Goal: Task Accomplishment & Management: Use online tool/utility

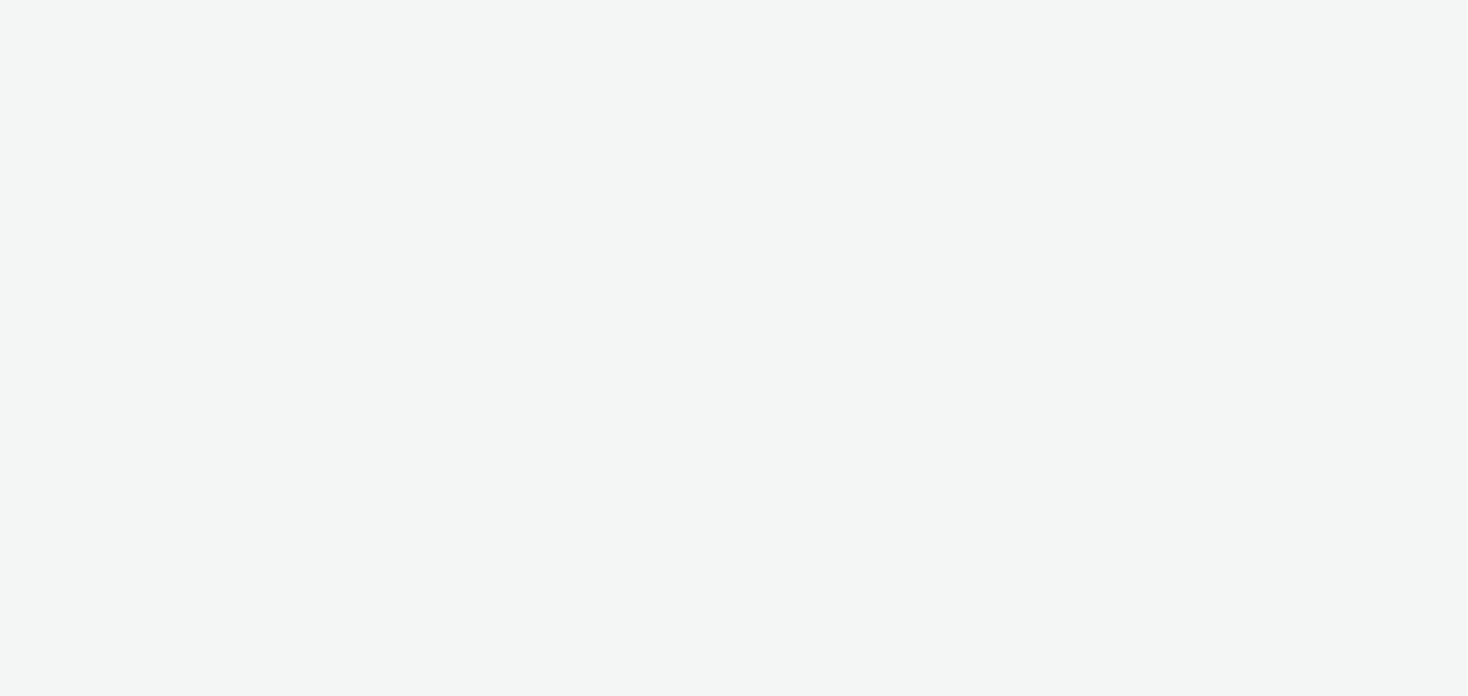
select select "b1b940d3-d05b-48b5-821e-f328c33b988b"
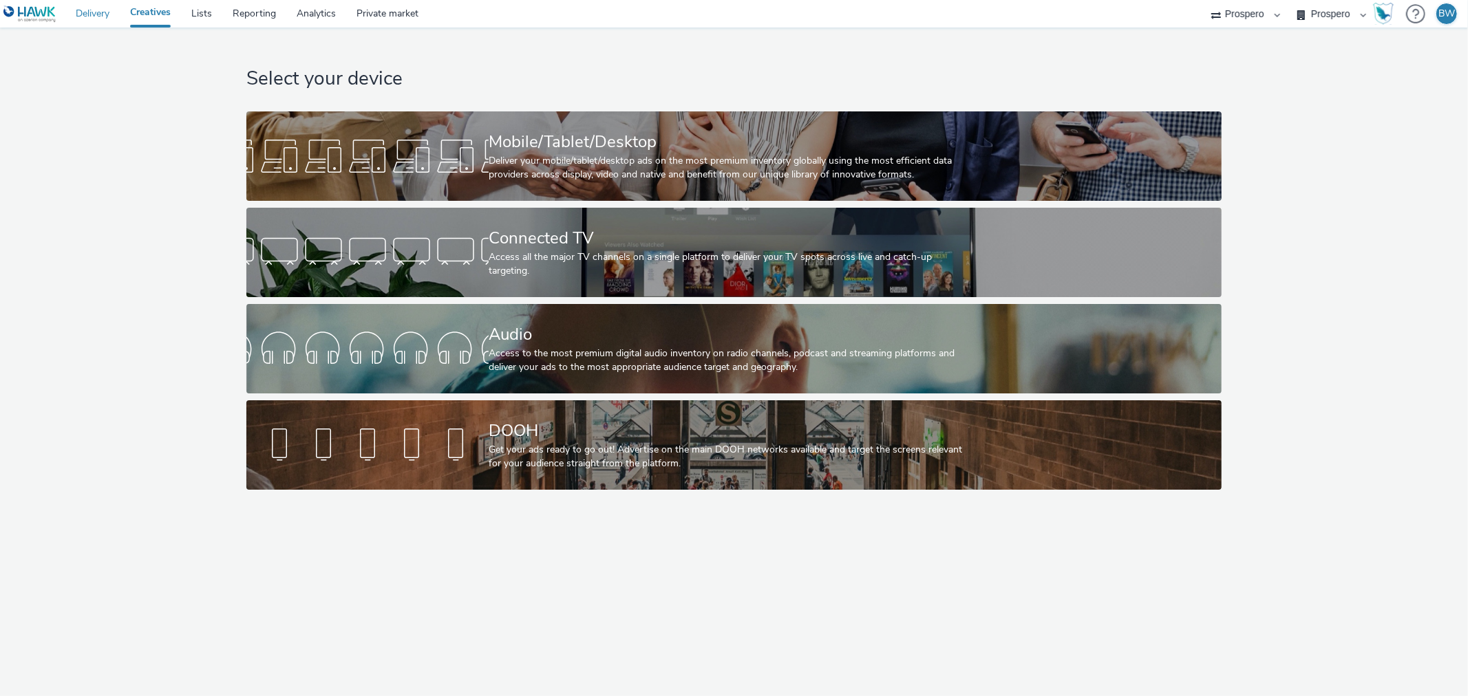
click at [88, 15] on link "Delivery" at bounding box center [92, 14] width 54 height 28
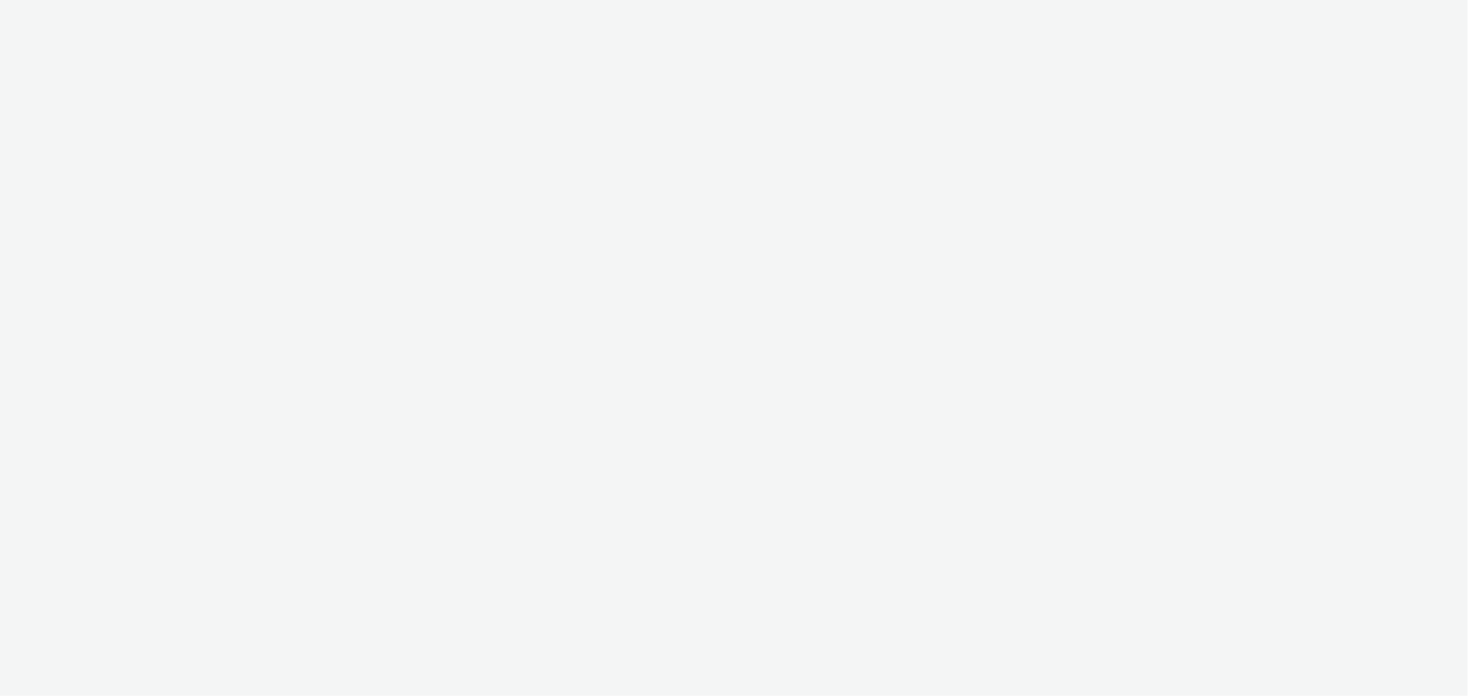
select select "b1b940d3-d05b-48b5-821e-f328c33b988b"
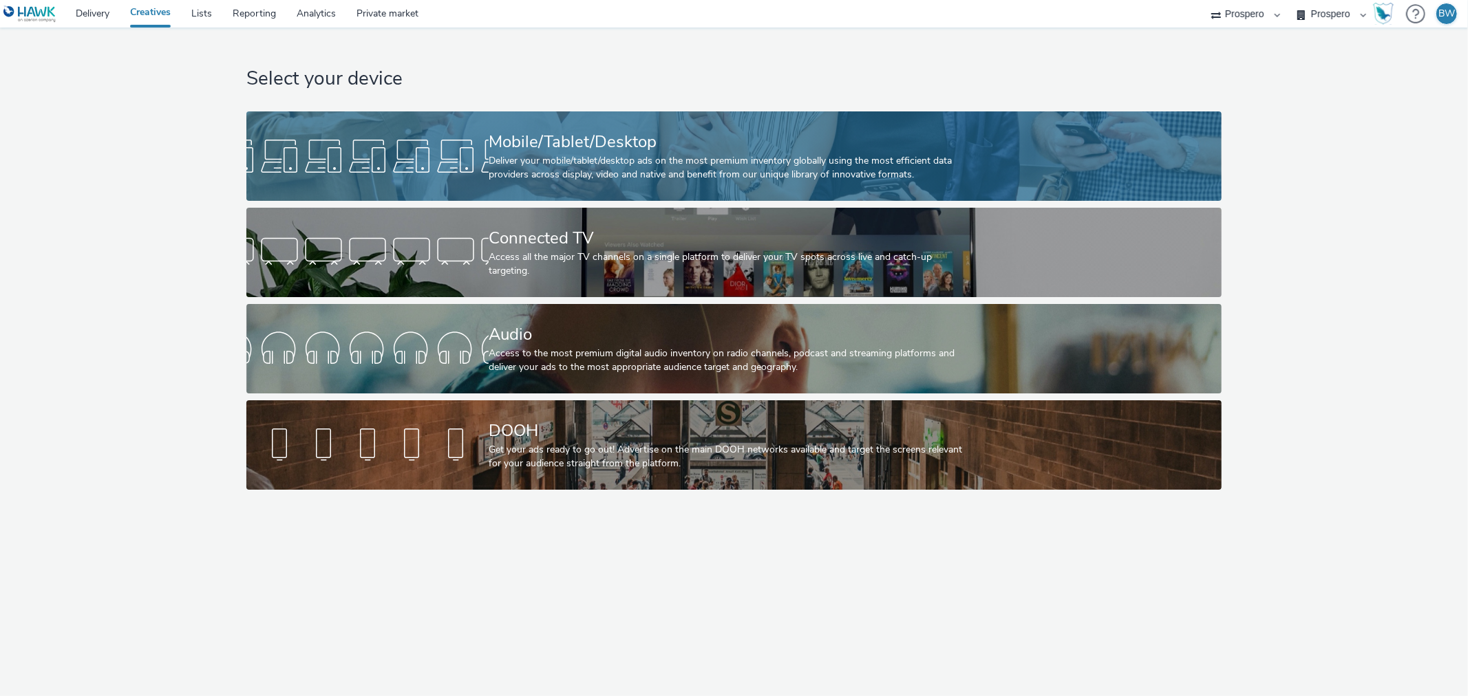
click at [566, 148] on div "Mobile/Tablet/Desktop" at bounding box center [731, 142] width 485 height 24
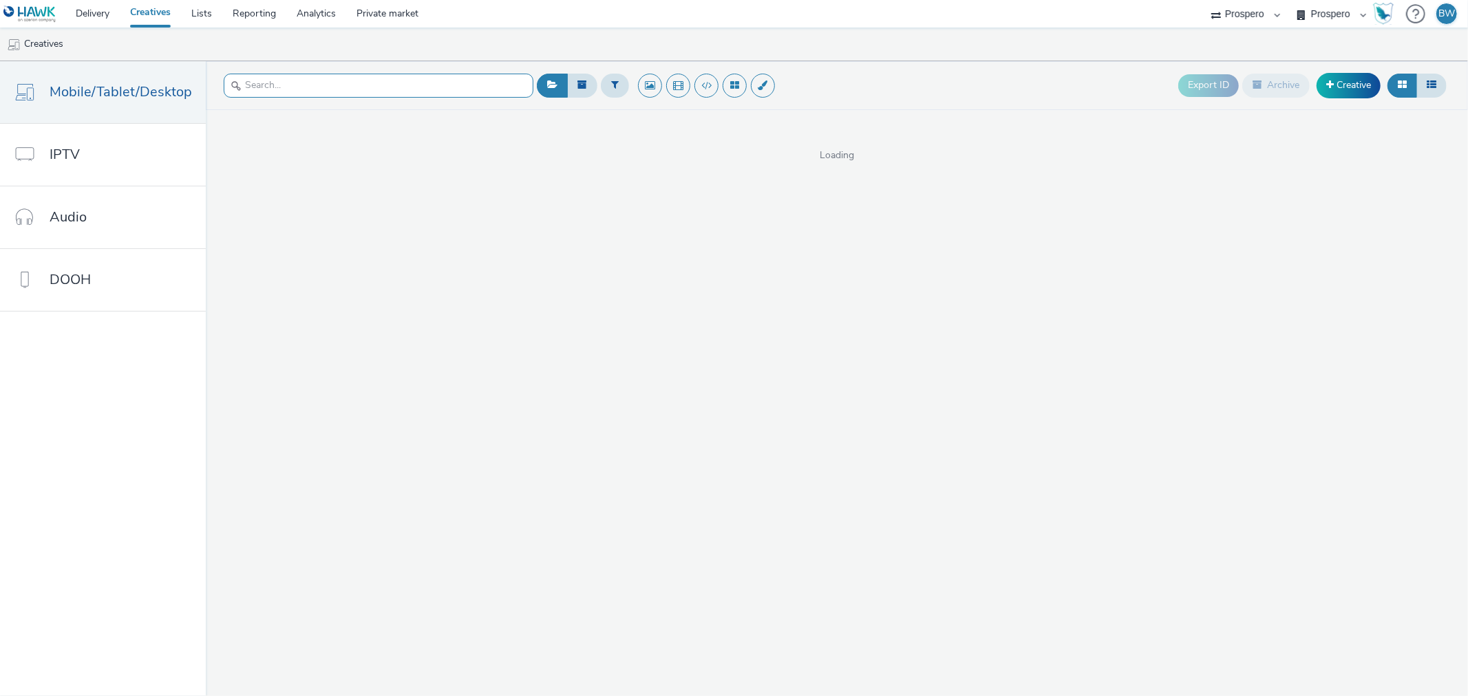
click at [287, 87] on input "text" at bounding box center [379, 86] width 310 height 24
click at [367, 85] on input "text" at bounding box center [379, 86] width 310 height 24
paste input "ADV:Ni3|CAM:Kirby and the Forgotten Land + SCW|CHA:Video|PLA:Prospero|INV:IGN|T…"
click at [360, 84] on input "ADV:Ni3|CAM:Kirby and the Forgotten Land + SCW|CHA:Video|PLA:Prospero|INV:IGN|T…" at bounding box center [379, 86] width 310 height 24
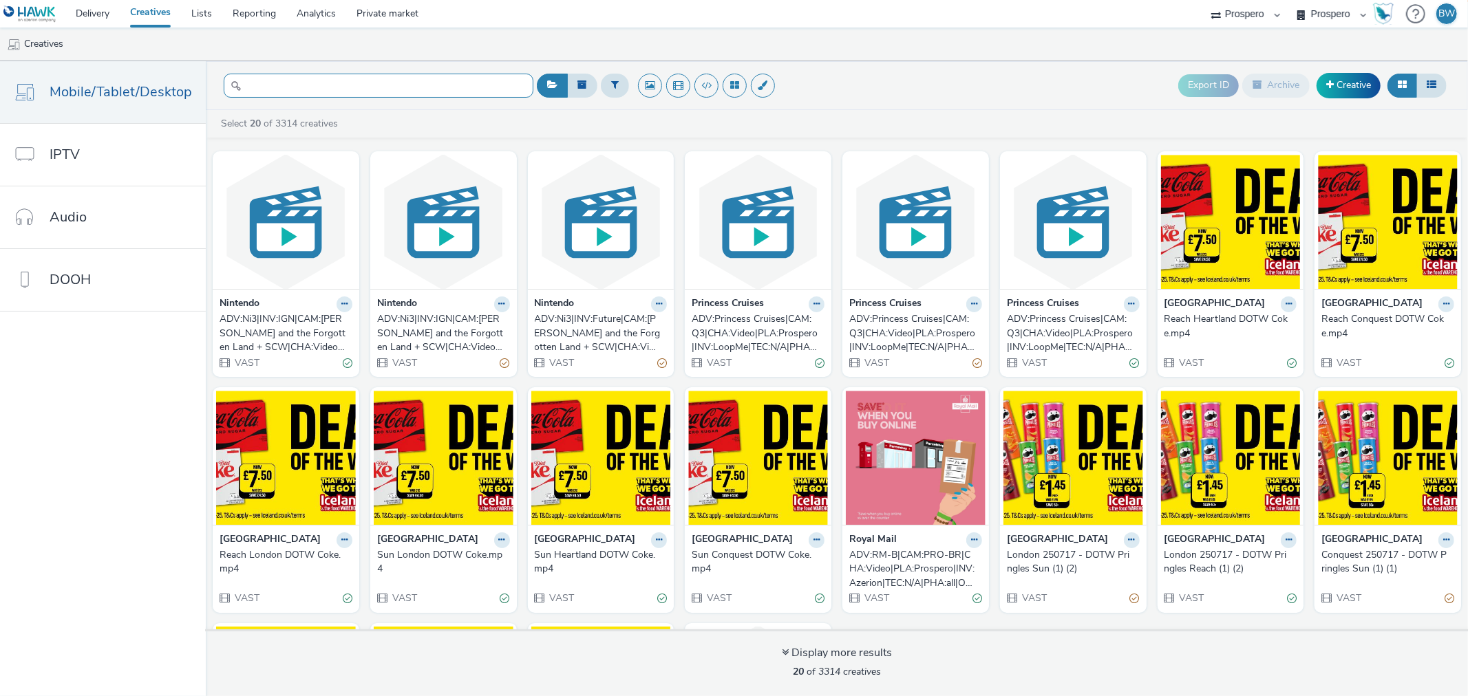
click at [360, 84] on input "ADV:Ni3|CAM:Kirby and the Forgotten Land + SCW|CHA:Video|PLA:Prospero|INV:IGN|T…" at bounding box center [379, 86] width 310 height 24
type input "ADV:Ni3|CAM:Kirby and the Forgotten Land + SCW|CHA:Video|PLA:Prospero|INV:IGN|T…"
click at [360, 84] on input "ADV:Ni3|CAM:Kirby and the Forgotten Land + SCW|CHA:Video|PLA:Prospero|INV:IGN|T…" at bounding box center [379, 86] width 310 height 24
click at [105, 14] on link "Delivery" at bounding box center [92, 14] width 54 height 28
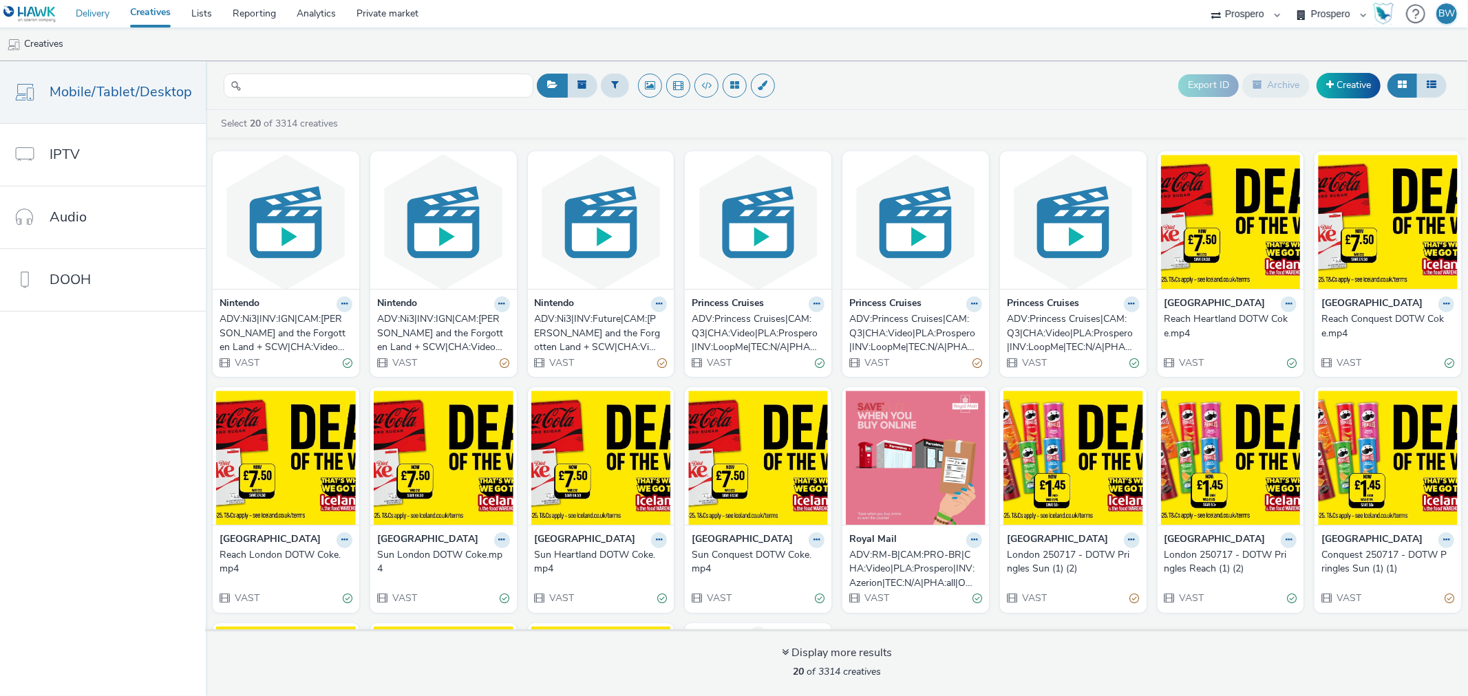
scroll to position [0, 0]
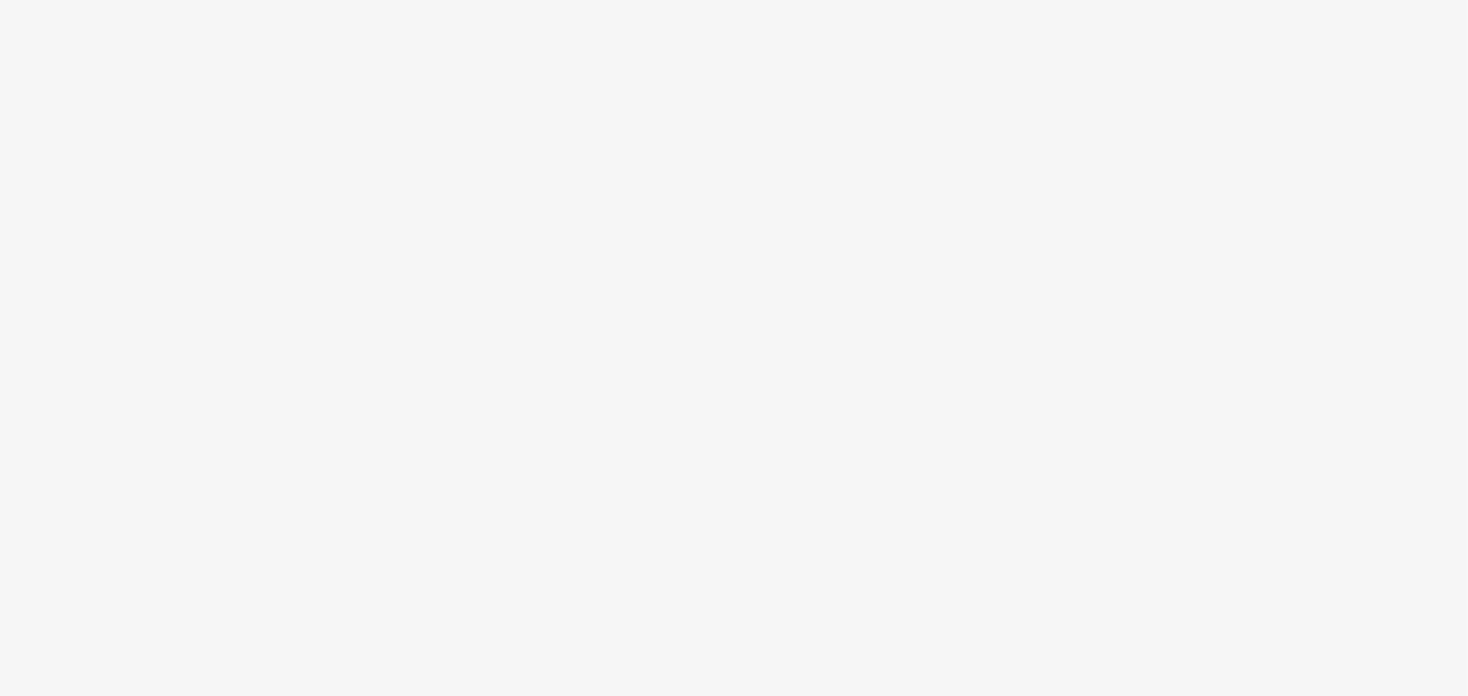
select select "b1b940d3-d05b-48b5-821e-f328c33b988b"
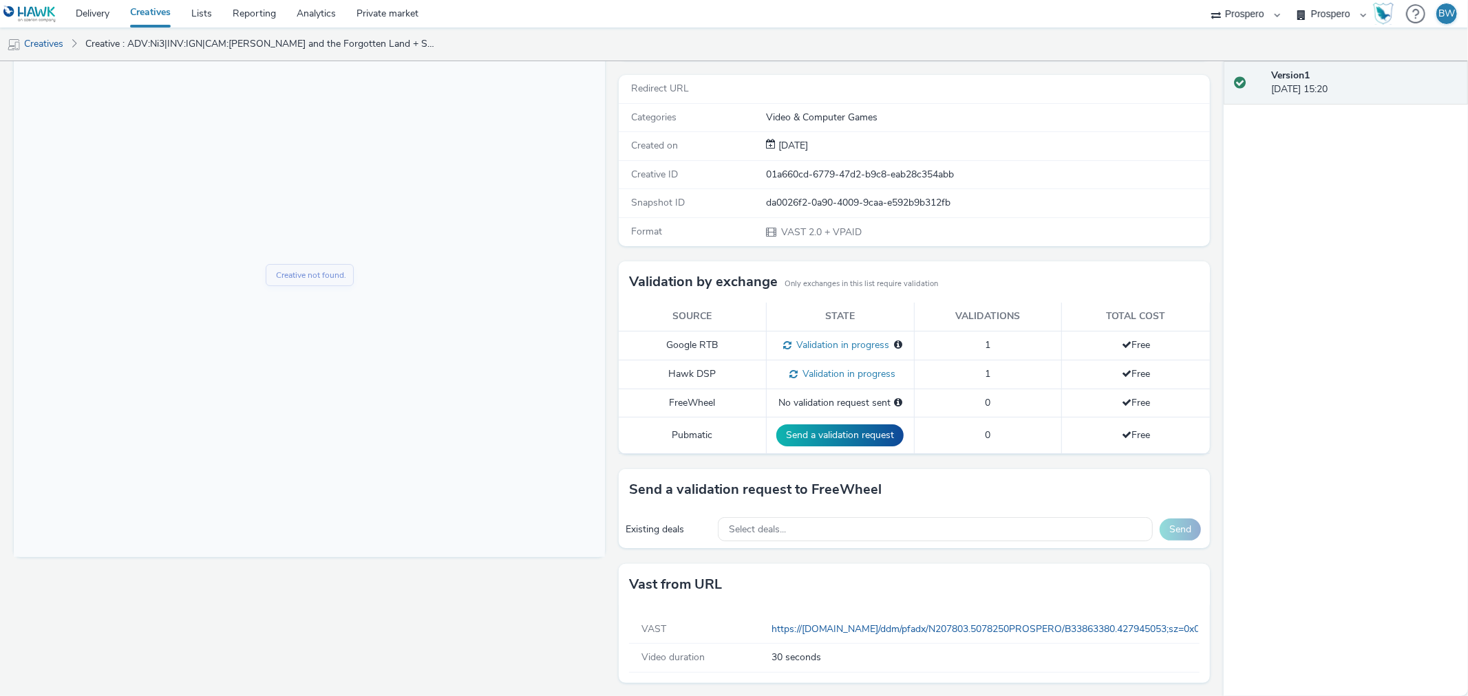
scroll to position [172, 0]
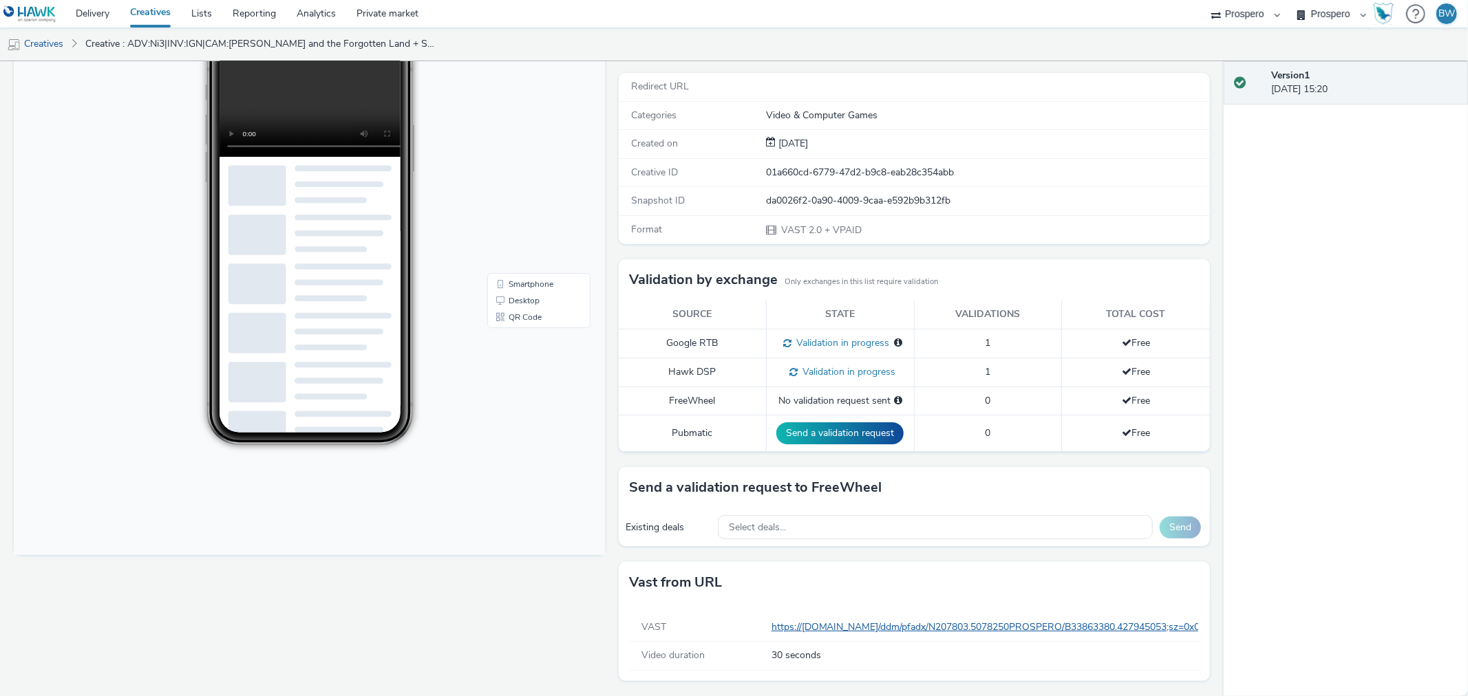
click at [377, 229] on link "https://ad.doubleclick.net/ddm/pfadx/N207803.5078250PROSPERO/B33863380.42794505…" at bounding box center [328, 227] width 97 height 6
click at [0, 0] on span "Select deals..." at bounding box center [0, 0] width 0 height 0
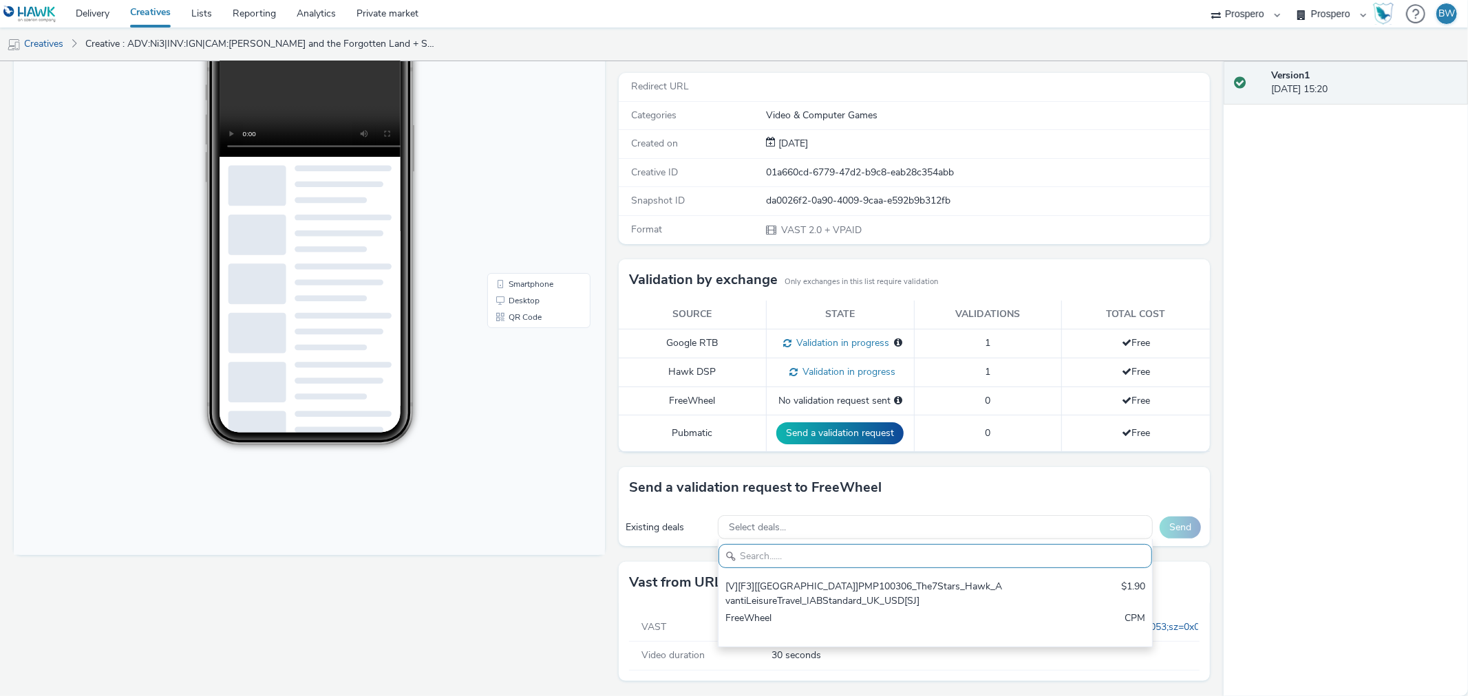
click at [386, 456] on div "Existing deals" at bounding box center [295, 260] width 181 height 391
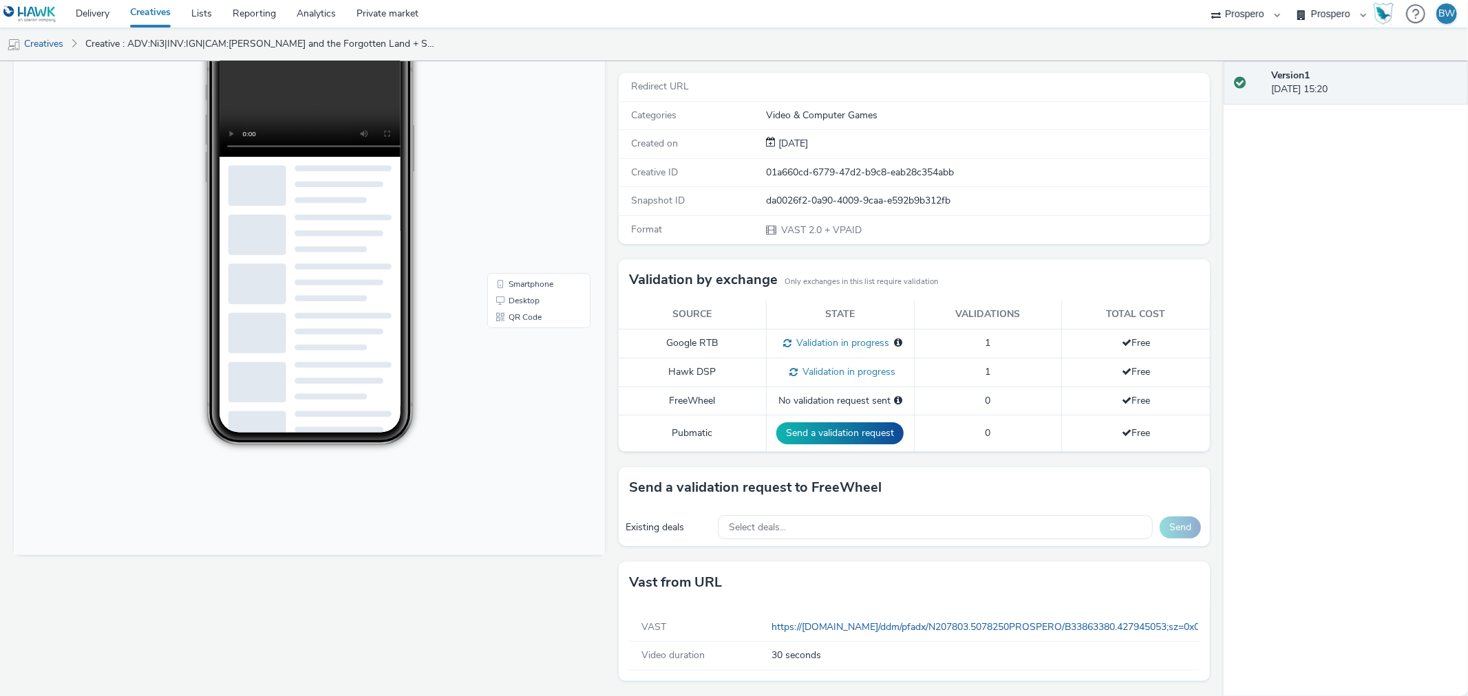
drag, startPoint x: 773, startPoint y: 142, endPoint x: 890, endPoint y: 142, distance: 117.0
click at [890, 142] on div "22 Aug 2025" at bounding box center [987, 144] width 442 height 14
drag, startPoint x: 756, startPoint y: 167, endPoint x: 1033, endPoint y: 183, distance: 277.8
click at [1023, 184] on div "Creative ID 01a660cd-6779-47d2-b9c8-eab28c354abb" at bounding box center [914, 173] width 591 height 28
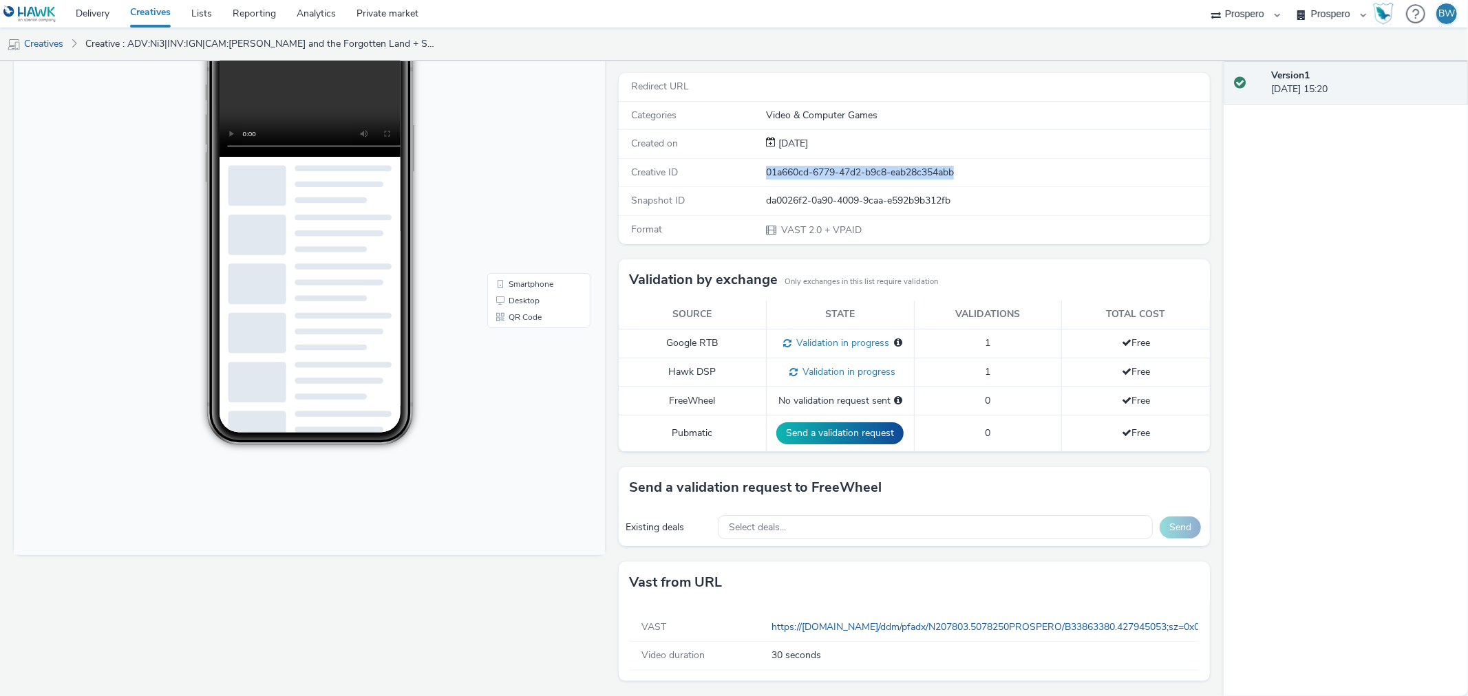
click at [1033, 183] on div "Creative ID 01a660cd-6779-47d2-b9c8-eab28c354abb" at bounding box center [914, 173] width 591 height 28
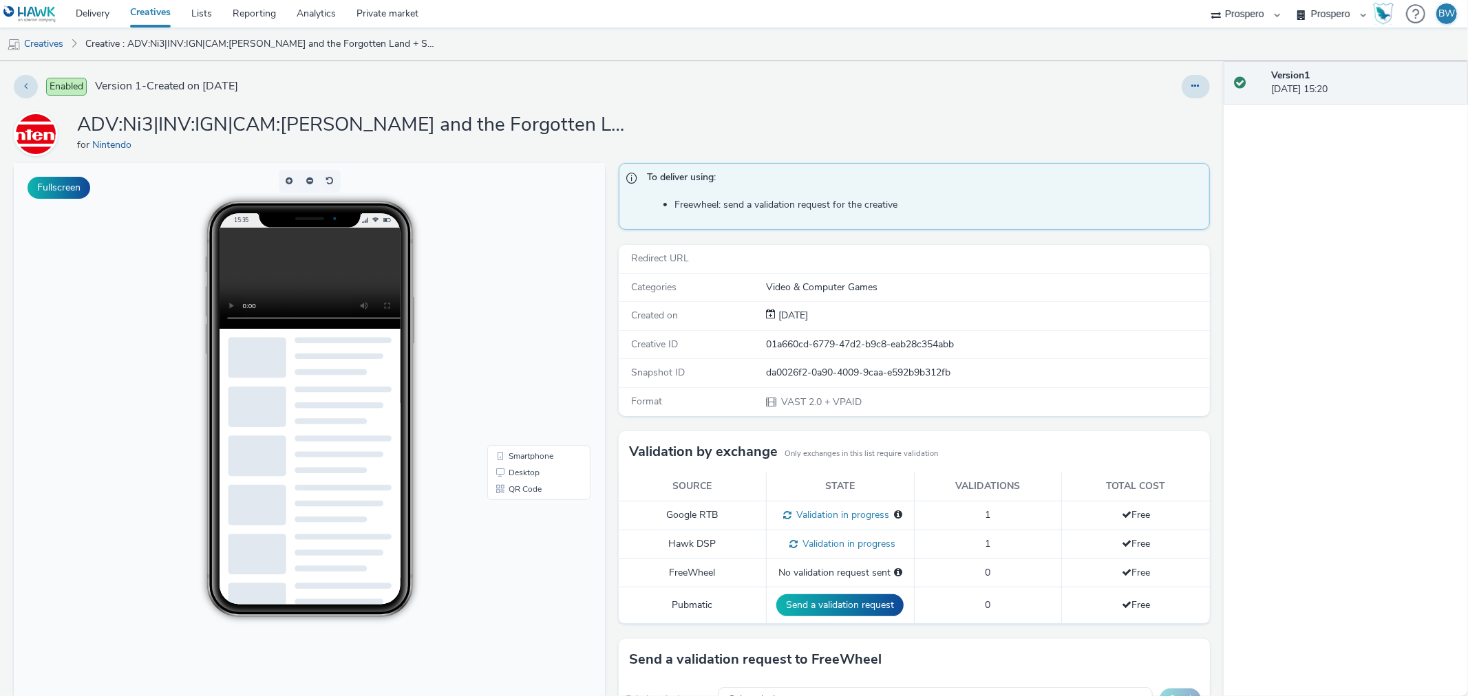
click at [360, 115] on h1 "ADV:Ni3|INV:IGN|CAM:Kirby and the Forgotten Land + SCW|CHA:Video|PLA:Prospero|T…" at bounding box center [352, 125] width 551 height 26
drag, startPoint x: 376, startPoint y: 131, endPoint x: 601, endPoint y: 119, distance: 224.6
click at [601, 119] on h1 "ADV:Ni3|INV:IGN|CAM:Kirby and the Forgotten Land + SCW|CHA:Video|PLA:Prospero|T…" at bounding box center [352, 125] width 551 height 26
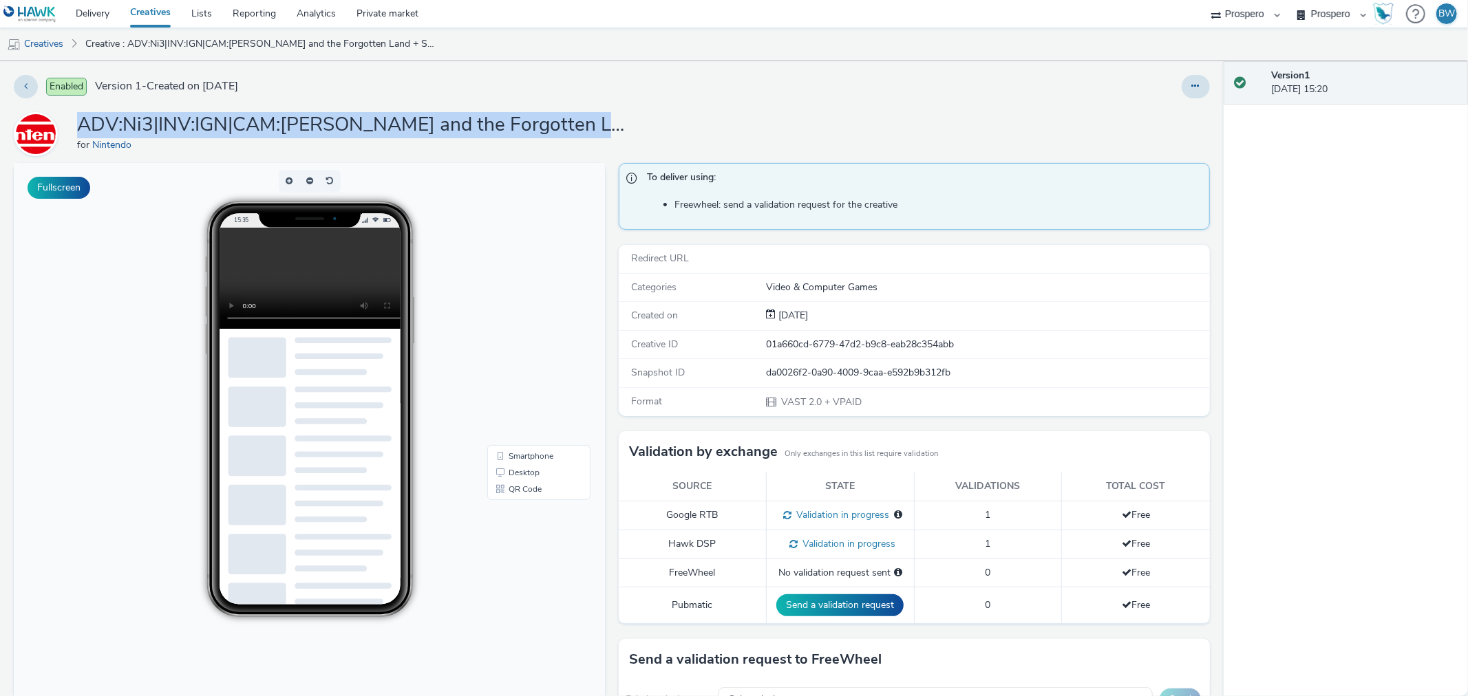
click at [601, 119] on h1 "ADV:Ni3|INV:IGN|CAM:Kirby and the Forgotten Land + SCW|CHA:Video|PLA:Prospero|T…" at bounding box center [352, 125] width 551 height 26
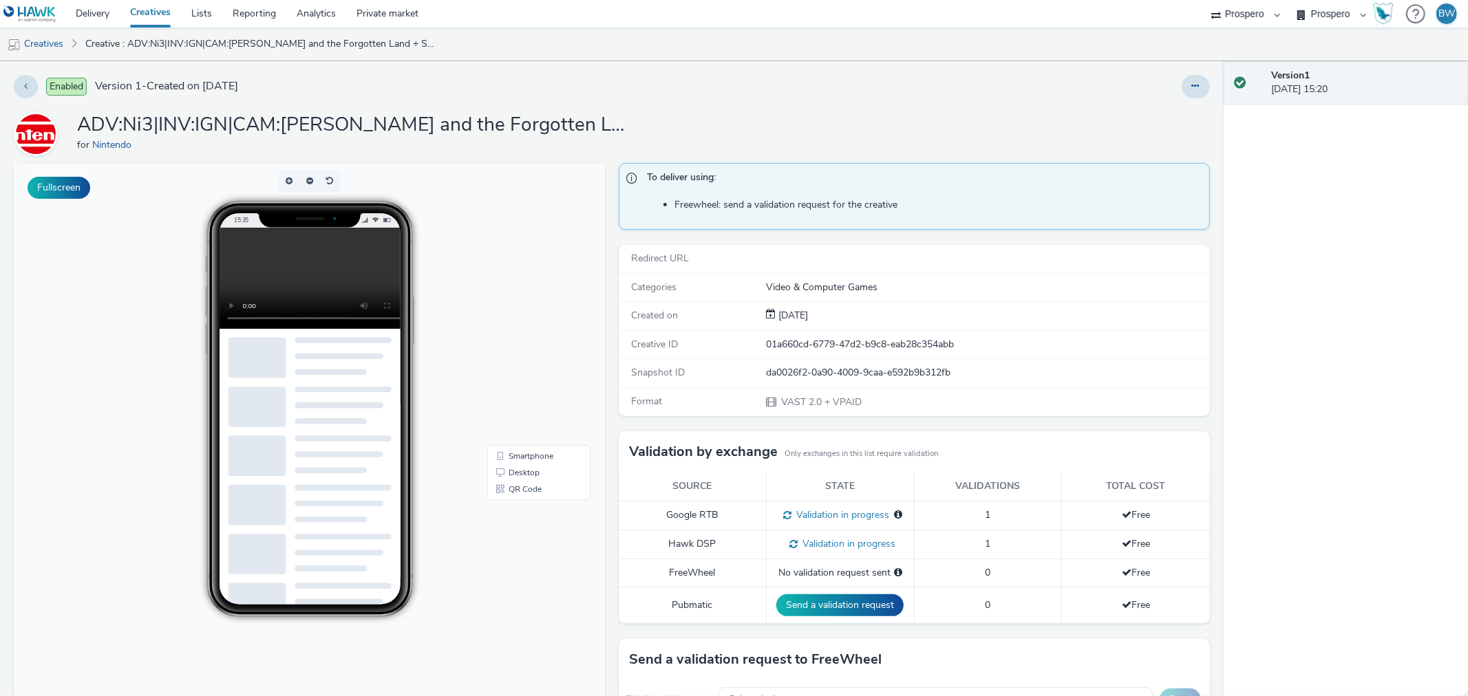
click at [157, 85] on span "Version 1 - Created on 22 August 2025" at bounding box center [166, 86] width 143 height 16
click at [231, 85] on span "Version 1 - Created on 22 August 2025" at bounding box center [166, 86] width 143 height 16
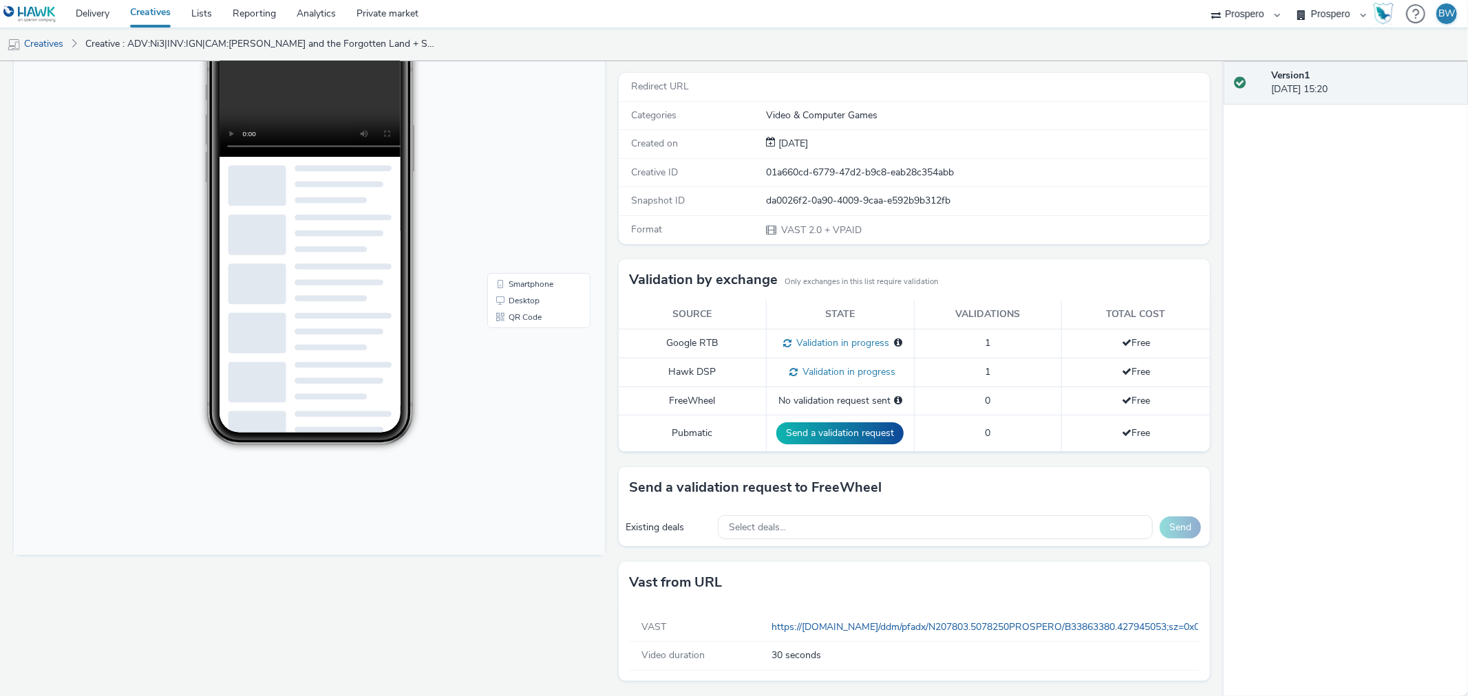
click at [365, 60] on h3 "Send a validation request to FreeWheel" at bounding box center [361, 57] width 7 height 6
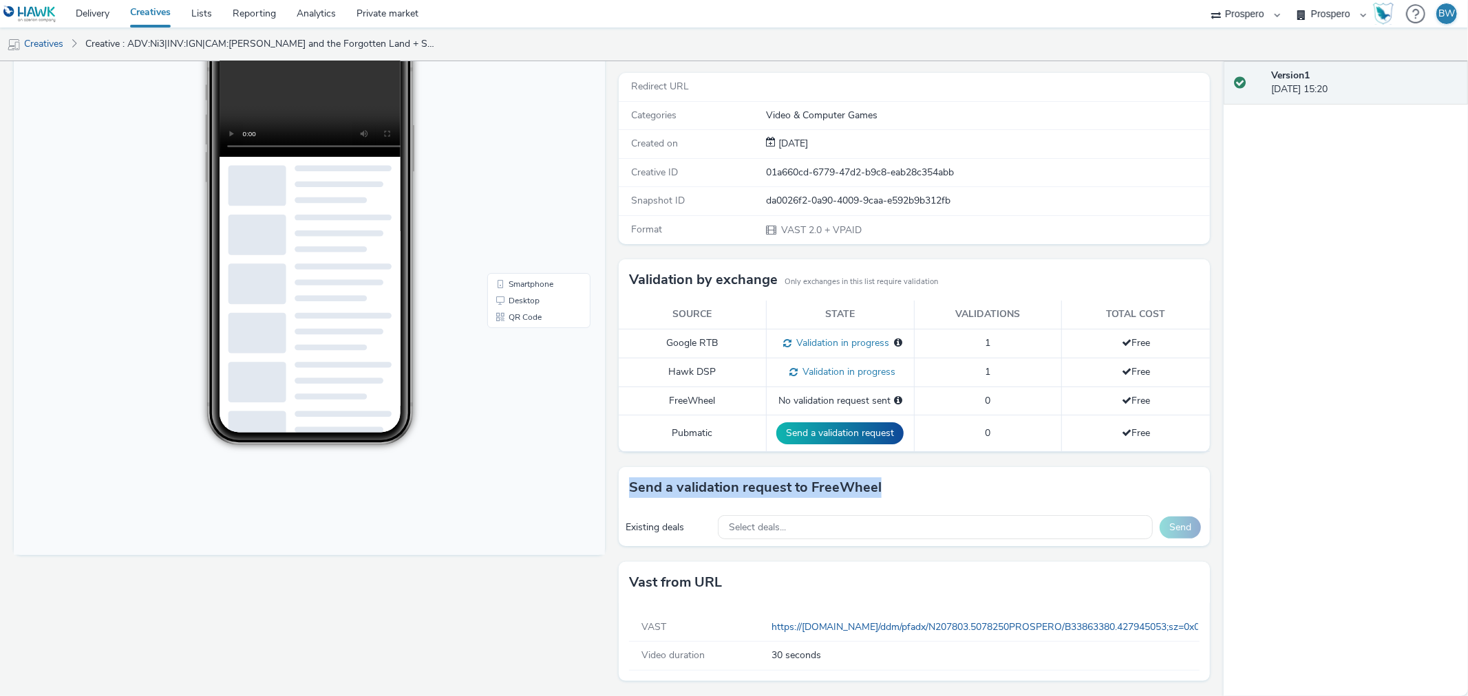
click at [365, 60] on h3 "Send a validation request to FreeWheel" at bounding box center [361, 57] width 7 height 6
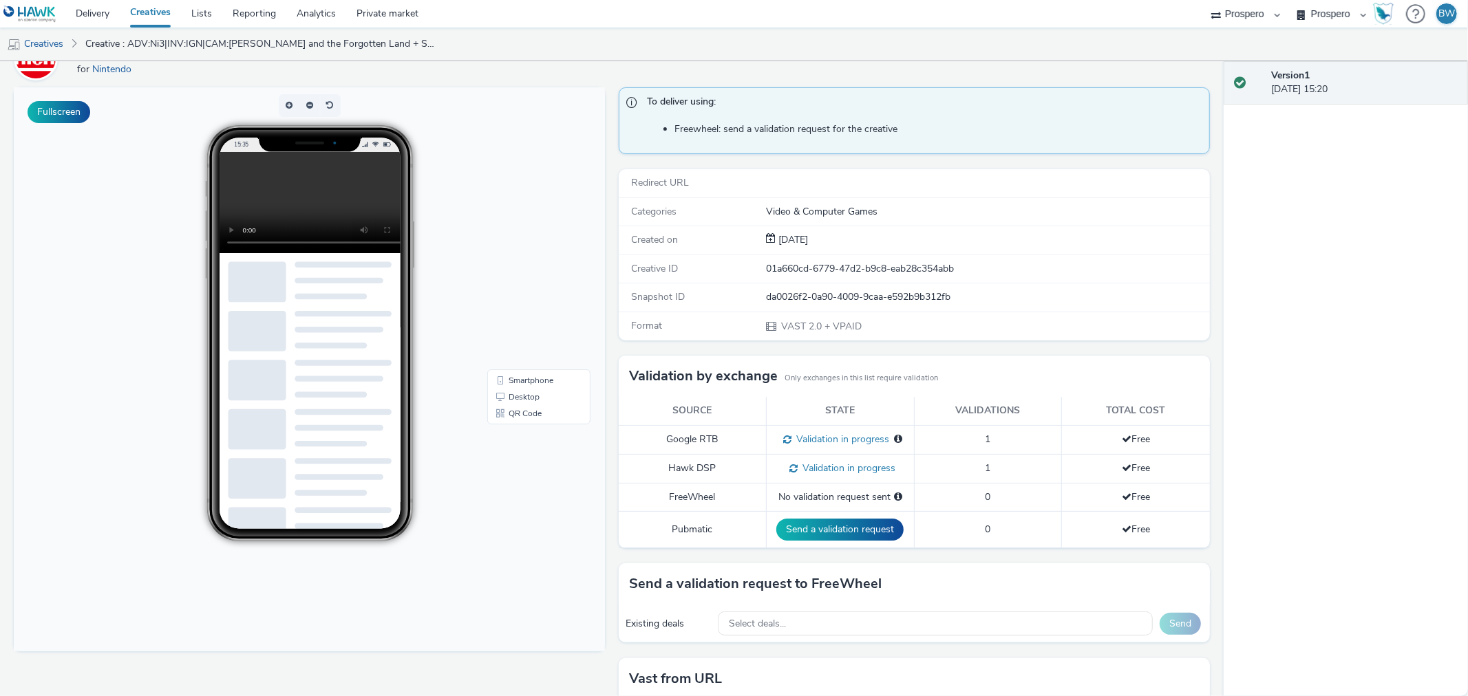
scroll to position [0, 0]
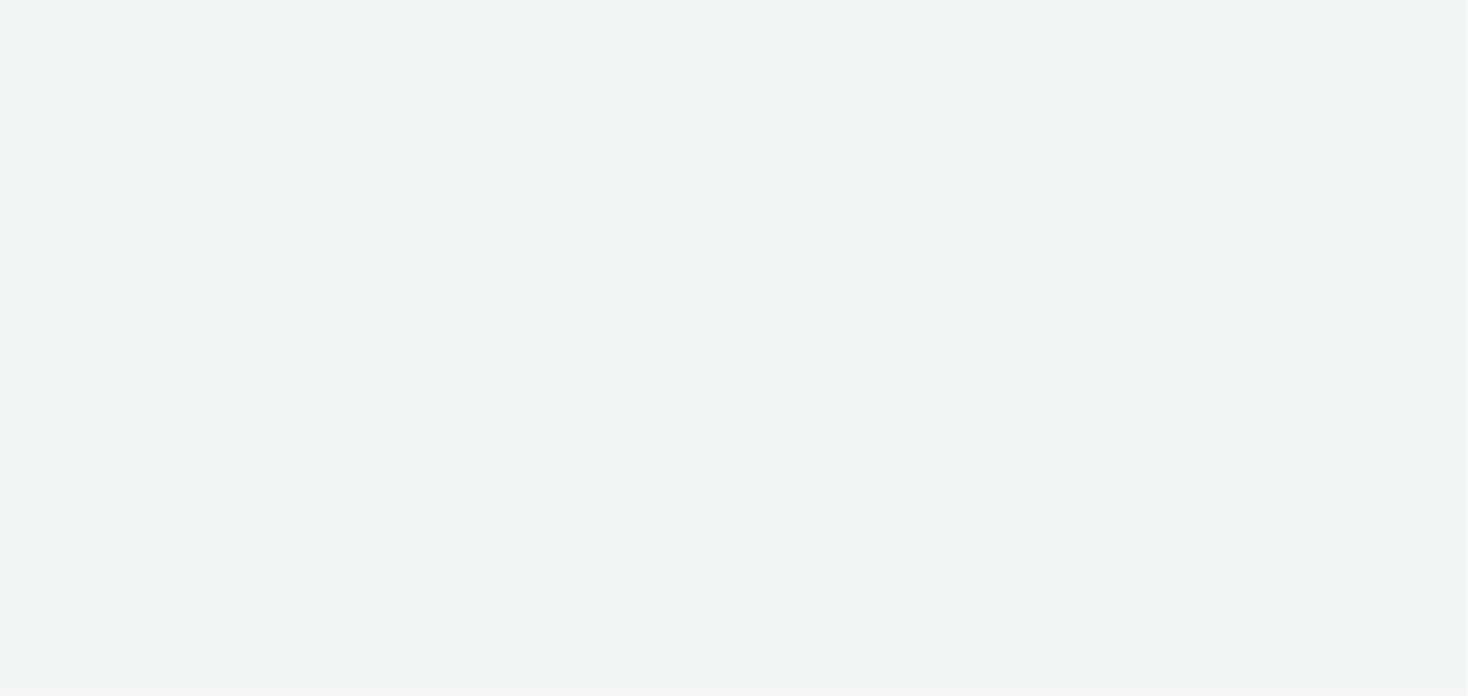
select select "b1b940d3-d05b-48b5-821e-f328c33b988b"
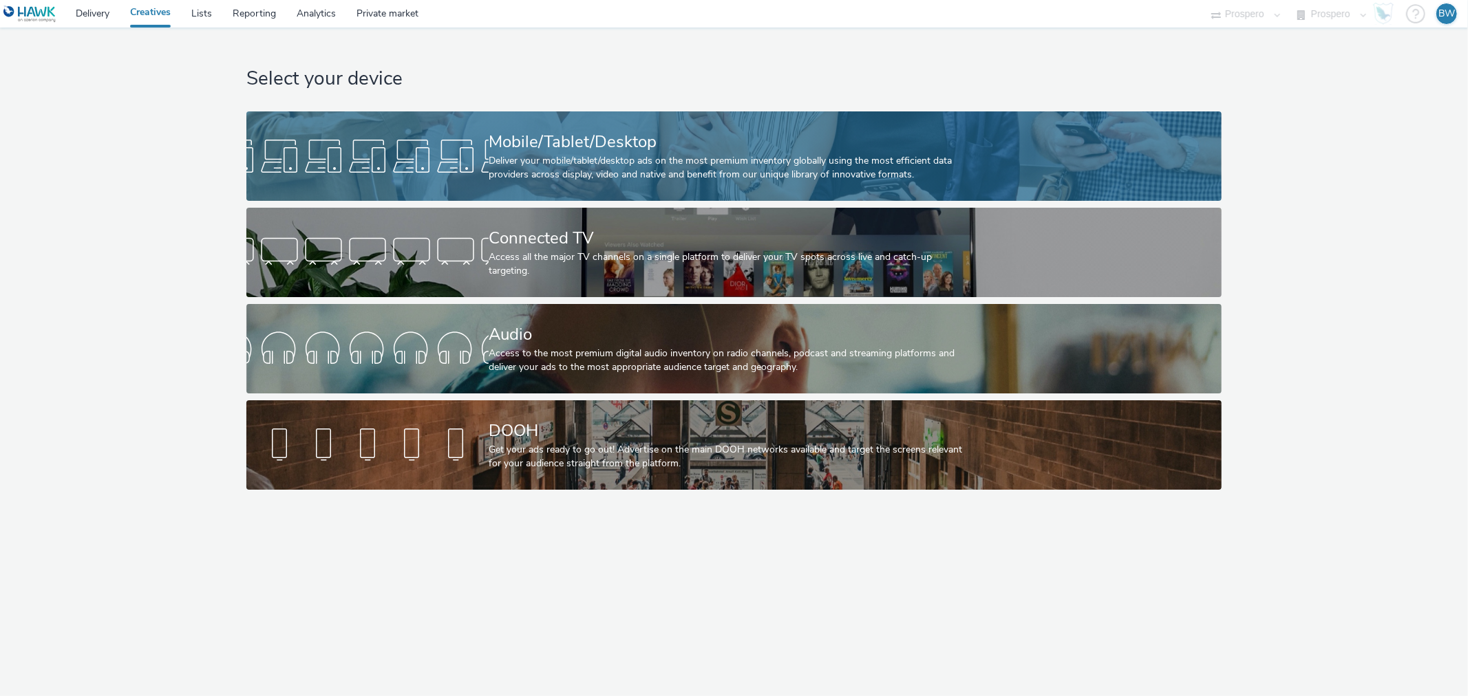
click at [511, 125] on div "Mobile/Tablet/Desktop Deliver your mobile/tablet/desktop ads on the most premiu…" at bounding box center [731, 155] width 485 height 89
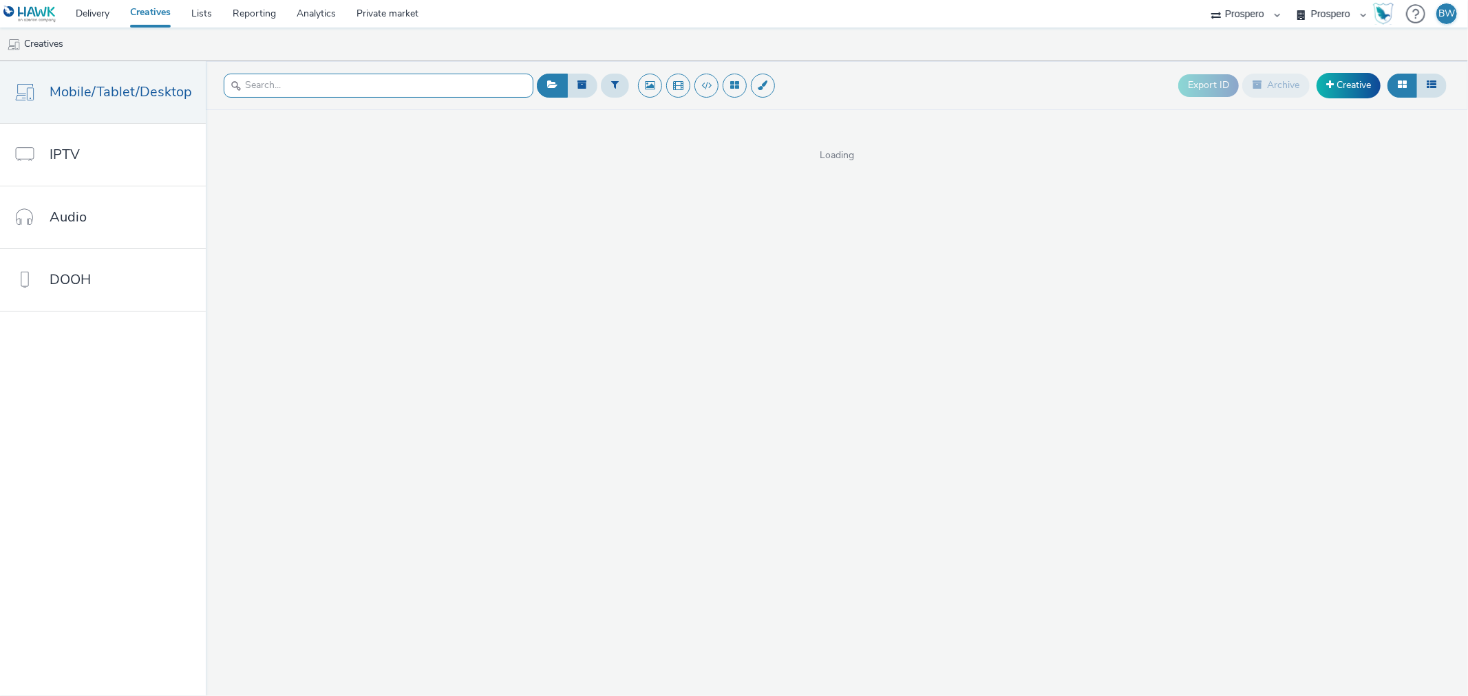
click at [413, 83] on input "text" at bounding box center [379, 86] width 310 height 24
paste input "P36YSYL"
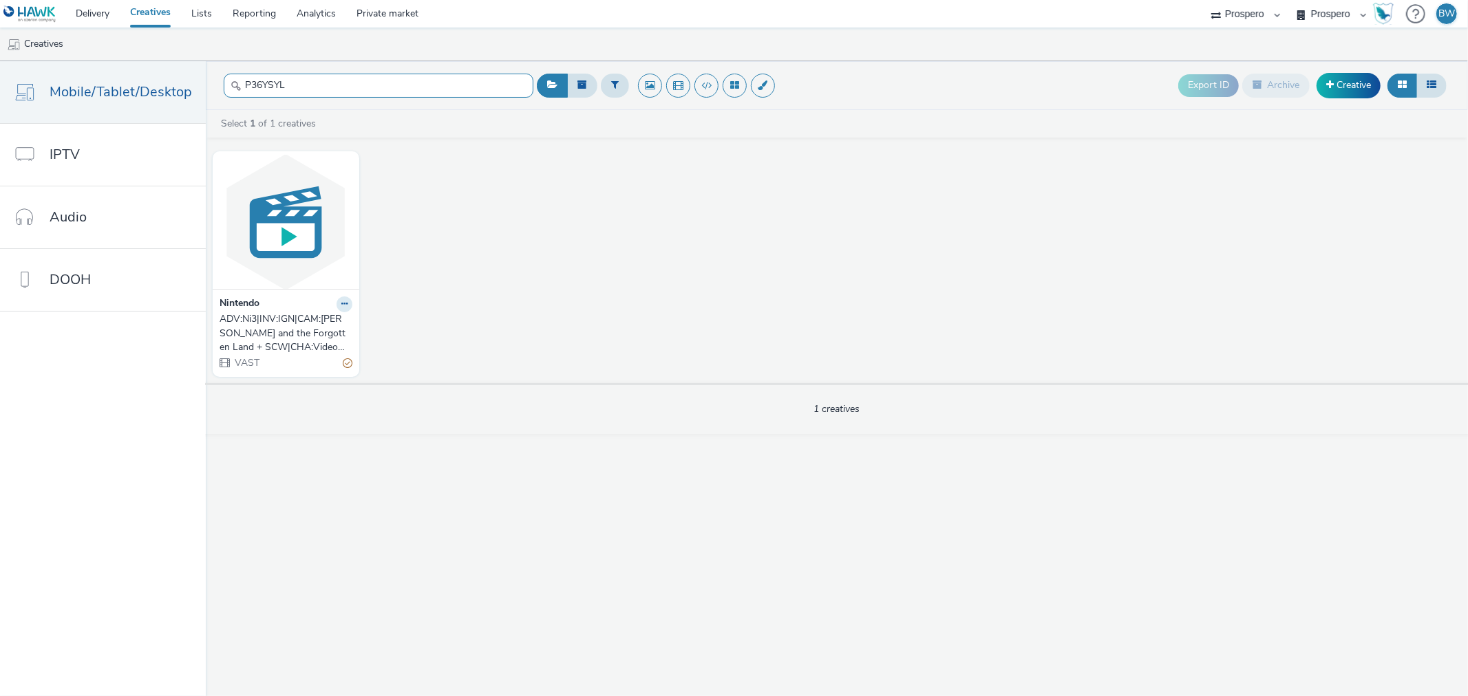
type input "P36YSYL"
click at [278, 335] on div "ADV:Ni3|INV:IGN|CAM:Kirby and the Forgotten Land + SCW|CHA:Video|PLA:Prospero|T…" at bounding box center [283, 333] width 127 height 42
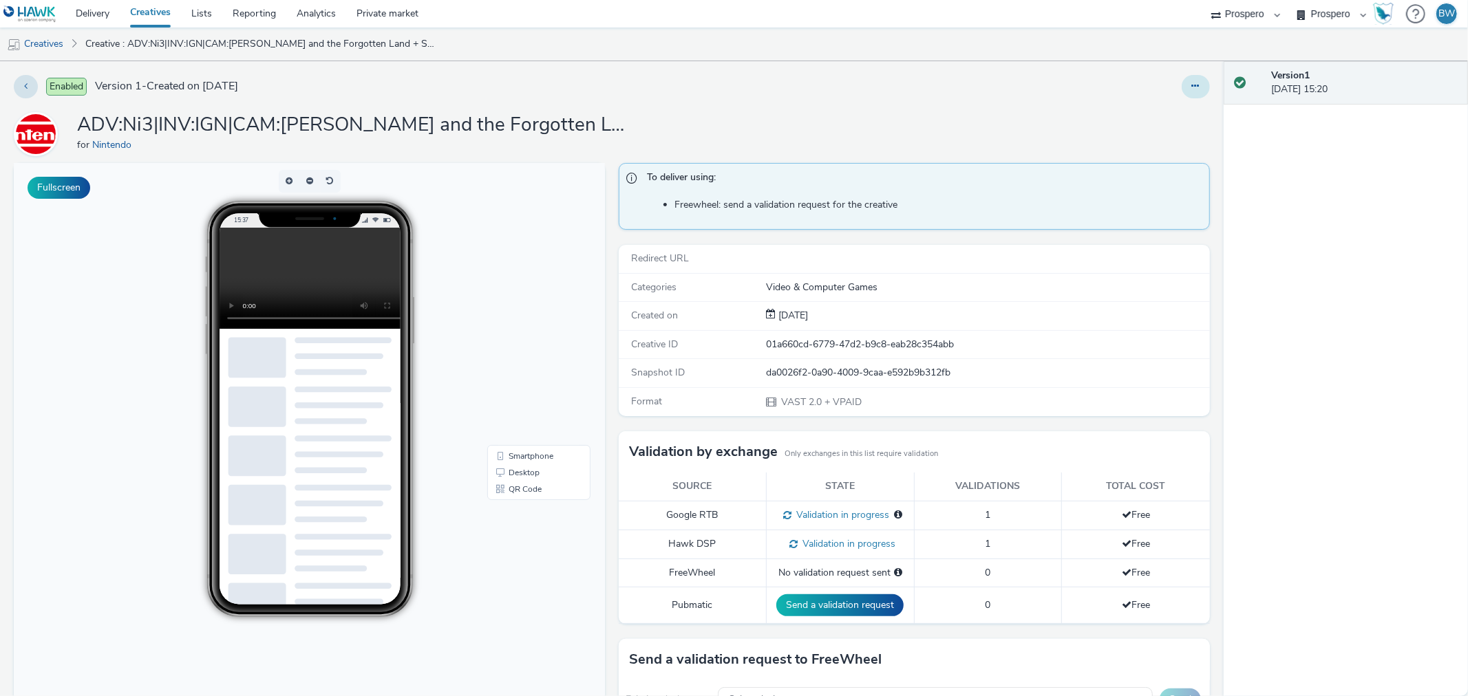
click at [1192, 83] on icon at bounding box center [1196, 86] width 8 height 10
click at [1144, 115] on link "Edit" at bounding box center [1158, 114] width 103 height 28
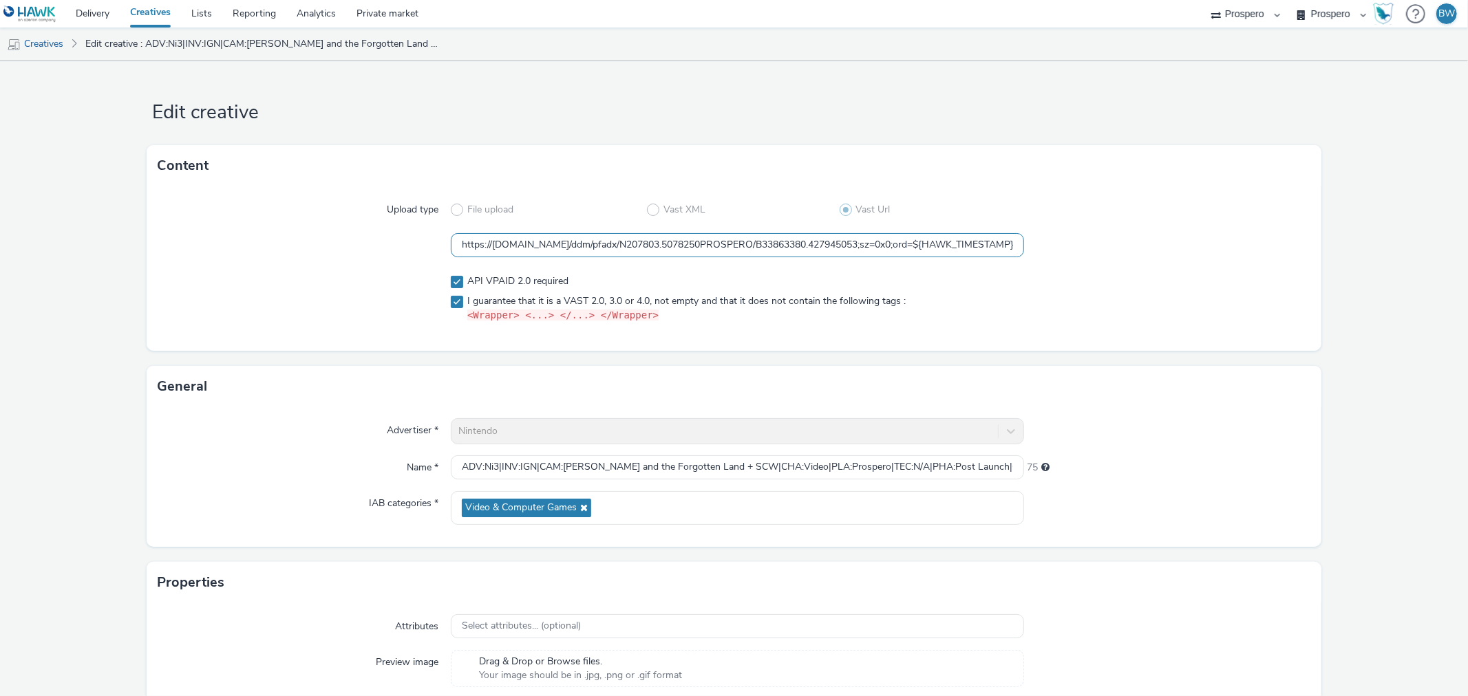
click at [844, 249] on input "https://ad.doubleclick.net/ddm/pfadx/N207803.5078250PROSPERO/B33863380.42794505…" at bounding box center [737, 245] width 573 height 24
paste input "text"
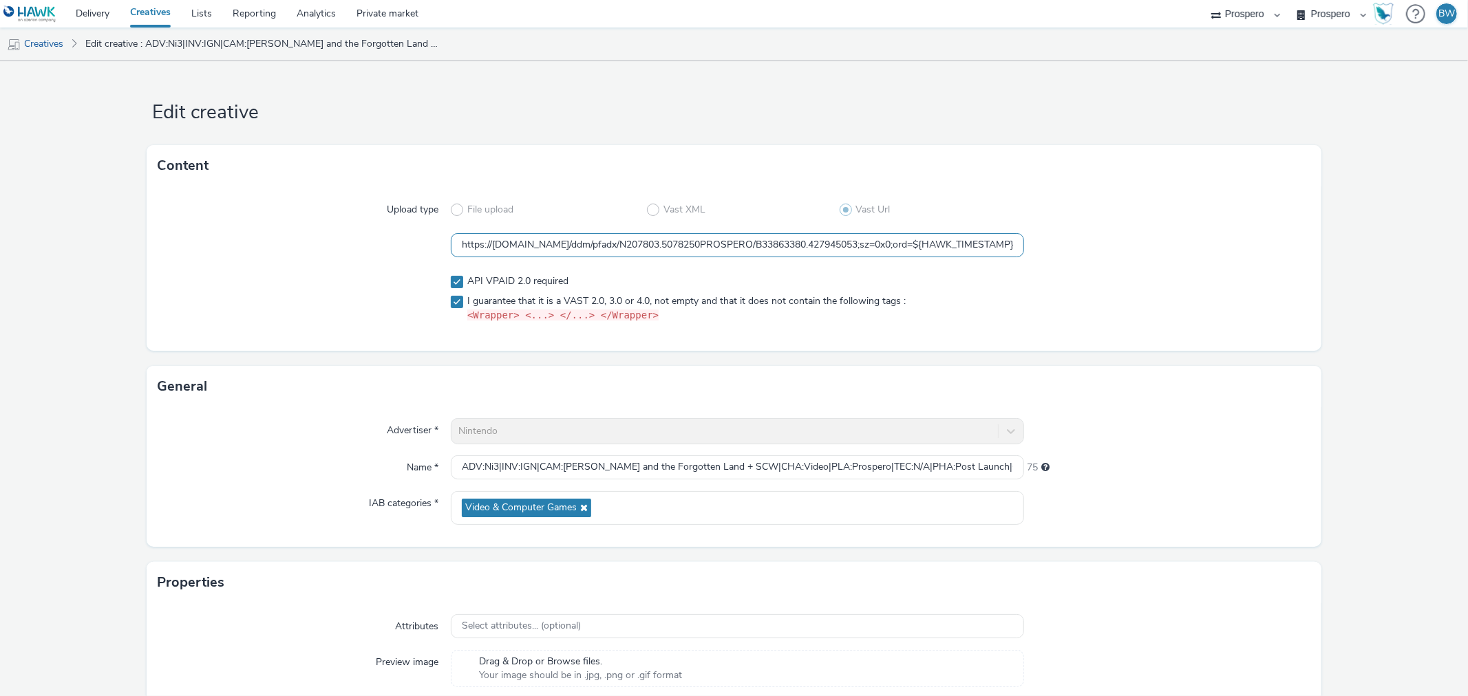
drag, startPoint x: 559, startPoint y: 246, endPoint x: 204, endPoint y: 260, distance: 354.7
click at [204, 260] on div "Upload type File upload Vast XML Vast Url https://ad.doubleclick.net/ddm/pfadx/…" at bounding box center [734, 268] width 1174 height 164
click at [485, 246] on input "https://[DOMAIN_NAME]/ddm/pfadx/N207803.5078250PROSPERO/B33863380.427945053;sz=…" at bounding box center [737, 245] width 573 height 24
type input "https://[DOMAIN_NAME]/ddm/pfadx/N207803.5078250PROSPERO/B33863380.427945053;sz=…"
click at [451, 284] on span at bounding box center [457, 282] width 12 height 12
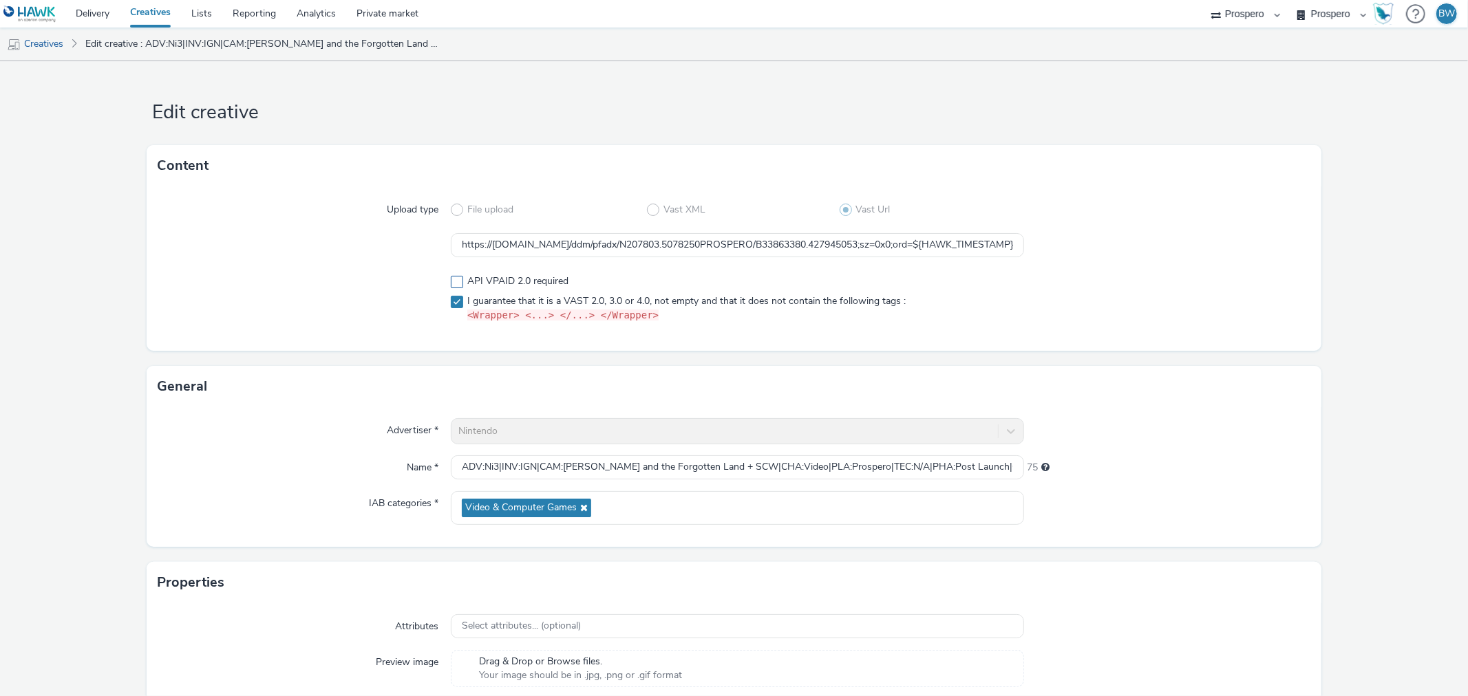
checkbox input "false"
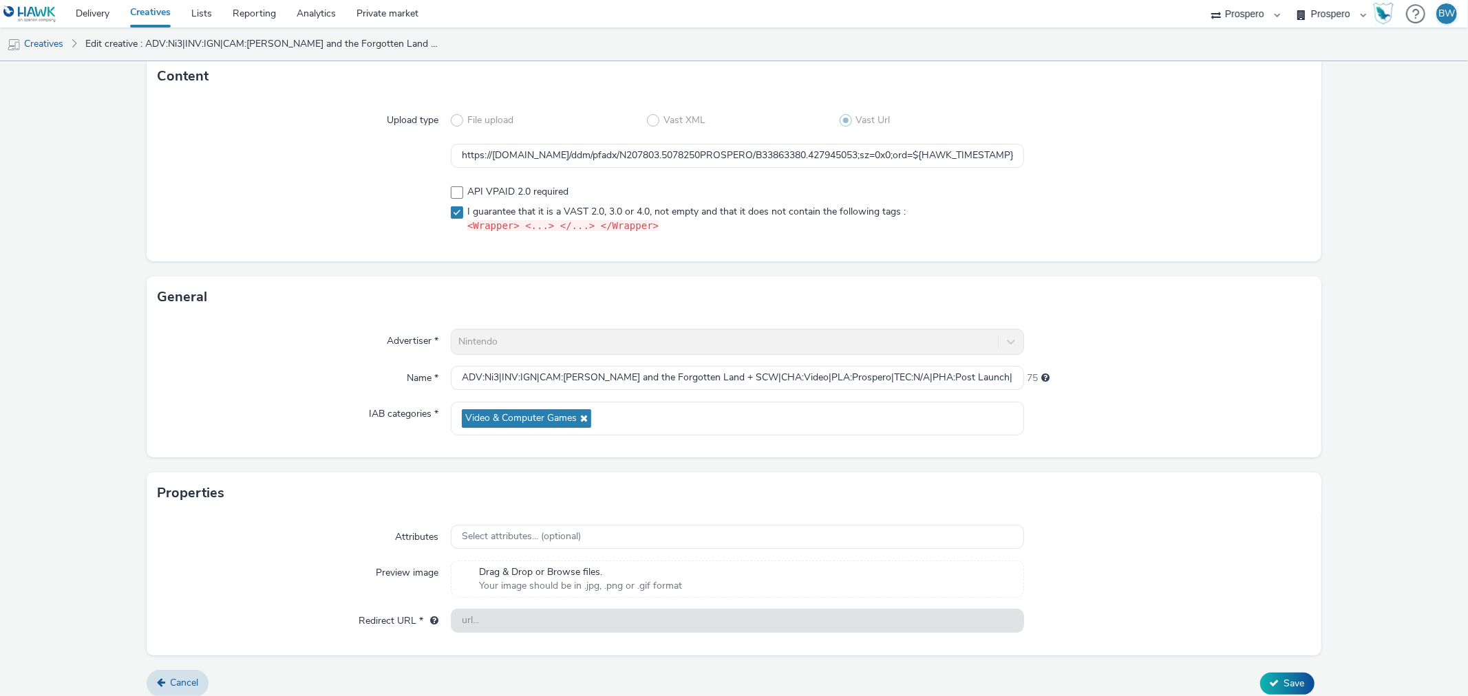
scroll to position [99, 0]
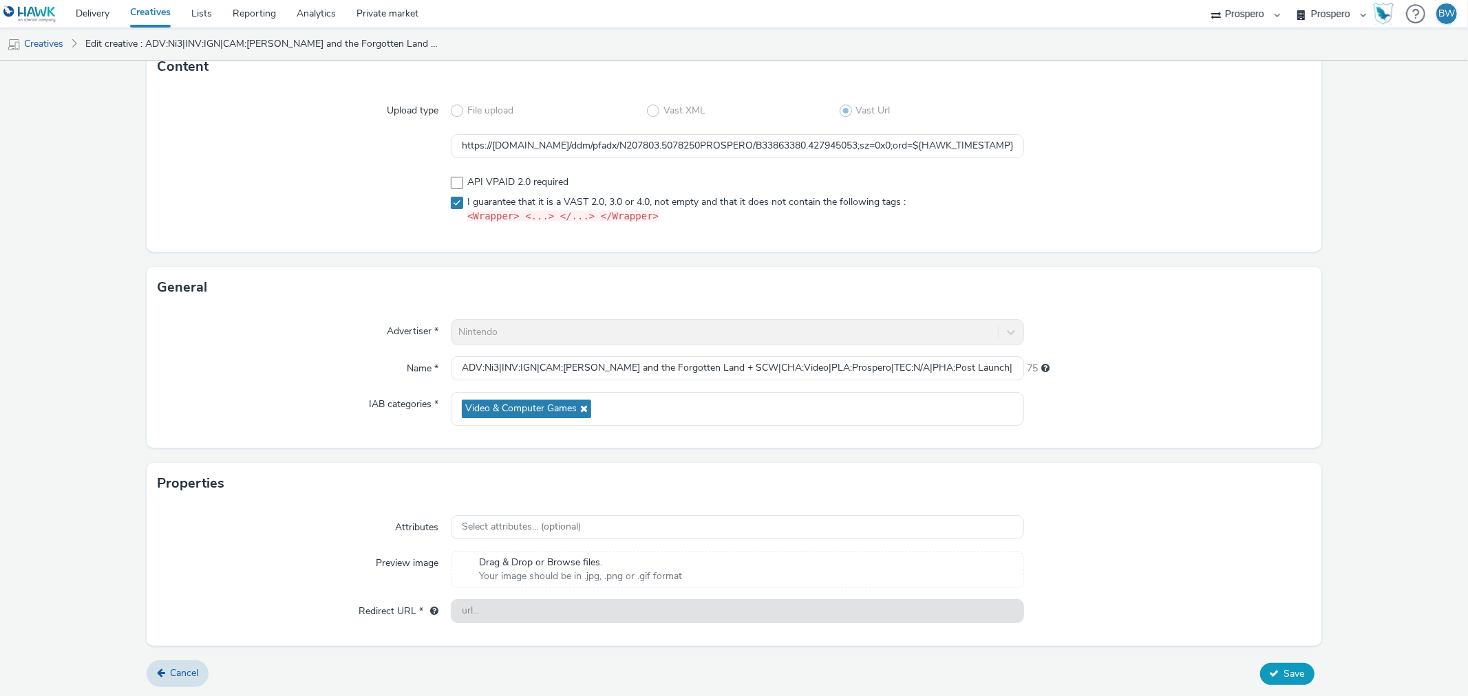
click at [1284, 672] on span "Save" at bounding box center [1294, 673] width 21 height 13
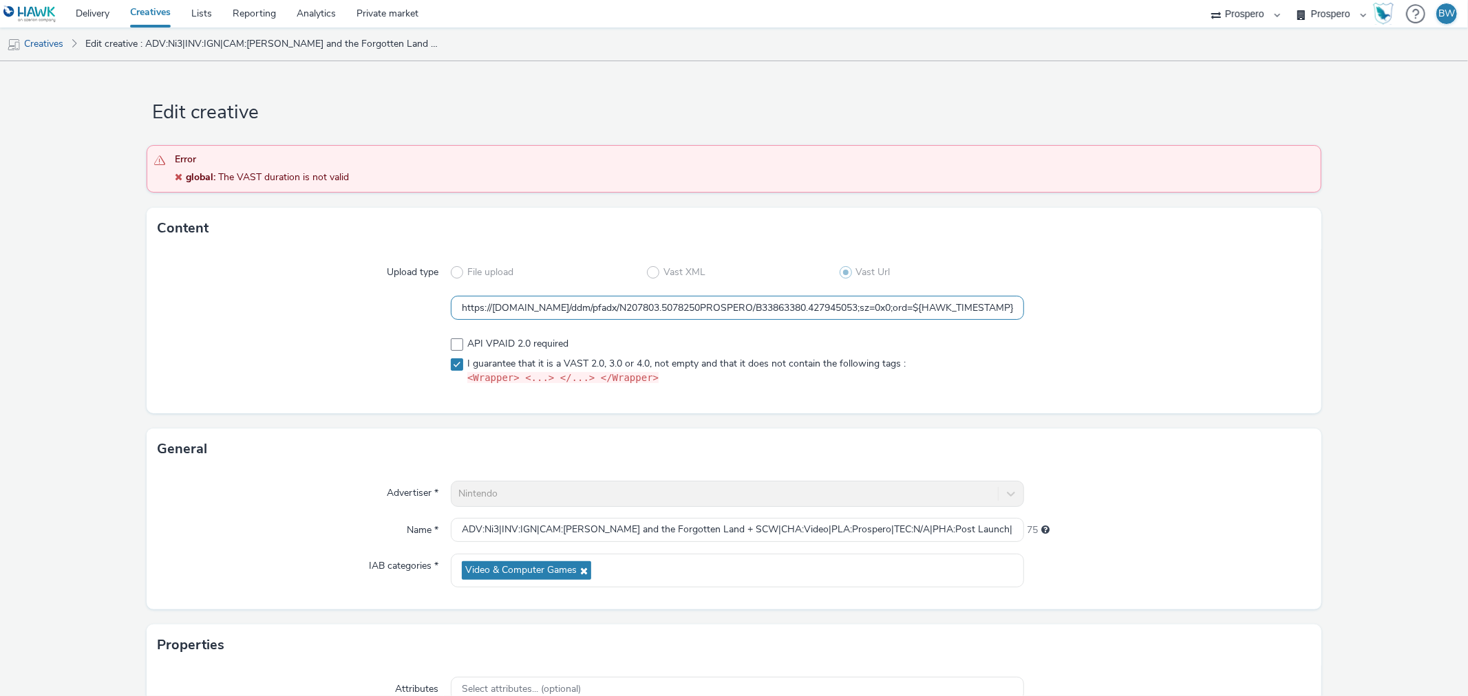
click at [568, 310] on input "https://ad.doubleclick.net/ddm/pfadx/N207803.5078250PROSPERO/B33863380.42794505…" at bounding box center [737, 308] width 573 height 24
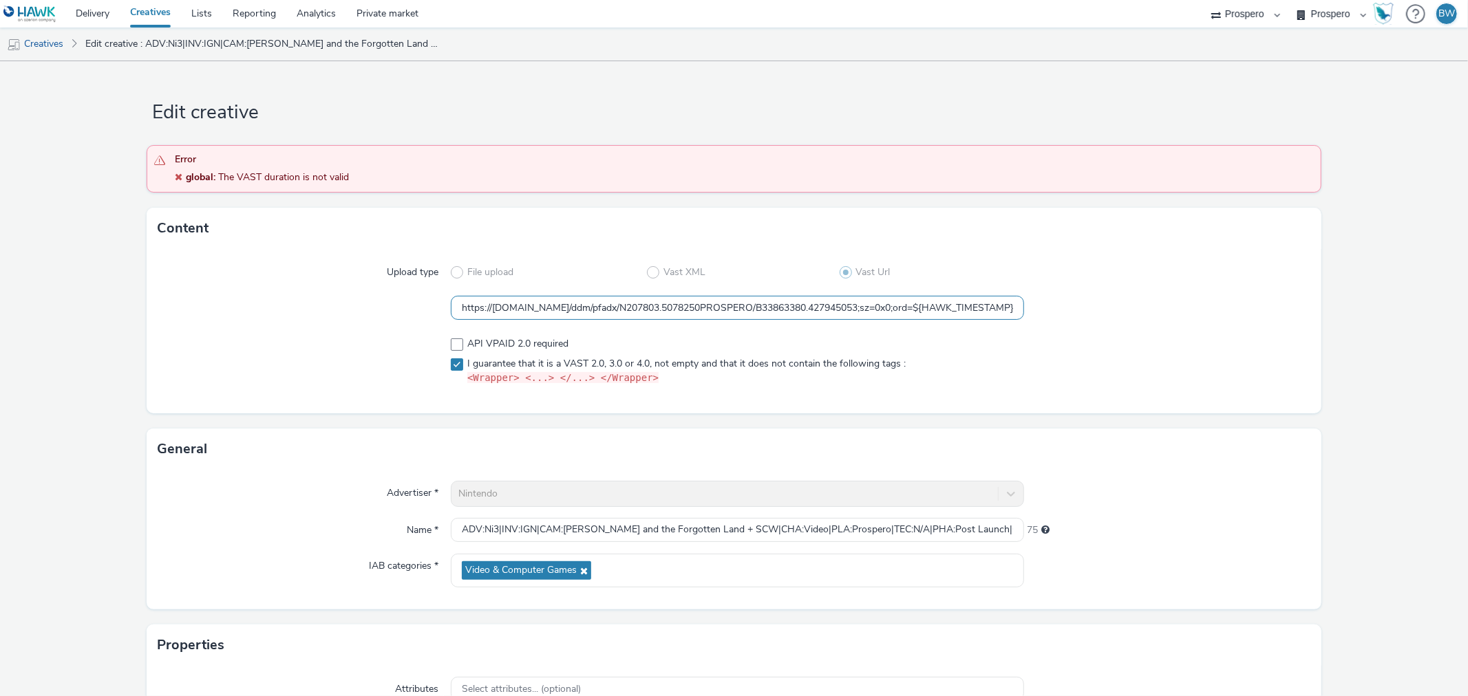
click at [568, 310] on input "https://ad.doubleclick.net/ddm/pfadx/N207803.5078250PROSPERO/B33863380.42794505…" at bounding box center [737, 308] width 573 height 24
drag, startPoint x: 215, startPoint y: 173, endPoint x: 384, endPoint y: 172, distance: 168.6
click at [384, 172] on div "global : The VAST duration is not valid" at bounding box center [744, 178] width 1138 height 14
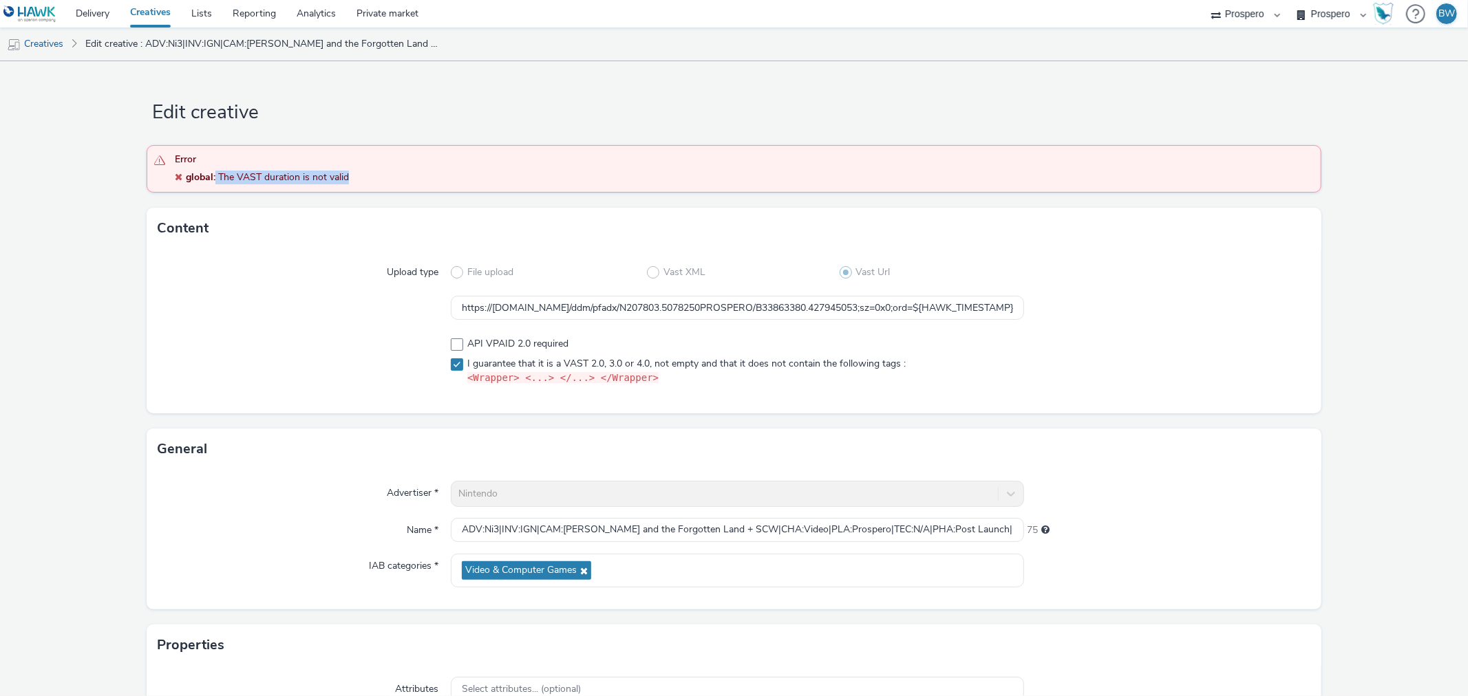
click at [384, 172] on div "global : The VAST duration is not valid" at bounding box center [744, 178] width 1138 height 14
drag, startPoint x: 490, startPoint y: 313, endPoint x: 1437, endPoint y: 306, distance: 946.9
click at [1437, 306] on form "Edit creative Error global : The VAST duration is not valid Content Upload type…" at bounding box center [734, 460] width 1468 height 798
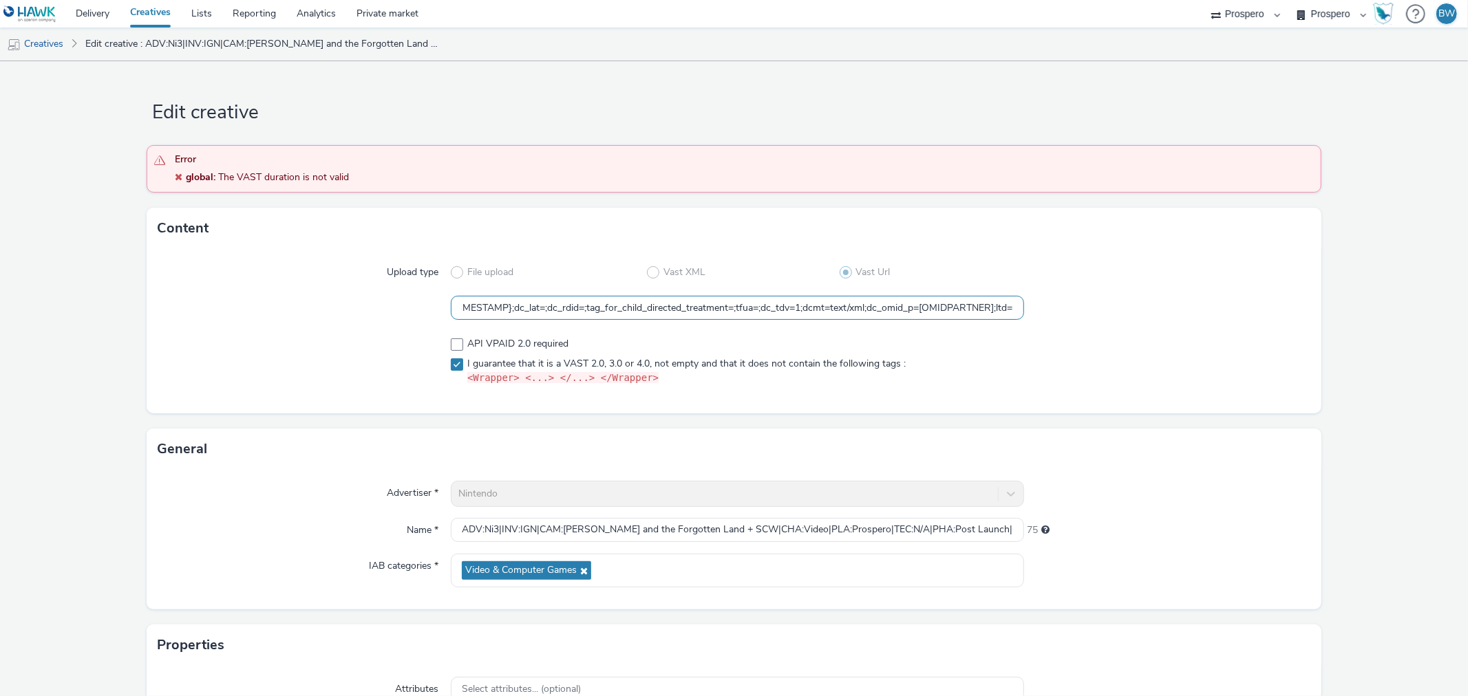
click at [972, 311] on input "https://ad.doubleclick.net/ddm/pfadx/N207803.5078250PROSPERO/B33863380.42794505…" at bounding box center [737, 308] width 573 height 24
drag, startPoint x: 449, startPoint y: 184, endPoint x: 39, endPoint y: 154, distance: 411.2
click at [39, 154] on form "Edit creative Error global : The VAST duration is not valid Content Upload type…" at bounding box center [734, 460] width 1468 height 798
copy div "Error global : The VAST duration is not valid"
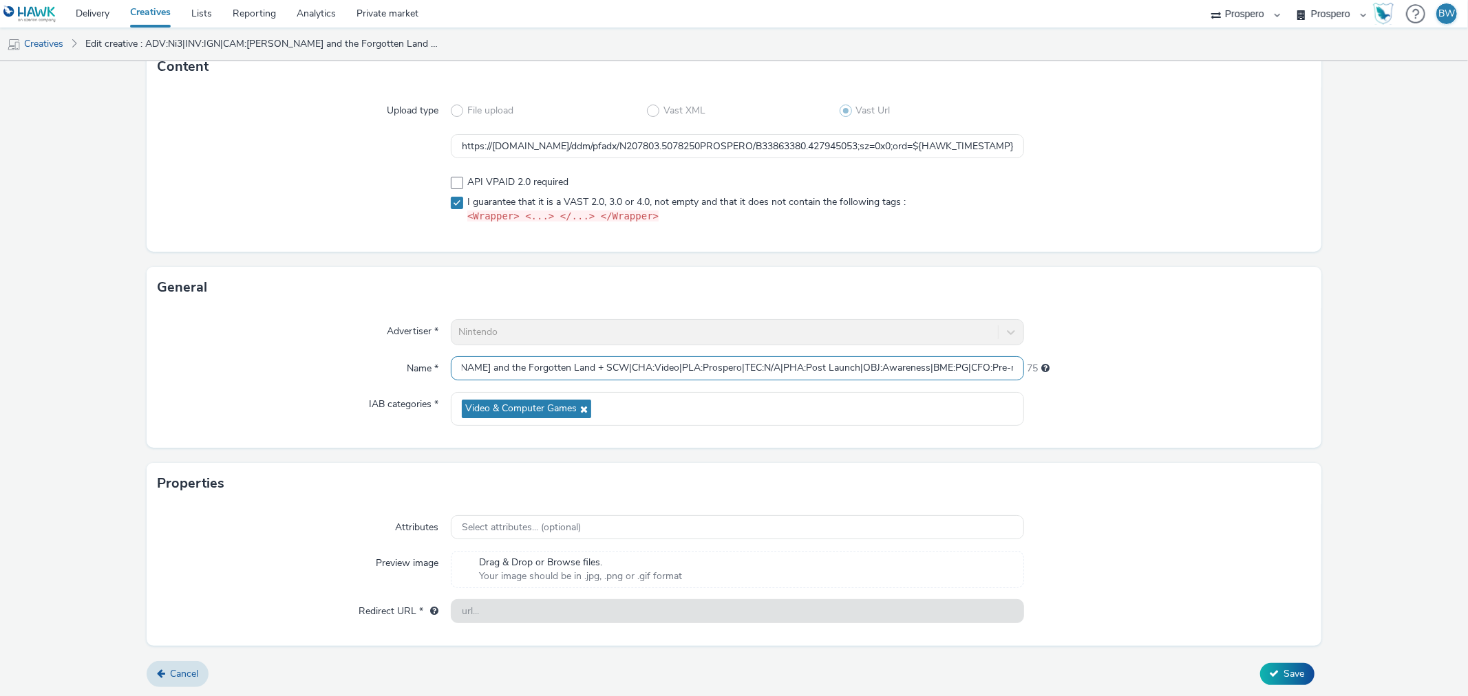
scroll to position [1, 313]
drag, startPoint x: 469, startPoint y: 369, endPoint x: 1467, endPoint y: 381, distance: 997.9
click at [1467, 381] on div "Edit creative Error global : The VAST duration is not valid Content Upload type…" at bounding box center [734, 378] width 1468 height 635
click at [248, 374] on div "Name *" at bounding box center [304, 368] width 293 height 25
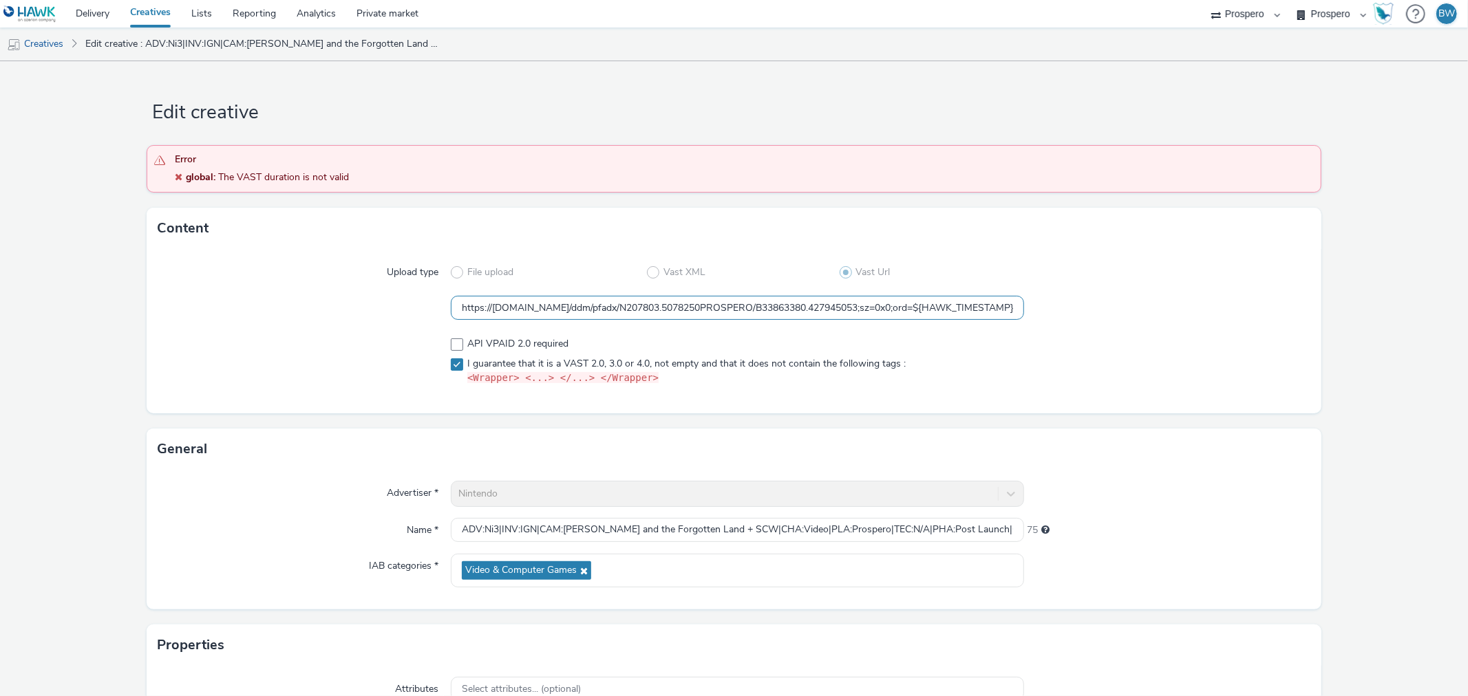
click at [486, 310] on input "https://ad.doubleclick.net/ddm/pfadx/N207803.5078250PROSPERO/B33863380.42794505…" at bounding box center [737, 308] width 573 height 24
click at [517, 310] on input "https://ad.doubleclick.net/ddm/pfadx/N207803.5078250PROSPERO/B33863380.42794505…" at bounding box center [737, 308] width 573 height 24
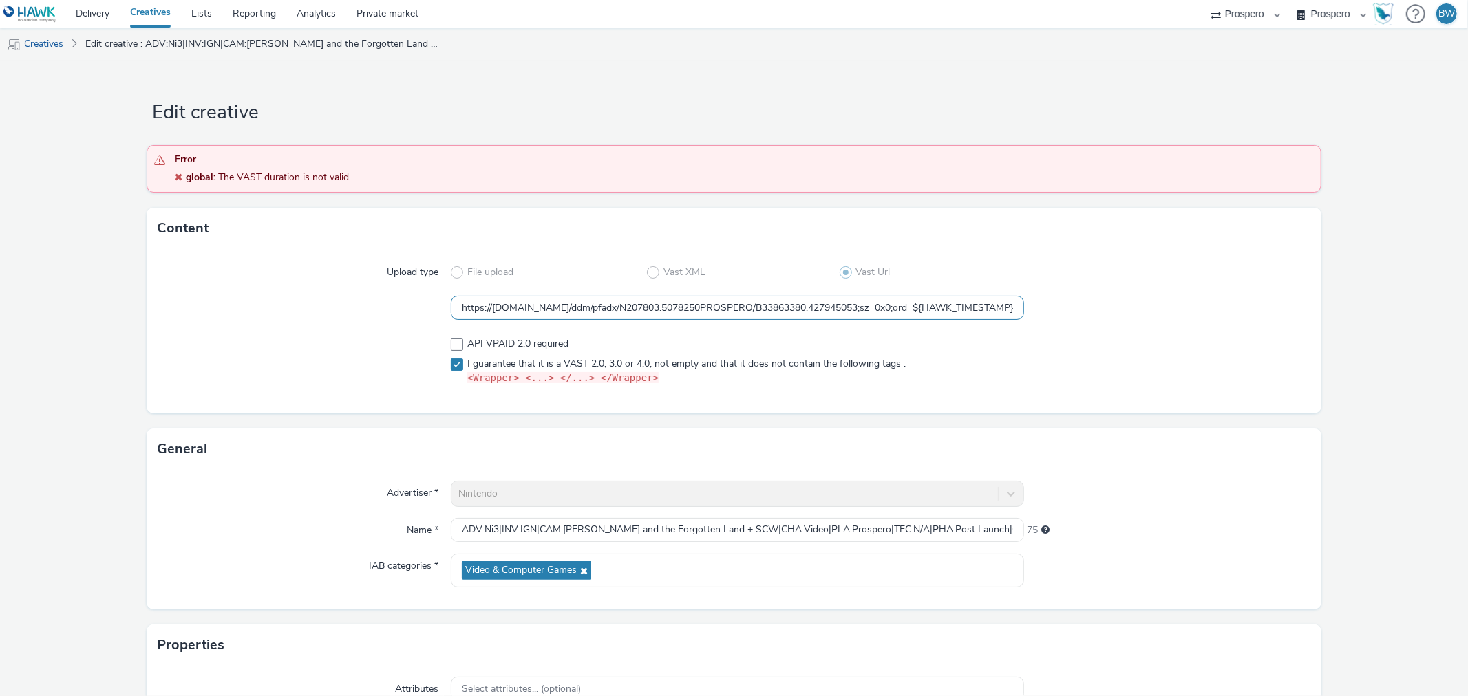
scroll to position [0, 518]
drag, startPoint x: 517, startPoint y: 310, endPoint x: 1313, endPoint y: 307, distance: 795.5
click at [1313, 307] on form "Edit creative Error global : The VAST duration is not valid Content Upload type…" at bounding box center [734, 460] width 1468 height 798
click at [920, 317] on input "https://ad.doubleclick.net/ddm/pfadx/N207803.5078250PROSPERO/B33863380.42794505…" at bounding box center [737, 308] width 573 height 24
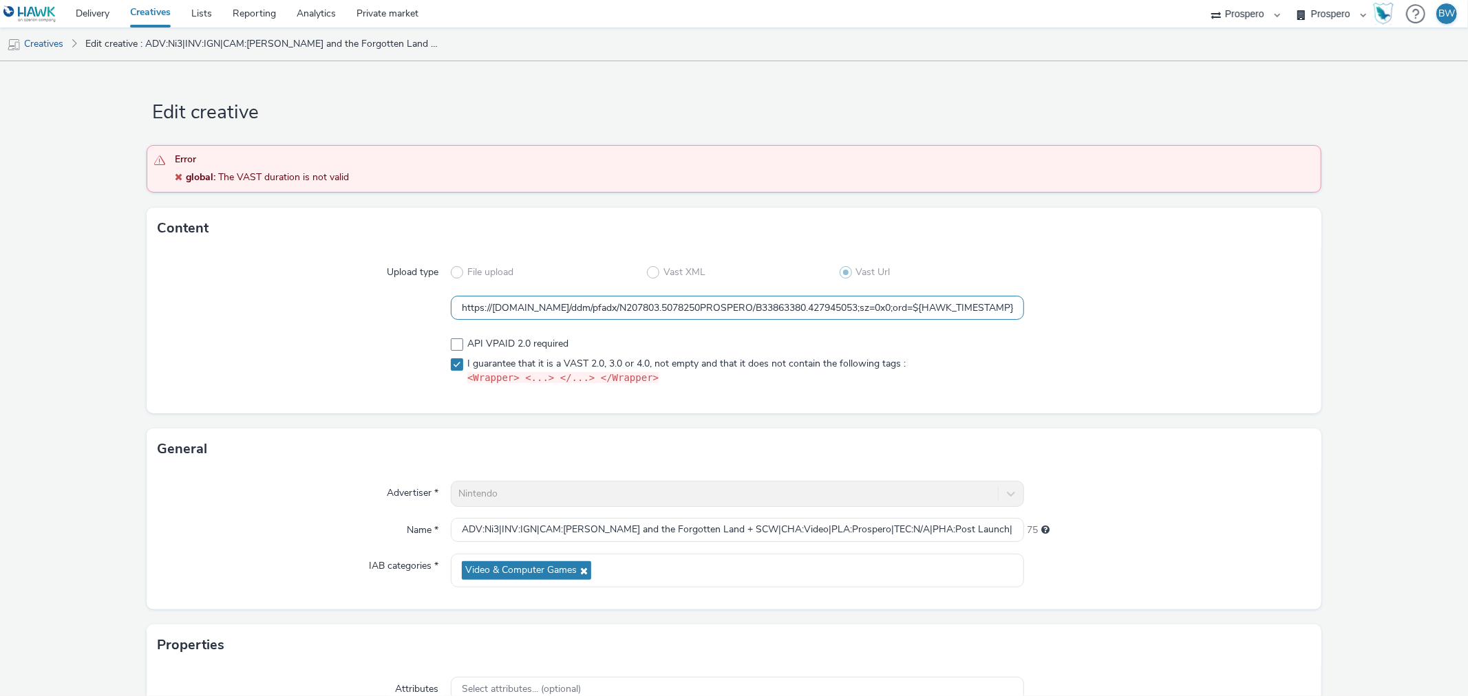
drag, startPoint x: 920, startPoint y: 317, endPoint x: 78, endPoint y: 330, distance: 841.7
click at [78, 330] on form "Edit creative Error global : The VAST duration is not valid Content Upload type…" at bounding box center [734, 460] width 1468 height 798
click at [164, 312] on div at bounding box center [304, 308] width 293 height 25
click at [699, 306] on input "https://ad.doubleclick.net/ddm/pfadx/N207803.5078250PROSPERO/B33863380.42794505…" at bounding box center [737, 308] width 573 height 24
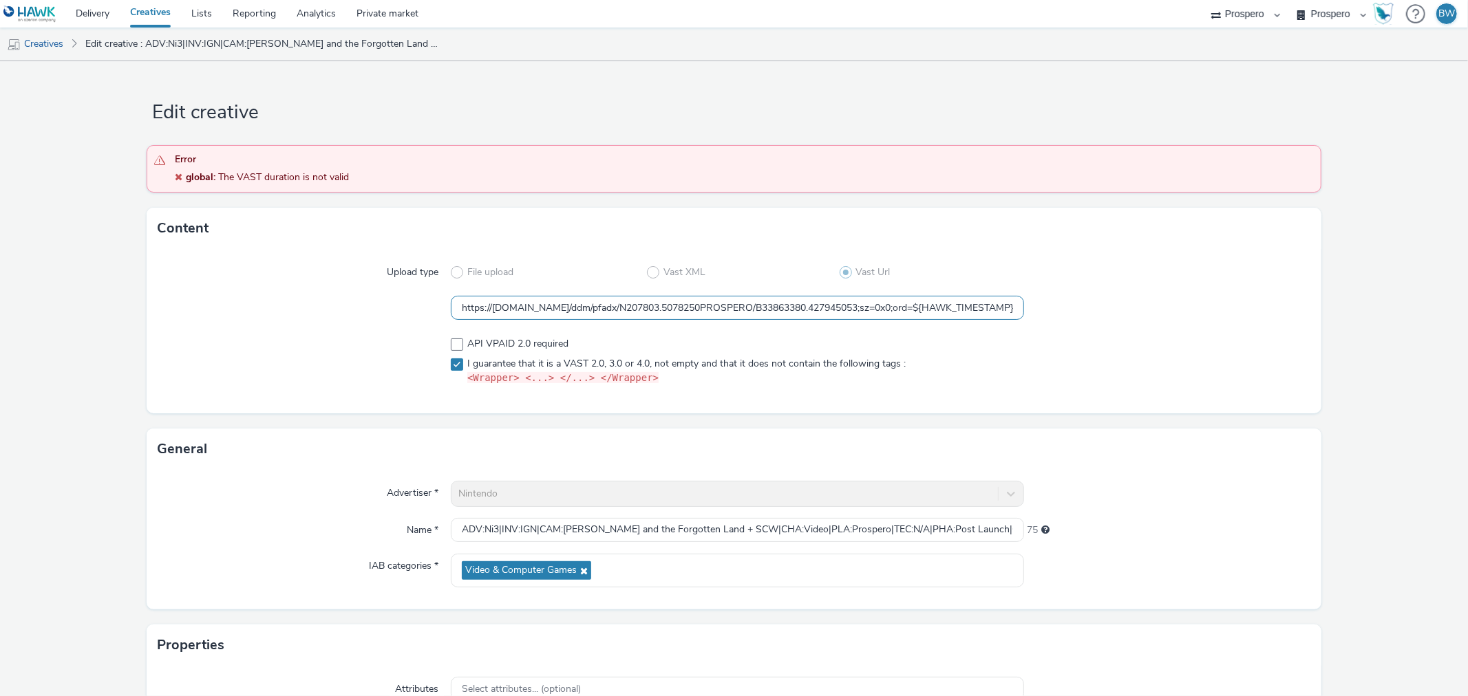
scroll to position [162, 0]
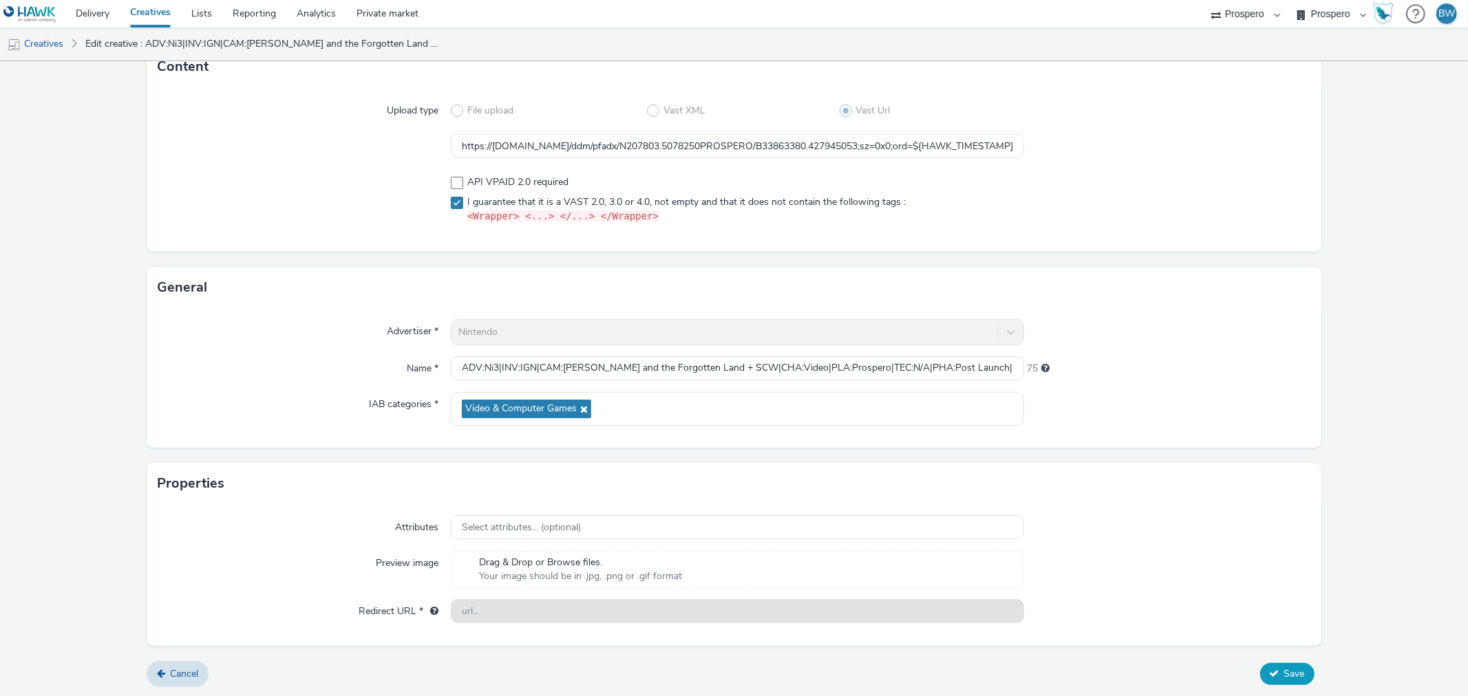
click at [1270, 671] on icon at bounding box center [1275, 674] width 10 height 10
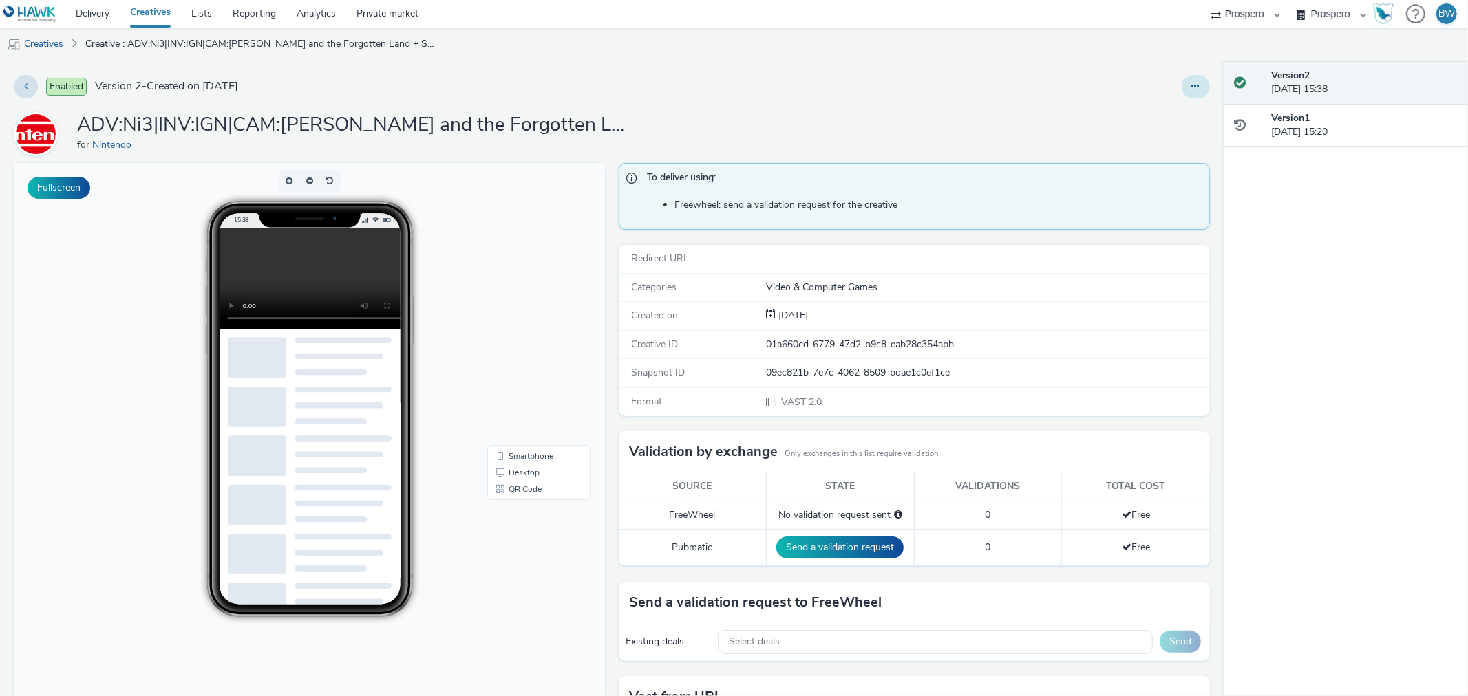
click at [1189, 80] on button at bounding box center [1196, 86] width 28 height 23
click at [1143, 113] on link "Edit" at bounding box center [1158, 114] width 103 height 28
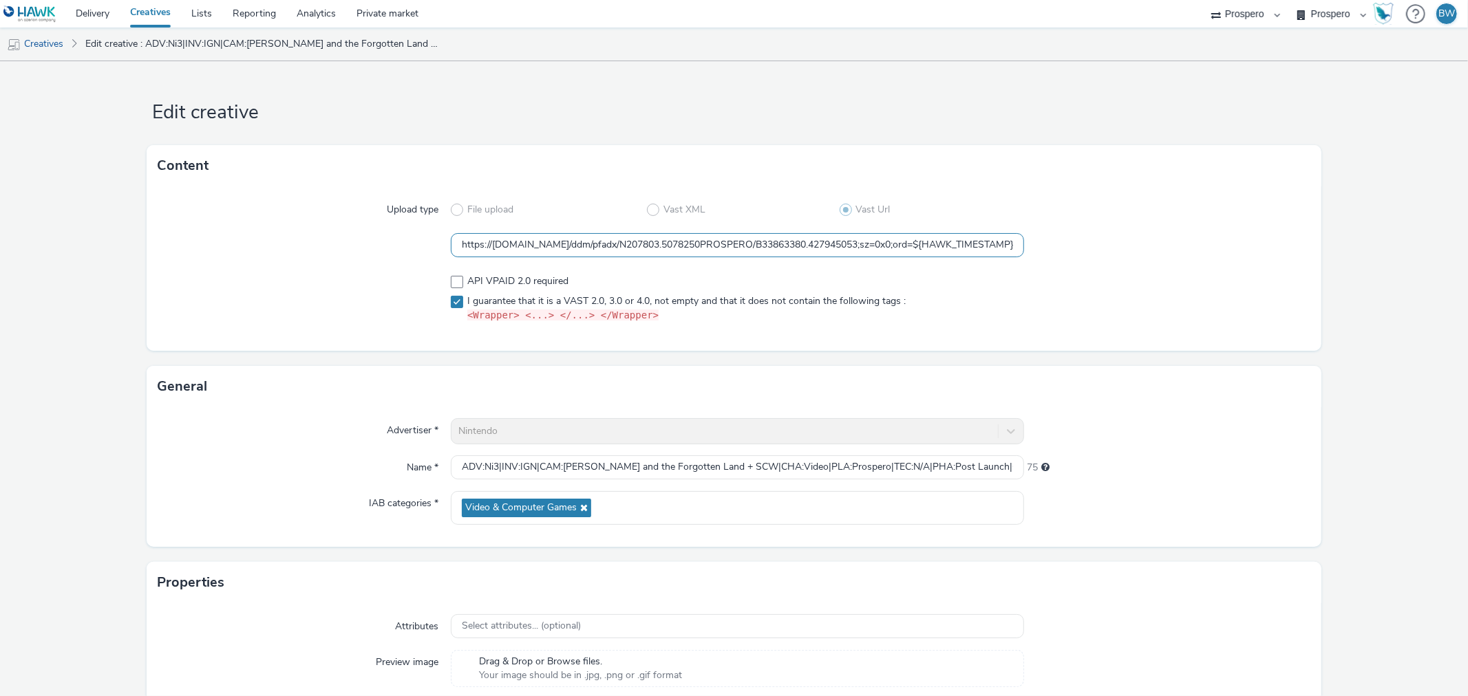
scroll to position [0, 518]
drag, startPoint x: 498, startPoint y: 249, endPoint x: 1393, endPoint y: 246, distance: 895.9
click at [1393, 246] on form "Edit creative Content Upload type File upload Vast XML Vast Url https://ad.doub…" at bounding box center [734, 429] width 1468 height 736
click at [979, 251] on input "https://ad.doubleclick.net/ddm/pfadx/N207803.5078250PROSPERO/B33863380.42794505…" at bounding box center [737, 245] width 573 height 24
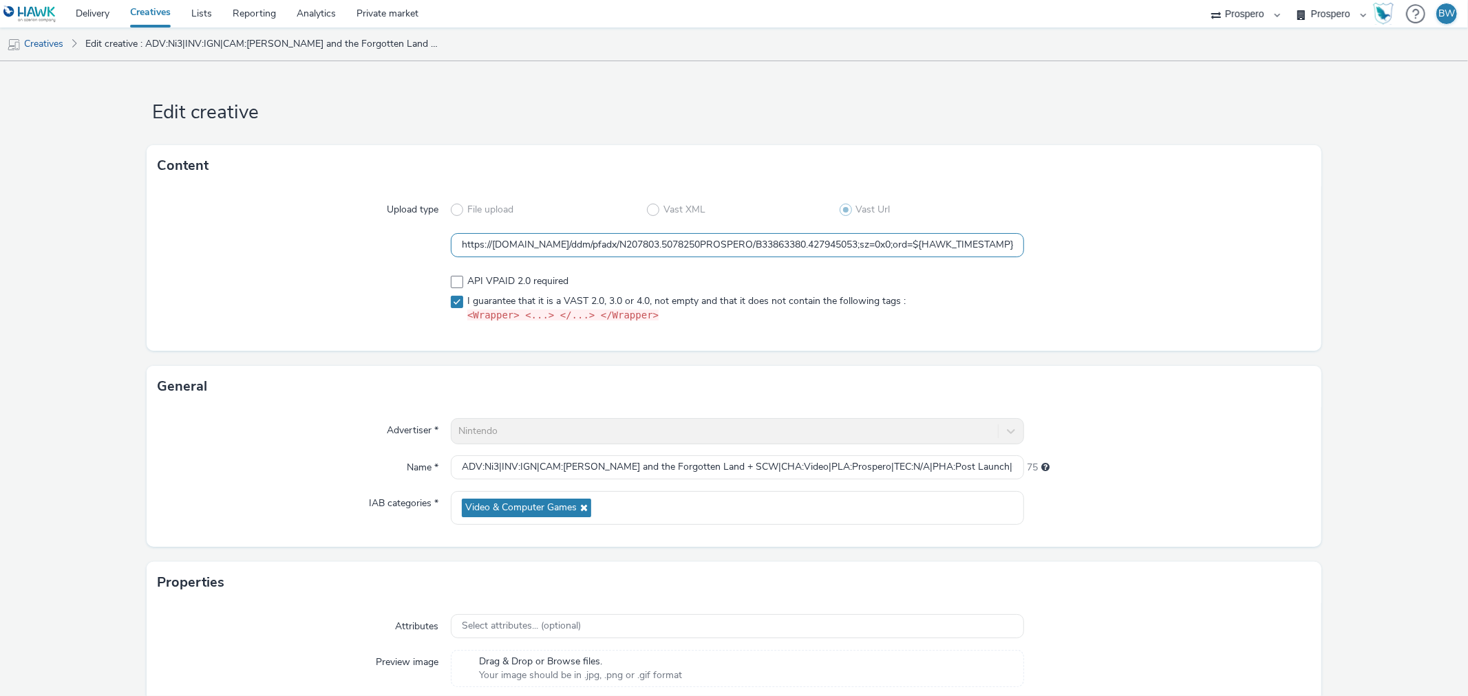
click at [848, 248] on input "https://ad.doubleclick.net/ddm/pfadx/N207803.5078250PROSPERO/B33863380.42794505…" at bounding box center [737, 245] width 573 height 24
paste input "%7bHAWK_TIMESTAMP%7d;dc_lat=;dc_rdid=;tag_for_child_directed_treatment=;tfua=;d…"
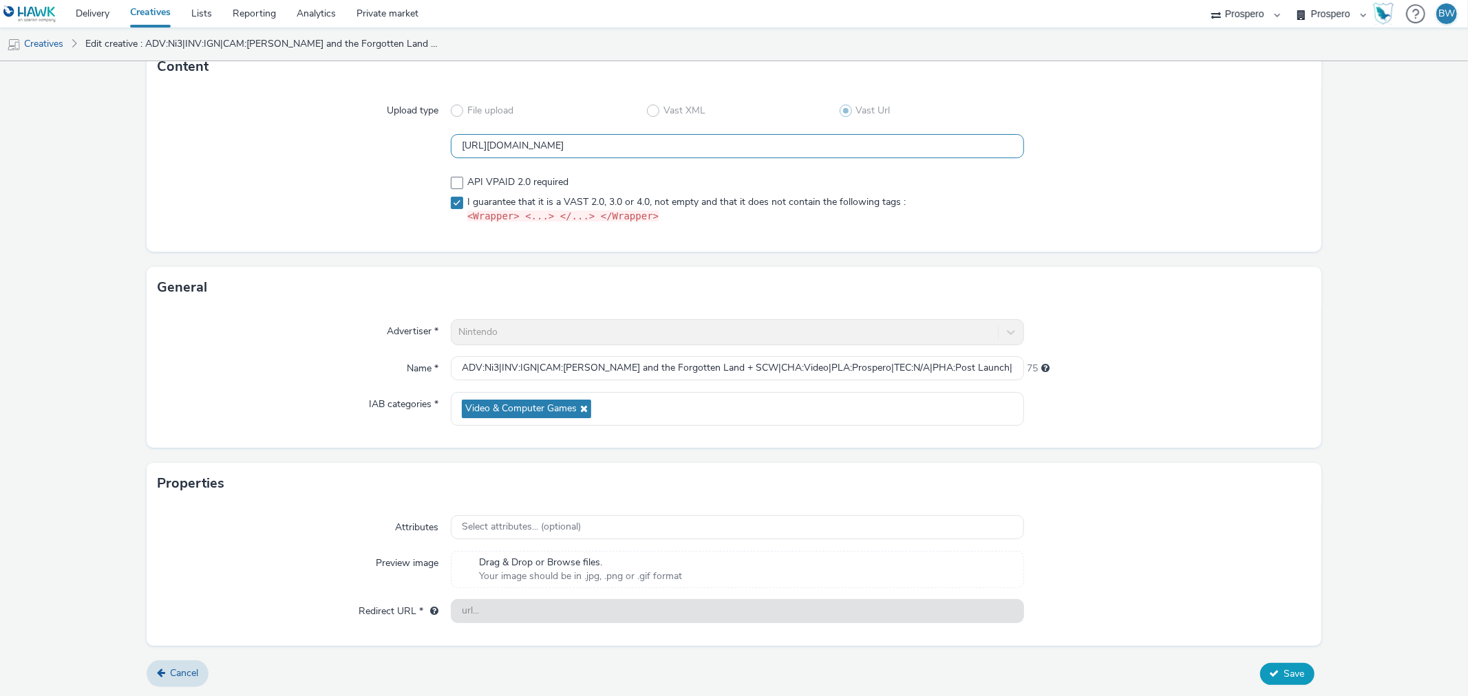
type input "https://ad.doubleclick.net/ddm/pfadx/N207803.5078250PROSPERO/B33863380.42794505…"
click at [1264, 666] on button "Save" at bounding box center [1287, 674] width 54 height 22
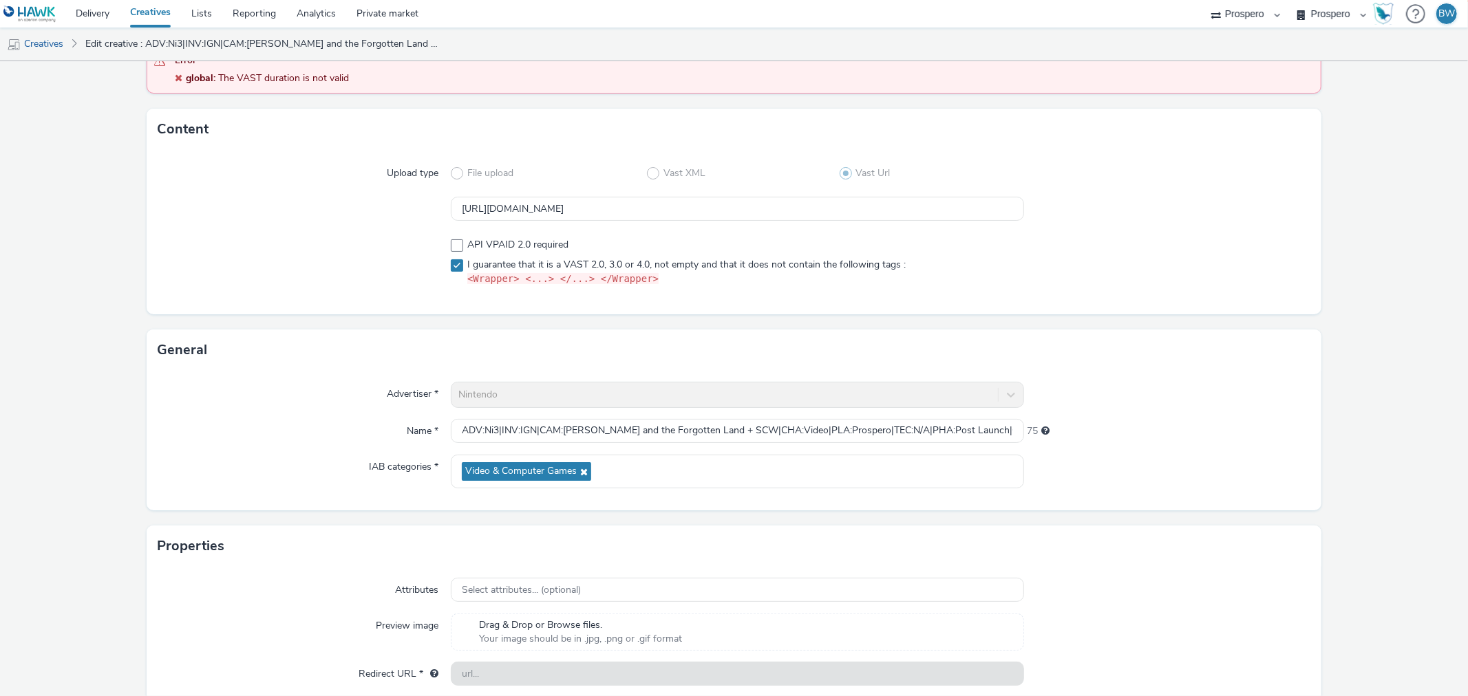
scroll to position [0, 0]
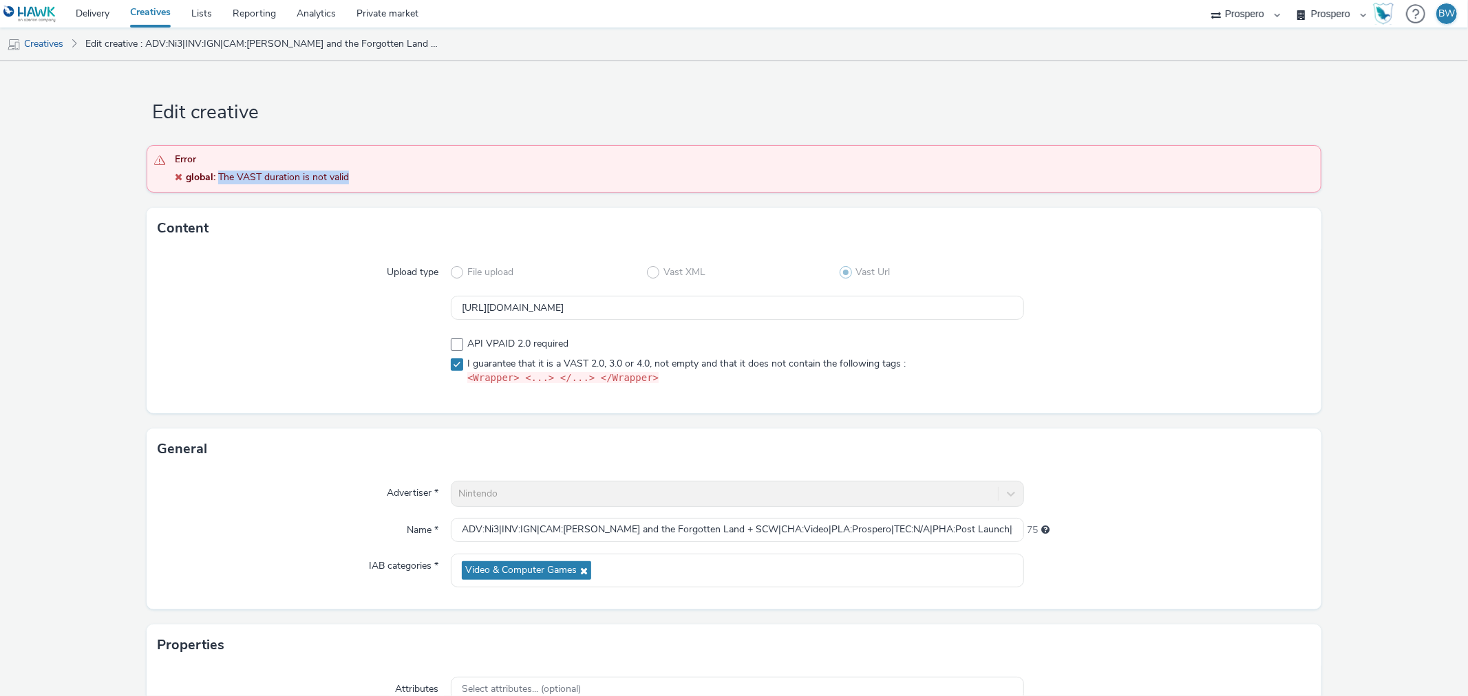
drag, startPoint x: 220, startPoint y: 170, endPoint x: 709, endPoint y: 176, distance: 489.3
click at [709, 176] on div "global : The VAST duration is not valid" at bounding box center [744, 178] width 1138 height 14
copy span "The VAST duration is not valid"
click at [281, 319] on div at bounding box center [304, 308] width 293 height 25
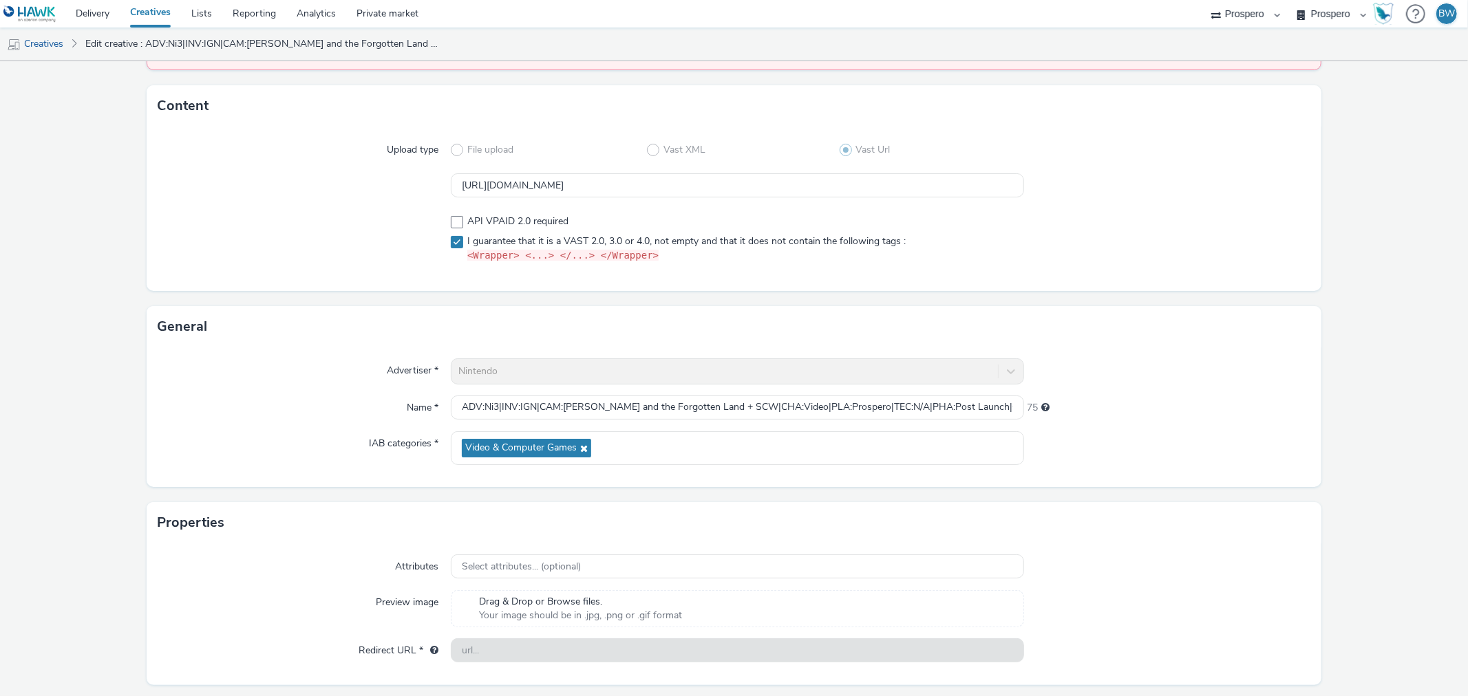
scroll to position [162, 0]
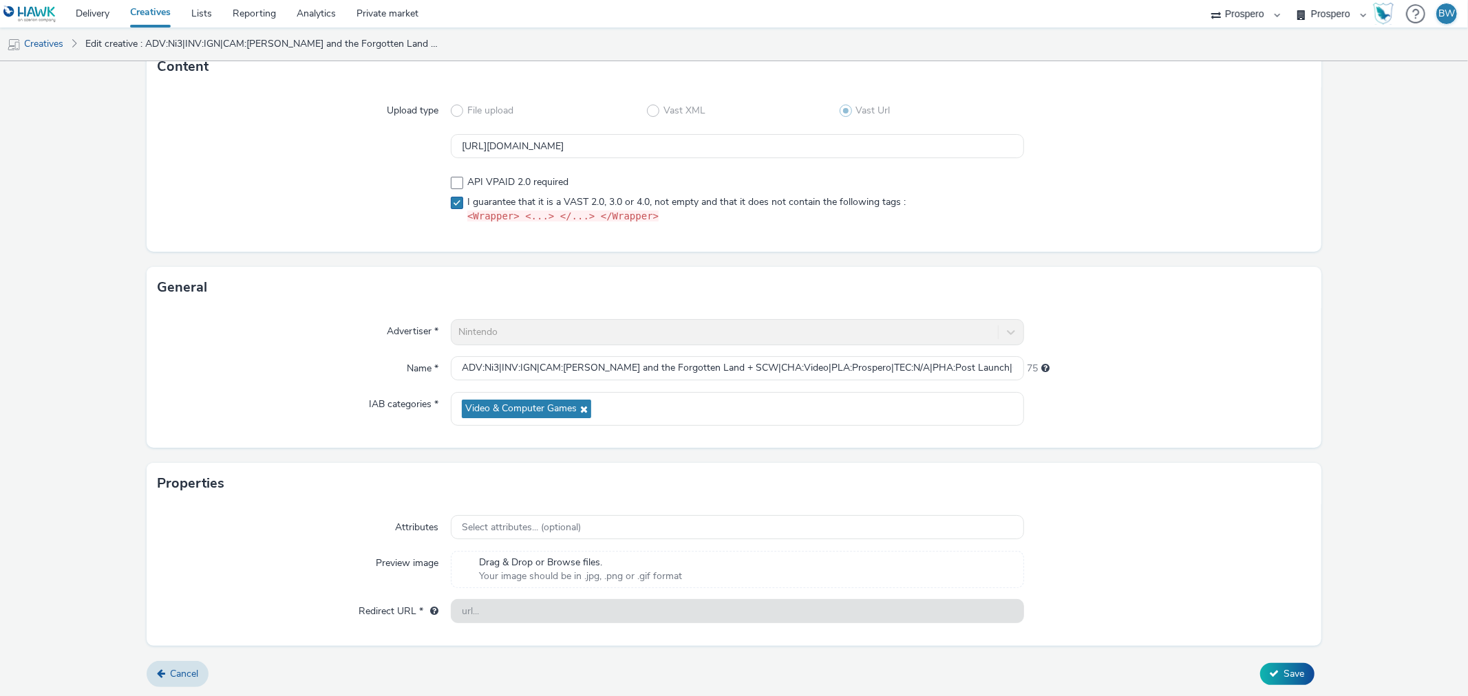
click at [458, 208] on span at bounding box center [457, 203] width 12 height 12
checkbox input "true"
click at [1284, 672] on span "Save" at bounding box center [1294, 673] width 21 height 13
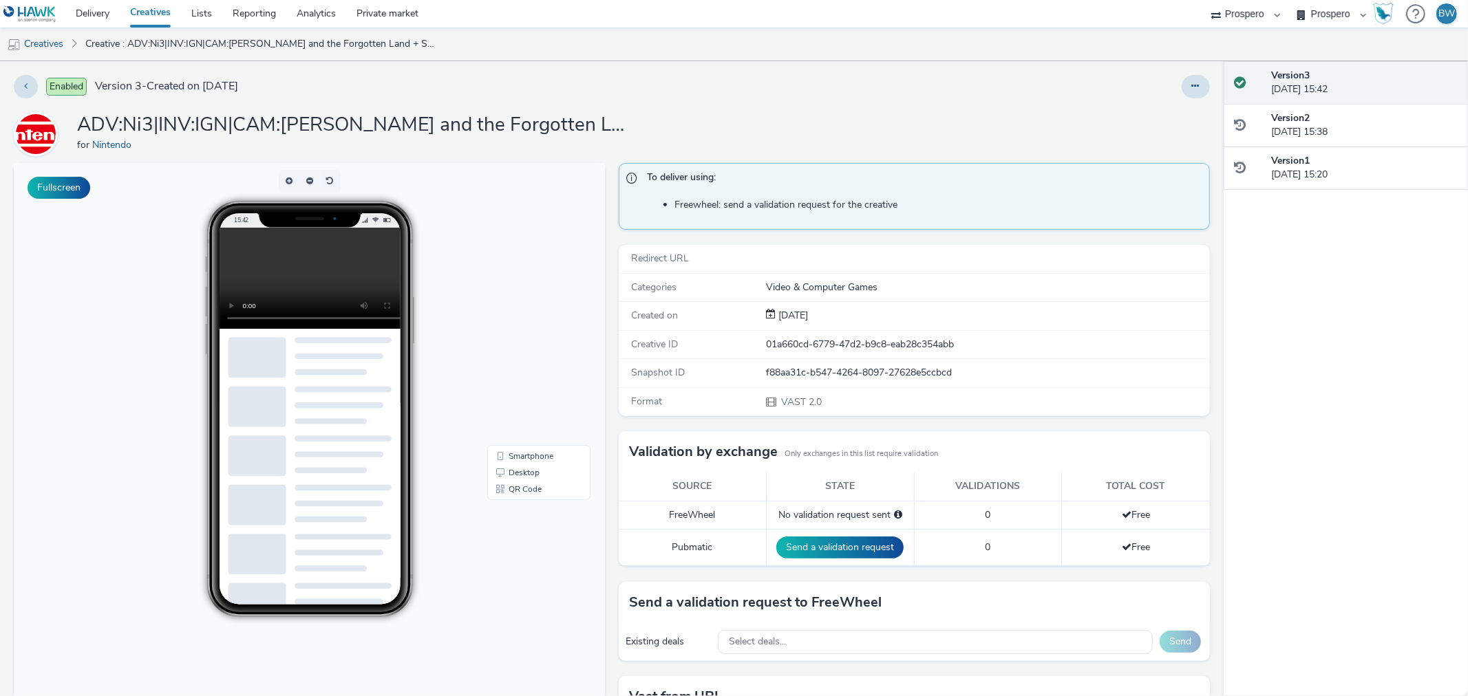
click at [145, 19] on link "Creatives" at bounding box center [150, 14] width 61 height 28
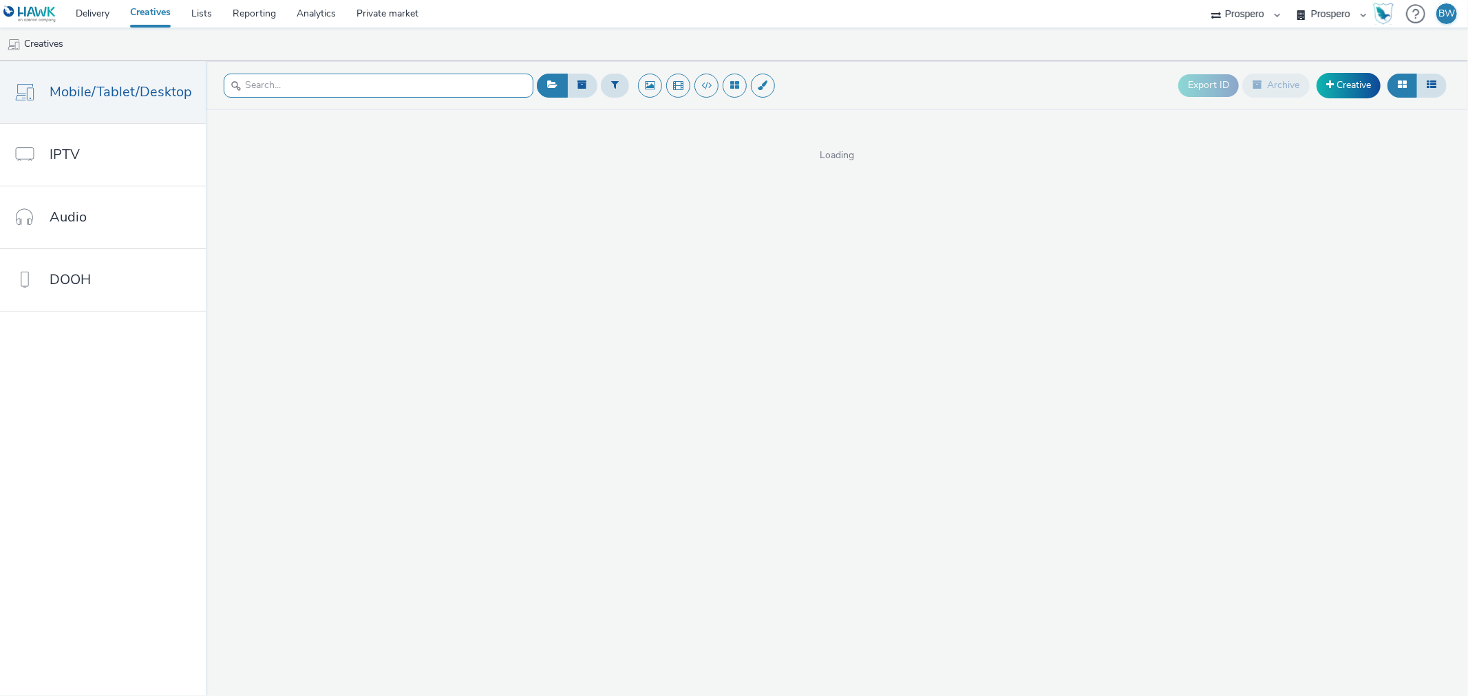
click at [463, 83] on input "text" at bounding box center [379, 86] width 310 height 24
type input "kirby"
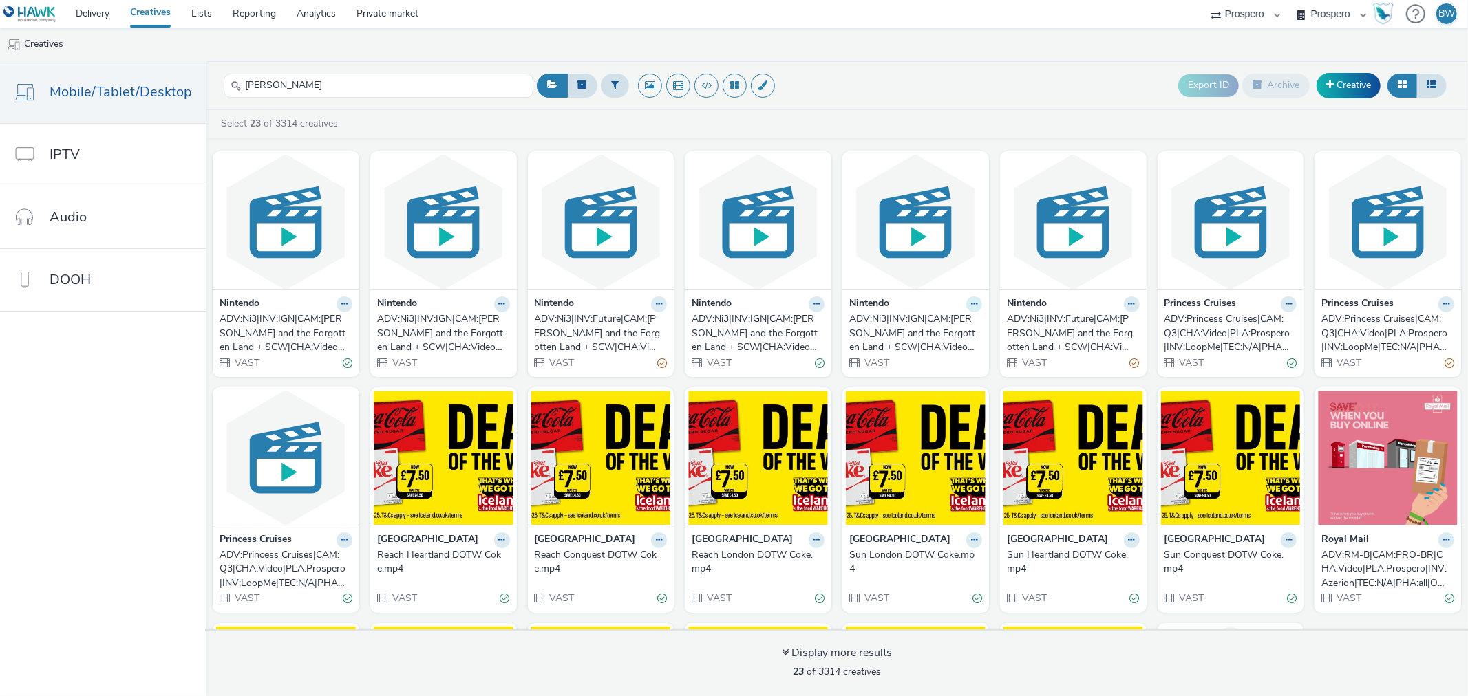
click at [971, 308] on icon at bounding box center [974, 304] width 6 height 8
click at [920, 404] on link "Archive" at bounding box center [930, 411] width 103 height 28
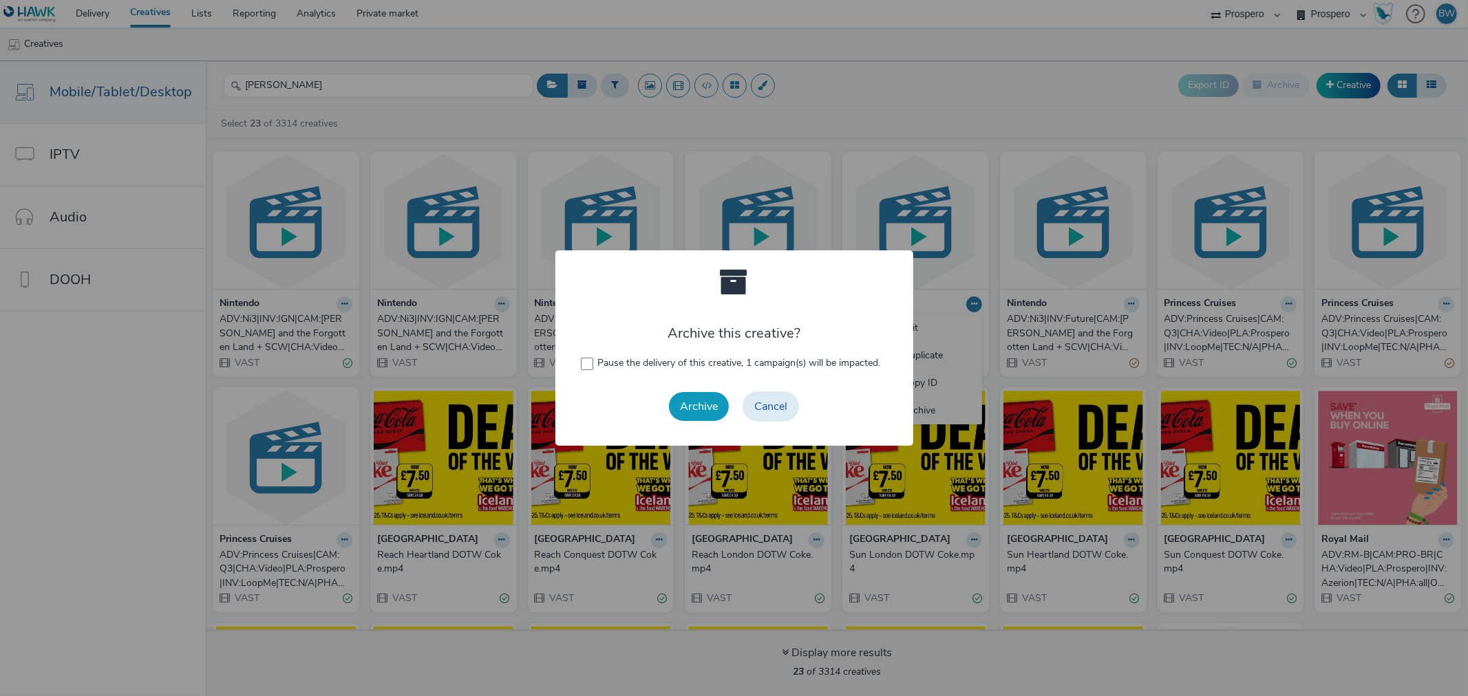
click at [709, 409] on button "Archive" at bounding box center [699, 406] width 60 height 29
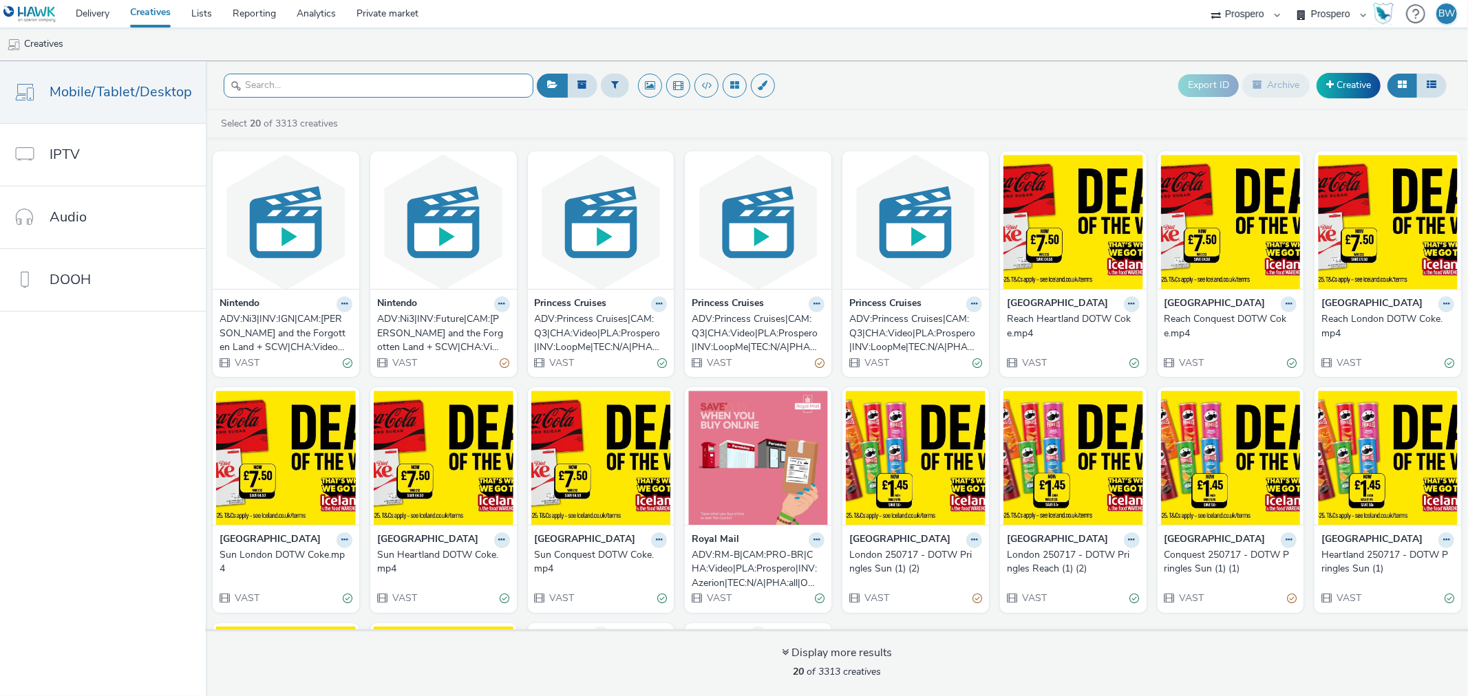
click at [348, 87] on input "text" at bounding box center [379, 86] width 310 height 24
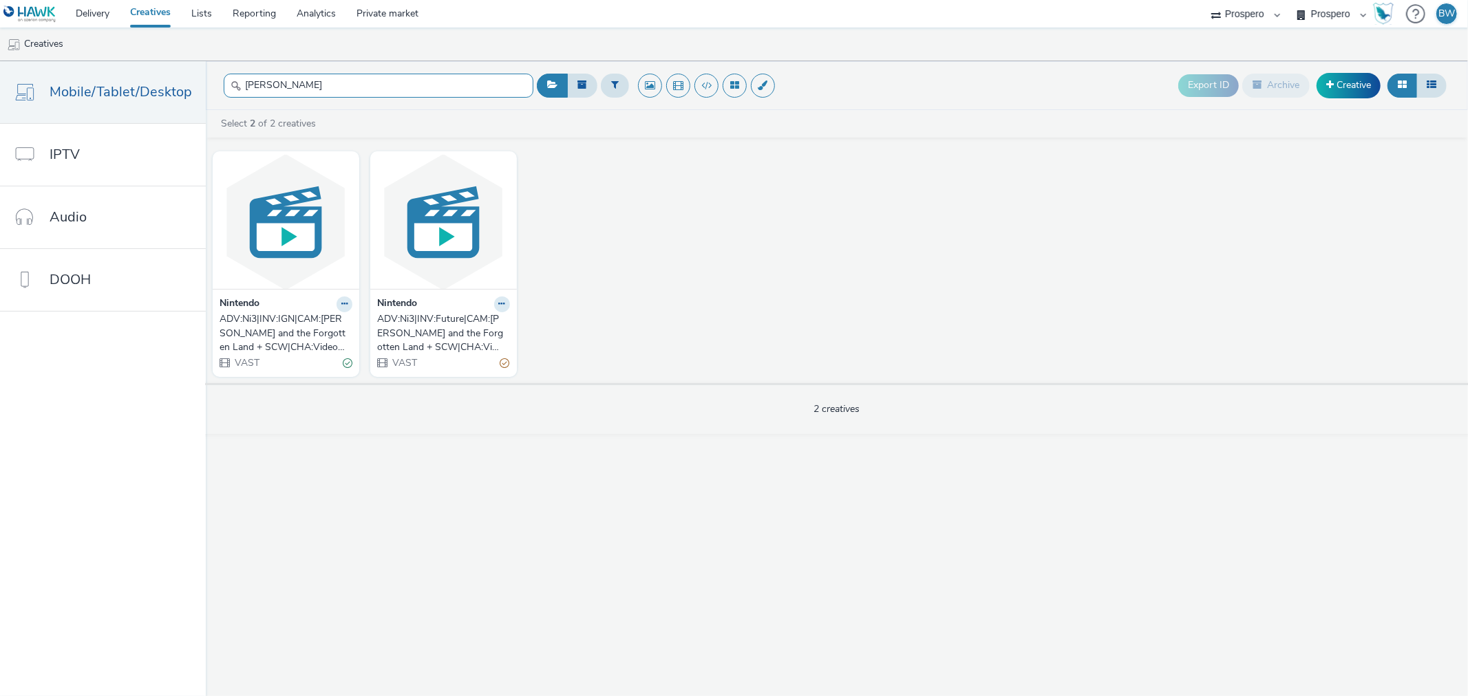
type input "kirby"
click at [356, 71] on div "kirby" at bounding box center [379, 86] width 310 height 34
click at [361, 86] on input "kirby" at bounding box center [379, 86] width 310 height 24
click at [92, 106] on link "Mobile/Tablet/Desktop" at bounding box center [103, 92] width 206 height 62
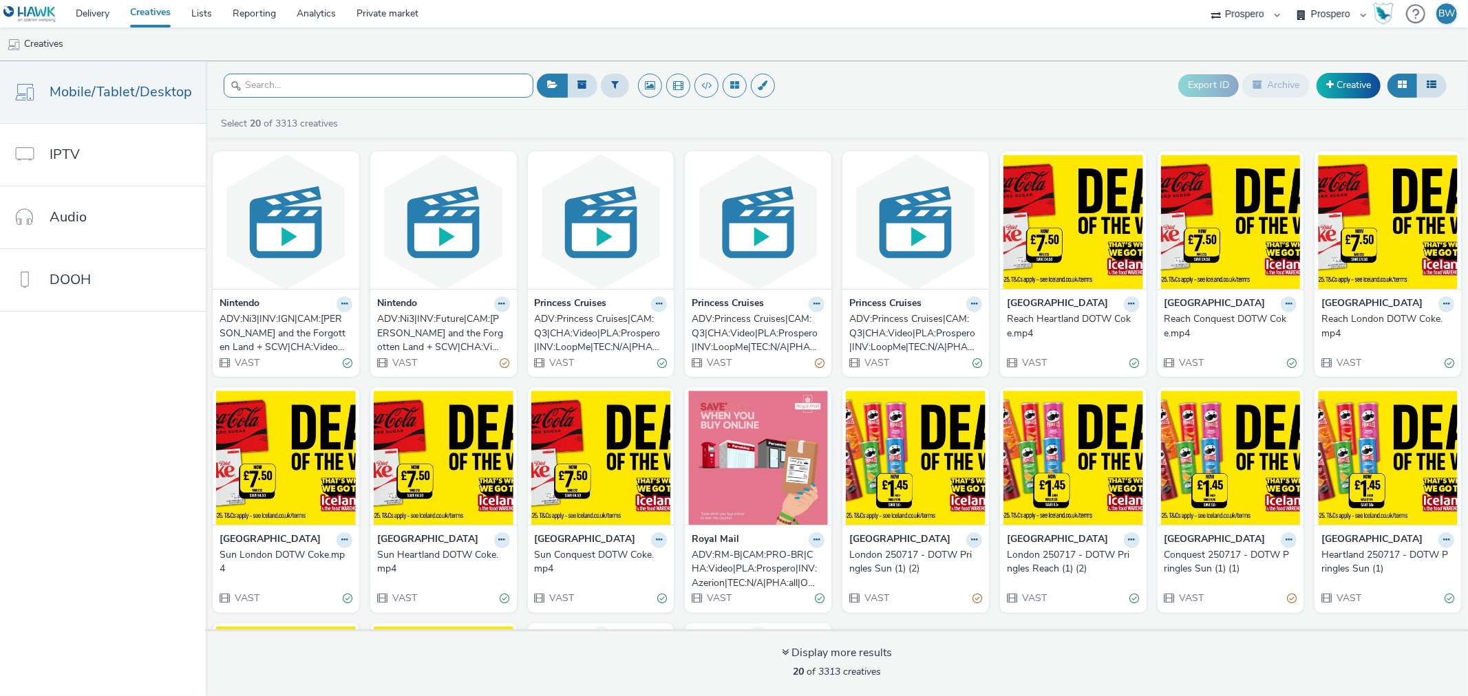
click at [290, 85] on input "text" at bounding box center [379, 86] width 310 height 24
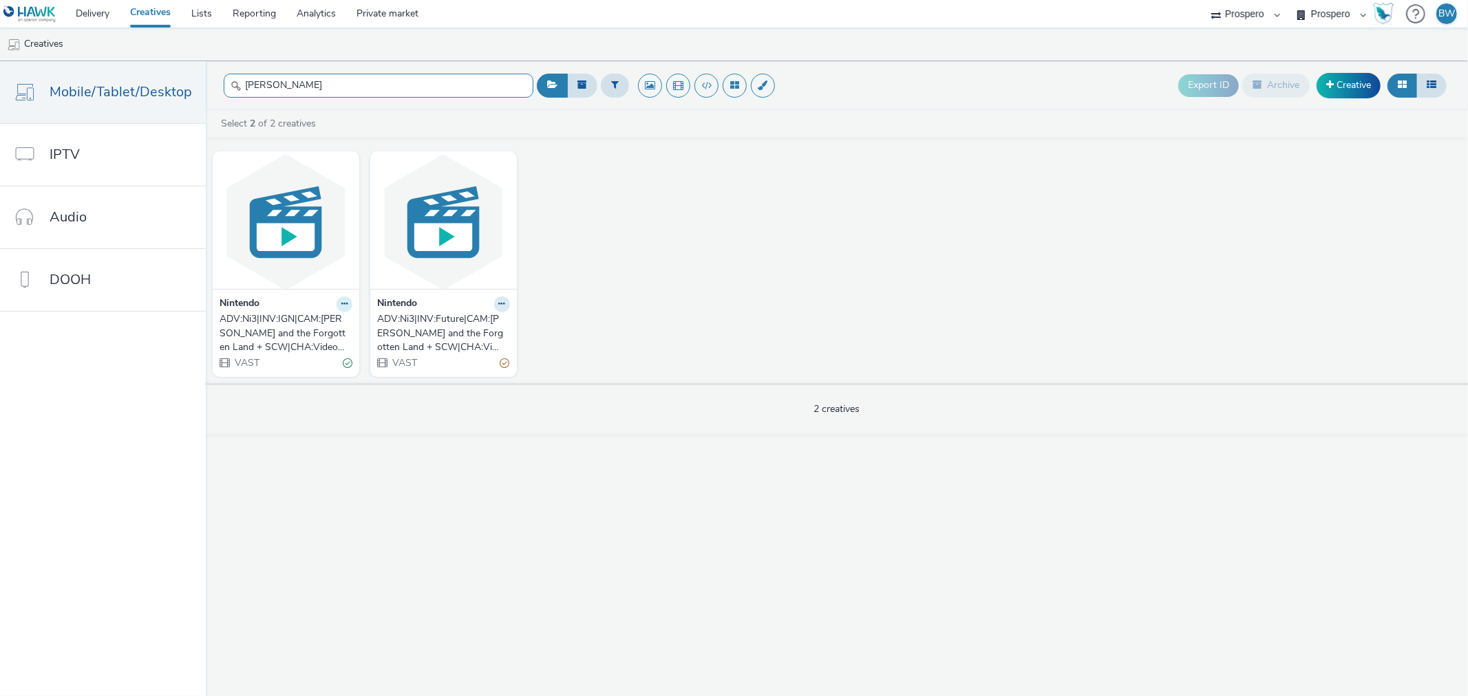
type input "kirby"
click at [341, 304] on icon at bounding box center [344, 304] width 6 height 8
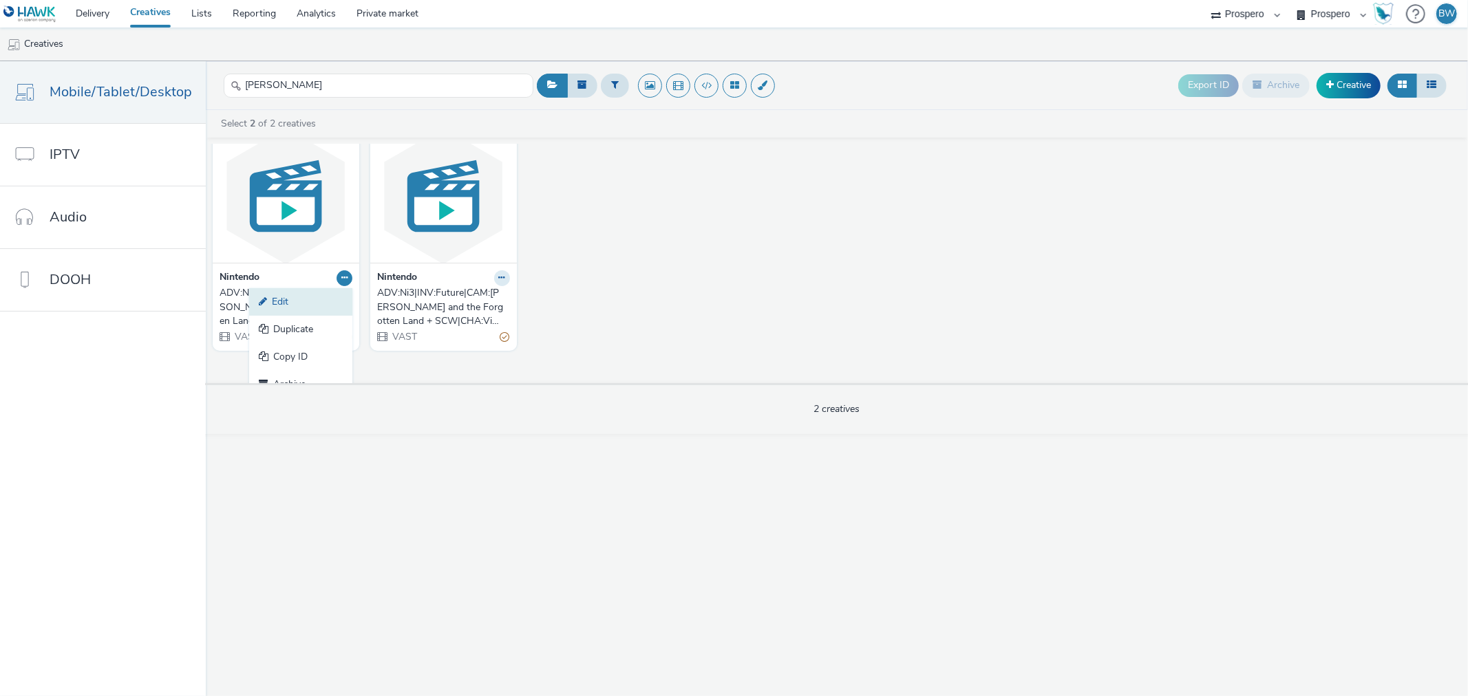
scroll to position [41, 0]
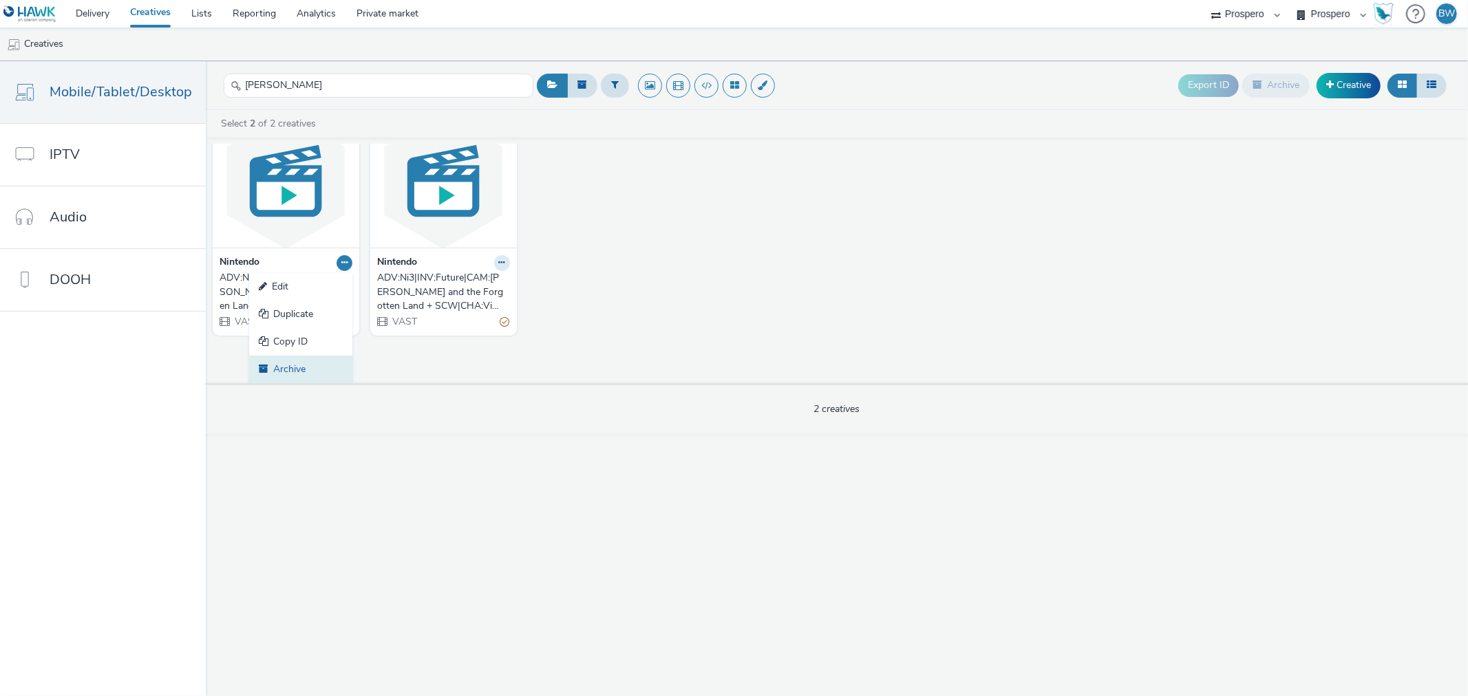
click at [282, 369] on link "Archive" at bounding box center [300, 370] width 103 height 28
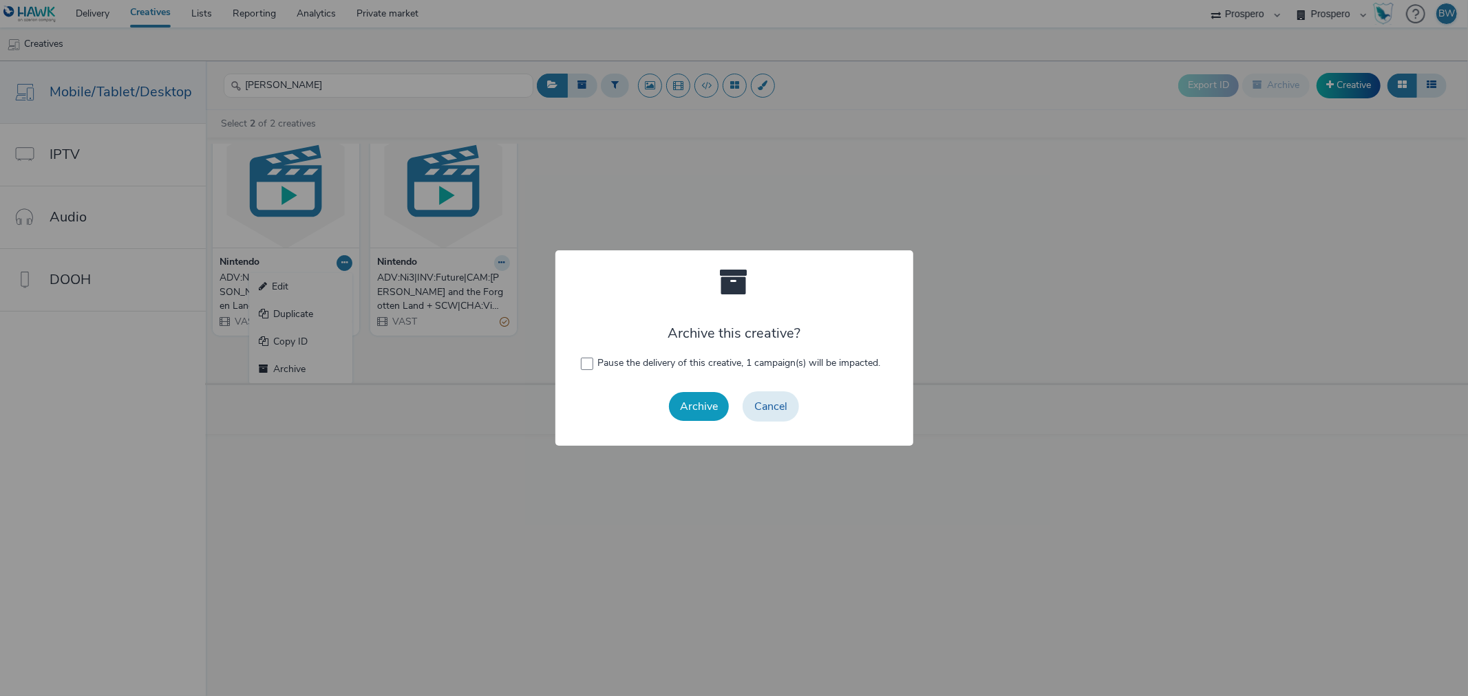
click at [712, 403] on button "Archive" at bounding box center [699, 406] width 60 height 29
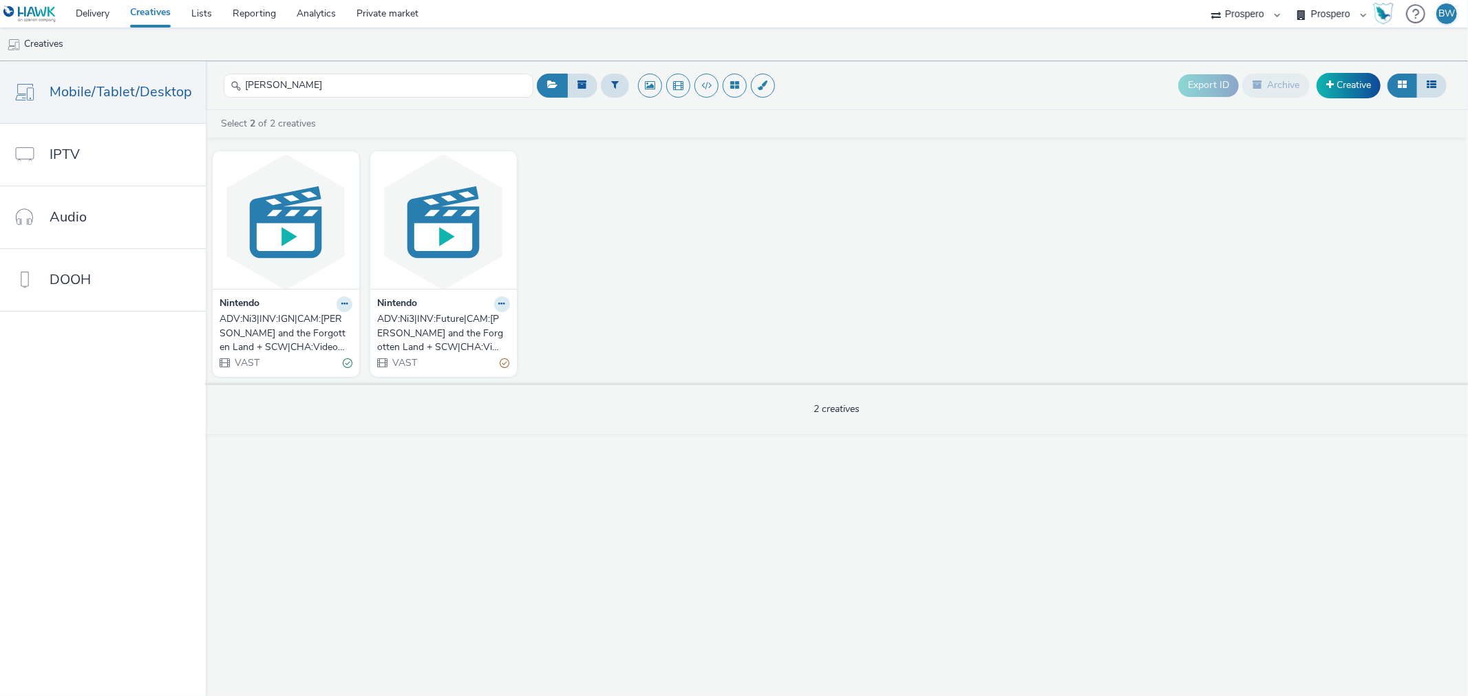
scroll to position [0, 0]
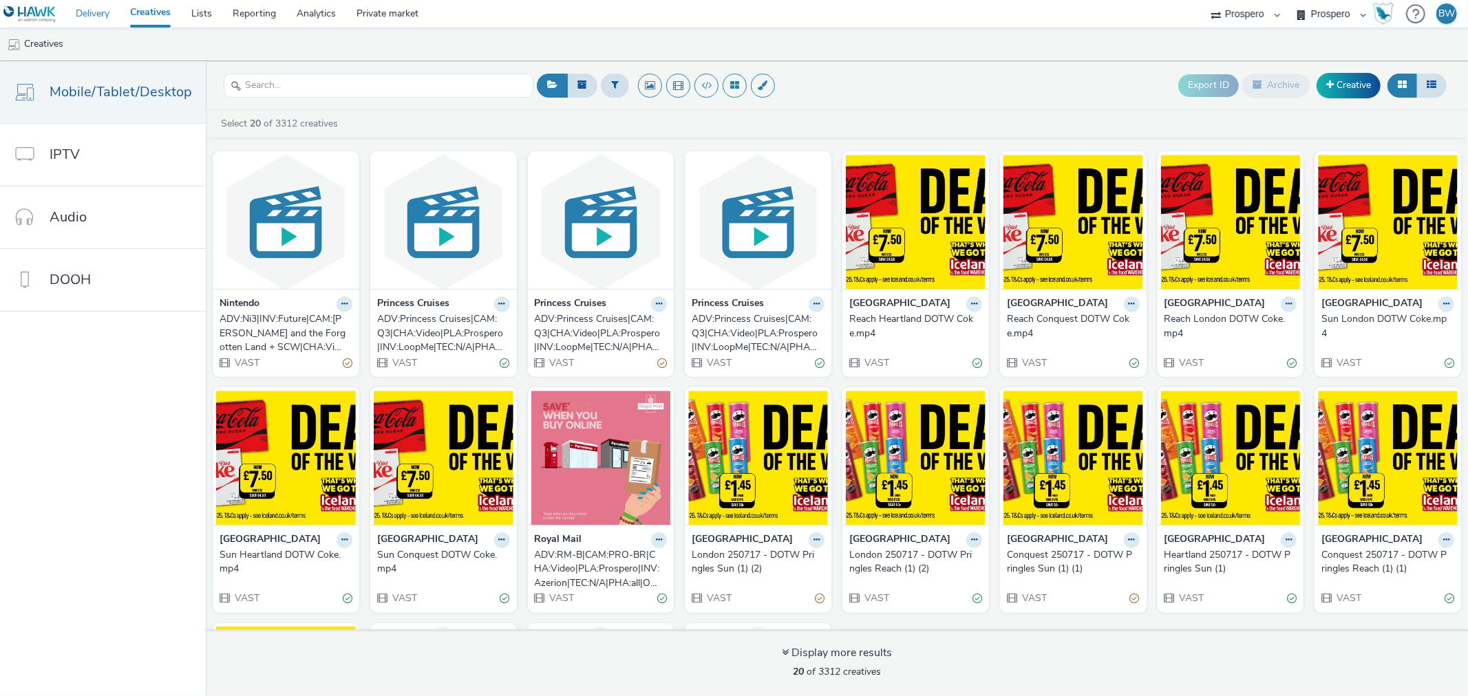
click at [85, 12] on link "Delivery" at bounding box center [92, 14] width 54 height 28
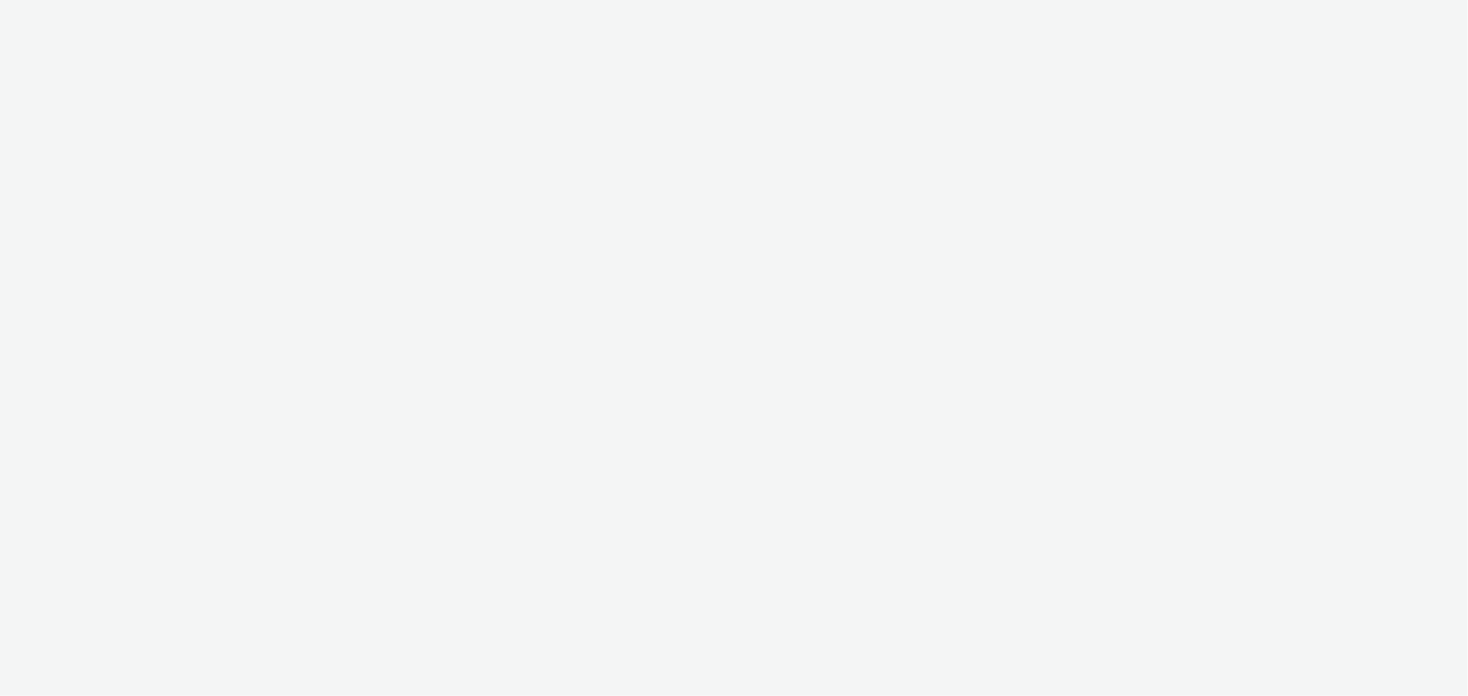
select select "b1b940d3-d05b-48b5-821e-f328c33b988b"
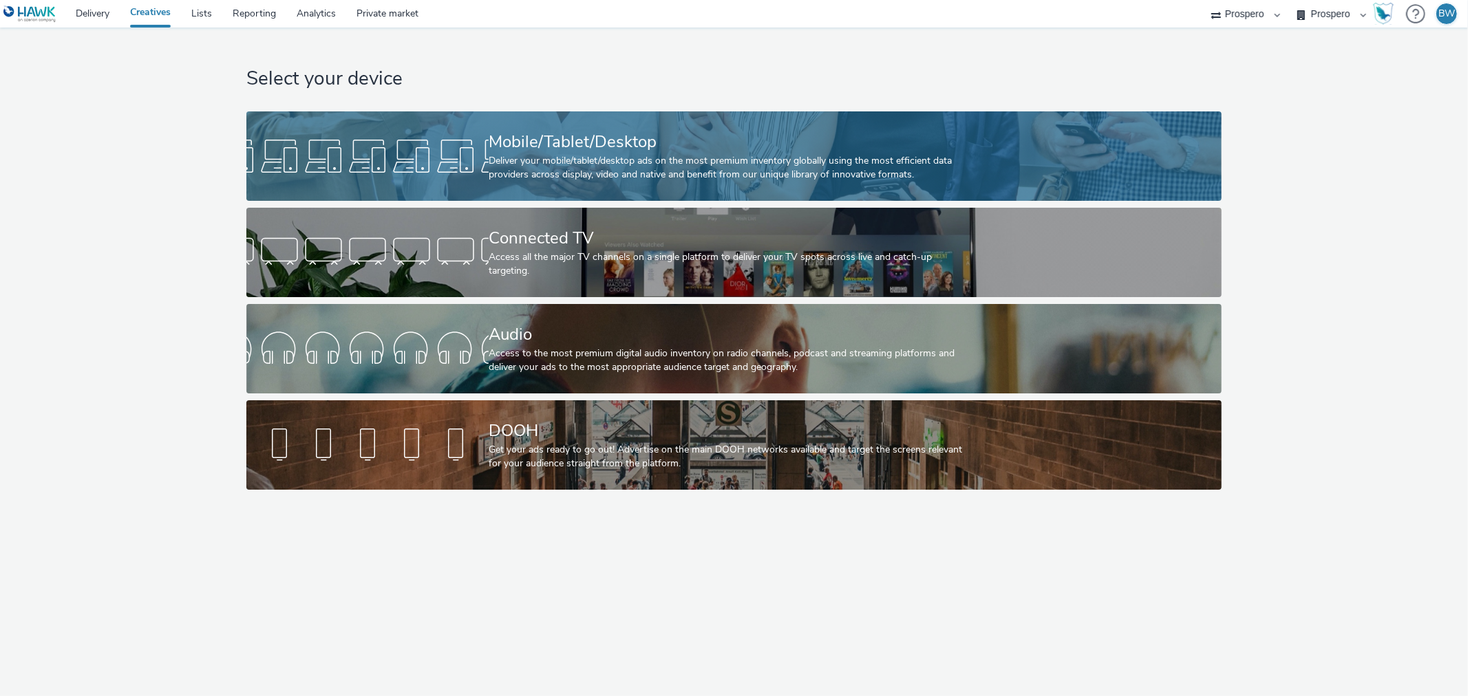
click at [566, 135] on div "Mobile/Tablet/Desktop" at bounding box center [731, 142] width 485 height 24
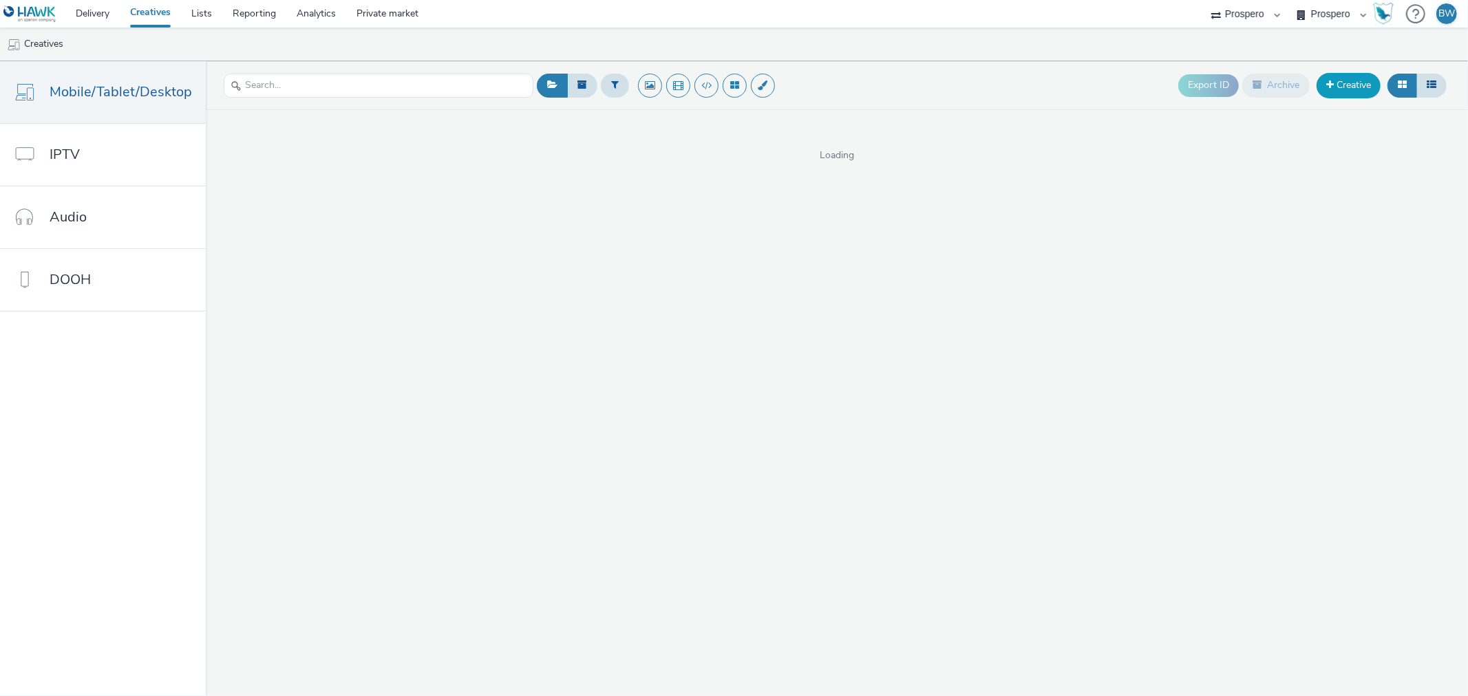
click at [1326, 81] on span at bounding box center [1330, 85] width 8 height 10
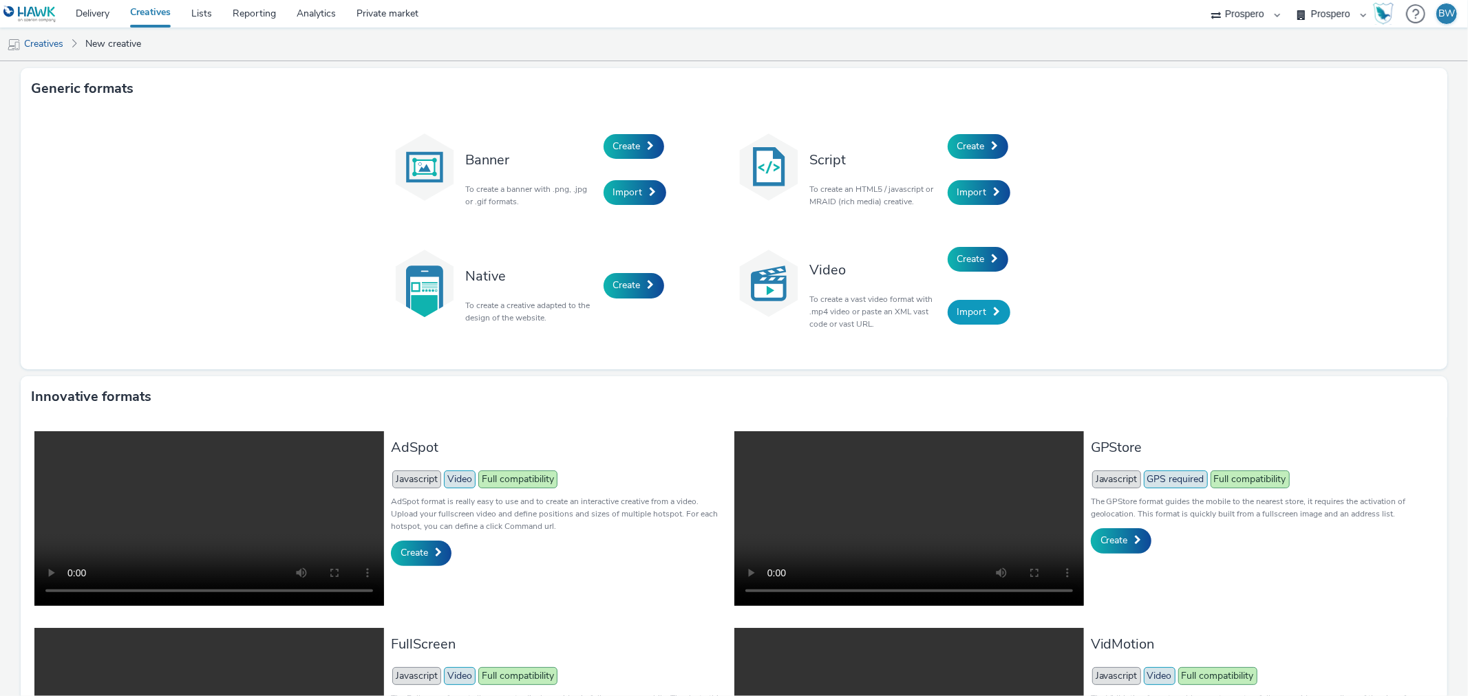
click at [984, 319] on link "Import" at bounding box center [979, 312] width 63 height 25
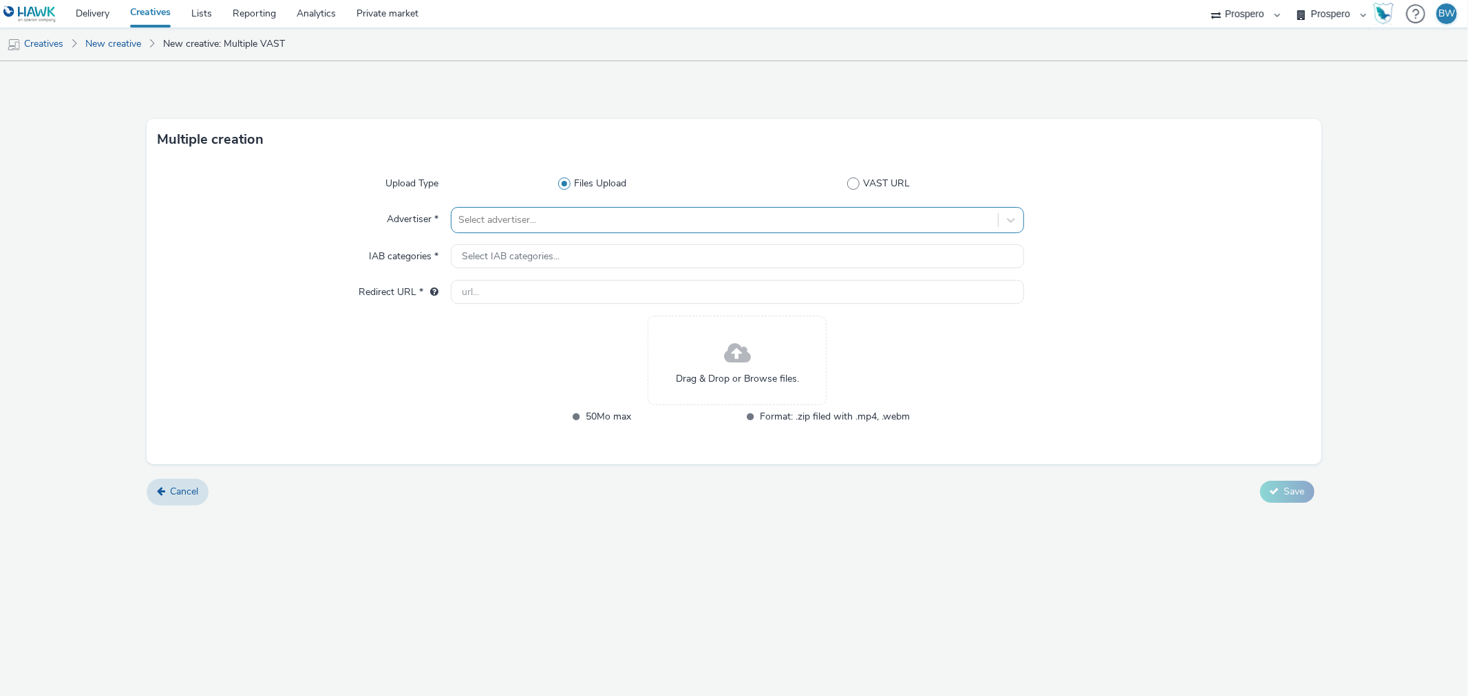
click at [575, 217] on div at bounding box center [724, 220] width 532 height 17
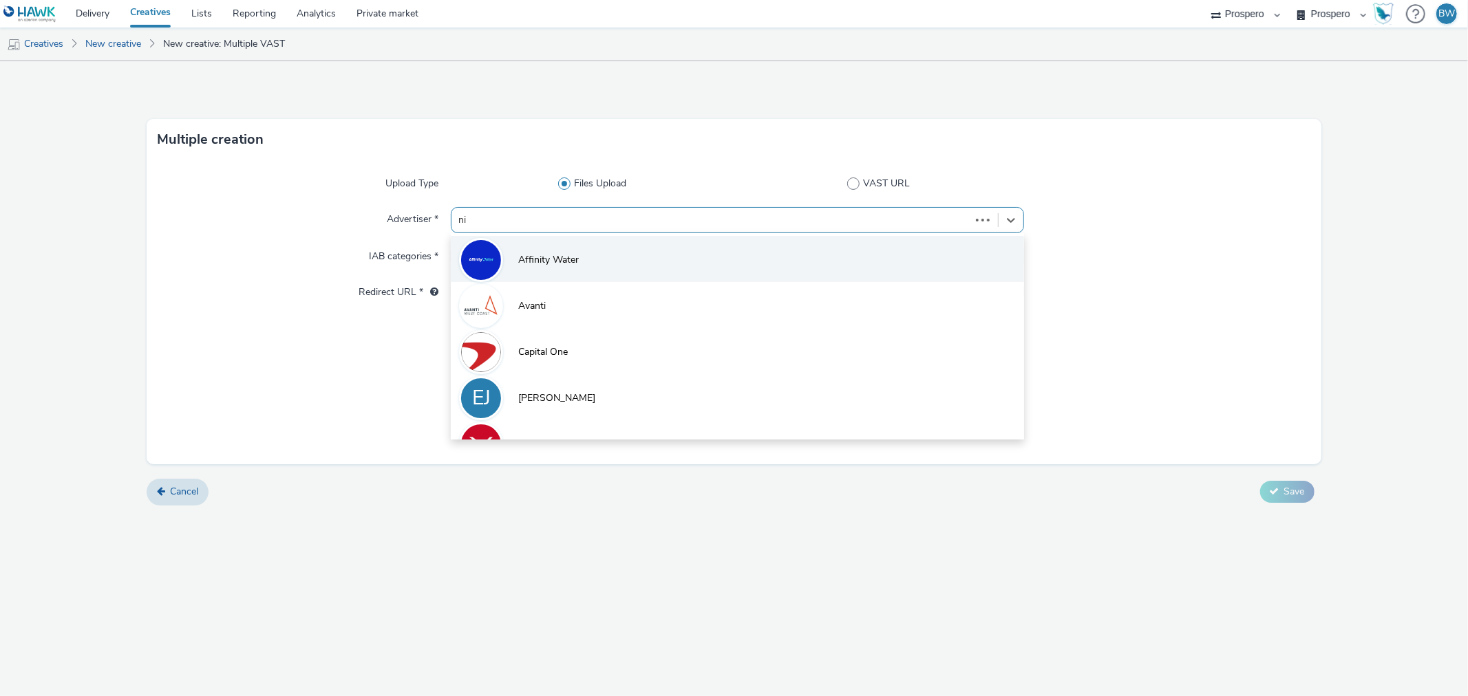
type input "nin"
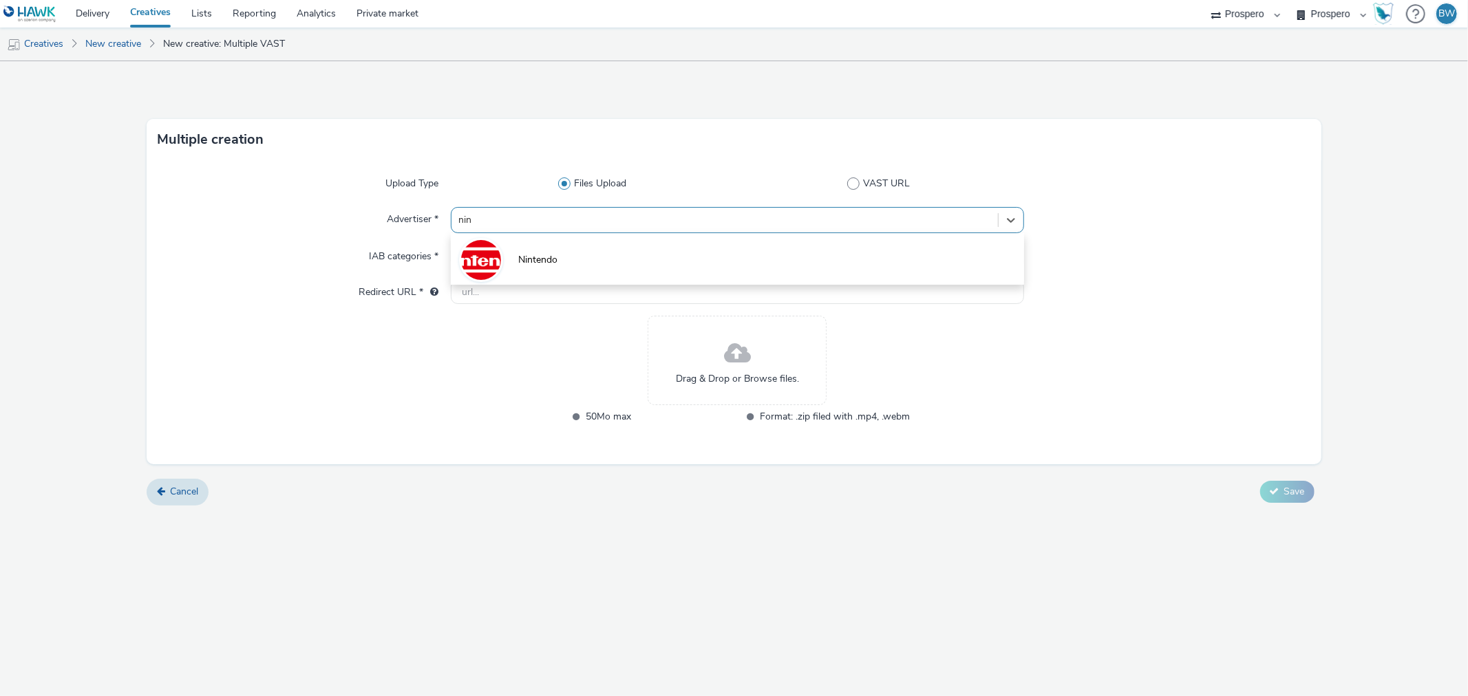
click at [566, 265] on li "Nintendo" at bounding box center [737, 259] width 573 height 46
type input "[URL][DOMAIN_NAME]"
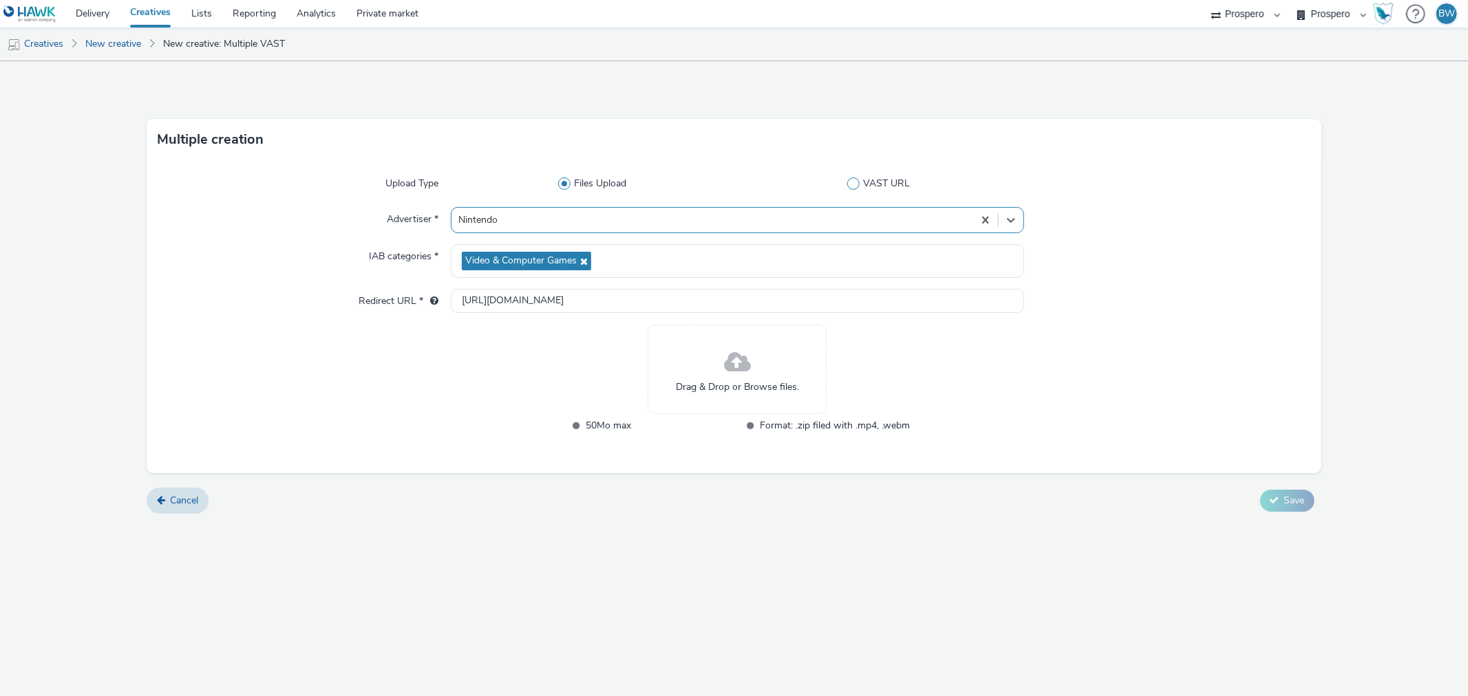
click at [883, 186] on span "VAST URL" at bounding box center [886, 184] width 47 height 14
click at [883, 186] on input "VAST URL" at bounding box center [881, 184] width 9 height 9
radio input "false"
radio input "true"
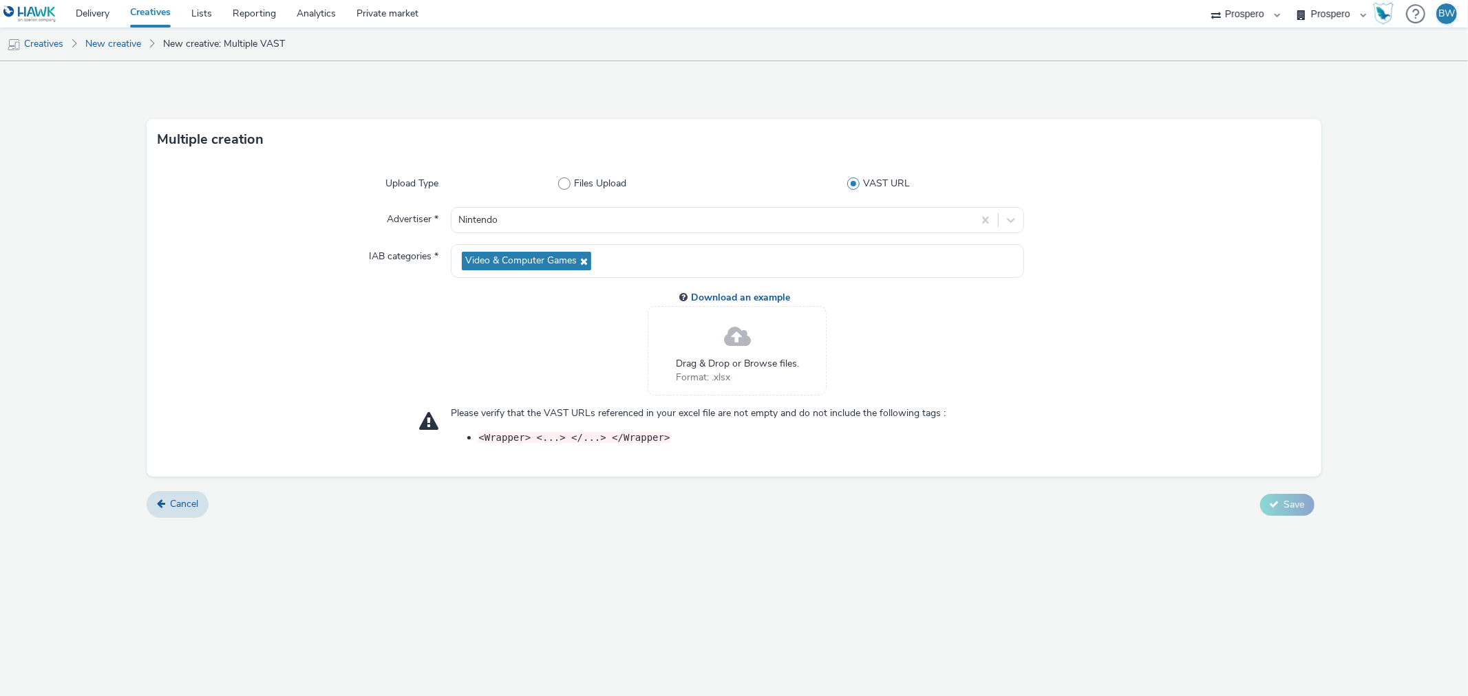
click at [565, 191] on div "Files Upload VAST URL" at bounding box center [737, 183] width 573 height 25
click at [563, 184] on span at bounding box center [564, 184] width 12 height 12
click at [591, 184] on input "Files Upload" at bounding box center [595, 184] width 9 height 9
radio input "true"
radio input "false"
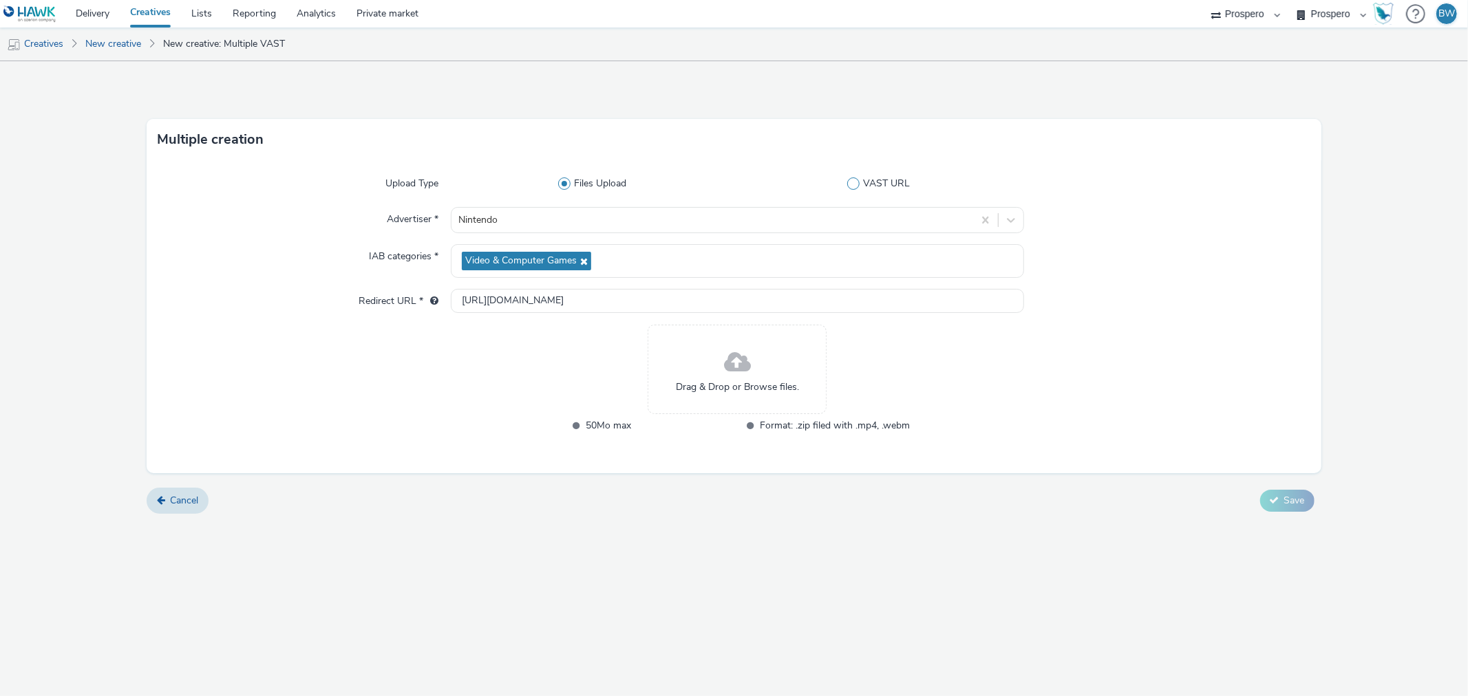
click at [863, 183] on label "VAST URL" at bounding box center [882, 184] width 284 height 14
click at [877, 183] on input "VAST URL" at bounding box center [881, 184] width 9 height 9
radio input "false"
radio input "true"
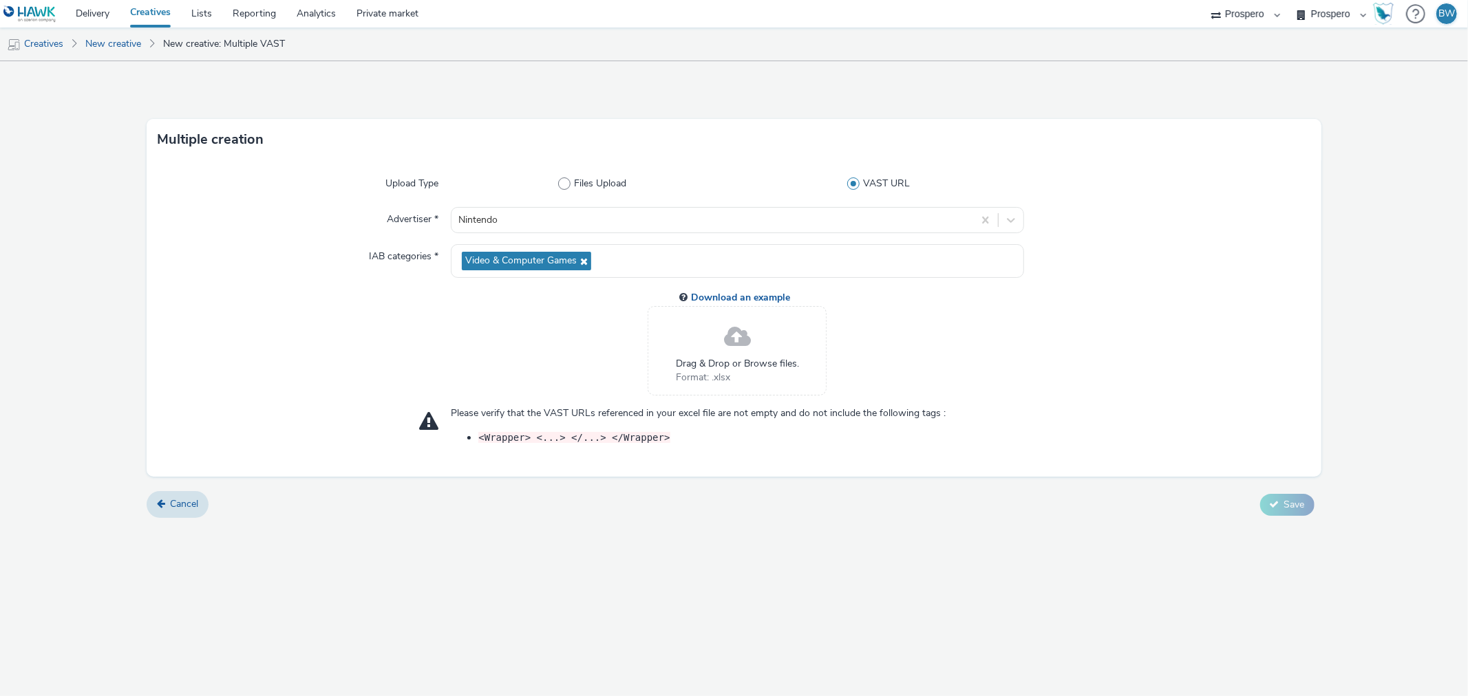
click at [568, 349] on div "Download an example Drag & Drop or Browse files. Format: .xlsx" at bounding box center [737, 342] width 573 height 107
click at [156, 508] on link "Cancel" at bounding box center [178, 504] width 62 height 26
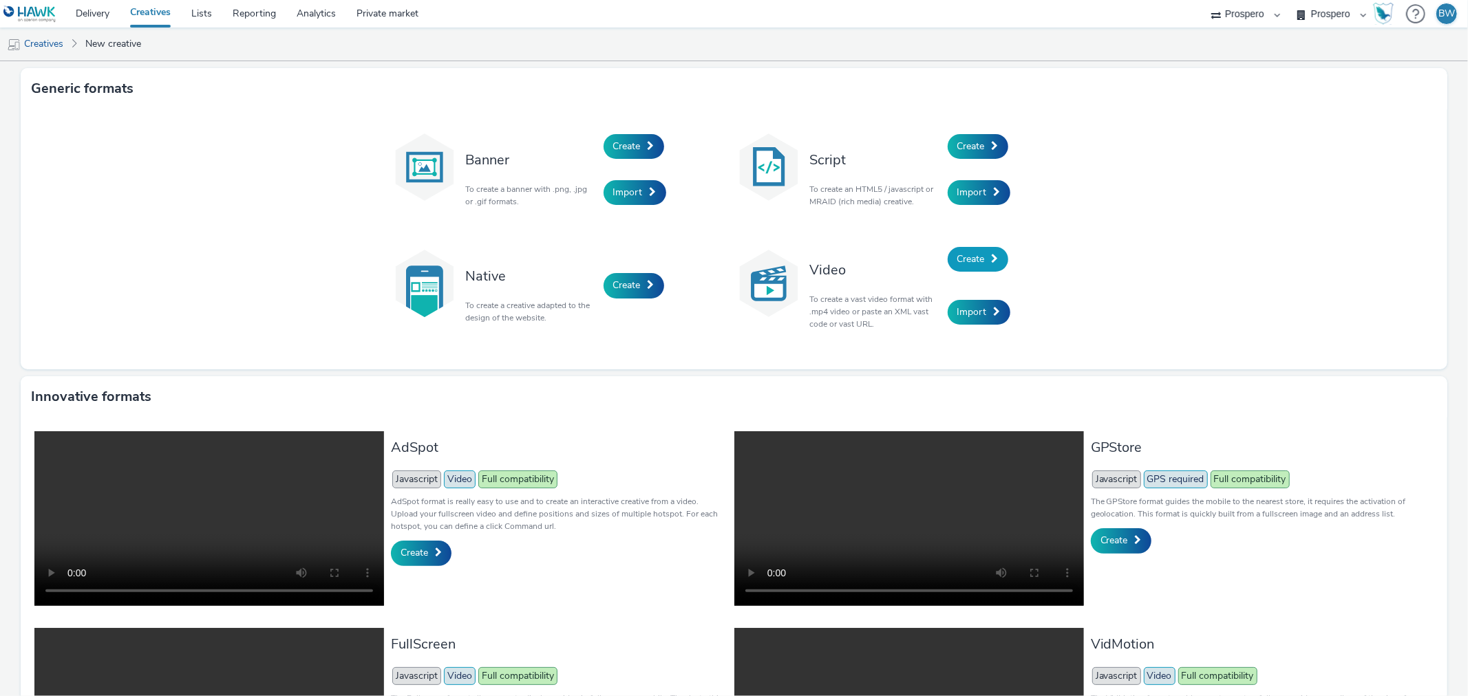
click at [972, 258] on span "Create" at bounding box center [971, 259] width 28 height 13
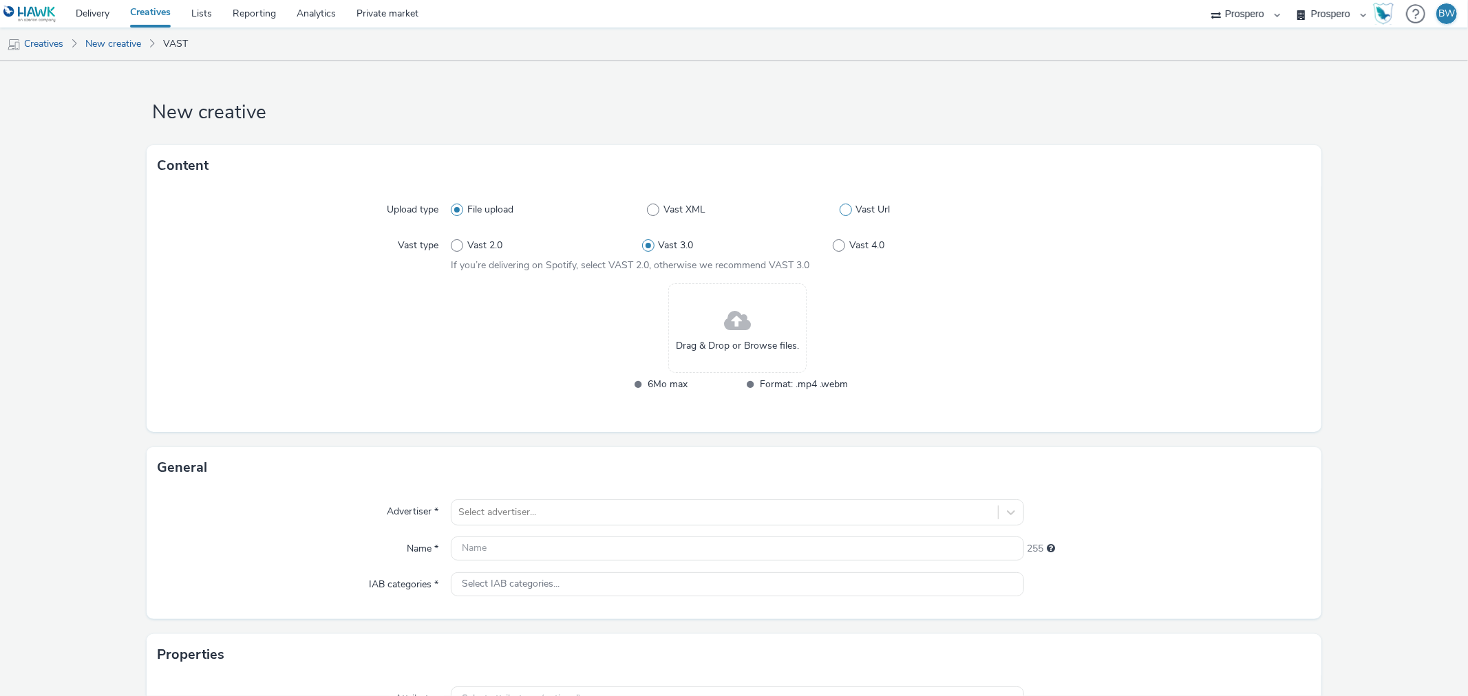
click at [840, 211] on span at bounding box center [846, 210] width 12 height 12
click at [840, 211] on input "Vast Url" at bounding box center [844, 210] width 9 height 9
radio input "false"
radio input "true"
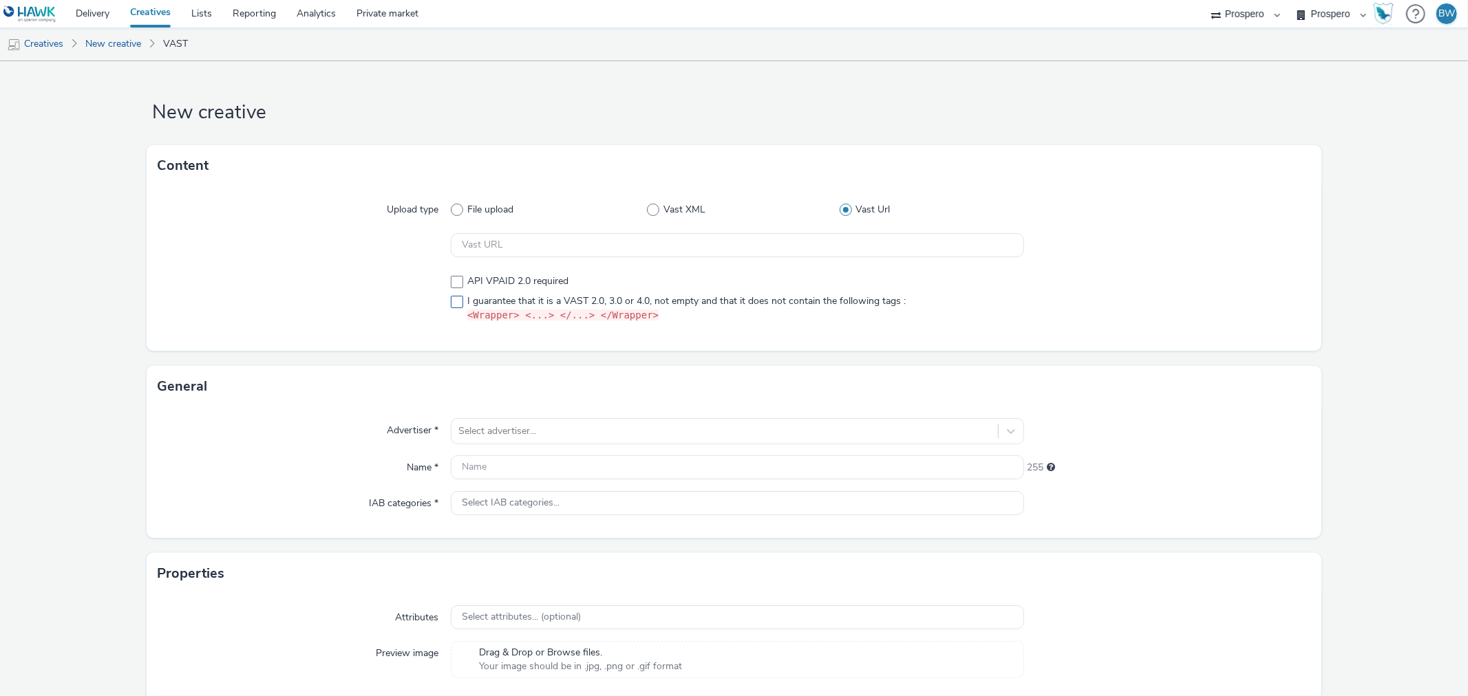
click at [454, 297] on span at bounding box center [457, 302] width 12 height 12
checkbox input "true"
click at [472, 250] on input "text" at bounding box center [737, 245] width 573 height 24
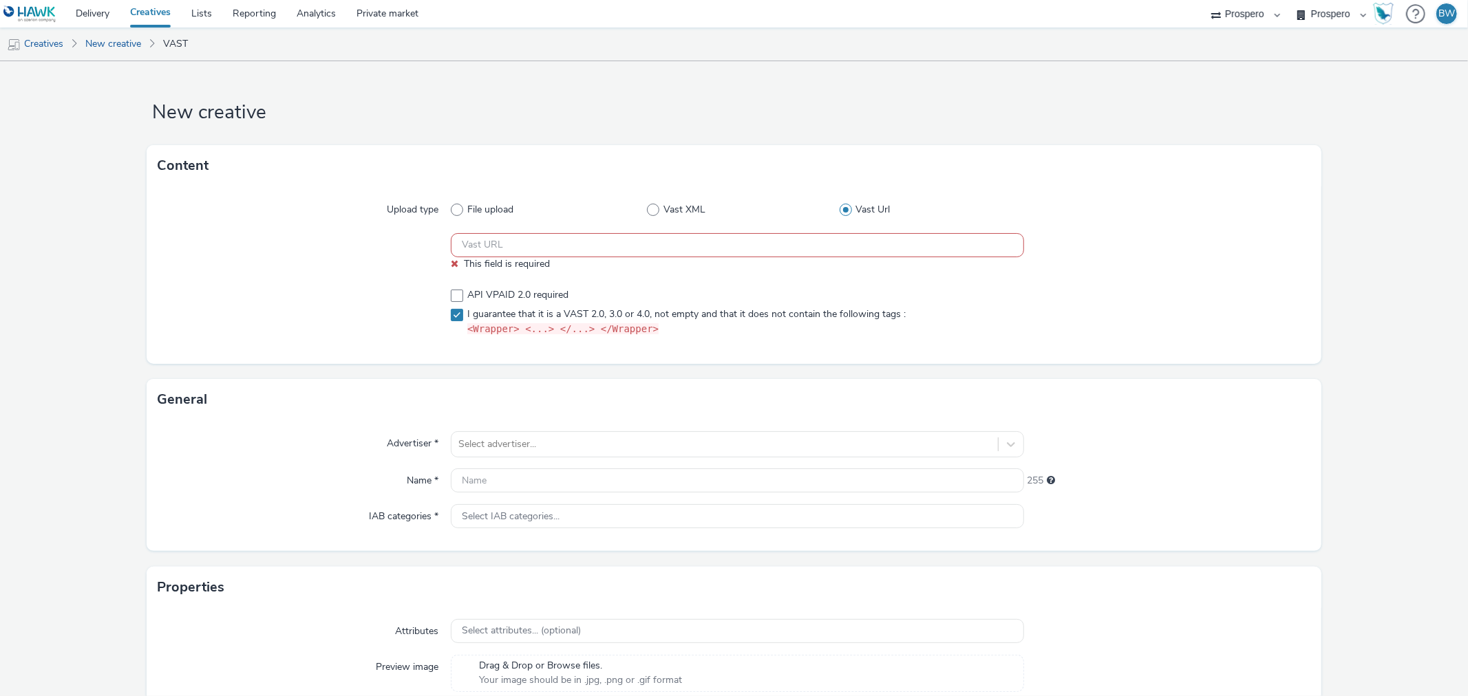
drag, startPoint x: 637, startPoint y: 245, endPoint x: 634, endPoint y: 257, distance: 12.0
click at [637, 245] on input "text" at bounding box center [737, 245] width 573 height 24
click at [506, 244] on input "text" at bounding box center [737, 245] width 573 height 24
paste input "https://ad.doubleclick.net/ddm/pfadx/N207803.5078250PROSPERO/B33863380.42794505…"
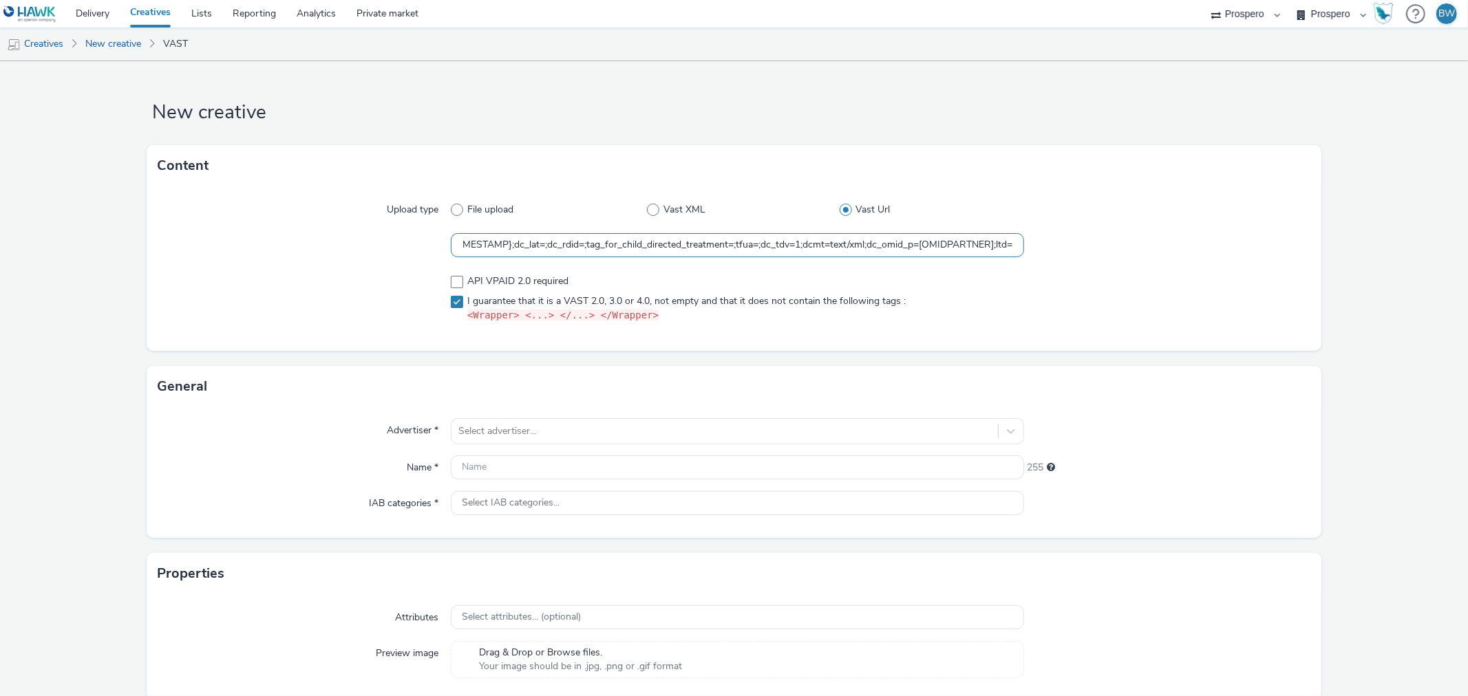
type input "https://ad.doubleclick.net/ddm/pfadx/N207803.5078250PROSPERO/B33863380.42794505…"
click at [342, 277] on div at bounding box center [304, 298] width 293 height 59
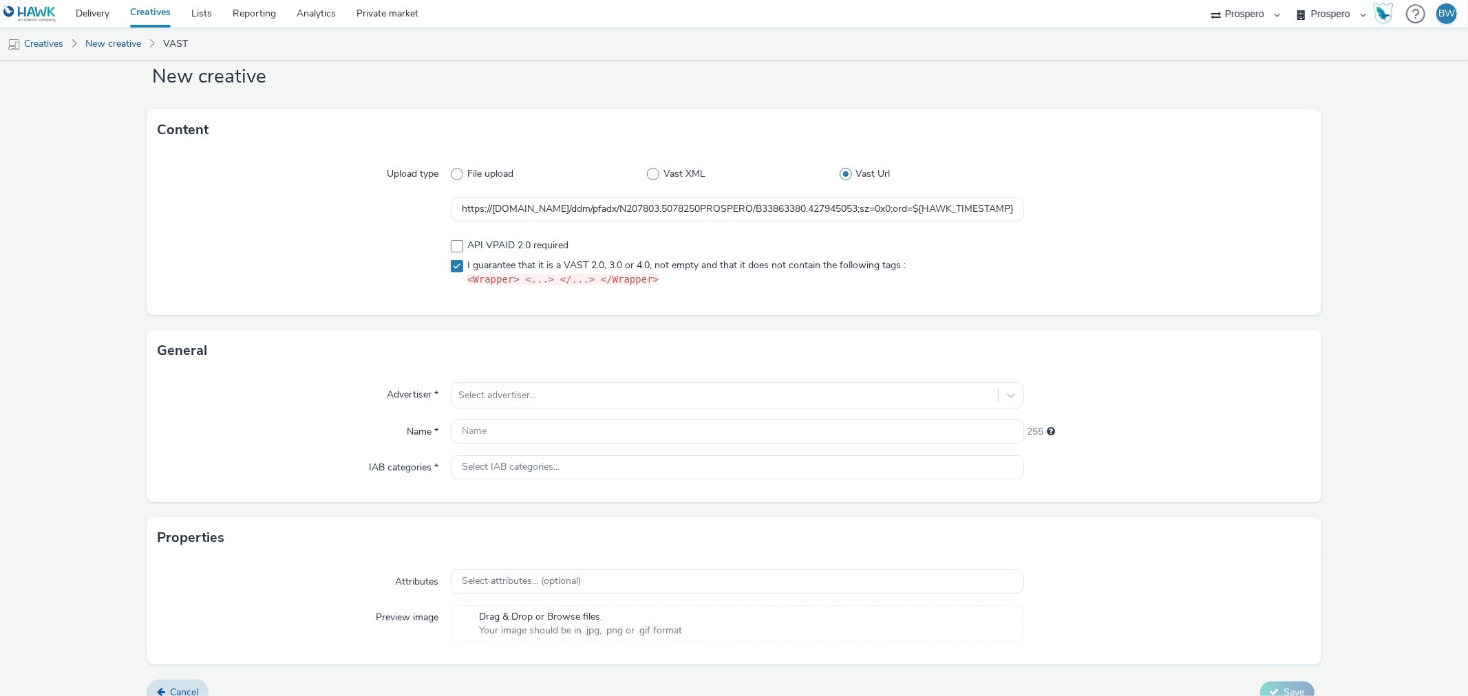
scroll to position [55, 0]
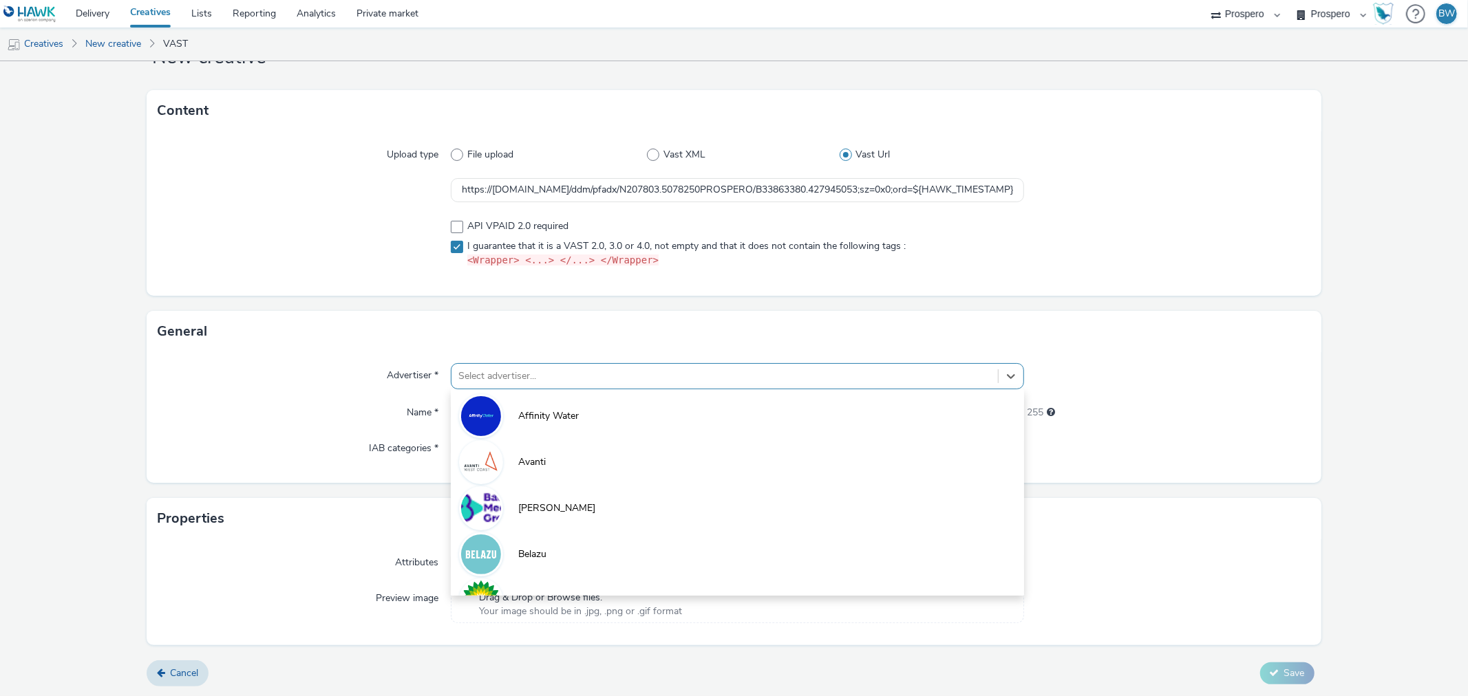
click at [526, 368] on div at bounding box center [724, 376] width 532 height 17
type input "nin"
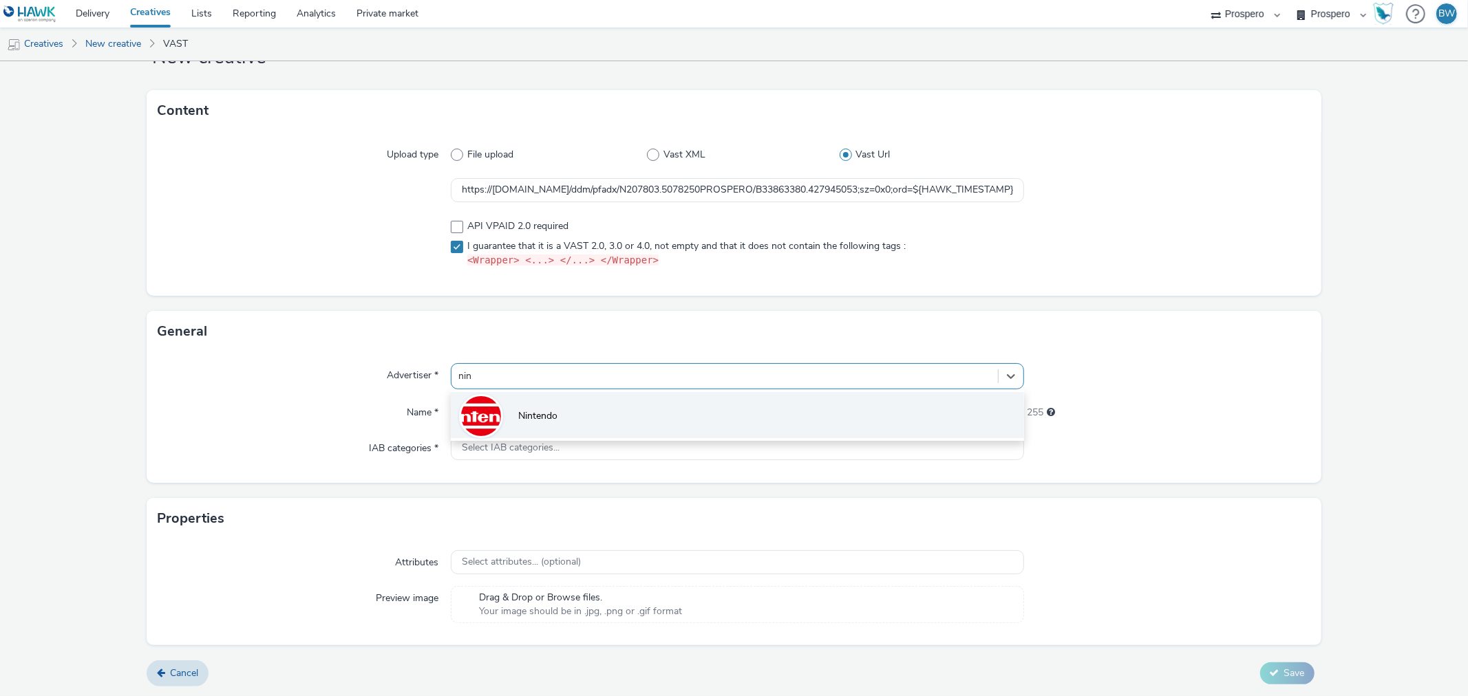
click at [745, 423] on li "Nintendo" at bounding box center [737, 415] width 573 height 46
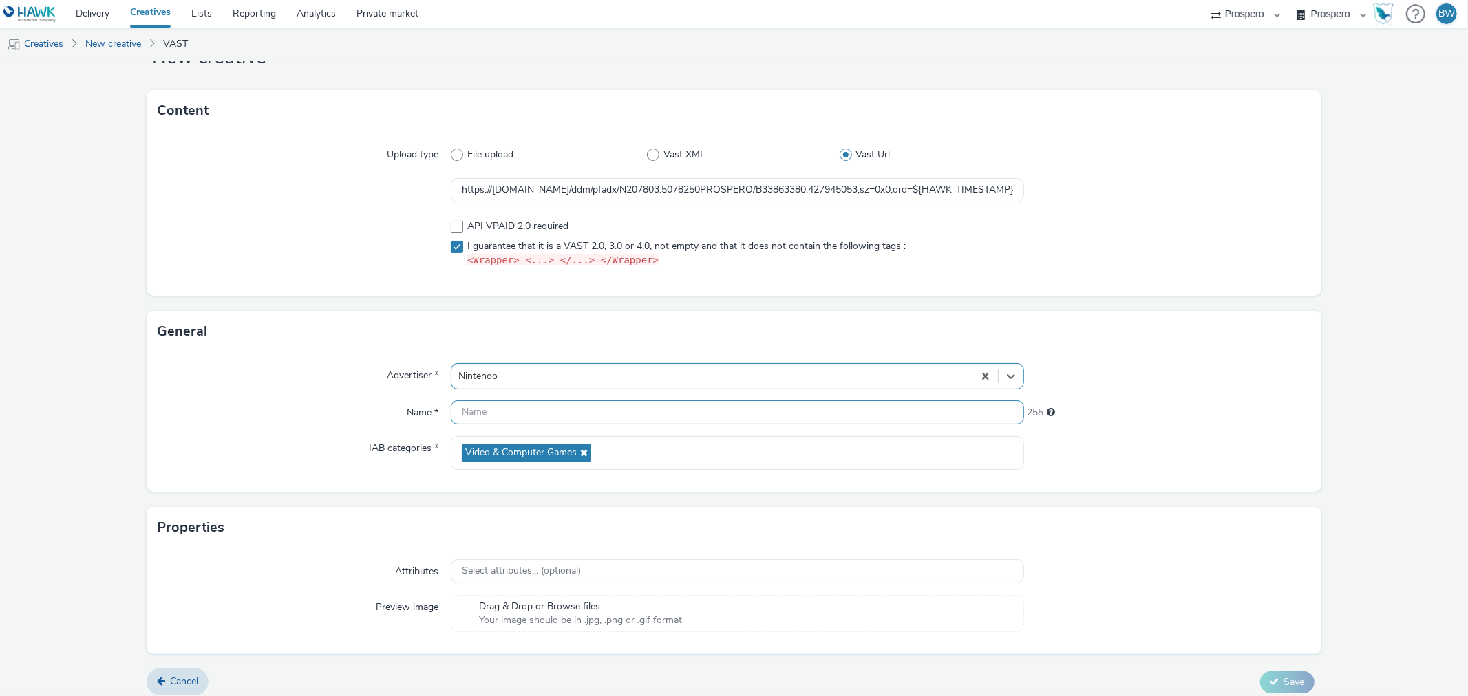
click at [698, 418] on input "text" at bounding box center [737, 412] width 573 height 24
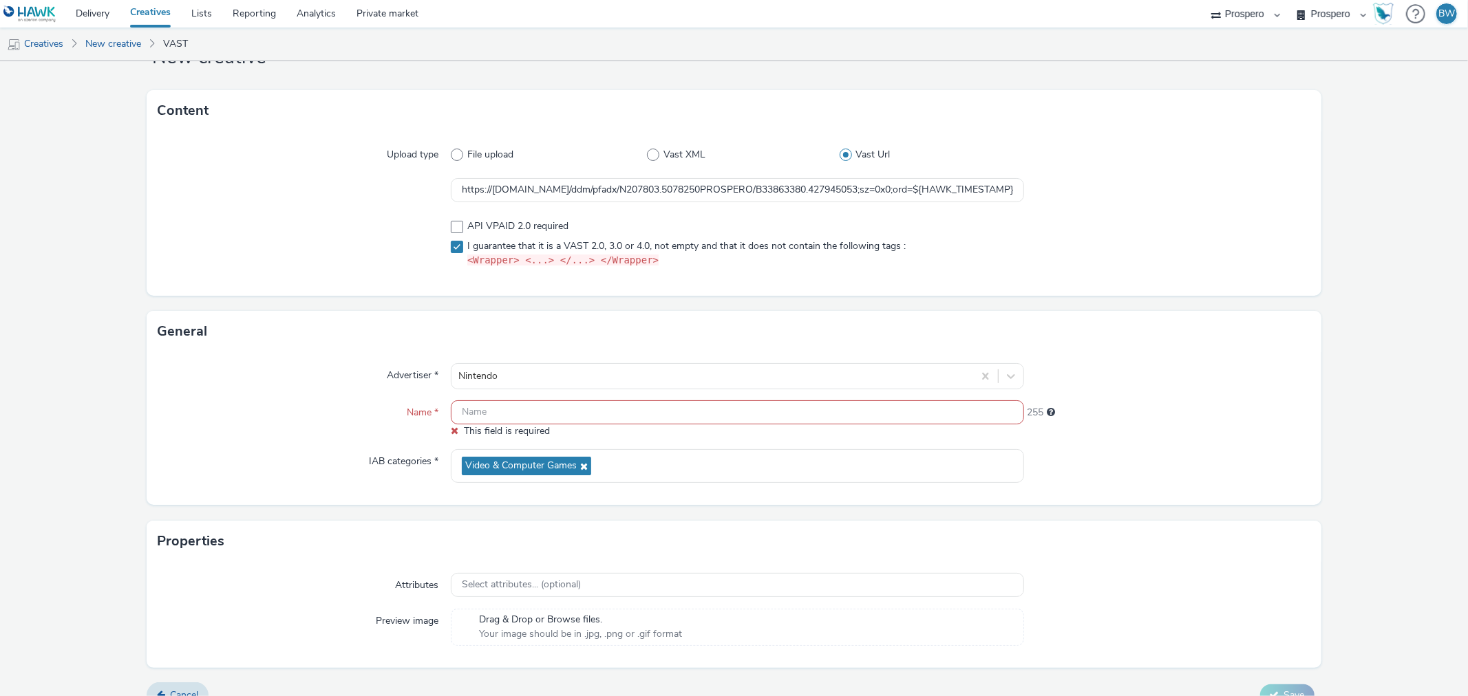
click at [482, 403] on input "text" at bounding box center [737, 412] width 573 height 24
paste input "ADV:Ni3|CAM:Kirby and the Forgotten Land + SCW|CHA:Video|PLA:Prospero|INV:IGN|T…"
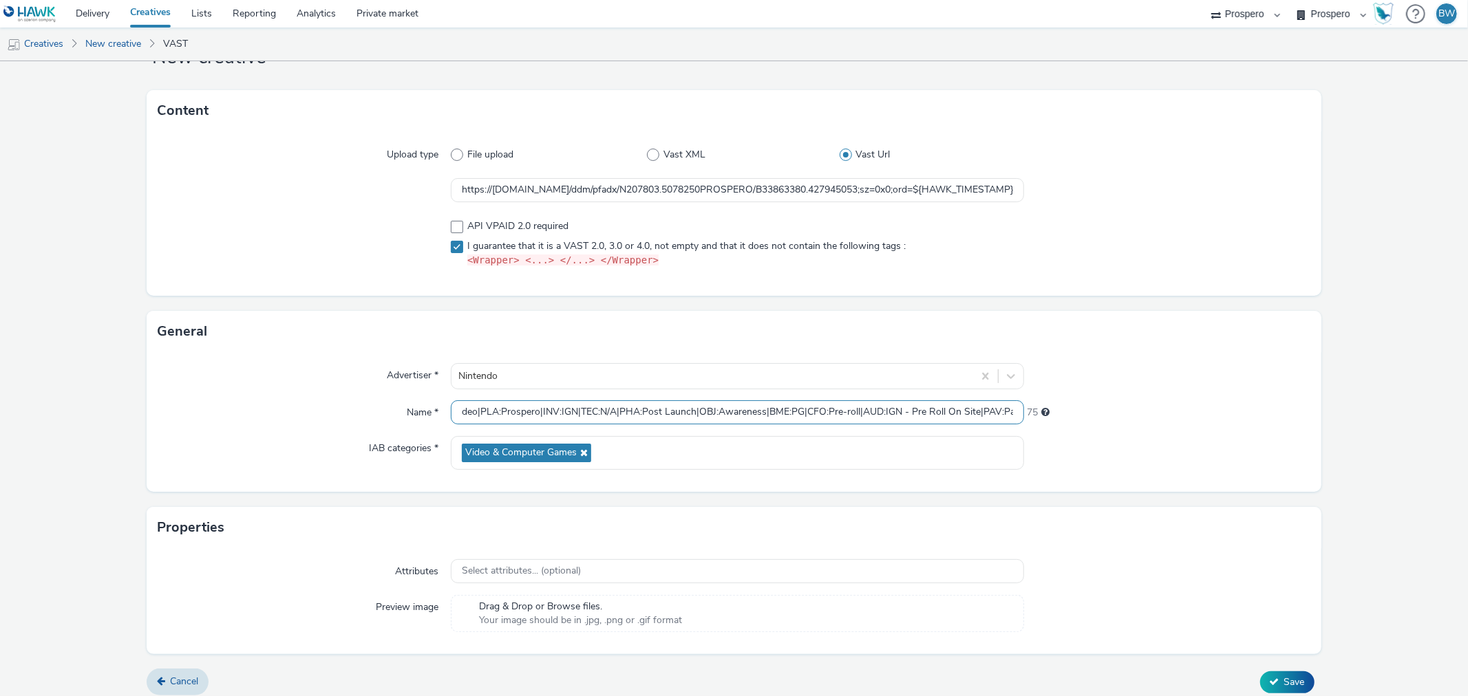
scroll to position [0, 0]
drag, startPoint x: 503, startPoint y: 407, endPoint x: 17, endPoint y: 395, distance: 486.0
click at [17, 395] on form "New creative Content Upload type File upload Vast XML Vast Url https://ad.doubl…" at bounding box center [734, 356] width 1468 height 700
click at [538, 409] on input "ADV:Ni3|CAM:Kirby and the Forgotten Land + SCW|CHA:Video|PLA:Prospero|INV:IGN|T…" at bounding box center [737, 412] width 573 height 24
drag, startPoint x: 498, startPoint y: 410, endPoint x: 737, endPoint y: 416, distance: 238.9
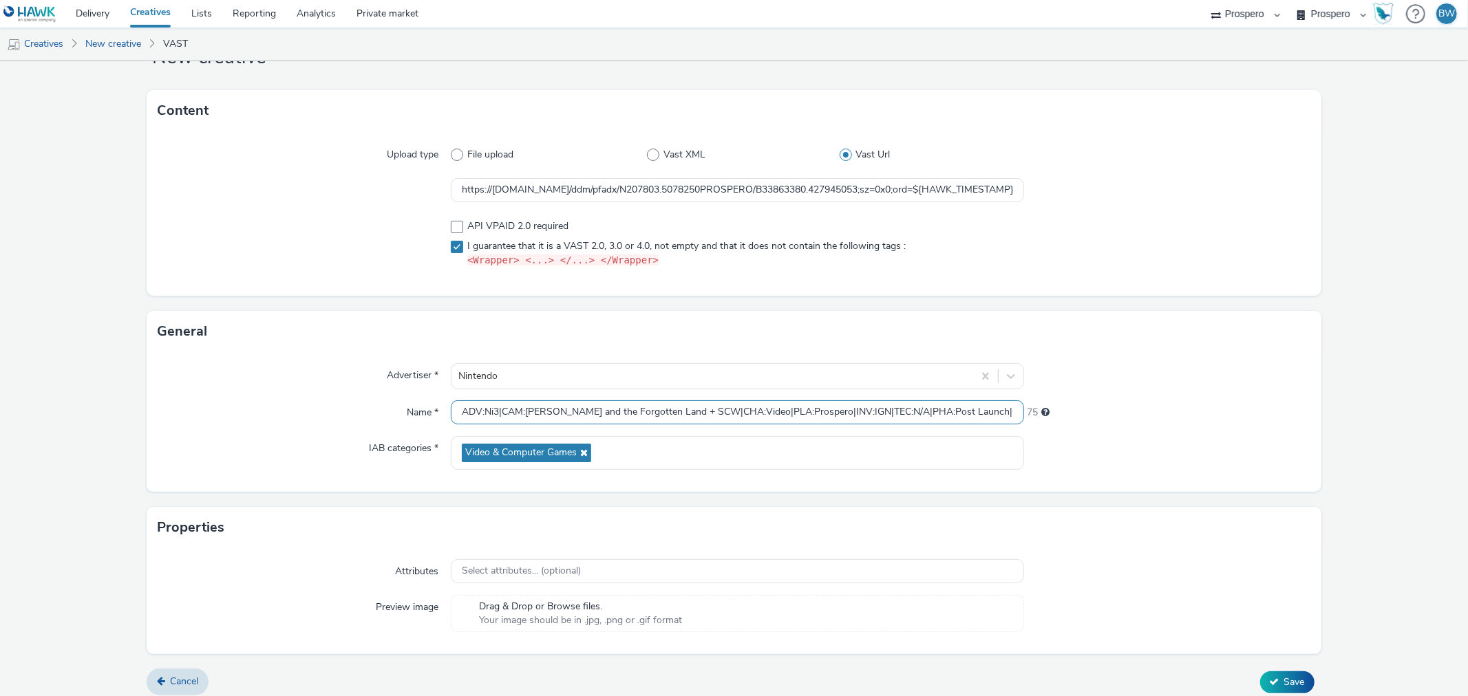
click at [737, 416] on input "ADV:Ni3|CAM:Kirby and the Forgotten Land + SCW|CHA:Video|PLA:Prospero|INV:IGN|T…" at bounding box center [737, 412] width 573 height 24
click at [458, 416] on input "ADV:Ni3|PLA:Prospero|INV:IGN|TEC:N/A|PHA:Post Launch|OBJ:Awareness|BME:PG|CFO:P…" at bounding box center [737, 412] width 573 height 24
paste input "CAM:[PERSON_NAME] and the Forgotten Land + SCW|CHA:Video|"
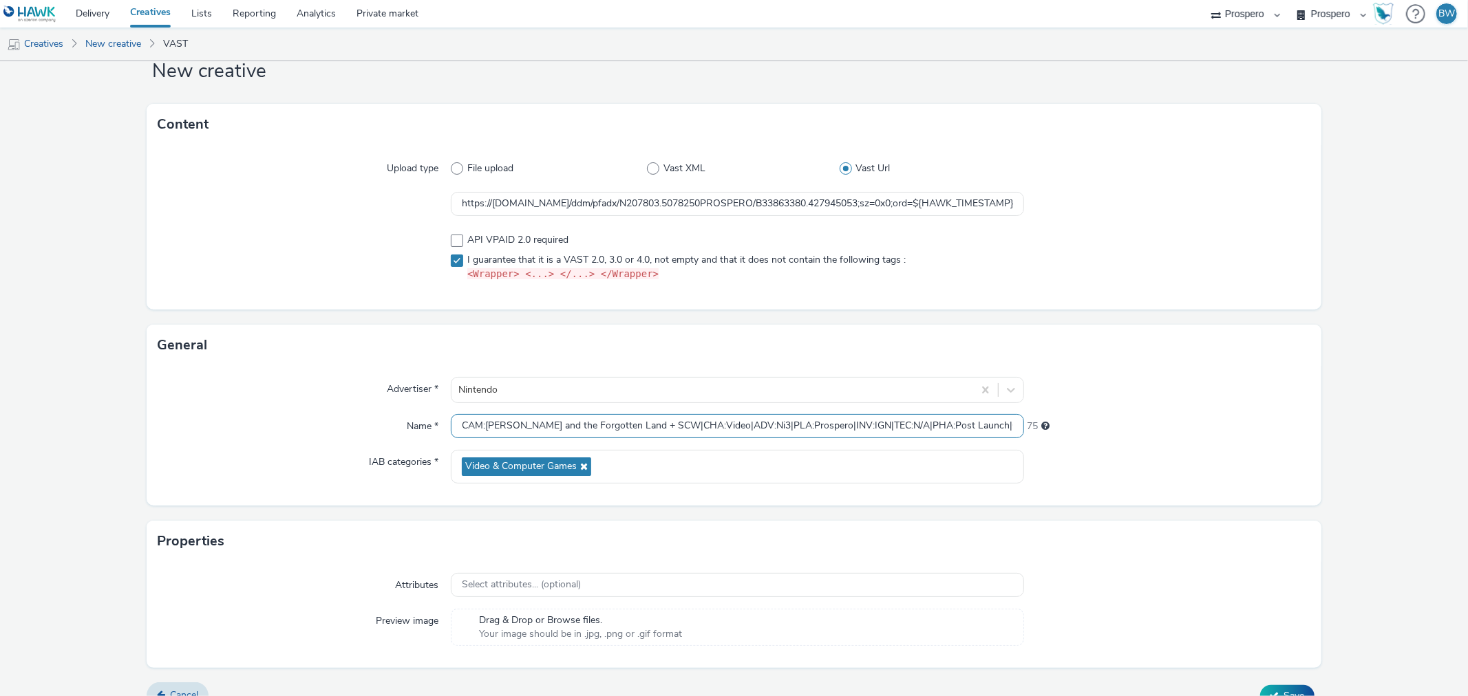
scroll to position [63, 0]
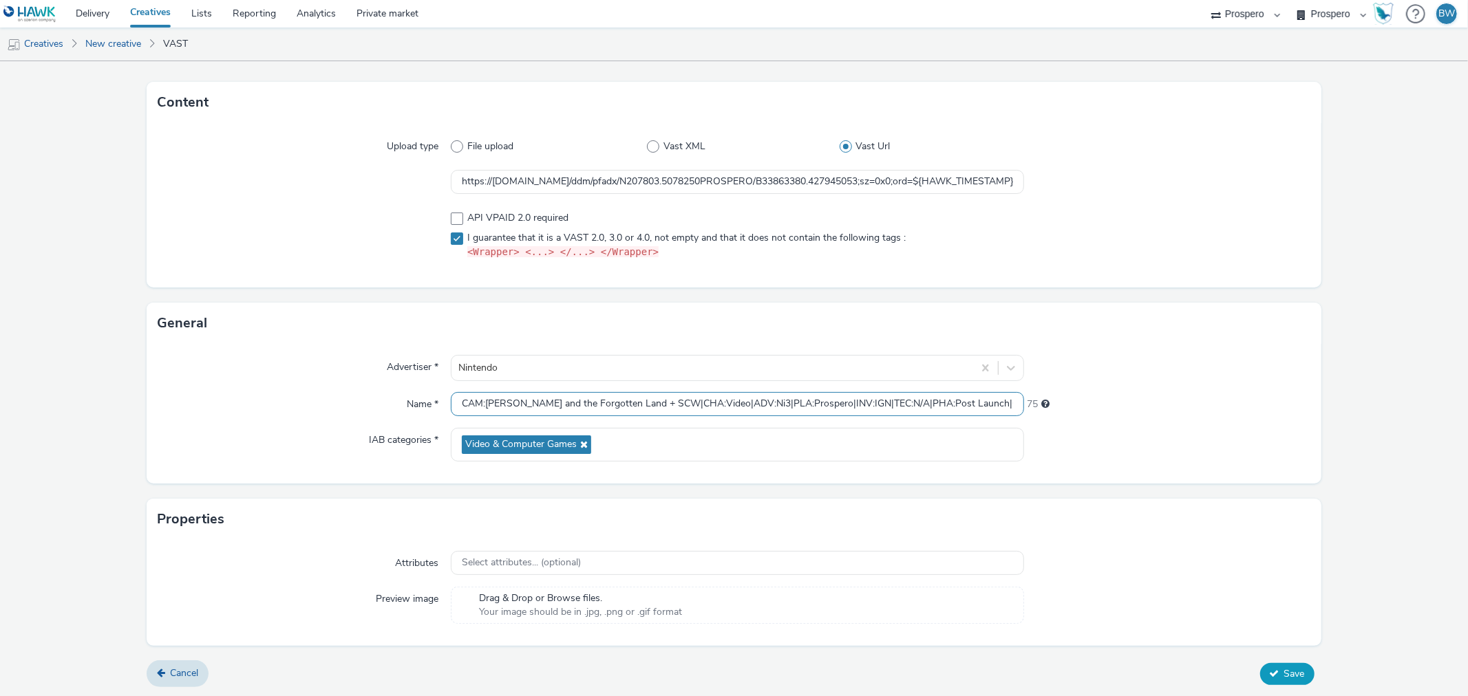
type input "CAM:Kirby and the Forgotten Land + SCW|CHA:Video|ADV:Ni3|PLA:Prospero|INV:IGN|T…"
click at [1270, 670] on icon at bounding box center [1275, 674] width 10 height 10
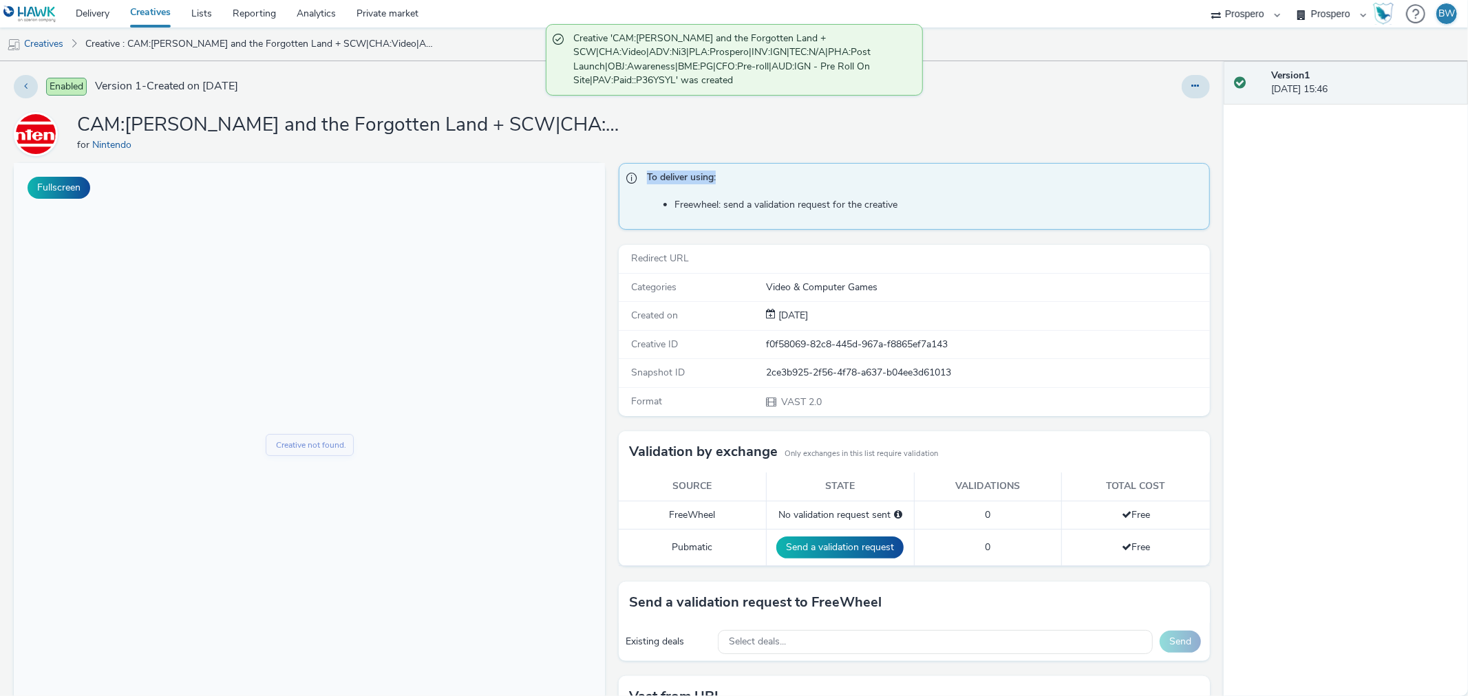
drag, startPoint x: 643, startPoint y: 180, endPoint x: 727, endPoint y: 184, distance: 84.8
click at [724, 178] on span "To deliver using:" at bounding box center [921, 180] width 548 height 18
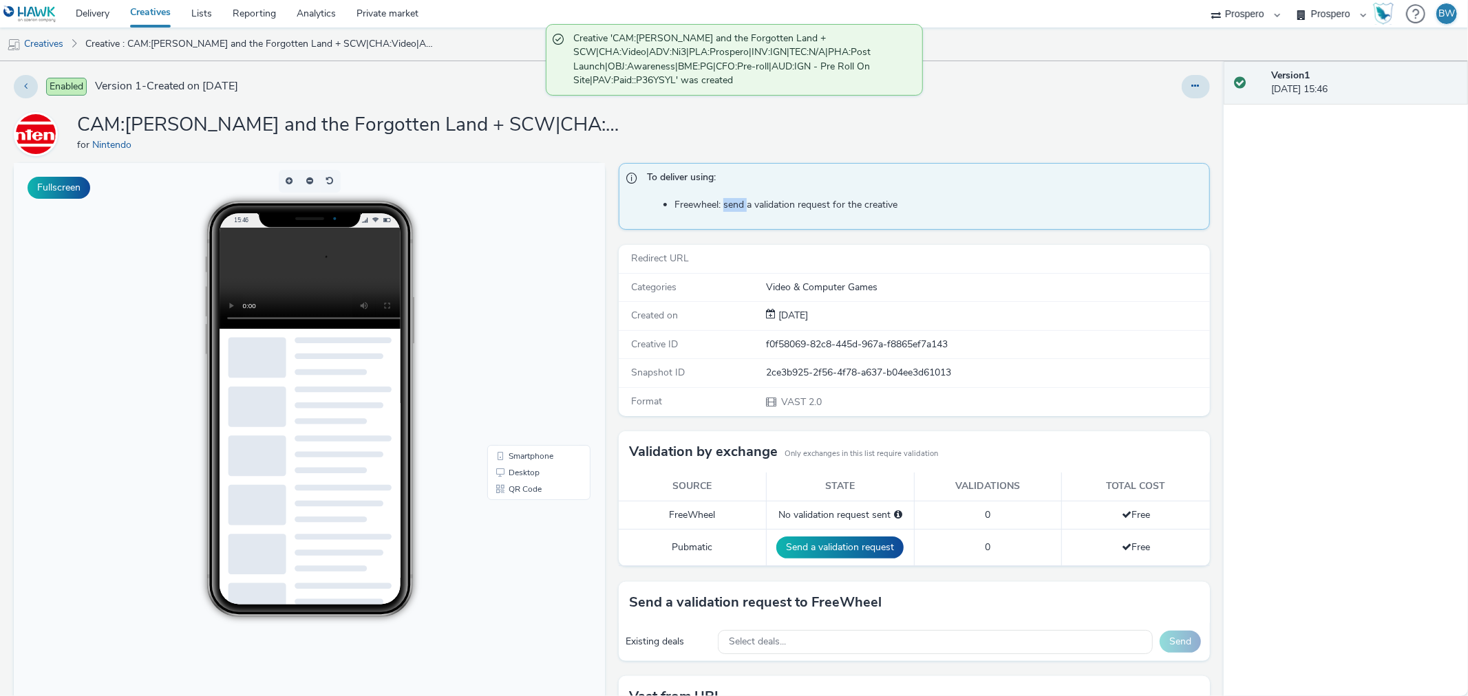
click at [727, 207] on li "Freewheel: send a validation request for the creative" at bounding box center [938, 205] width 528 height 14
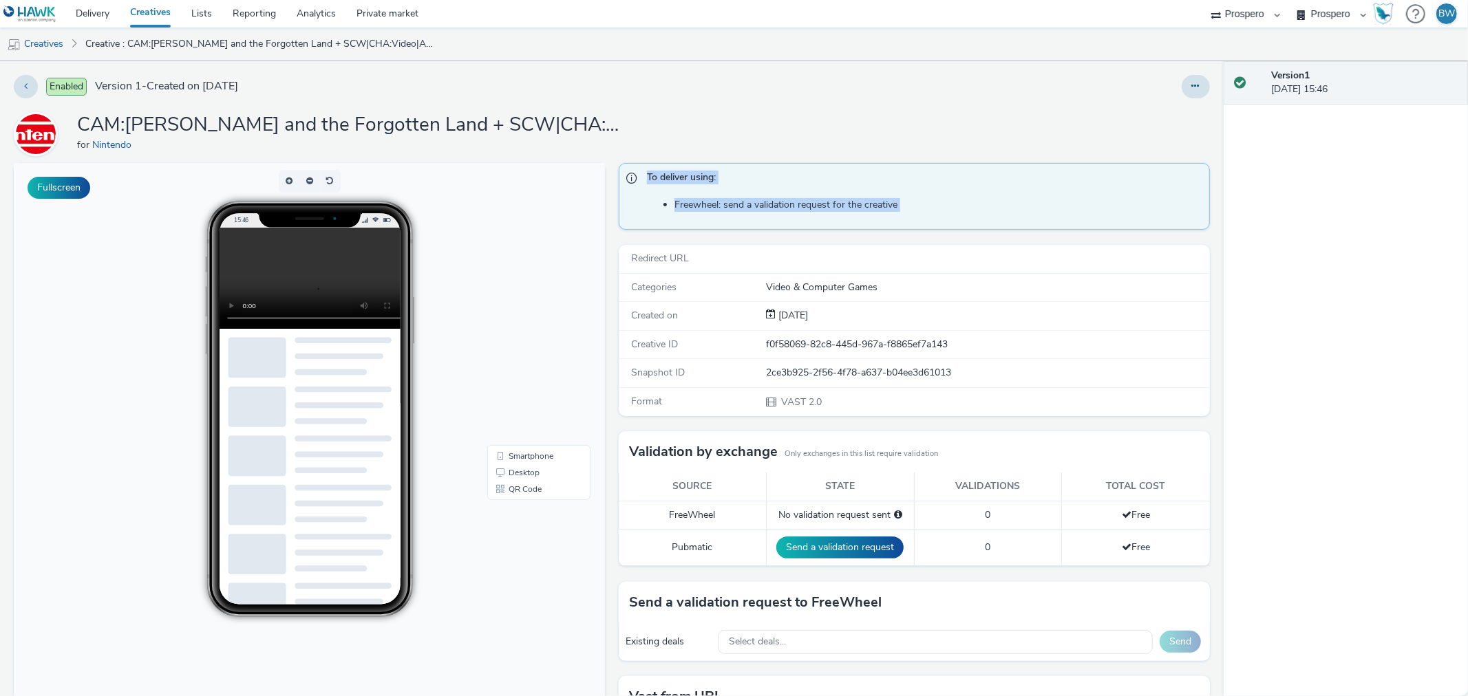
click at [834, 204] on li "Freewheel: send a validation request for the creative" at bounding box center [938, 205] width 528 height 14
click at [269, 129] on h1 "CAM:Kirby and the Forgotten Land + SCW|CHA:Video|ADV:Ni3|PLA:Prospero|INV:IGN|T…" at bounding box center [352, 125] width 551 height 26
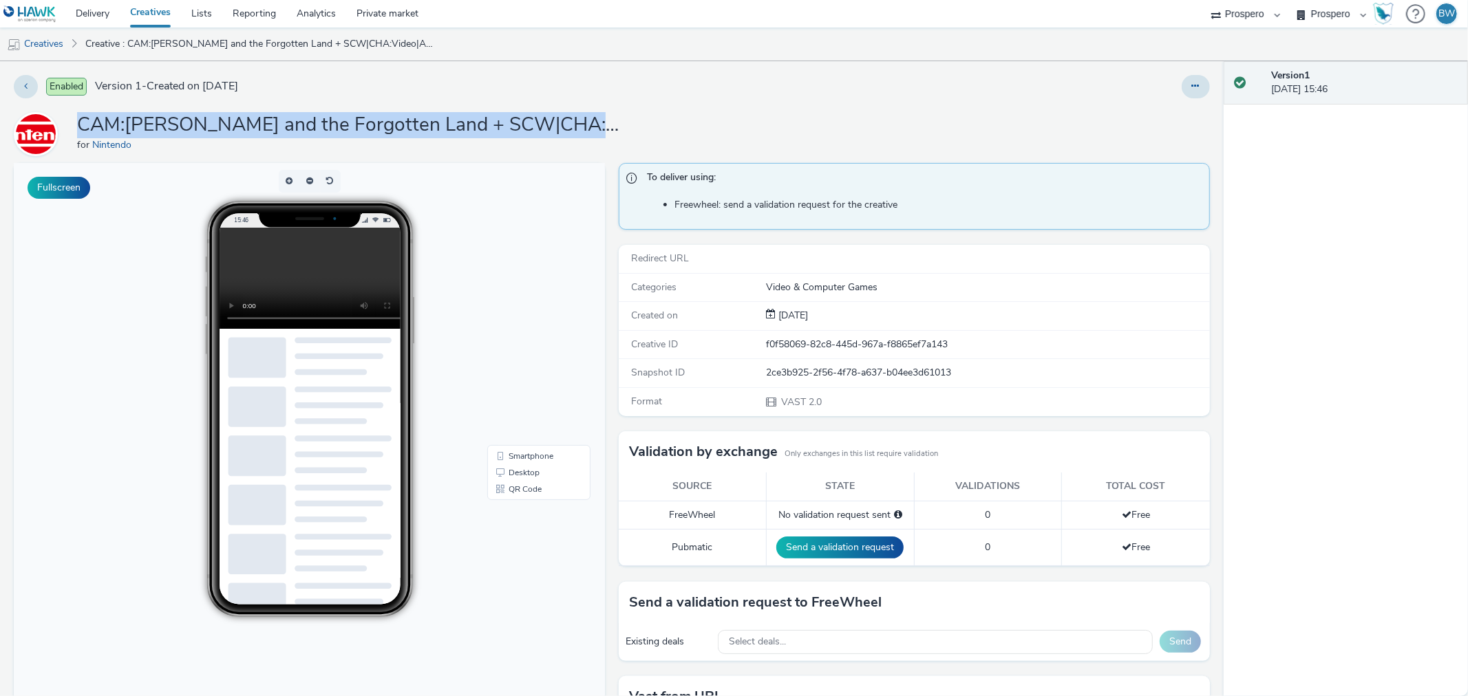
click at [269, 129] on h1 "CAM:Kirby and the Forgotten Land + SCW|CHA:Video|ADV:Ni3|PLA:Prospero|INV:IGN|T…" at bounding box center [352, 125] width 551 height 26
click at [105, 9] on link "Delivery" at bounding box center [92, 14] width 54 height 28
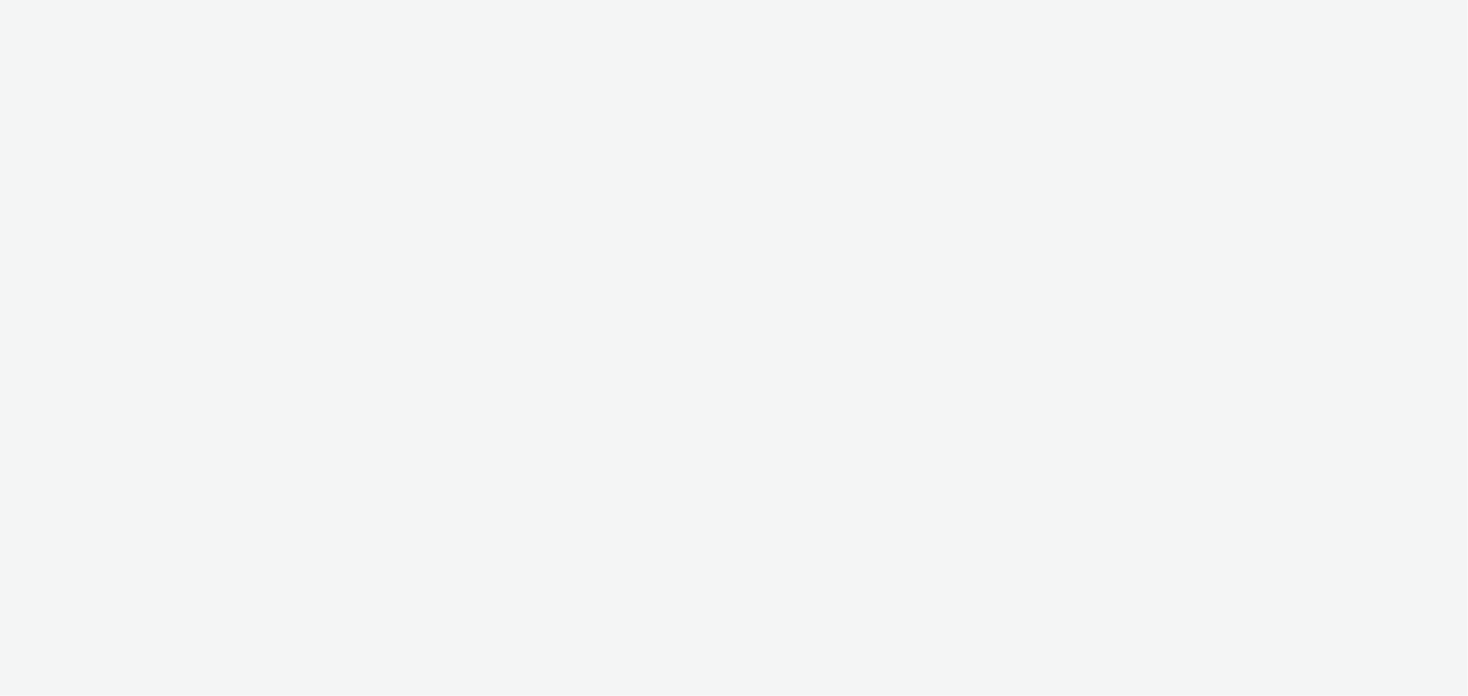
select select "b1b940d3-d05b-48b5-821e-f328c33b988b"
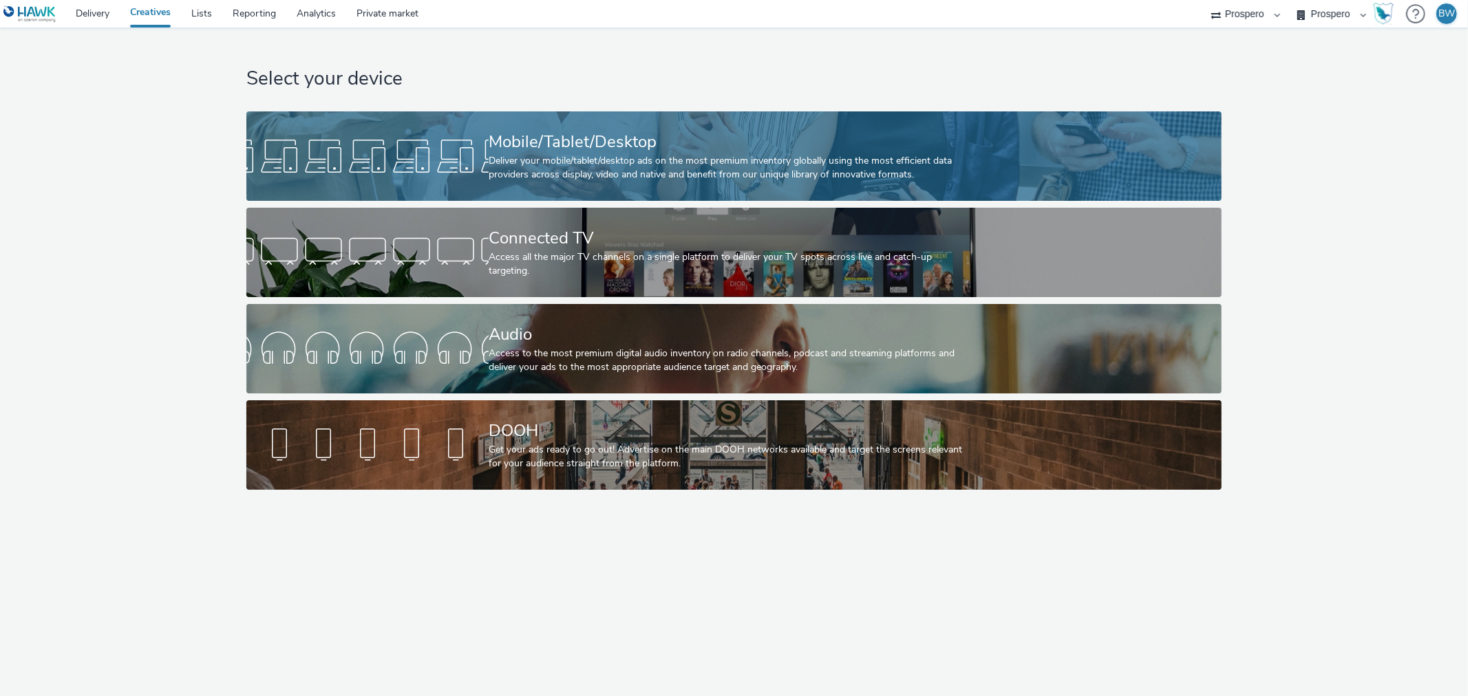
click at [551, 148] on div "Mobile/Tablet/Desktop" at bounding box center [731, 142] width 485 height 24
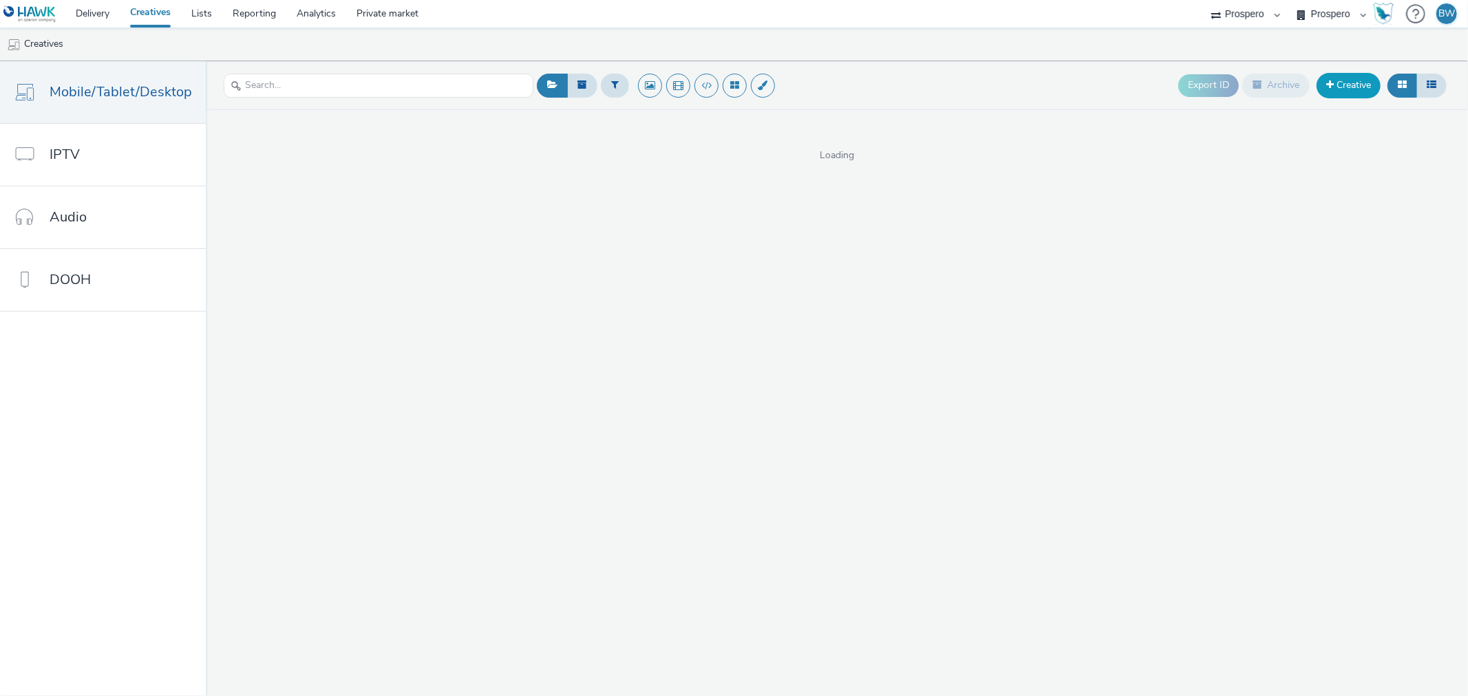
click at [1323, 84] on link "Creative" at bounding box center [1348, 85] width 64 height 25
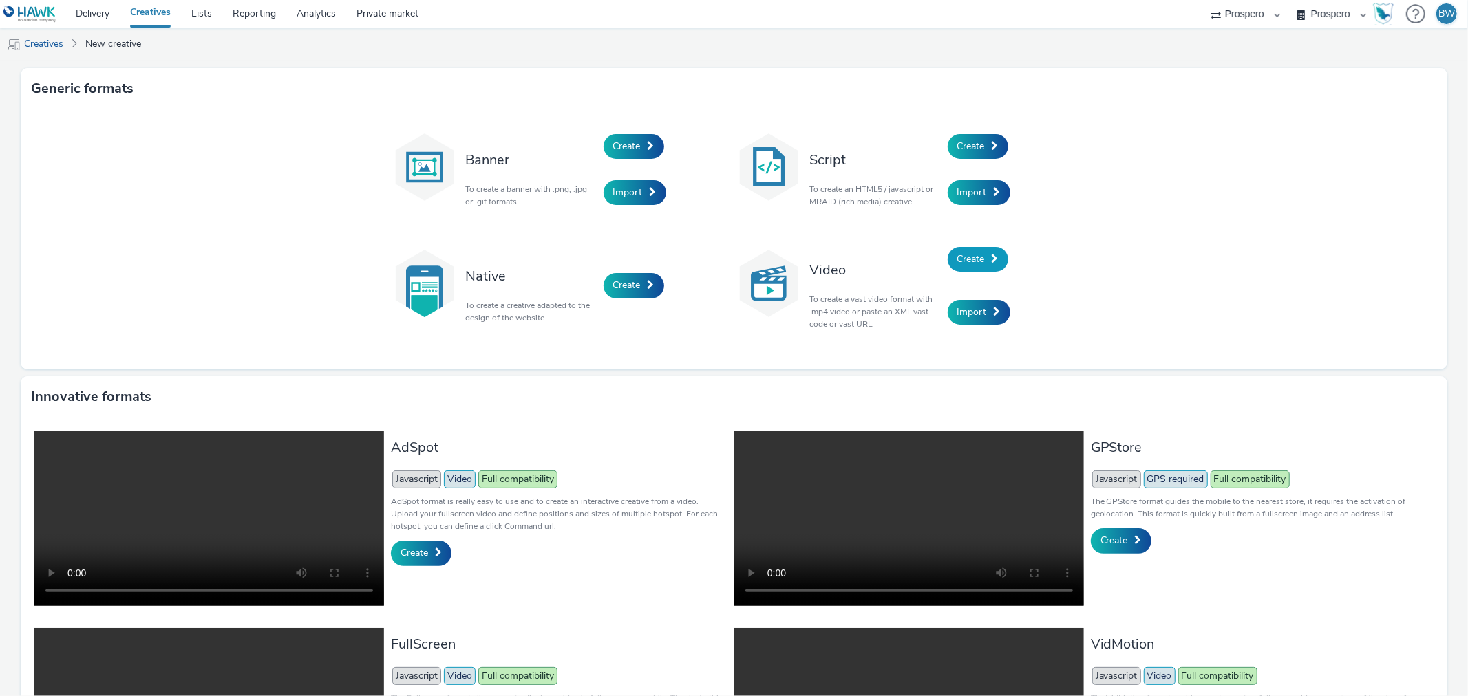
click at [963, 255] on span "Create" at bounding box center [971, 259] width 28 height 13
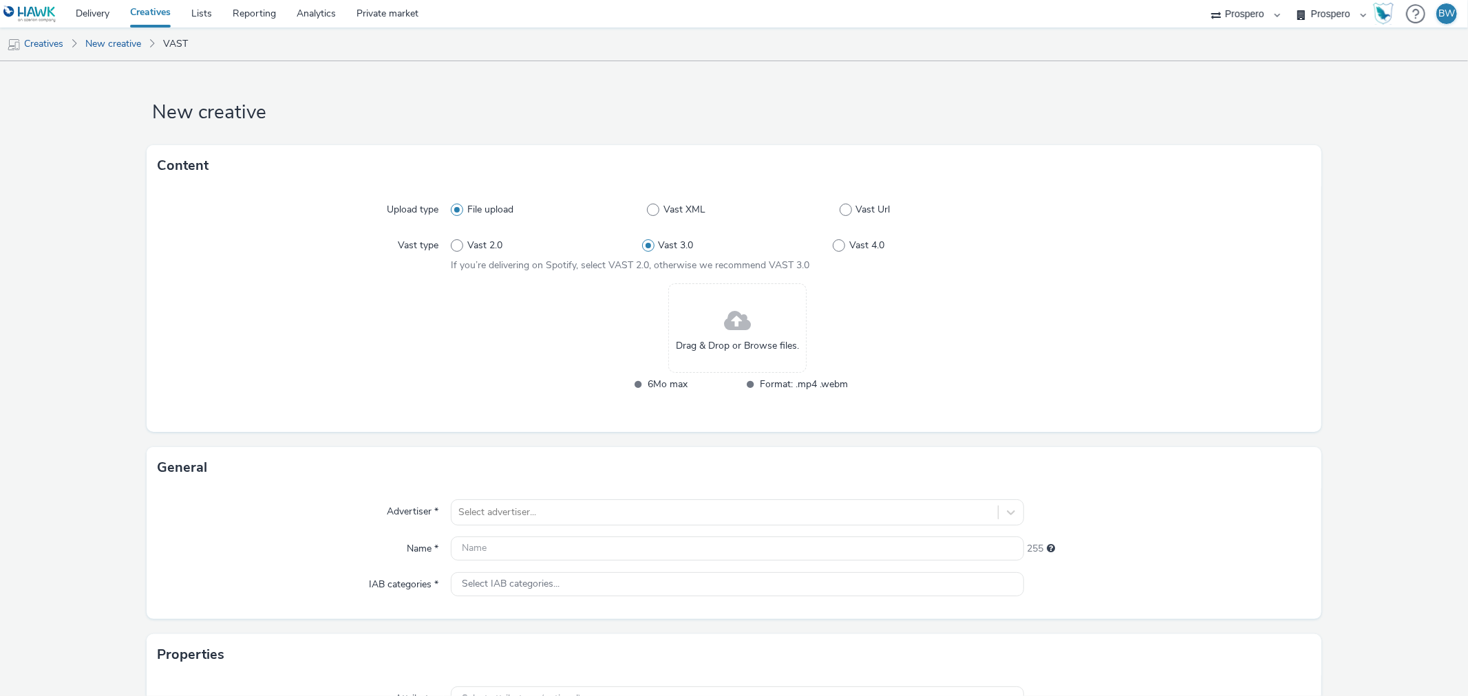
click at [837, 218] on div "File upload Vast XML Vast Url" at bounding box center [737, 209] width 573 height 25
click at [840, 214] on span at bounding box center [846, 210] width 12 height 12
click at [840, 214] on input "Vast Url" at bounding box center [844, 210] width 9 height 9
radio input "false"
radio input "true"
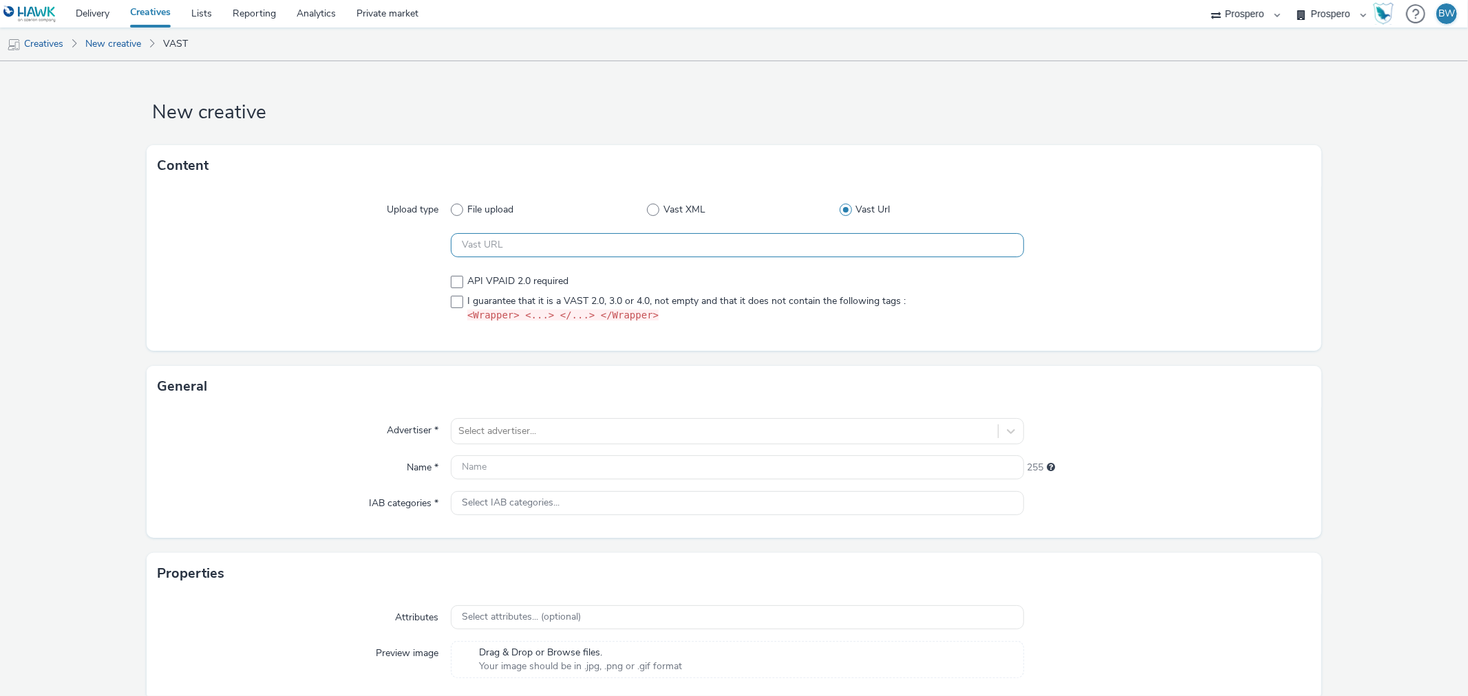
click at [577, 234] on input "text" at bounding box center [737, 245] width 573 height 24
paste input "https://ad.doubleclick.net/ddm/pfadx/N207803.5078250PROSPERO/B33863380.42794505…"
type input "https://ad.doubleclick.net/ddm/pfadx/N207803.5078250PROSPERO/B33863380.42794505…"
click at [451, 297] on span at bounding box center [457, 302] width 12 height 12
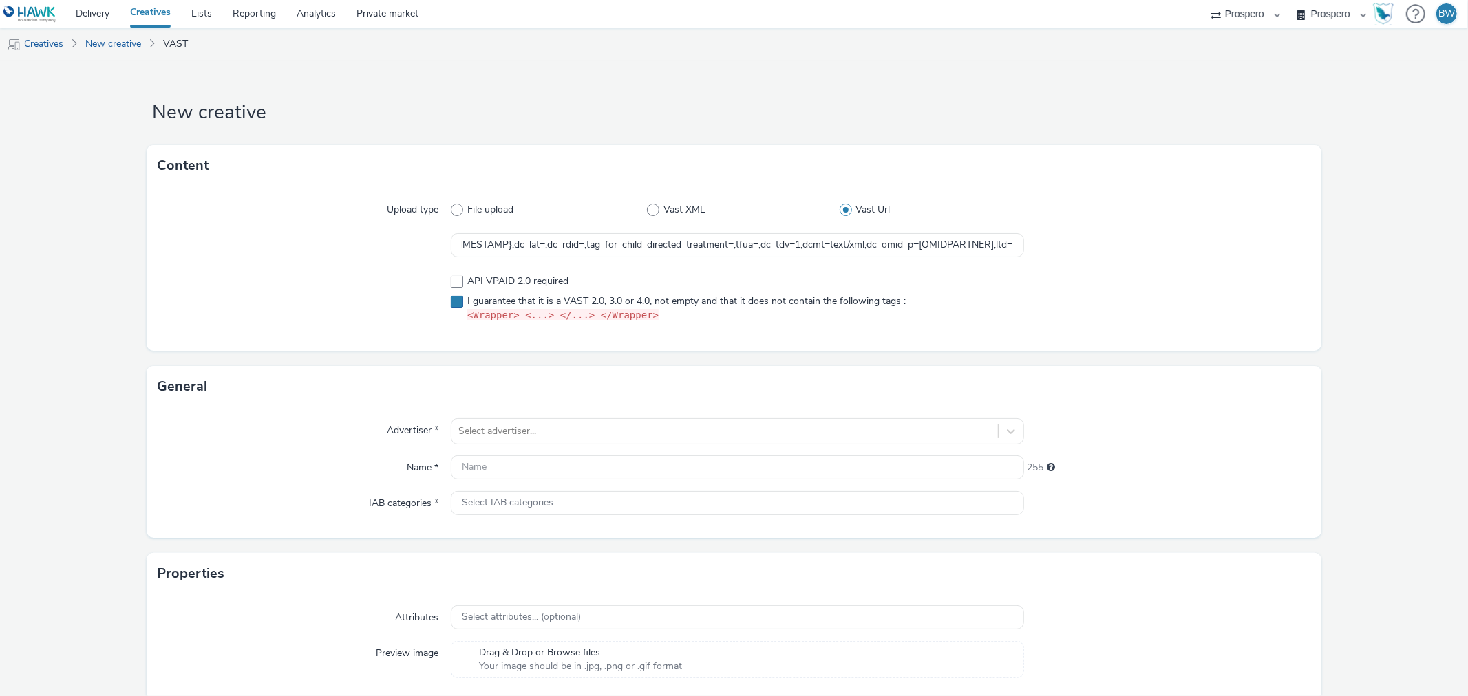
checkbox input "true"
click at [479, 425] on div at bounding box center [724, 431] width 532 height 17
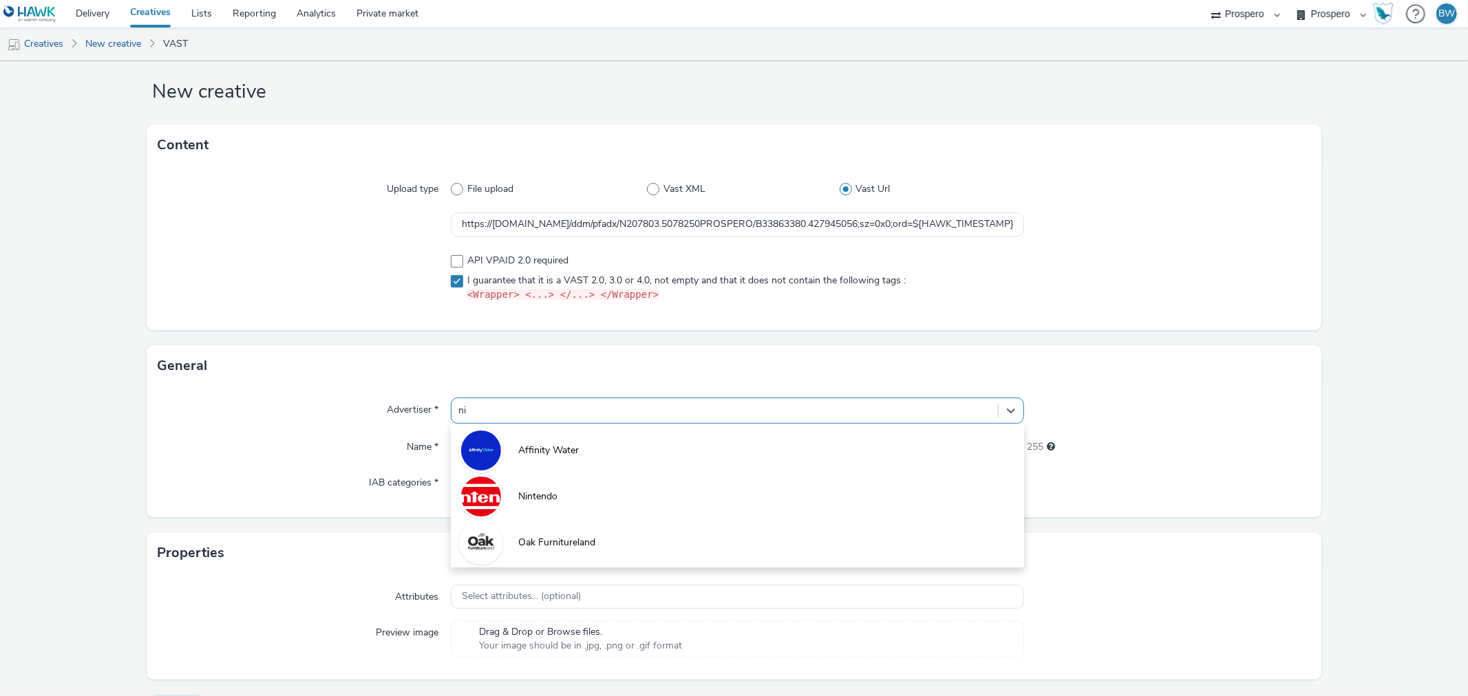
type input "nin"
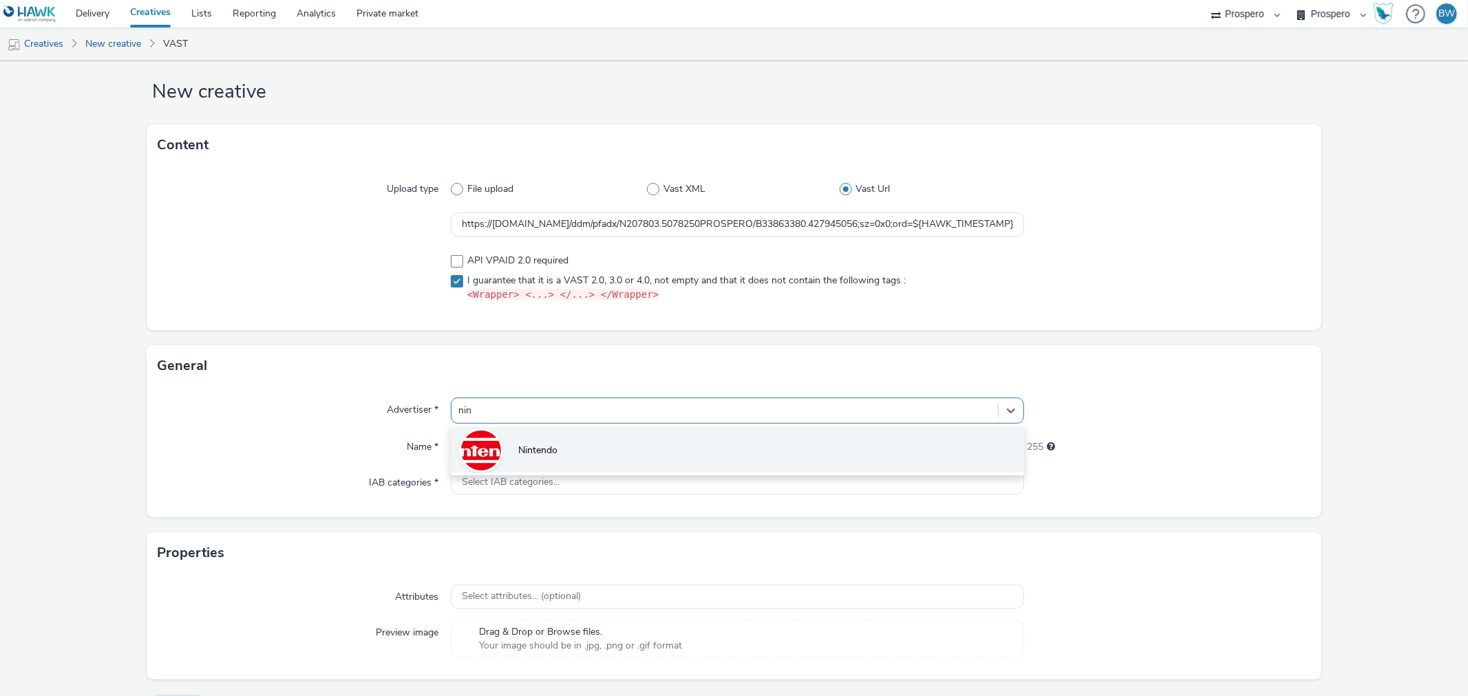
click at [540, 446] on span "Nintendo" at bounding box center [537, 451] width 39 height 14
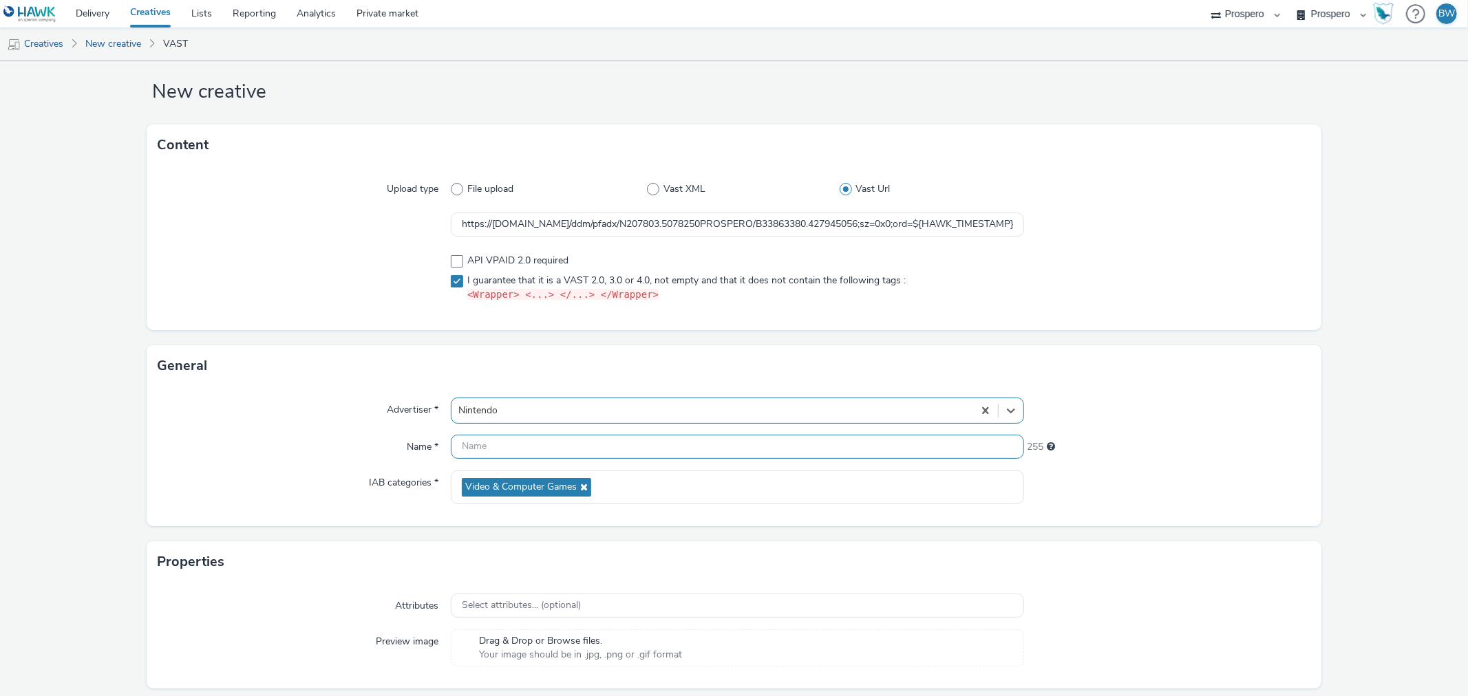
click at [540, 449] on input "text" at bounding box center [737, 447] width 573 height 24
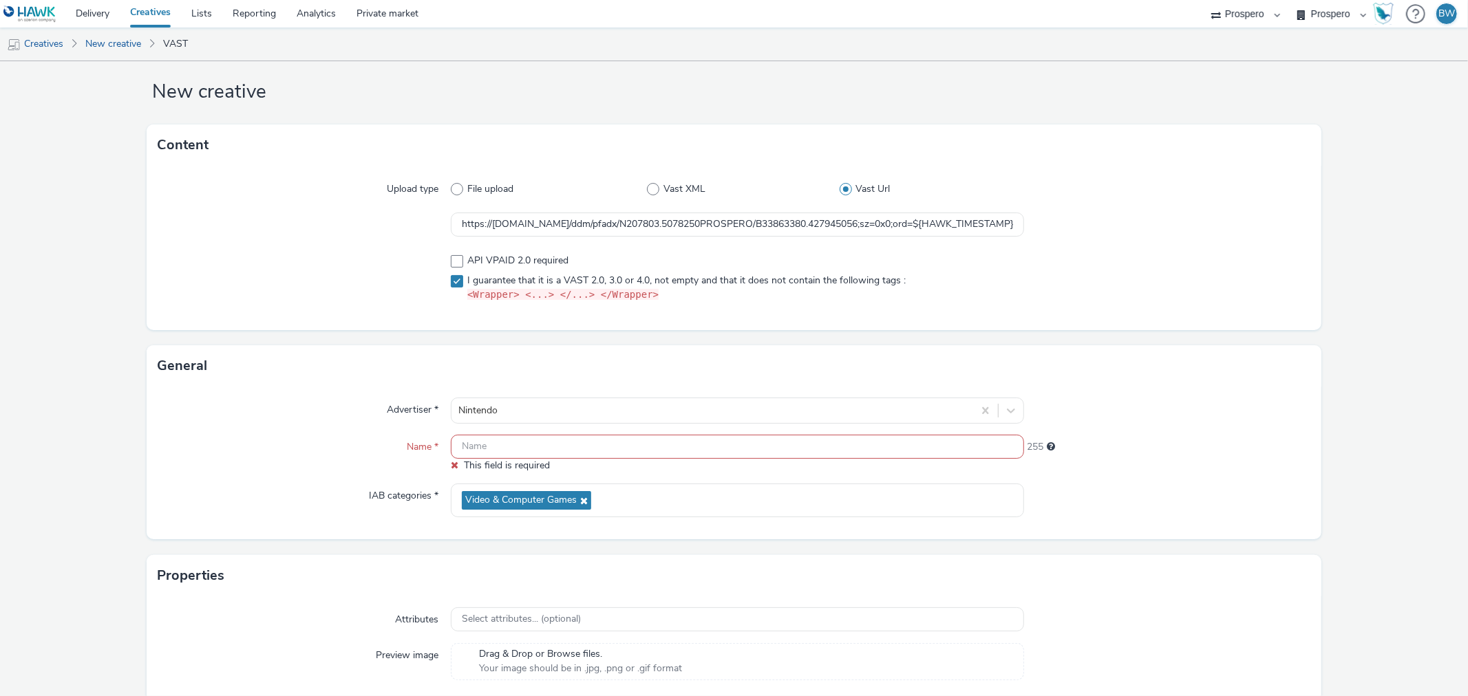
click at [479, 449] on input "text" at bounding box center [737, 447] width 573 height 24
paste input "ADV:Ni3|CAM:Kirby and the Forgotten Land + SCW|CHA:Video|PLA:Prospero|INV:IGN|T…"
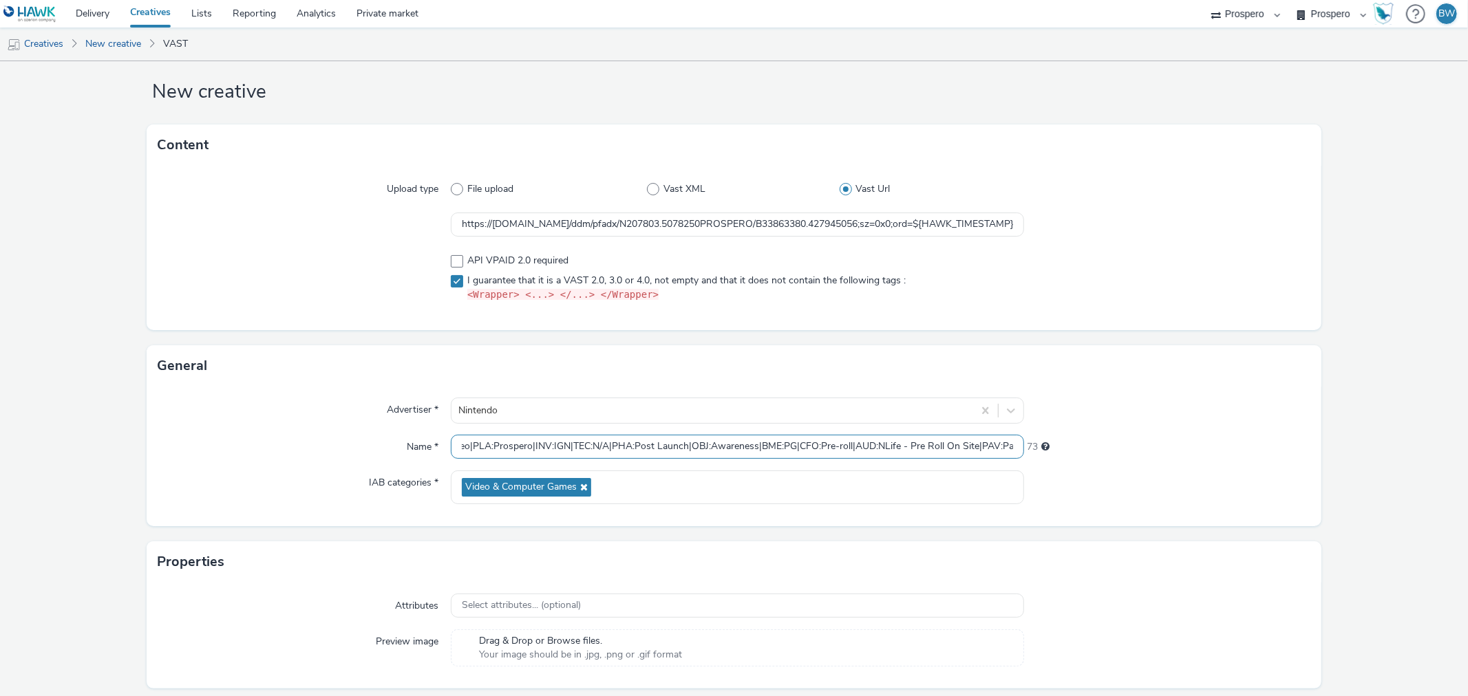
scroll to position [0, 0]
drag, startPoint x: 531, startPoint y: 445, endPoint x: 1, endPoint y: 441, distance: 529.9
click at [1, 443] on form "New creative Content Upload type File upload Vast XML Vast Url https://ad.doubl…" at bounding box center [734, 391] width 1468 height 700
click at [493, 446] on input "ADV:Ni3|CAM:Kirby and the Forgotten Land + SCW|CHA:Video|PLA:Prospero|INV:IGN|T…" at bounding box center [737, 447] width 573 height 24
drag, startPoint x: 498, startPoint y: 446, endPoint x: 526, endPoint y: 453, distance: 29.0
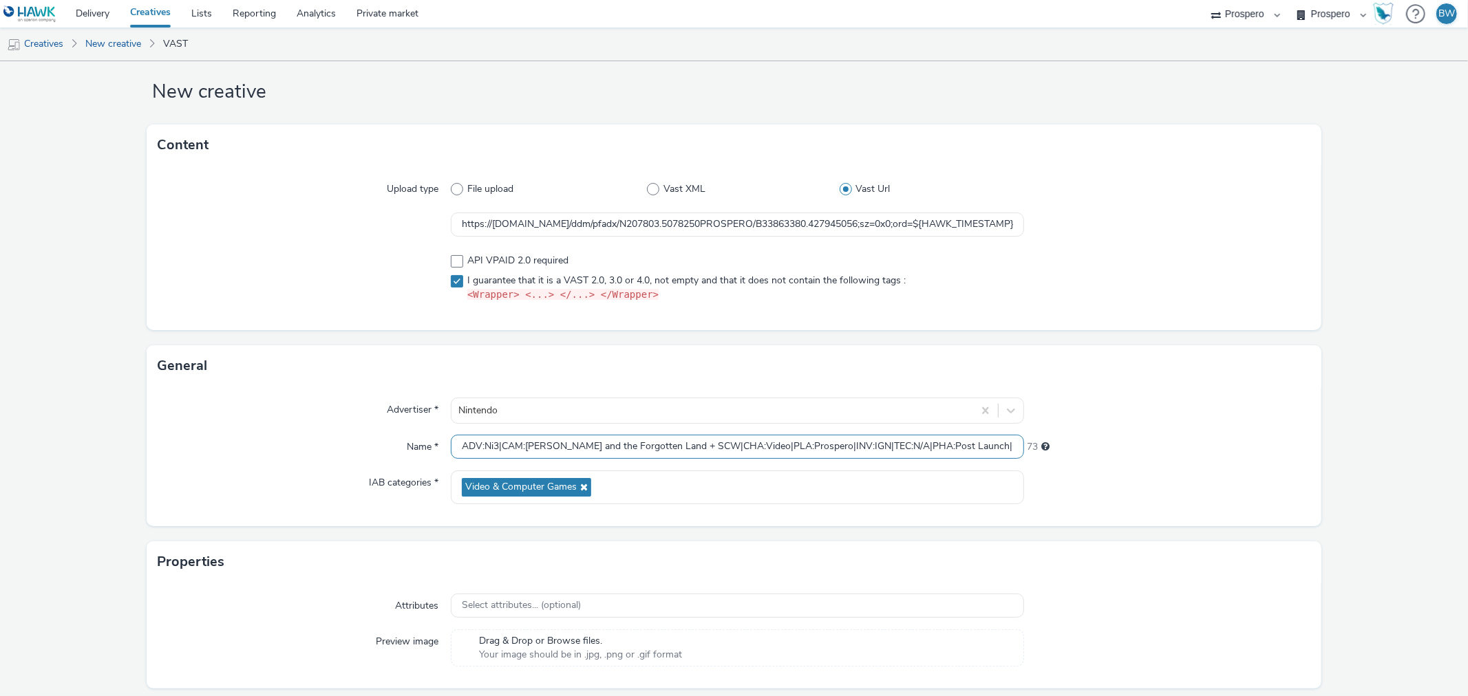
click at [526, 453] on input "ADV:Ni3|CAM:Kirby and the Forgotten Land + SCW|CHA:Video|PLA:Prospero|INV:IGN|T…" at bounding box center [737, 447] width 573 height 24
click at [526, 451] on input "ADV:Ni3|CAM:Kirby and the Forgotten Land + SCW|CHA:Video|PLA:Prospero|INV:IGN|T…" at bounding box center [737, 447] width 573 height 24
drag, startPoint x: 498, startPoint y: 442, endPoint x: 736, endPoint y: 451, distance: 238.2
click at [736, 451] on input "ADV:Ni3|CAM:Kirby and the Forgotten Land + SCW|CHA:Video|PLA:Prospero|INV:IGN|T…" at bounding box center [737, 447] width 573 height 24
click at [460, 445] on input "ADV:Ni3|PLA:Prospero|INV:IGN|TEC:N/A|PHA:Post Launch|OBJ:Awareness|BME:PG|CFO:P…" at bounding box center [737, 447] width 573 height 24
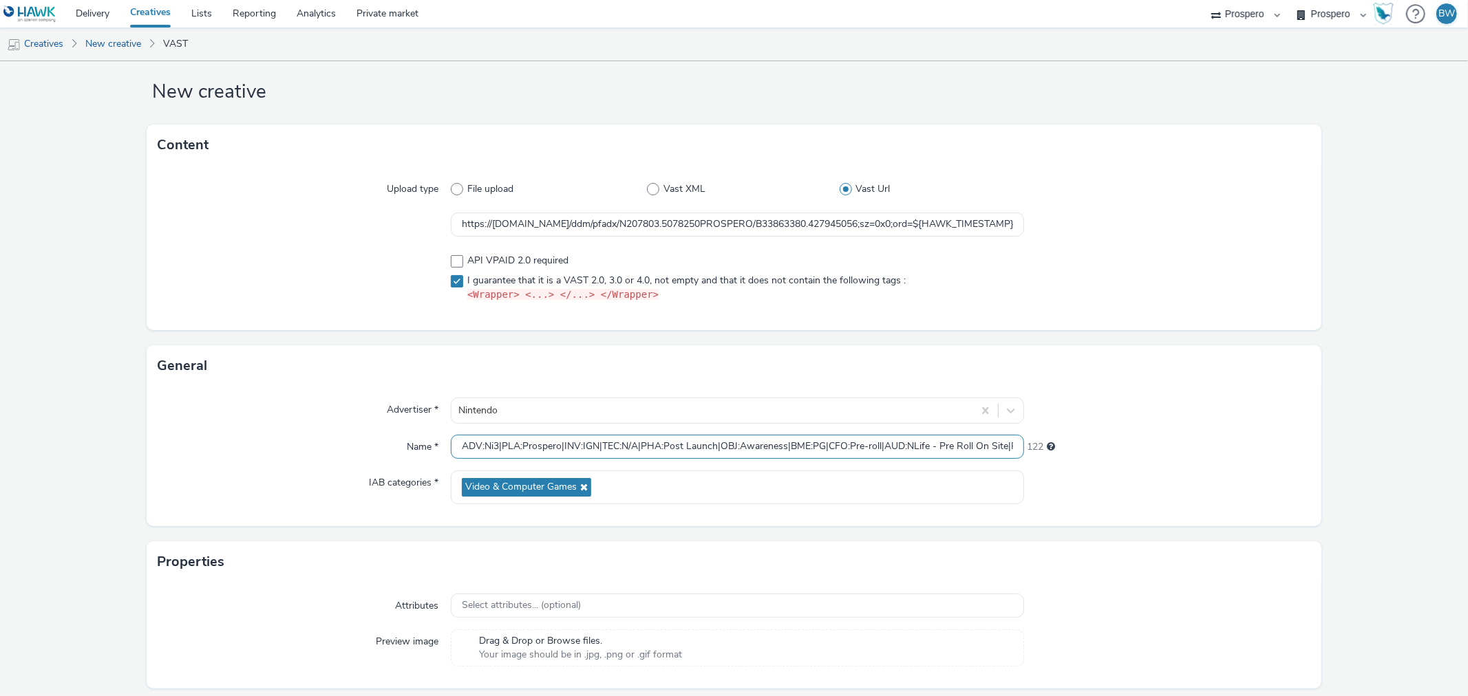
paste input "CAM:Kirby and the Forgotten Land + SCW|CHA:Video|"
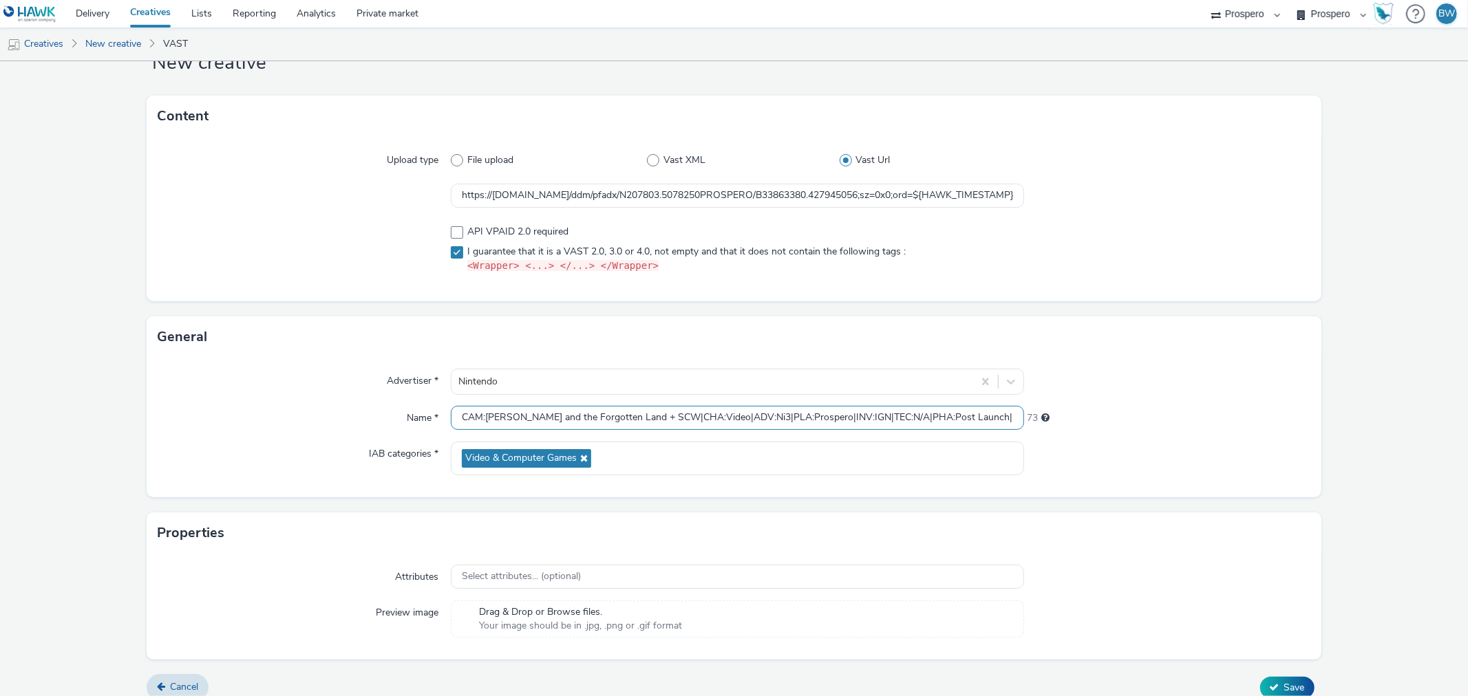
scroll to position [63, 0]
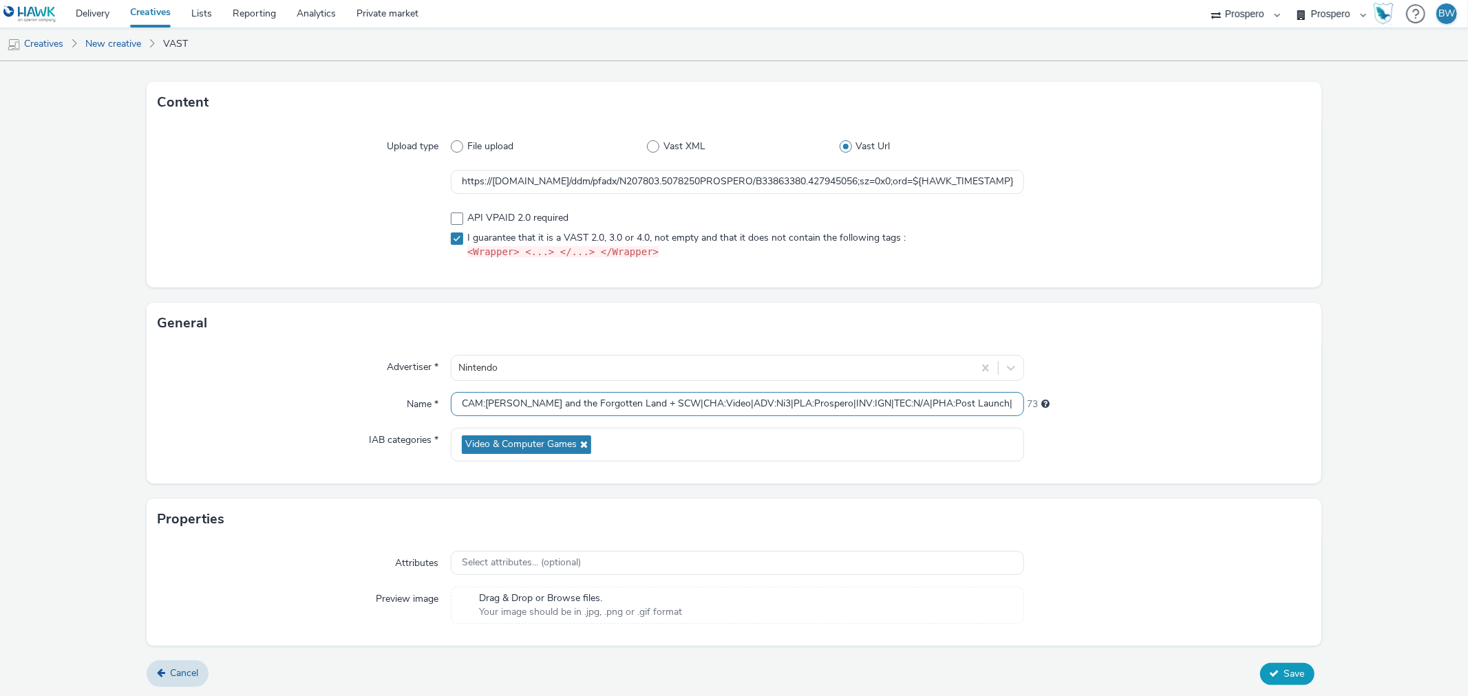
type input "CAM:[PERSON_NAME] and the Forgotten Land + SCW|CHA:Video|ADV:Ni3|PLA:Prospero|I…"
click at [1270, 677] on icon at bounding box center [1275, 674] width 10 height 10
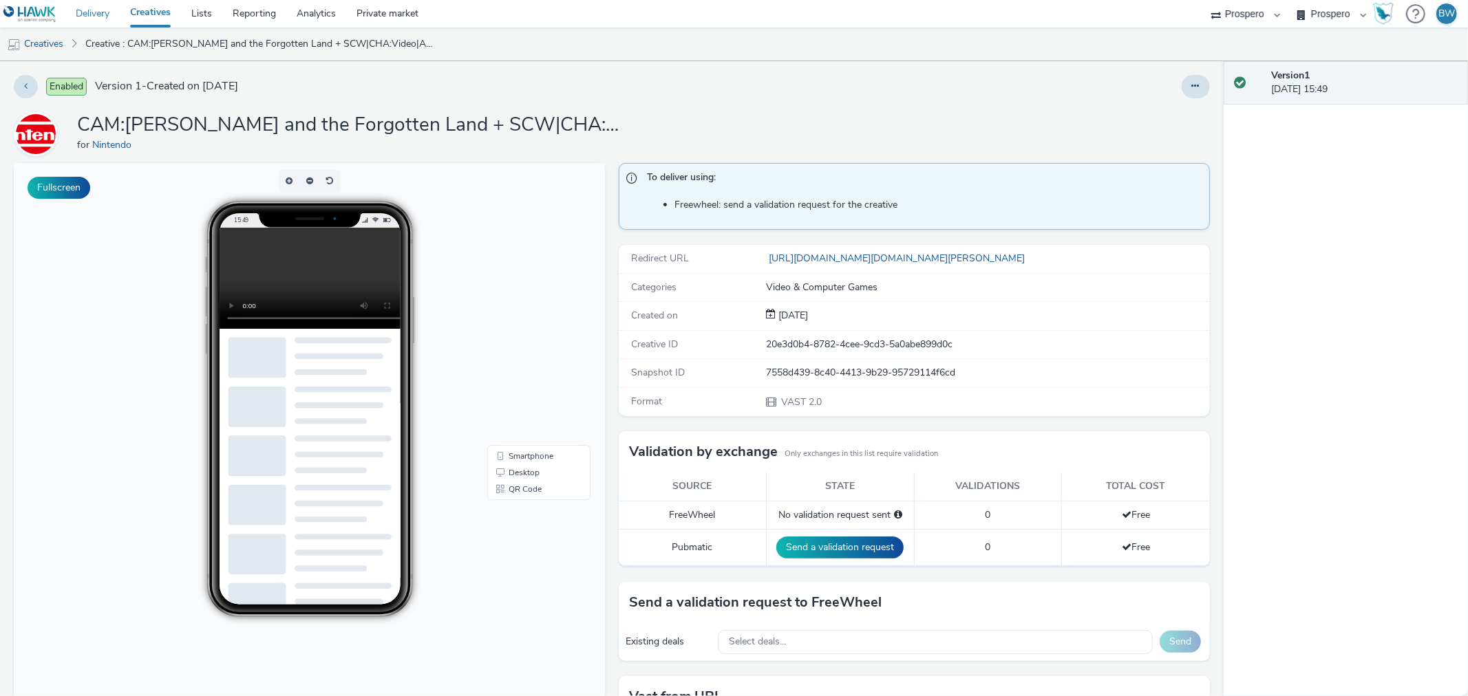
click at [97, 14] on link "Delivery" at bounding box center [92, 14] width 54 height 28
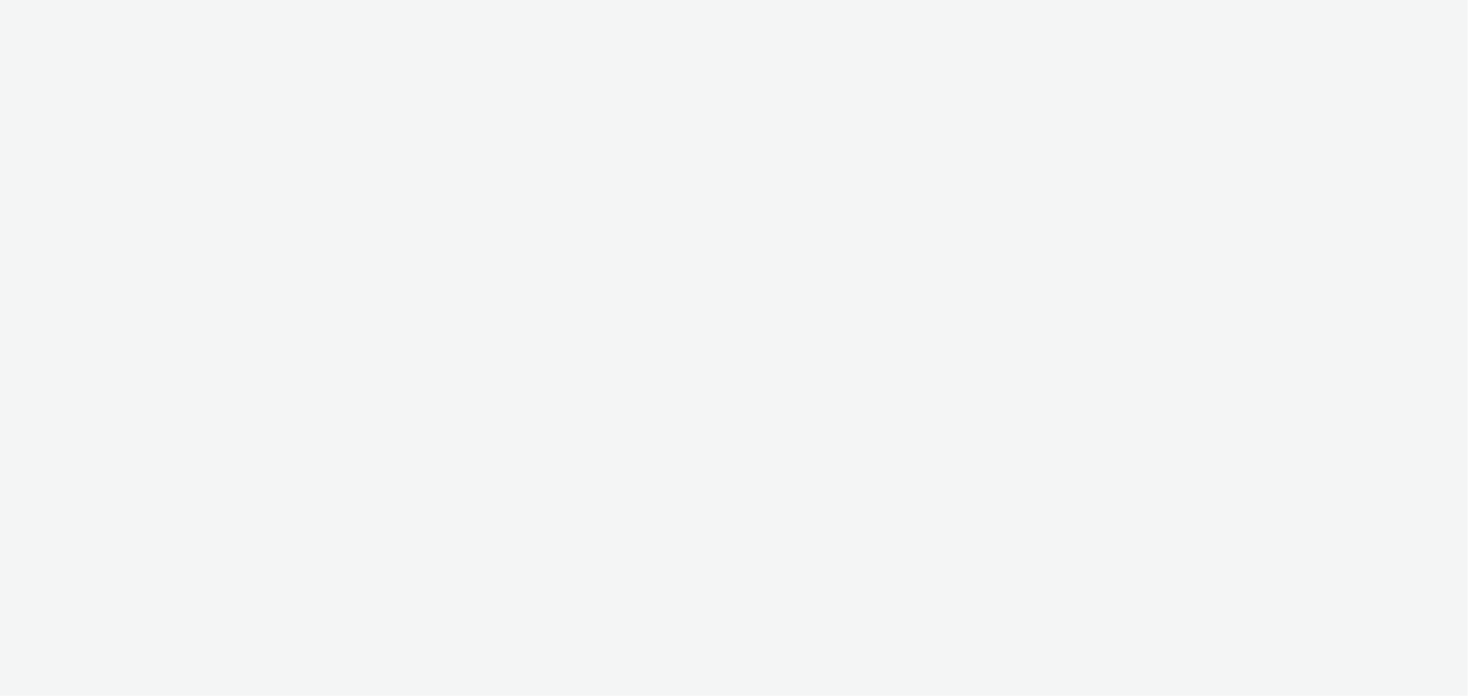
select select "b1b940d3-d05b-48b5-821e-f328c33b988b"
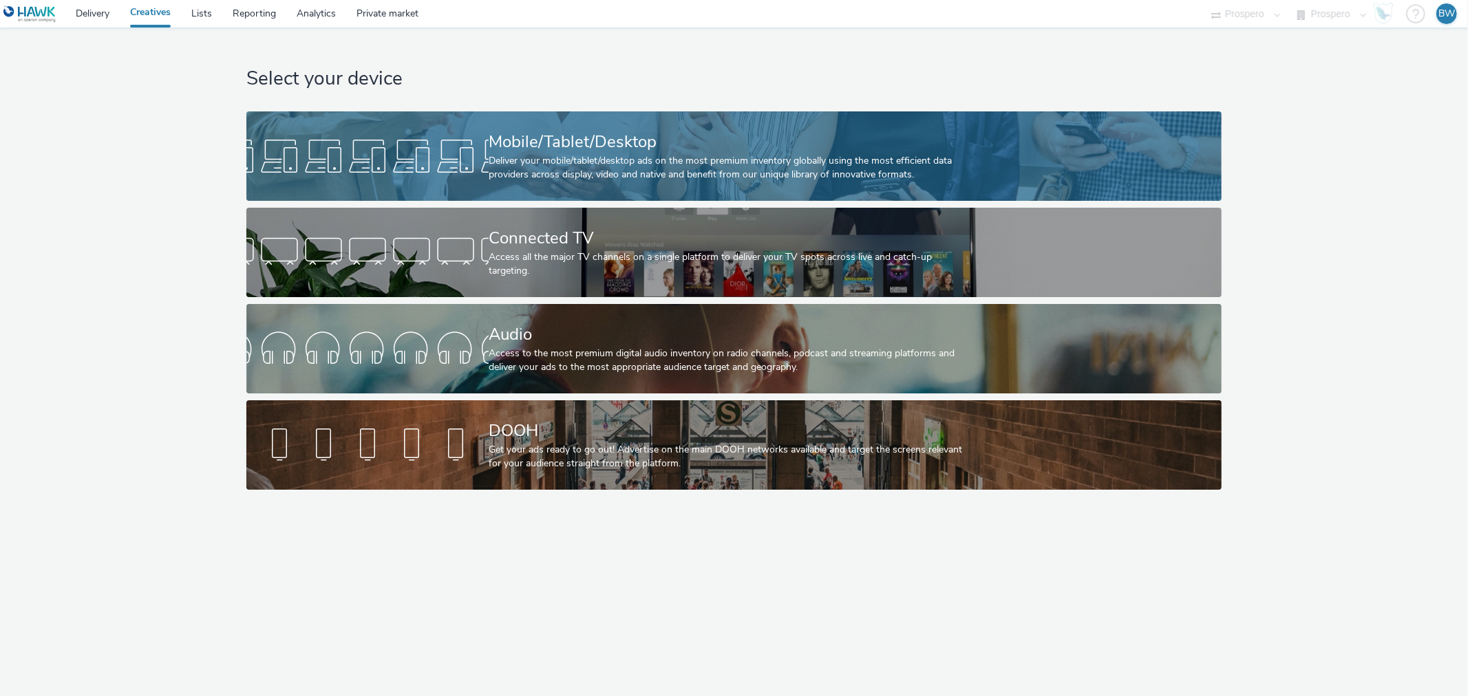
click at [546, 171] on div "Deliver your mobile/tablet/desktop ads on the most premium inventory globally u…" at bounding box center [731, 168] width 485 height 28
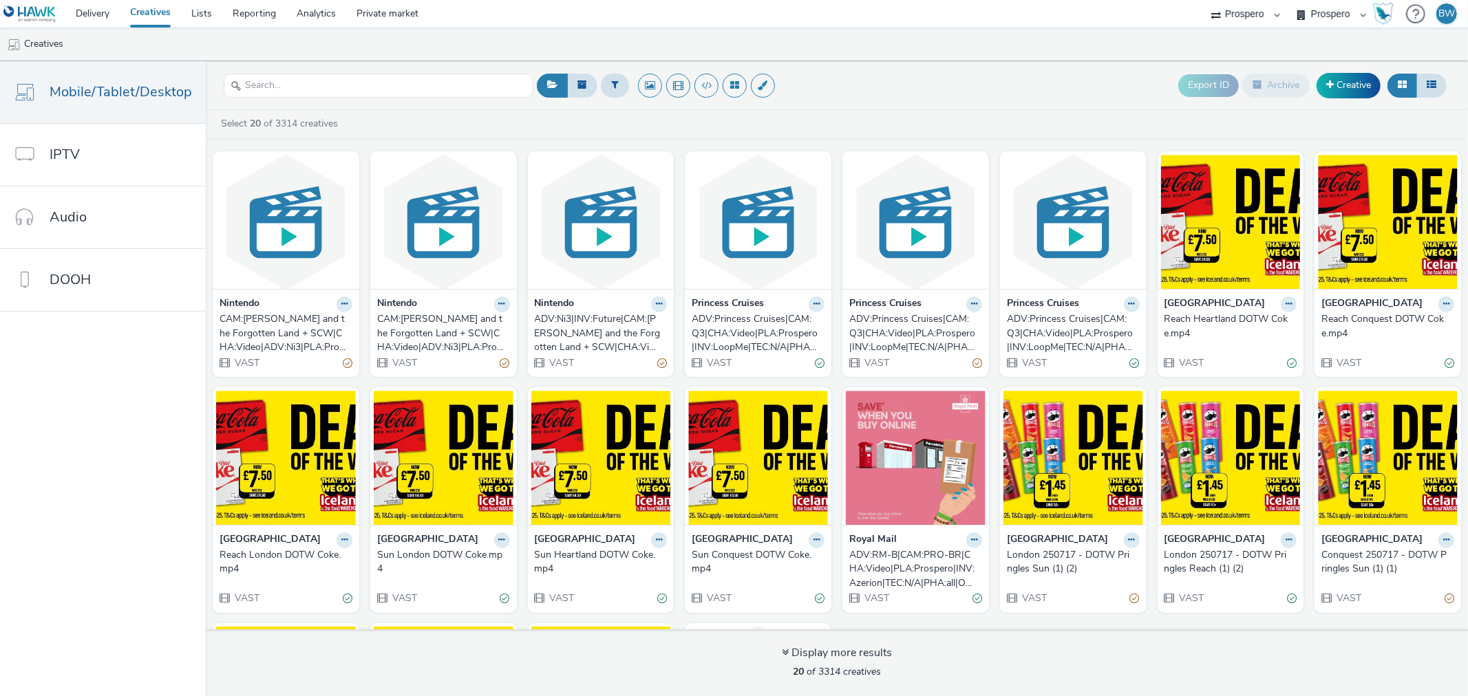
click at [648, 342] on div "ADV:Ni3|INV:Future|CAM:[PERSON_NAME] and the Forgotten Land + SCW|CHA:Video|PLA…" at bounding box center [598, 333] width 127 height 42
click at [743, 341] on div "ADV:Princess Cruises|CAM:Q3|CHA:Video|PLA:Prospero|INV:LoopMe|TEC:N/A|PHA:Q3 20…" at bounding box center [755, 333] width 127 height 42
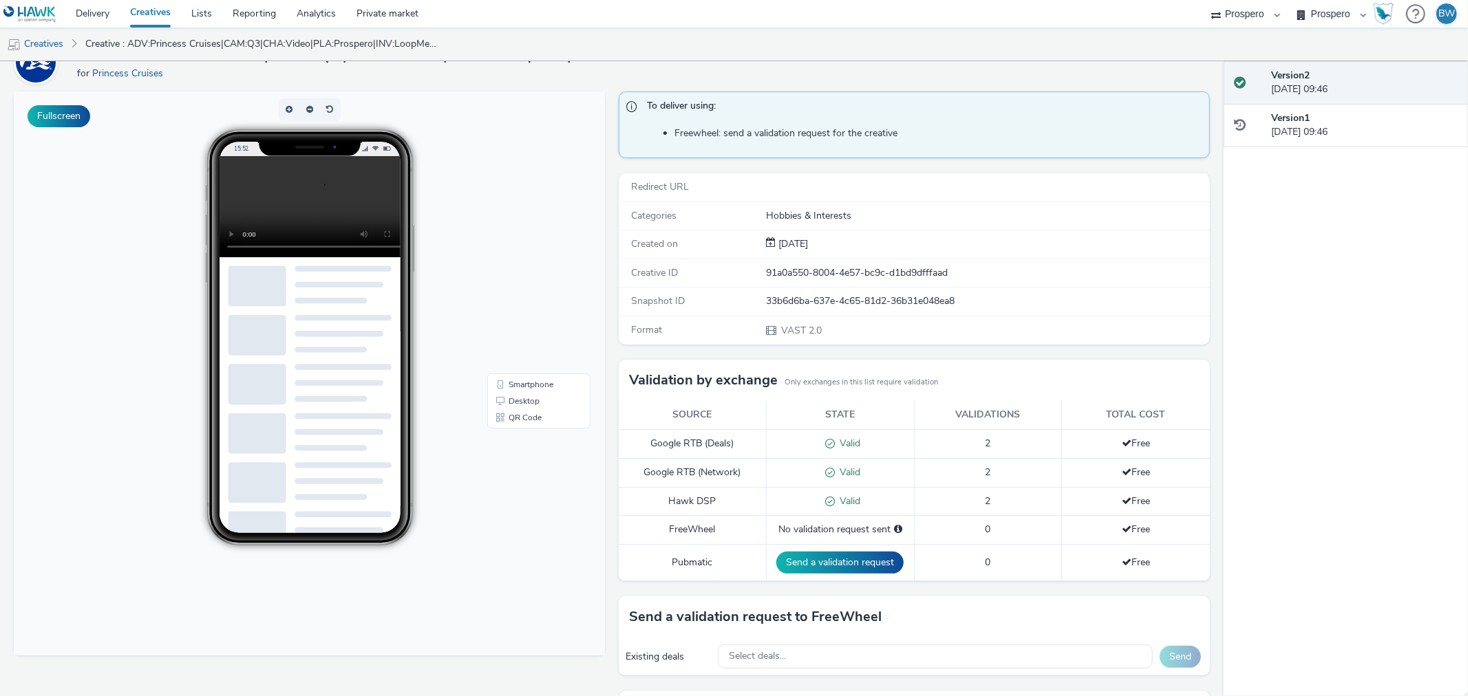
scroll to position [153, 0]
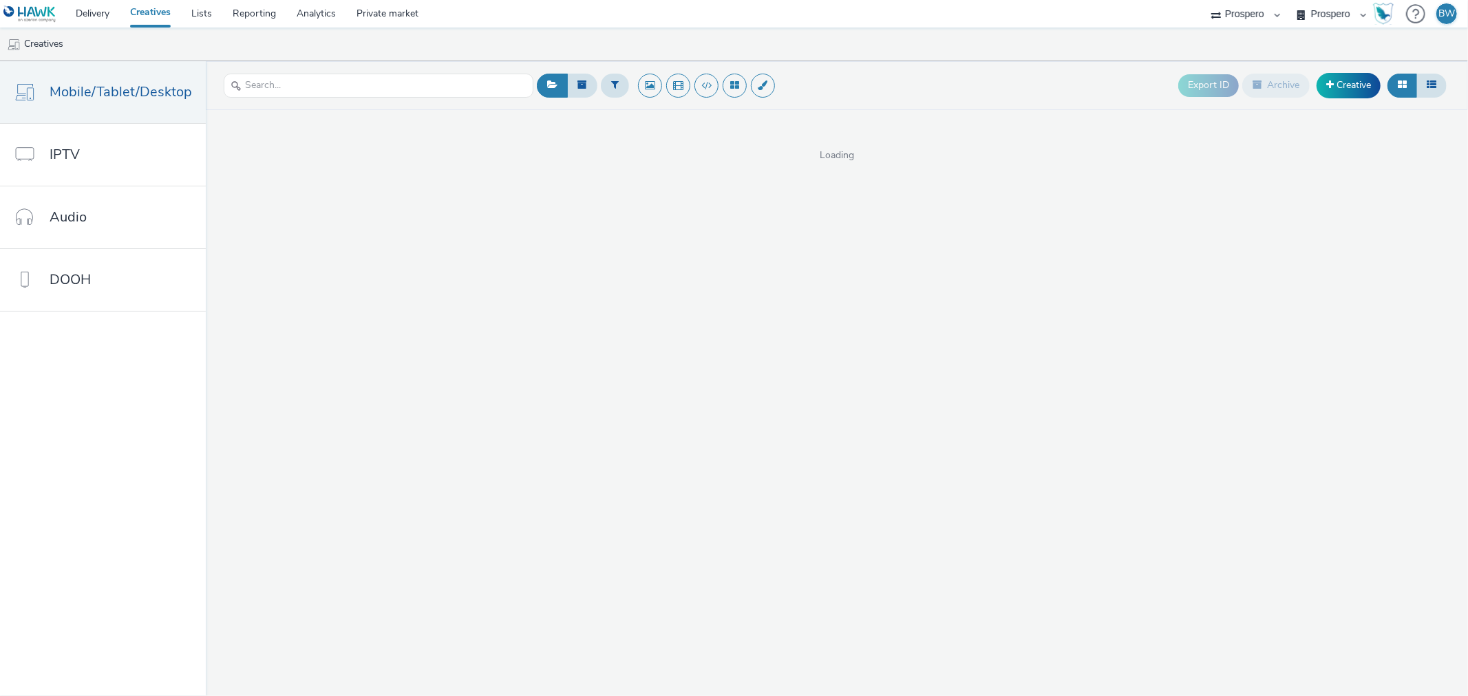
click at [835, 150] on span "Loading" at bounding box center [837, 156] width 1262 height 14
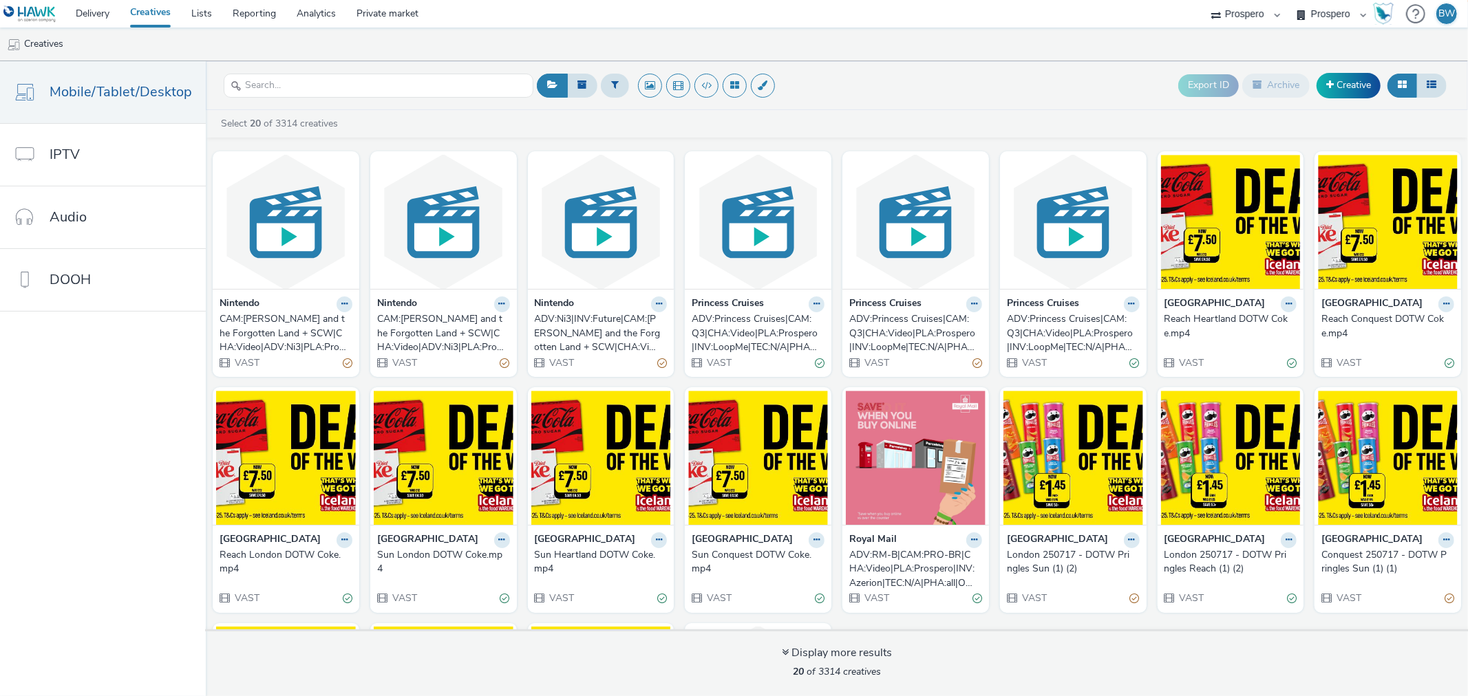
click at [835, 150] on div "Nintendo CAM:[PERSON_NAME] and the Forgotten Land + SCW|CHA:Video|ADV:Ni3|PLA:P…" at bounding box center [837, 493] width 1262 height 696
click at [573, 335] on div "ADV:Ni3|INV:Future|CAM:[PERSON_NAME] and the Forgotten Land + SCW|CHA:Video|PLA…" at bounding box center [598, 333] width 127 height 42
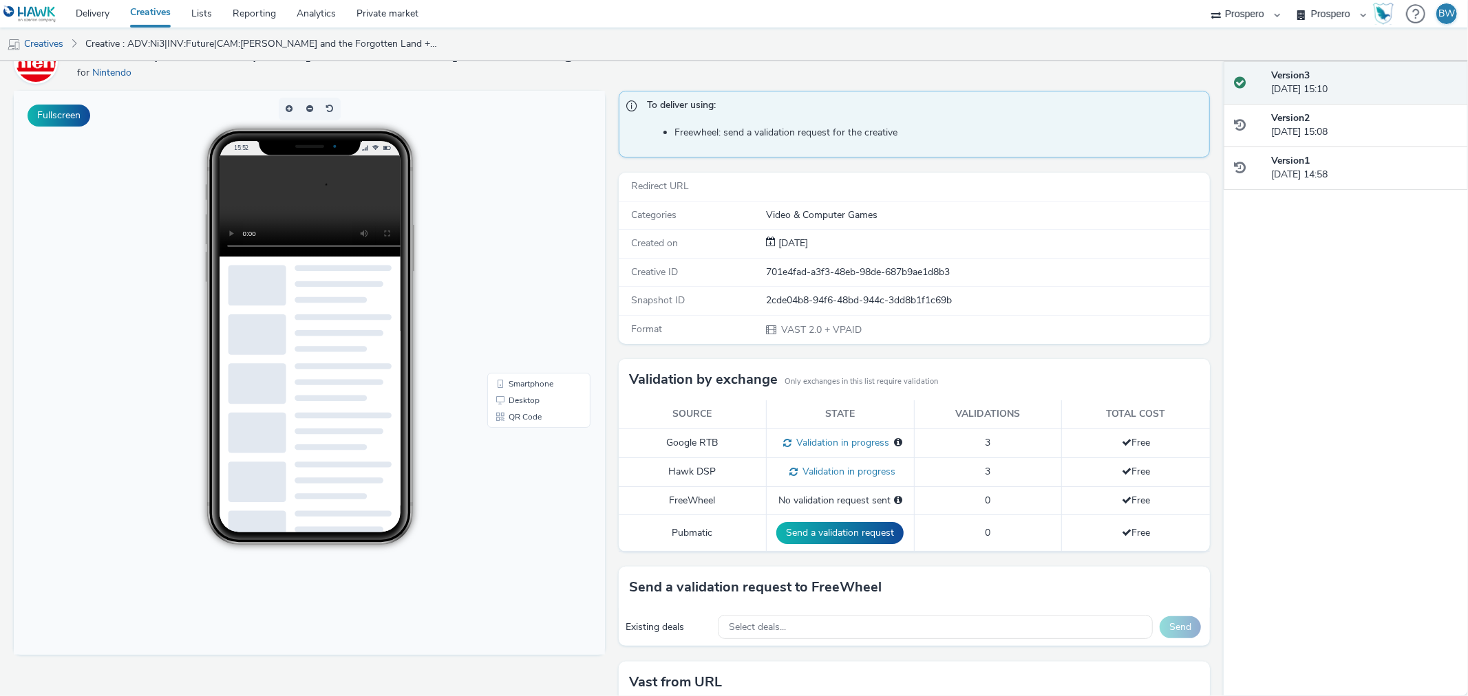
scroll to position [172, 0]
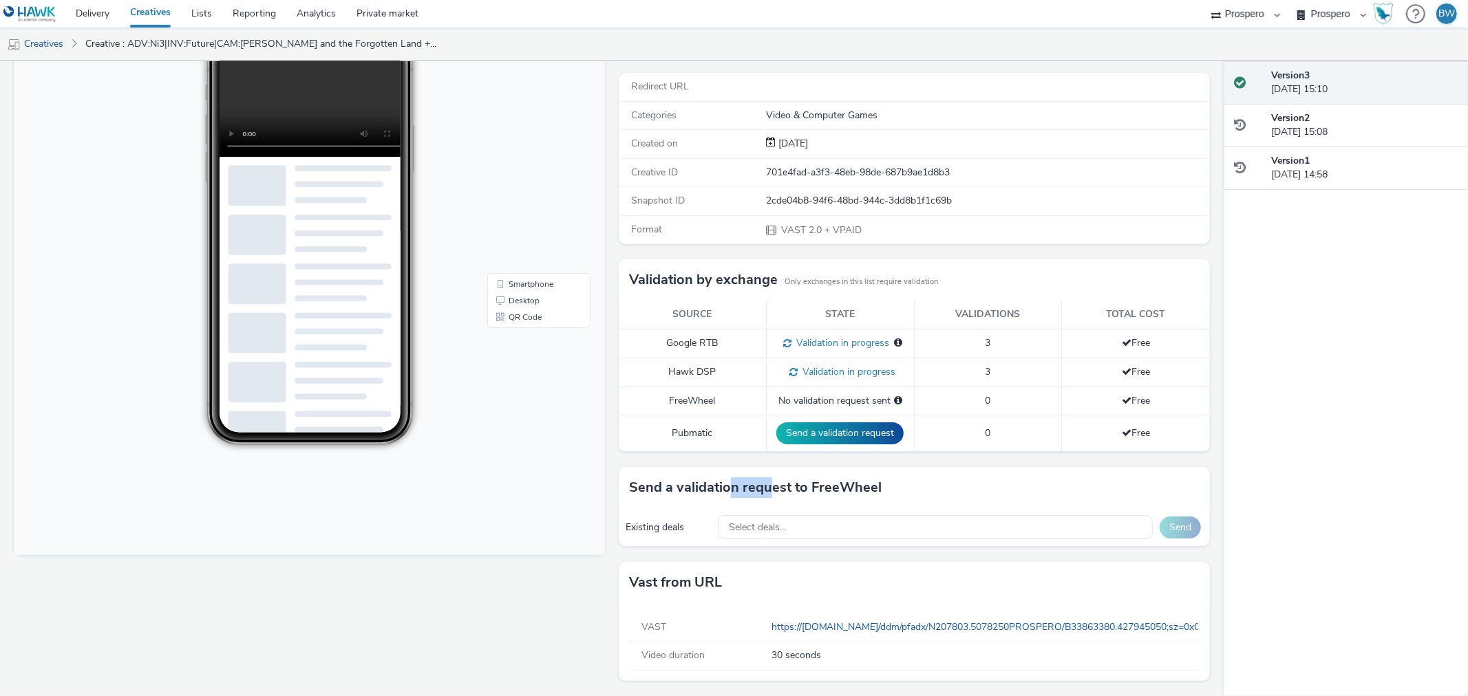
drag, startPoint x: 721, startPoint y: 493, endPoint x: 764, endPoint y: 491, distance: 42.7
click at [764, 491] on h3 "Send a validation request to FreeWheel" at bounding box center [755, 488] width 253 height 21
click at [812, 370] on span "Validation in progress" at bounding box center [847, 371] width 98 height 13
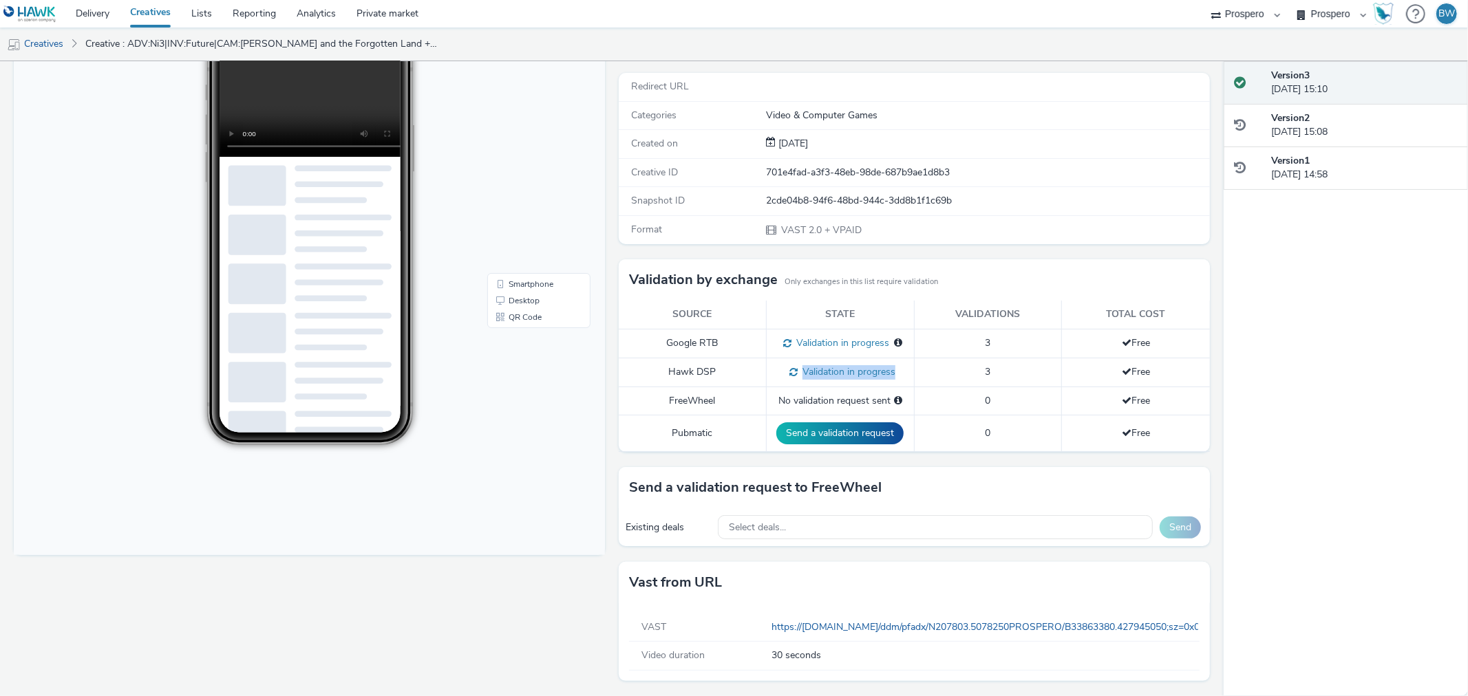
click at [812, 370] on span "Validation in progress" at bounding box center [847, 371] width 98 height 13
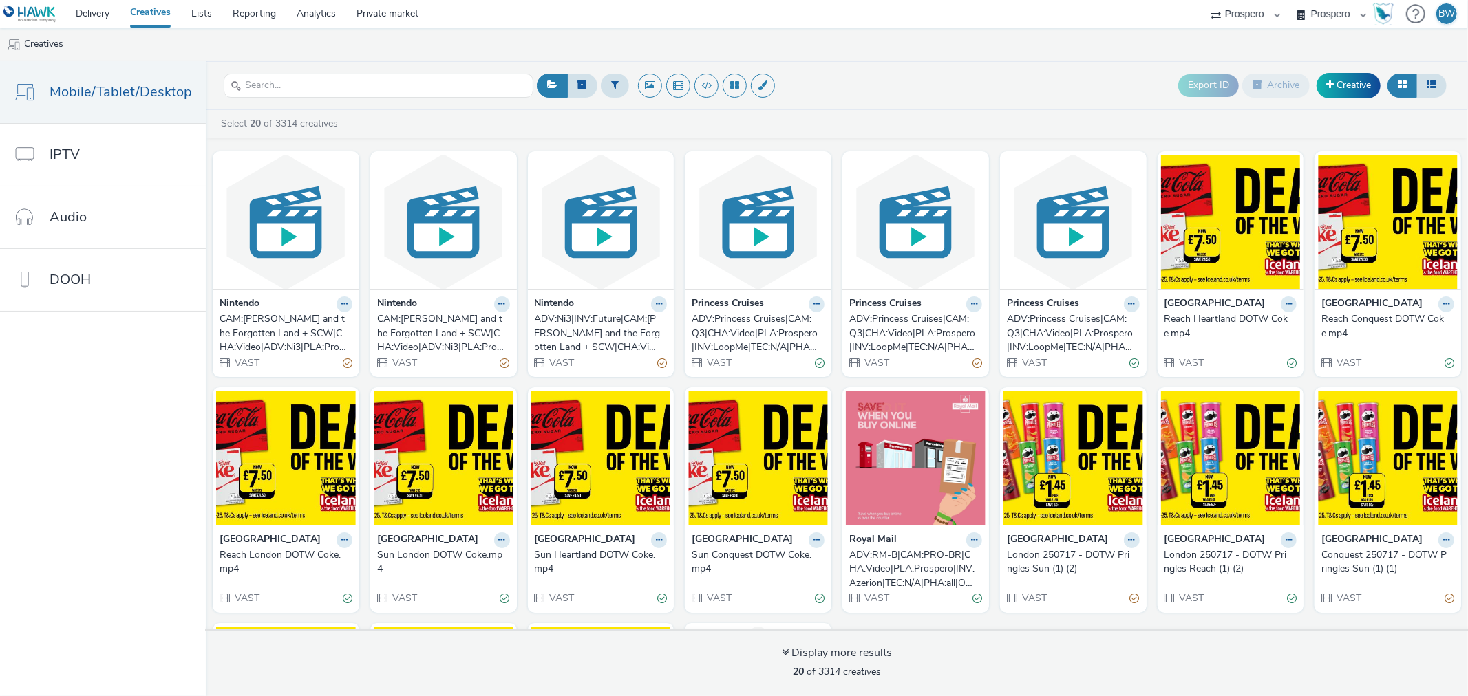
click at [912, 341] on div "ADV:Princess Cruises|CAM:Q3|CHA:Video|PLA:Prospero|INV:LoopMe|TEC:N/A|PHA:Q3 20…" at bounding box center [912, 333] width 127 height 42
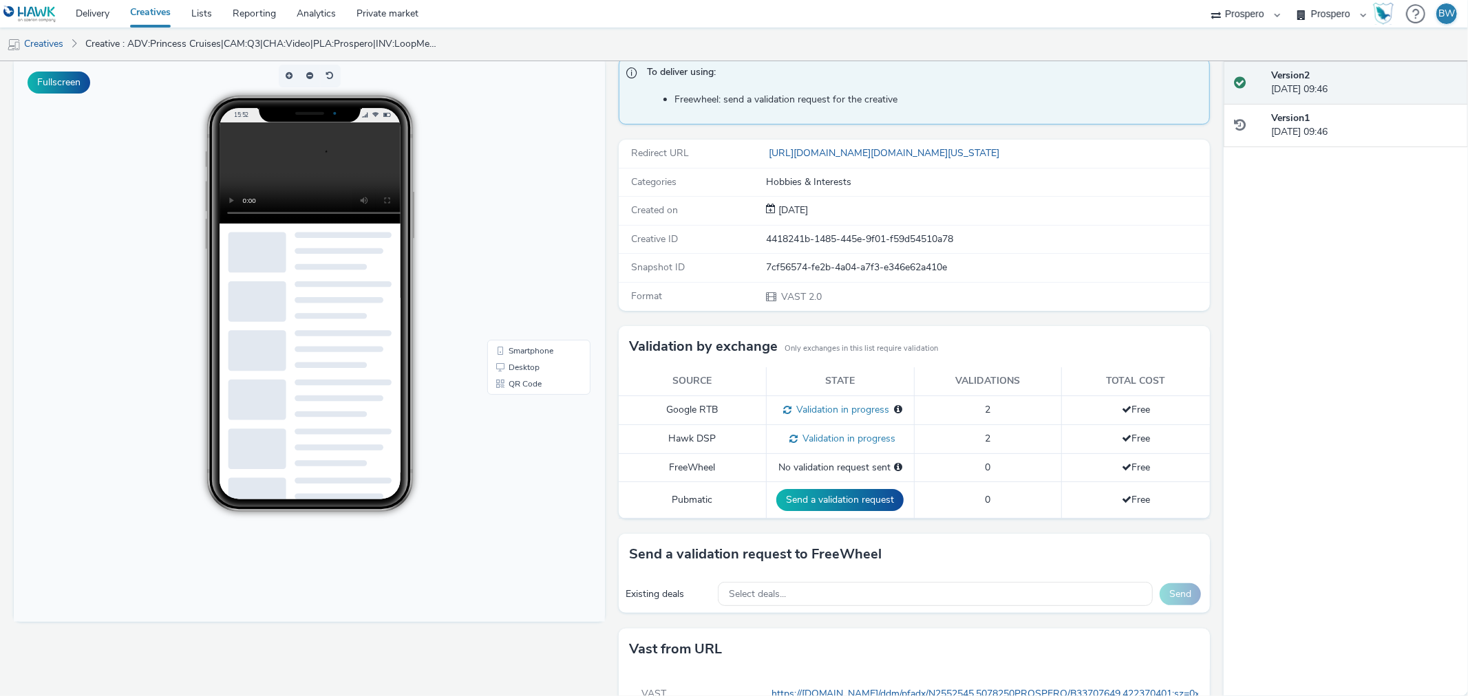
scroll to position [96, 0]
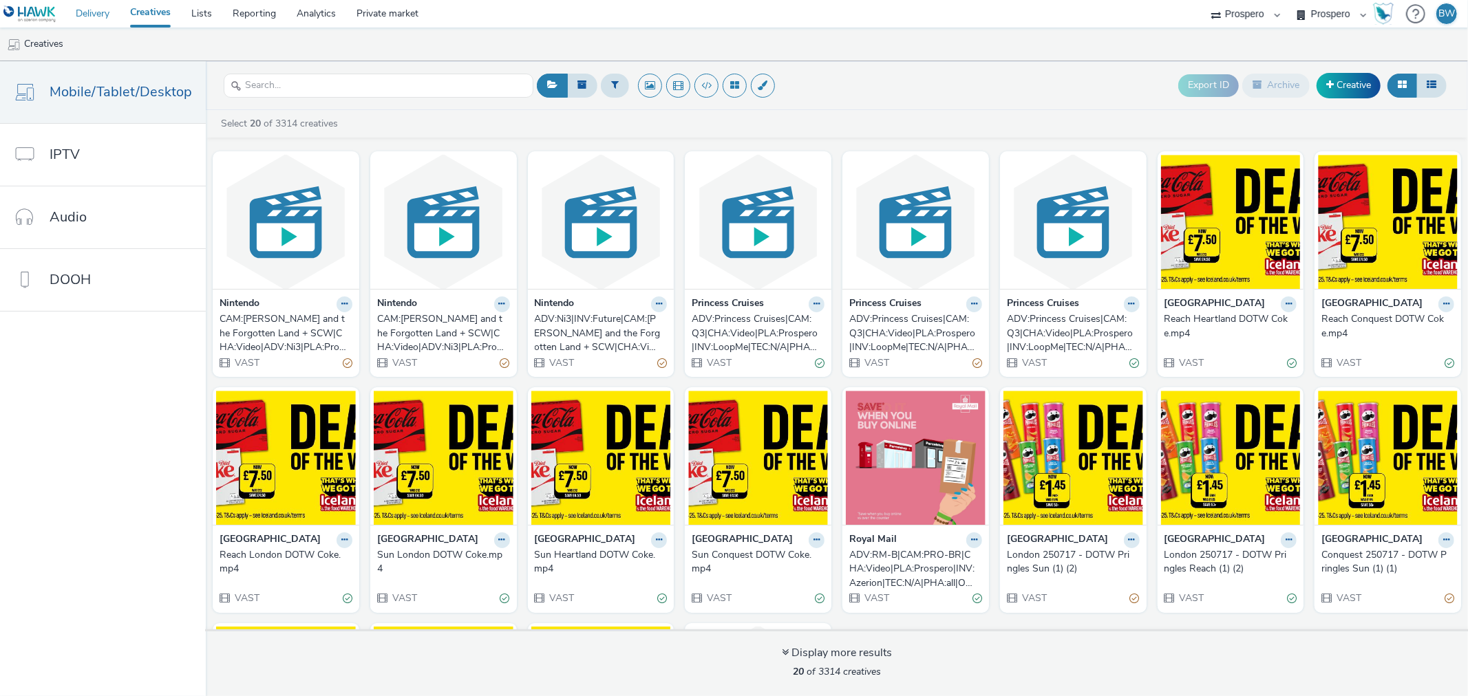
click at [94, 7] on link "Delivery" at bounding box center [92, 14] width 54 height 28
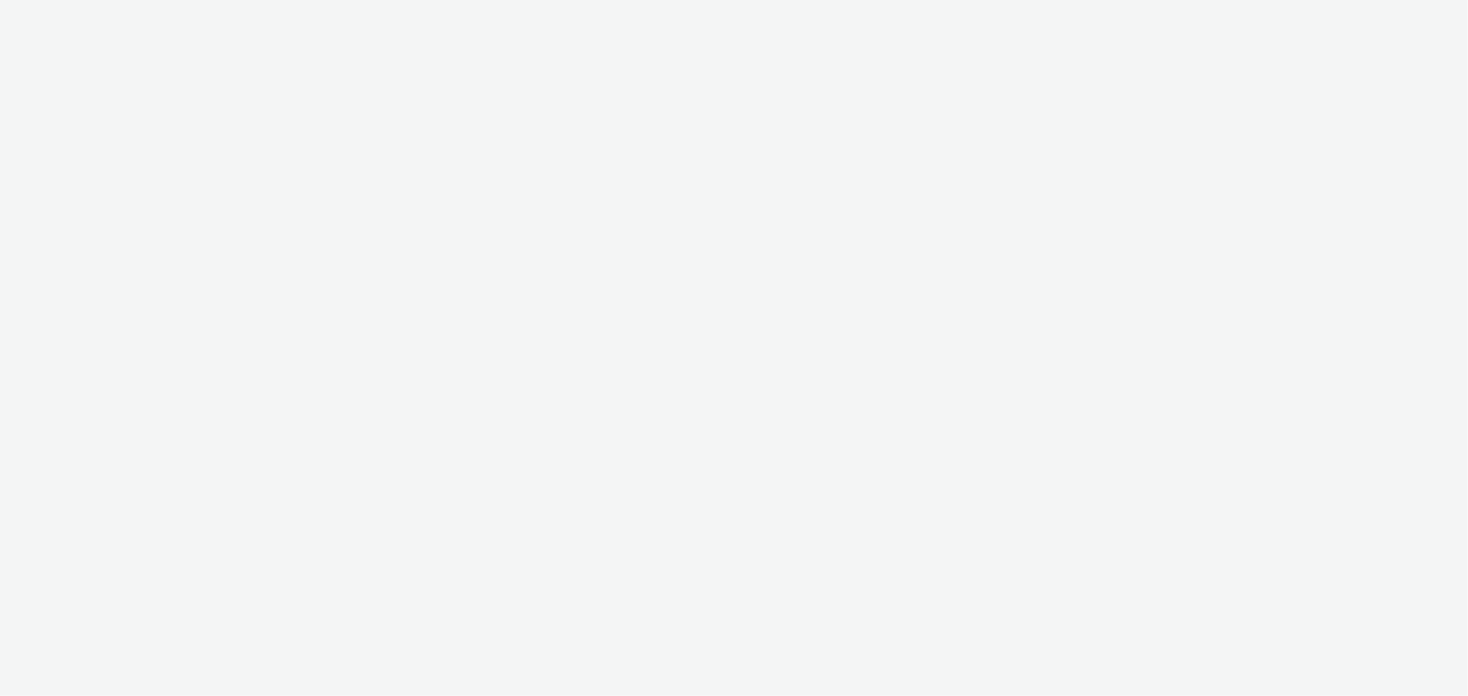
select select "b1b940d3-d05b-48b5-821e-f328c33b988b"
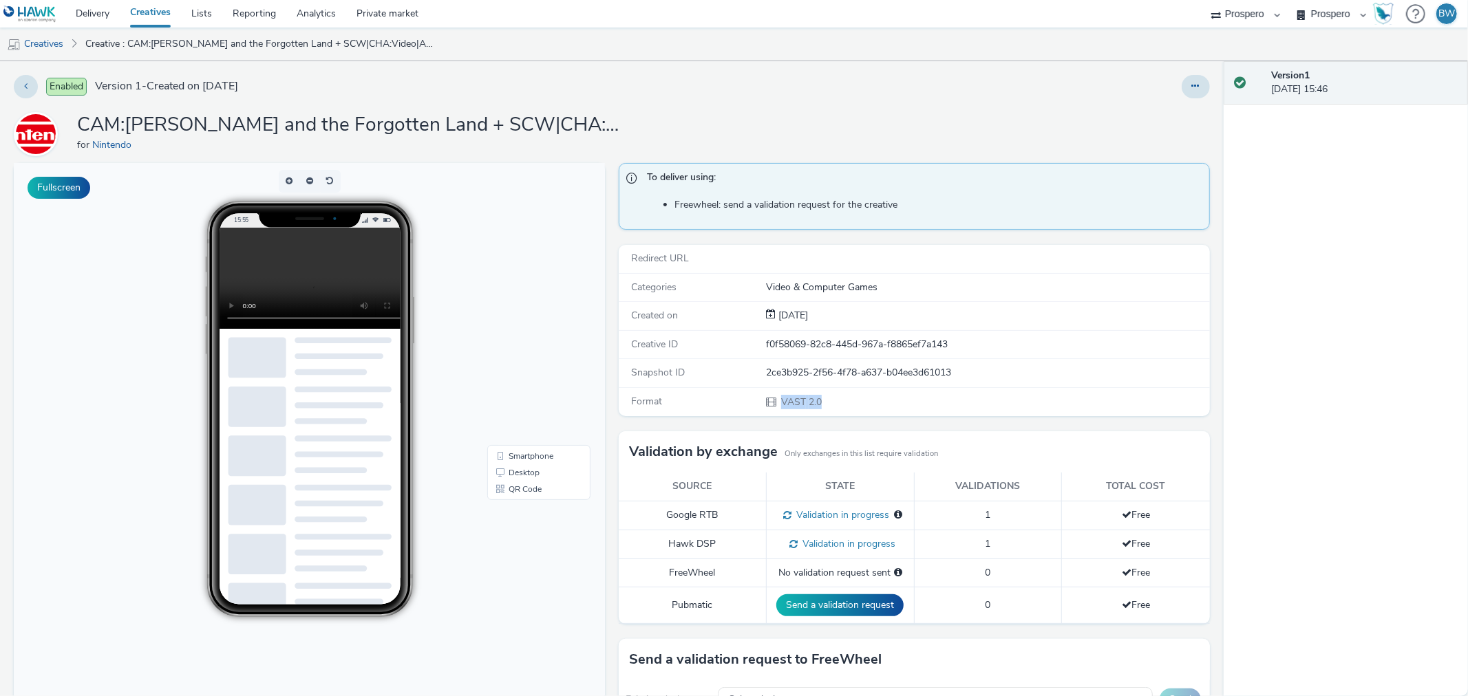
drag, startPoint x: 746, startPoint y: 394, endPoint x: 827, endPoint y: 392, distance: 81.2
click at [275, 18] on div "Format VAST 2.0" at bounding box center [275, 18] width 0 height 0
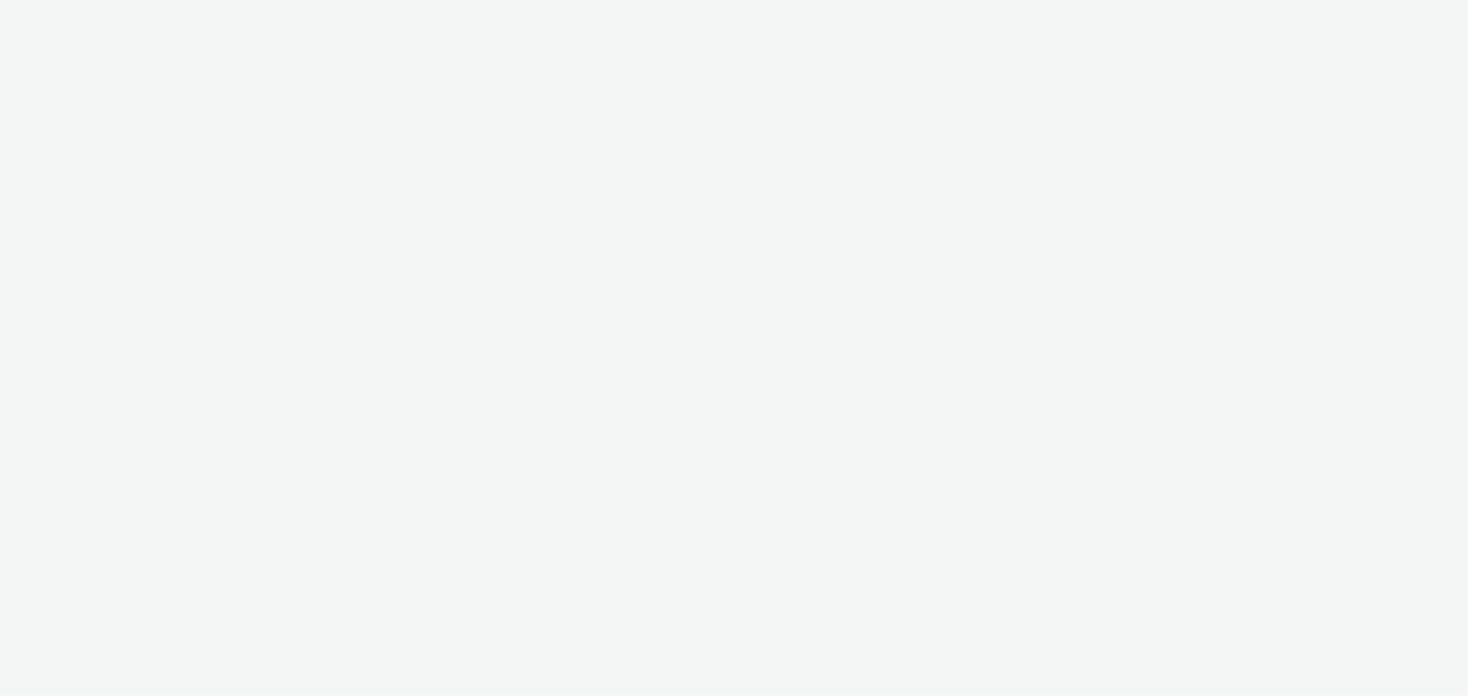
select select "b1b940d3-d05b-48b5-821e-f328c33b988b"
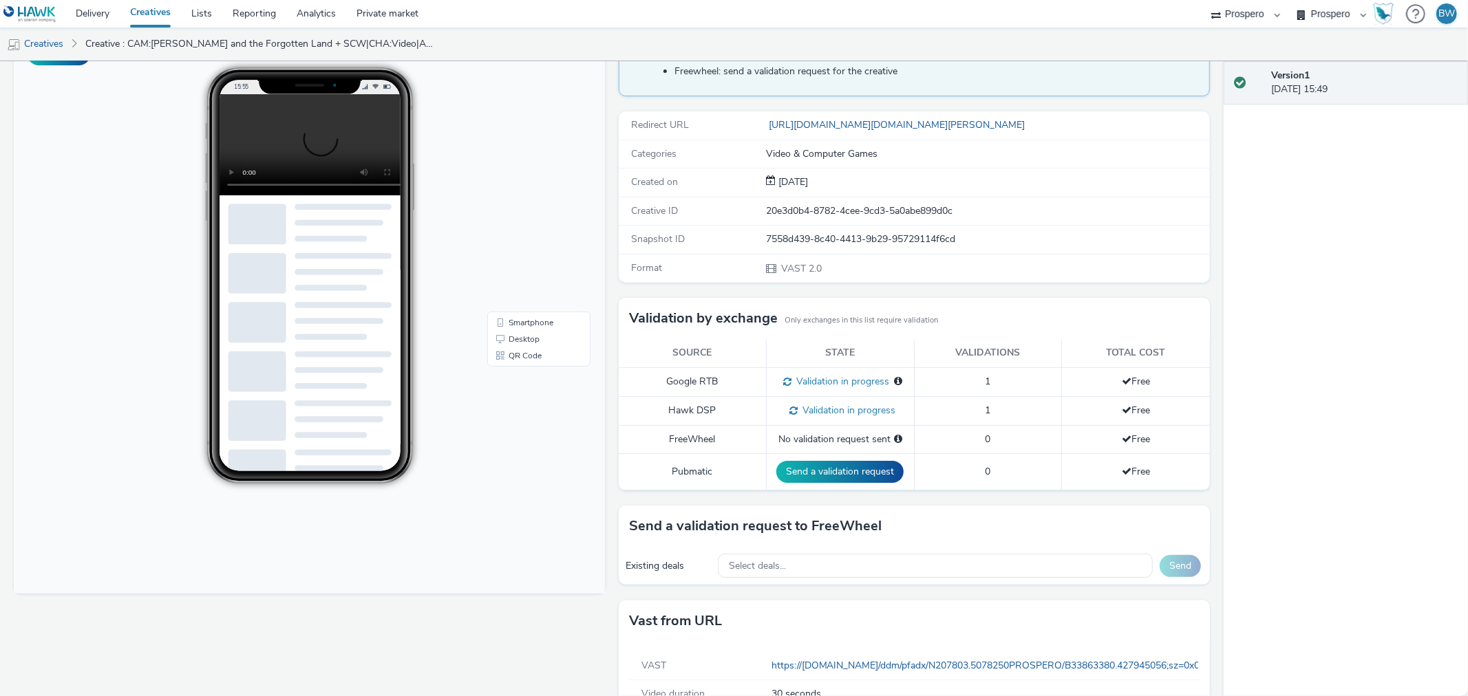
scroll to position [96, 0]
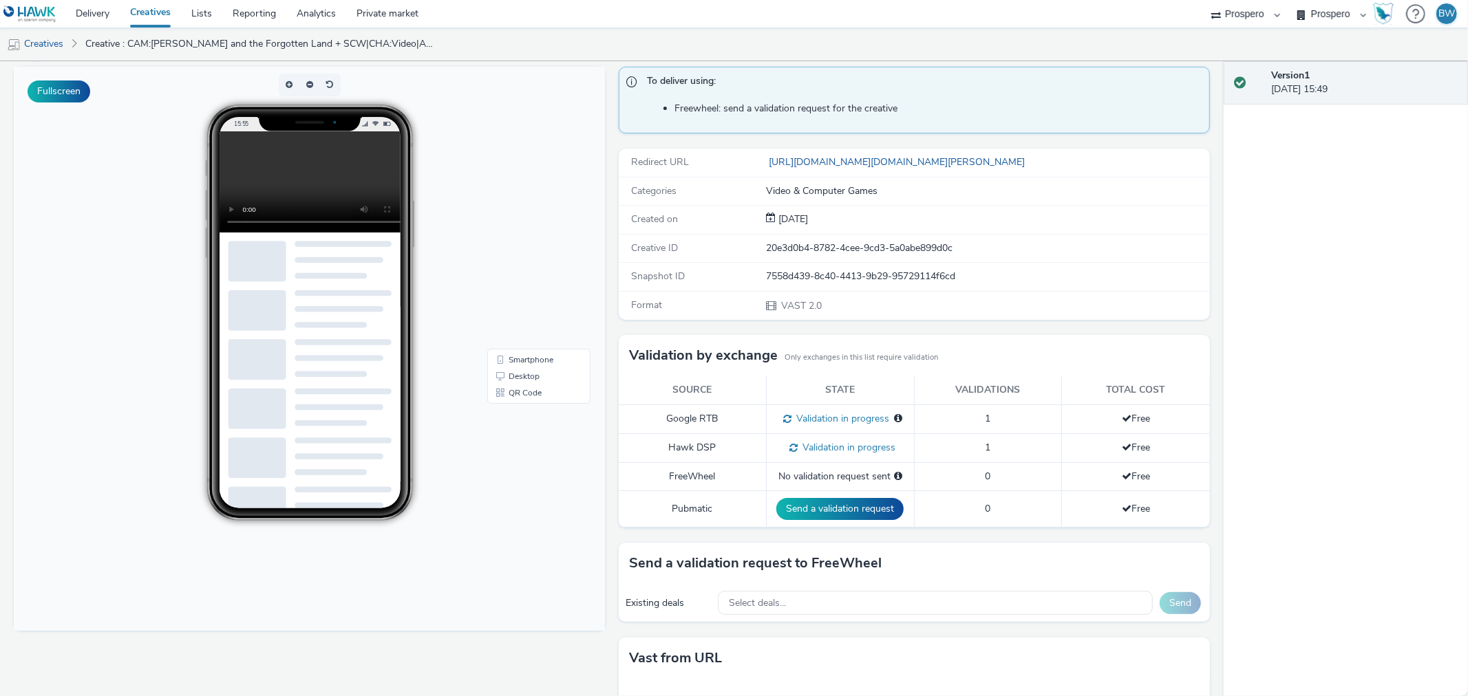
click at [377, 469] on span "Validation in progress" at bounding box center [328, 473] width 97 height 8
click at [377, 584] on span "Validation in progress" at bounding box center [328, 588] width 97 height 8
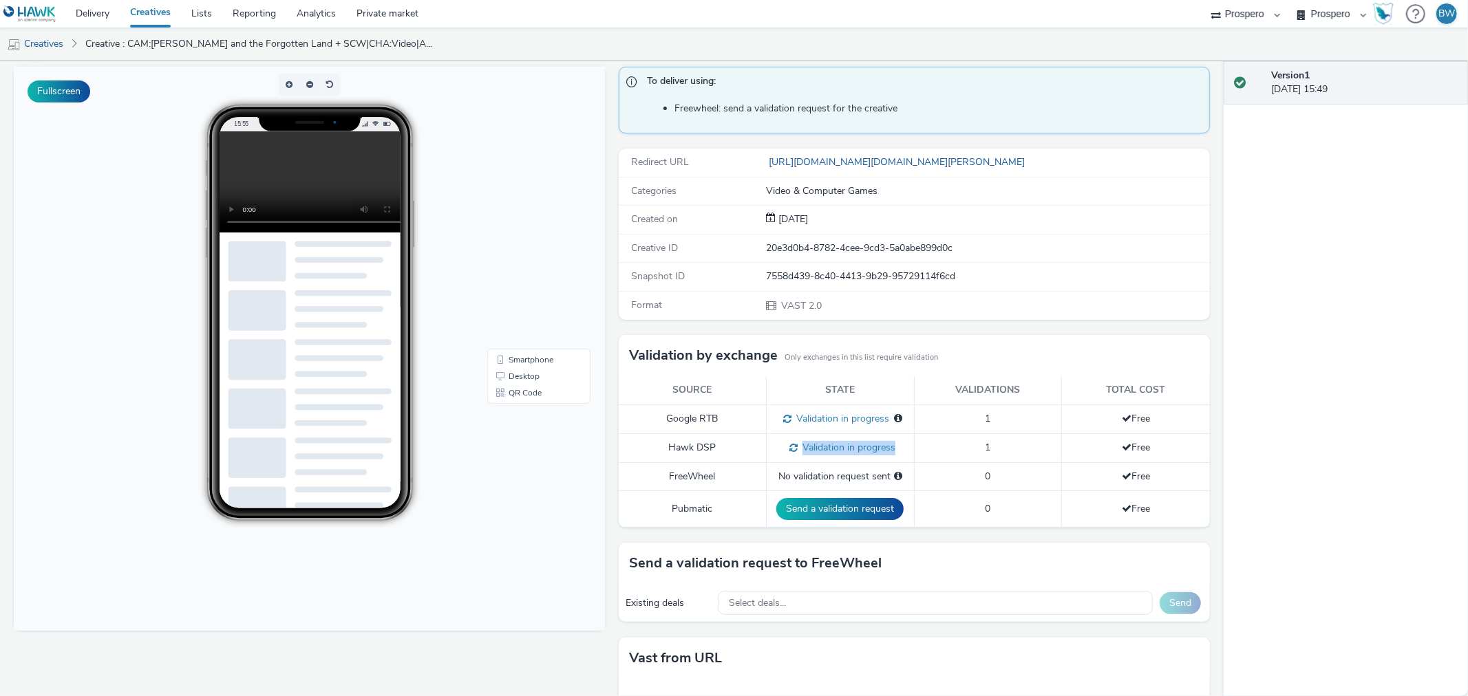
click at [377, 584] on span "Validation in progress" at bounding box center [328, 588] width 97 height 8
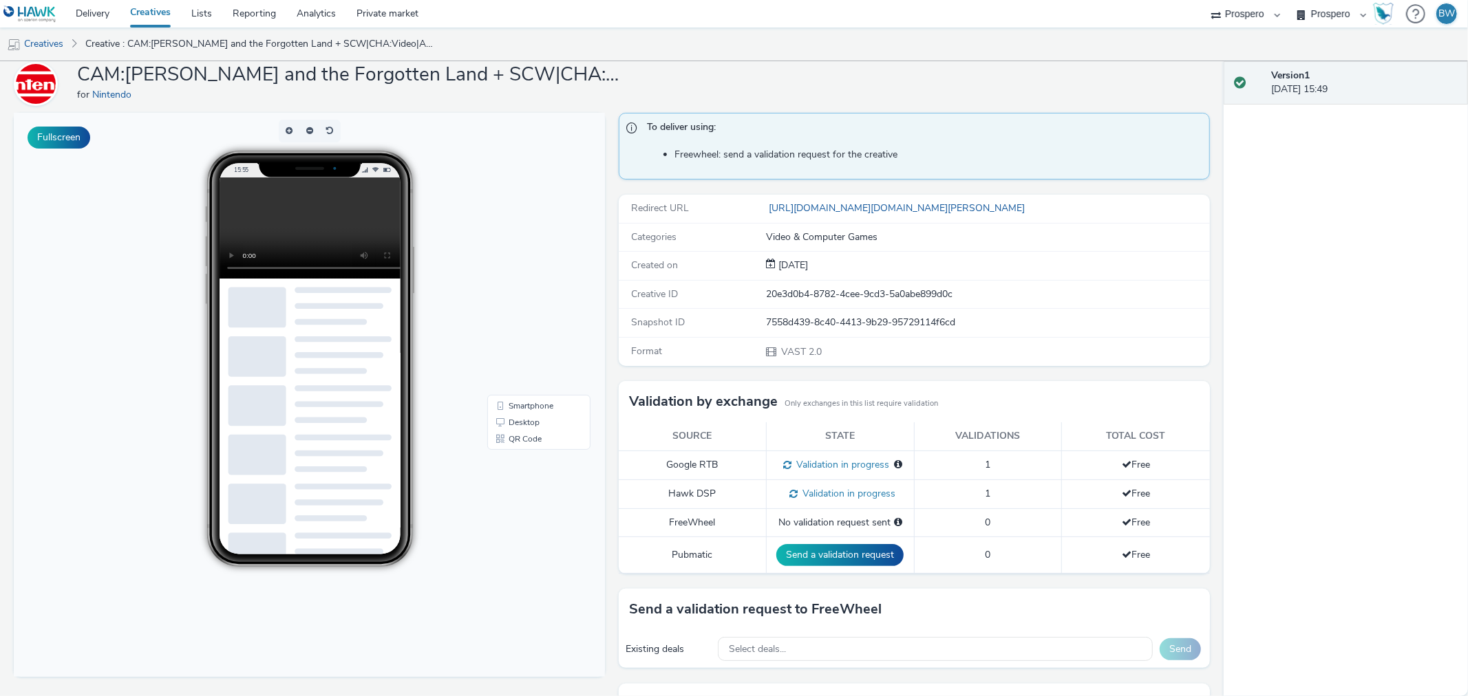
scroll to position [172, 0]
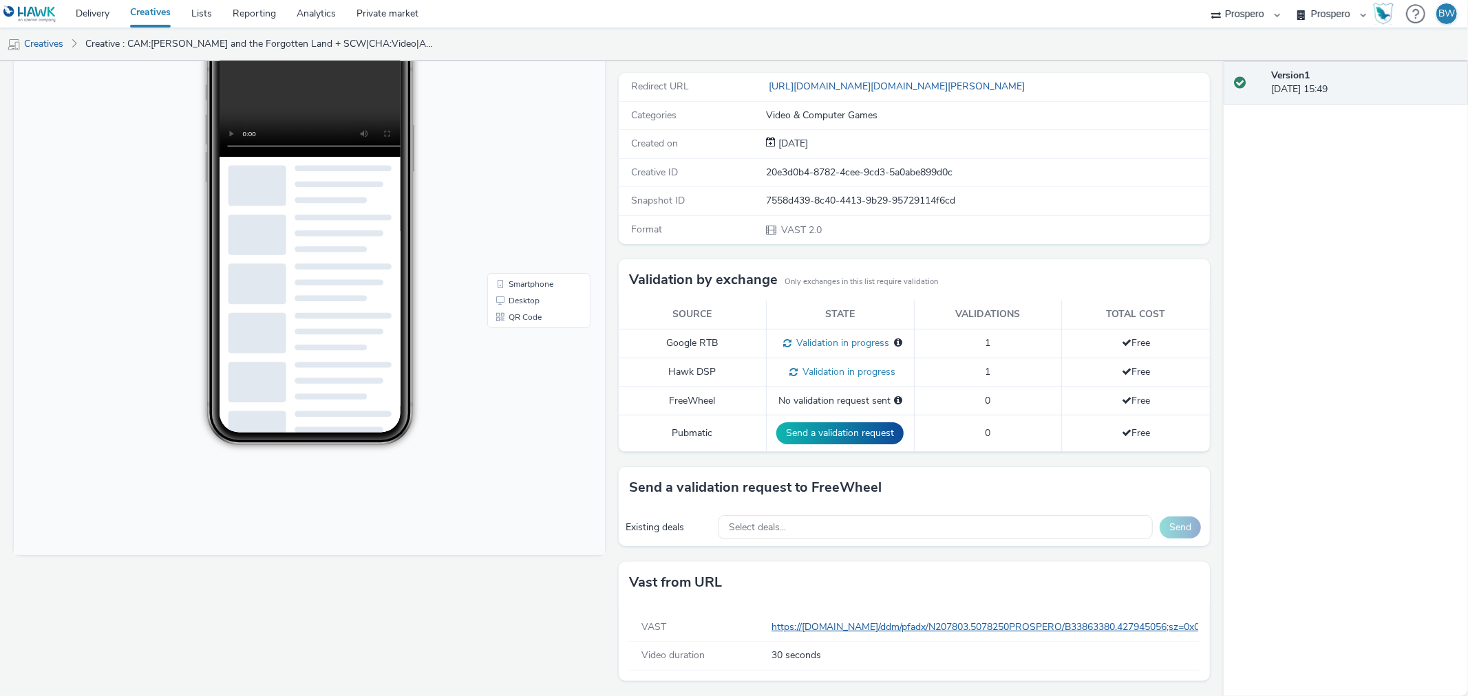
click at [369, 245] on link "https://ad.doubleclick.net/ddm/pfadx/N207803.5078250PROSPERO/B33863380.42794505…" at bounding box center [324, 242] width 89 height 6
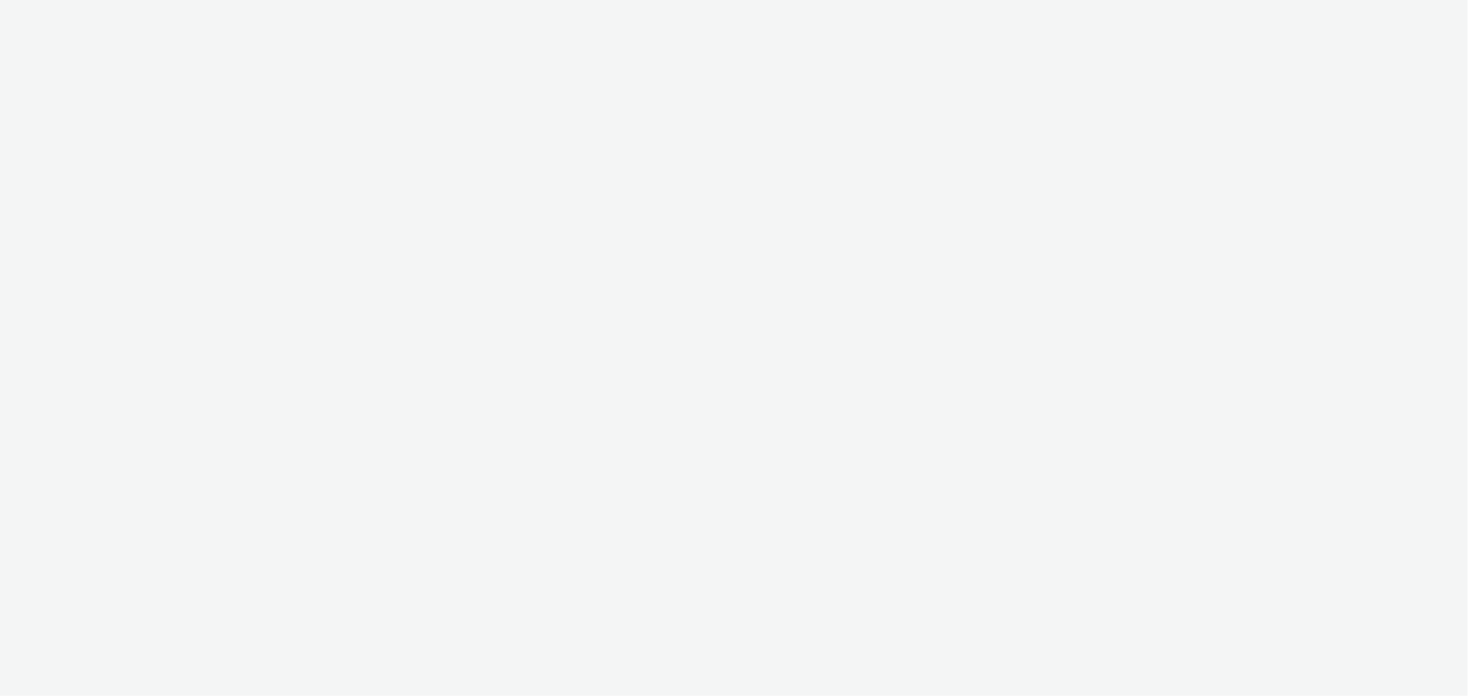
select select "b1b940d3-d05b-48b5-821e-f328c33b988b"
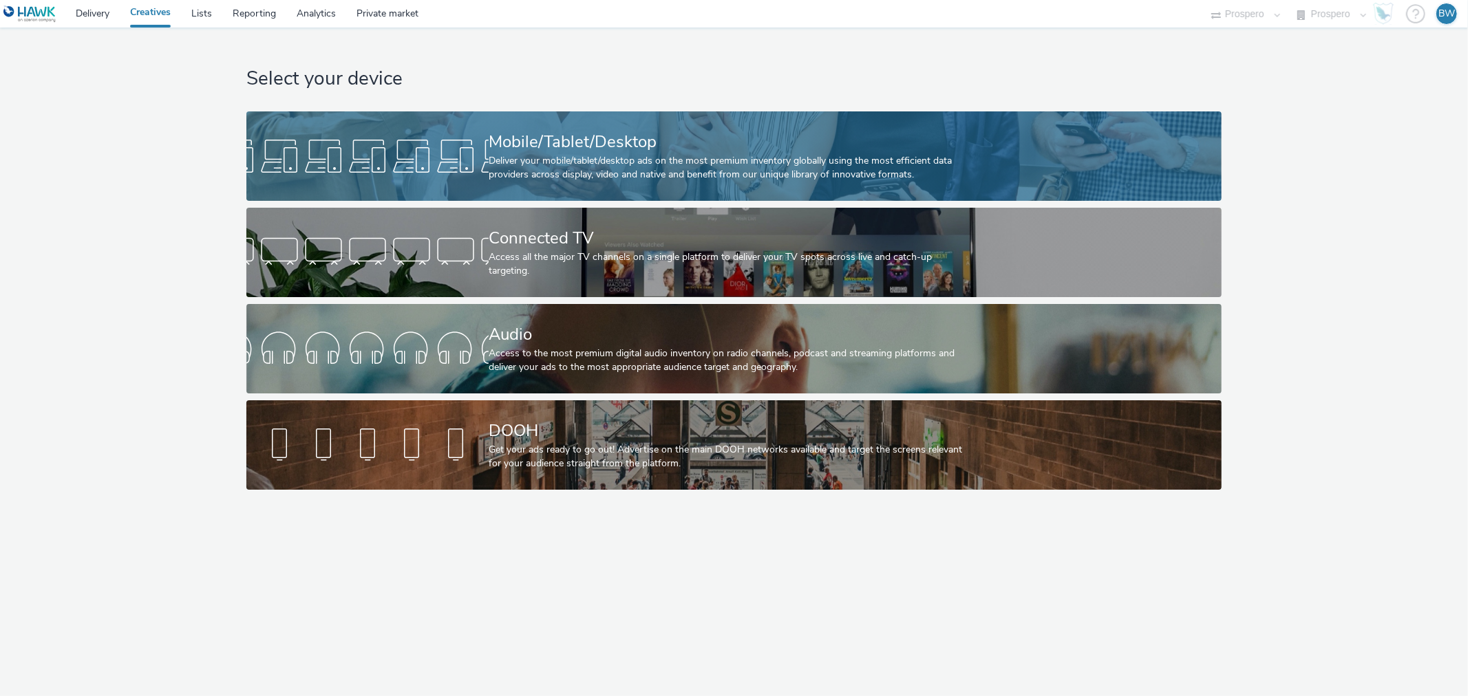
click at [538, 164] on div "Deliver your mobile/tablet/desktop ads on the most premium inventory globally u…" at bounding box center [731, 168] width 485 height 28
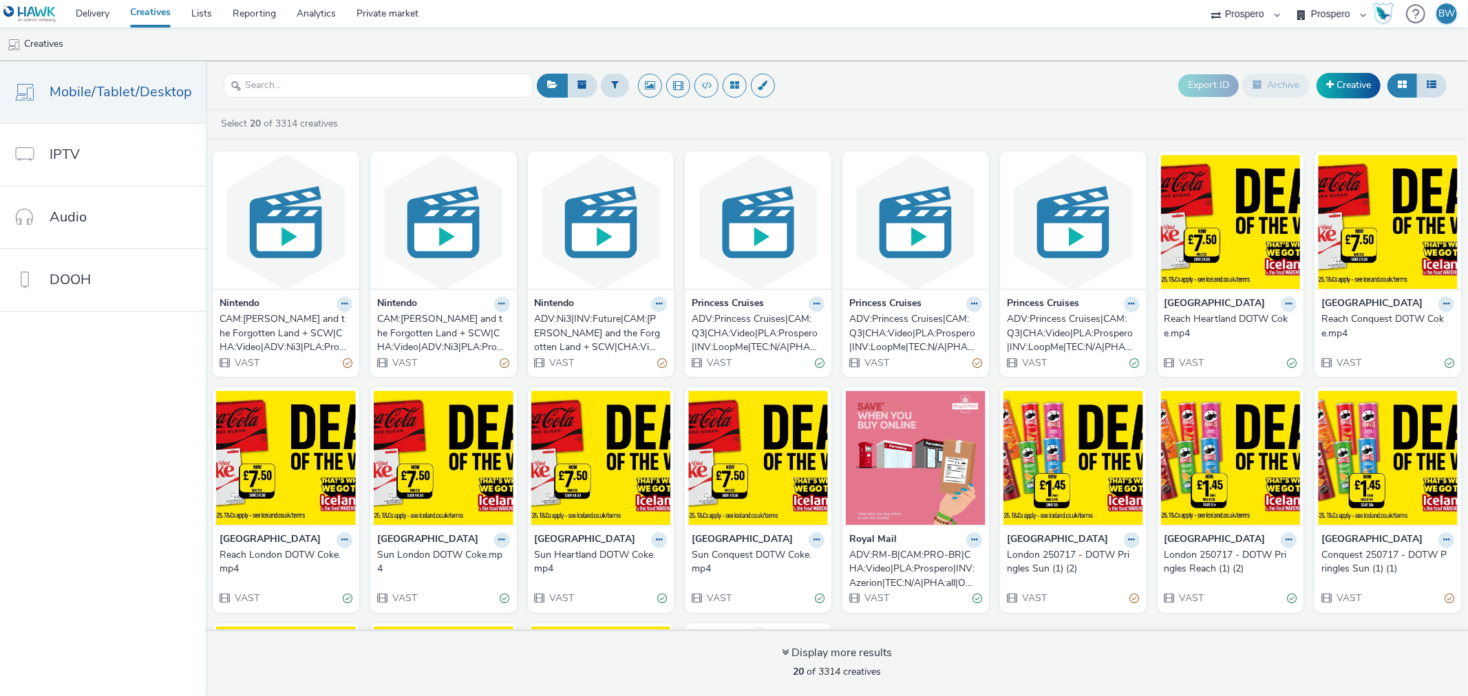
click at [411, 320] on div "CAM:[PERSON_NAME] and the Forgotten Land + SCW|CHA:Video|ADV:Ni3|PLA:Prospero|I…" at bounding box center [440, 333] width 127 height 42
click at [444, 338] on div "CAM:[PERSON_NAME] and the Forgotten Land + SCW|CHA:Video|ADV:Ni3|PLA:Prospero|I…" at bounding box center [440, 333] width 127 height 42
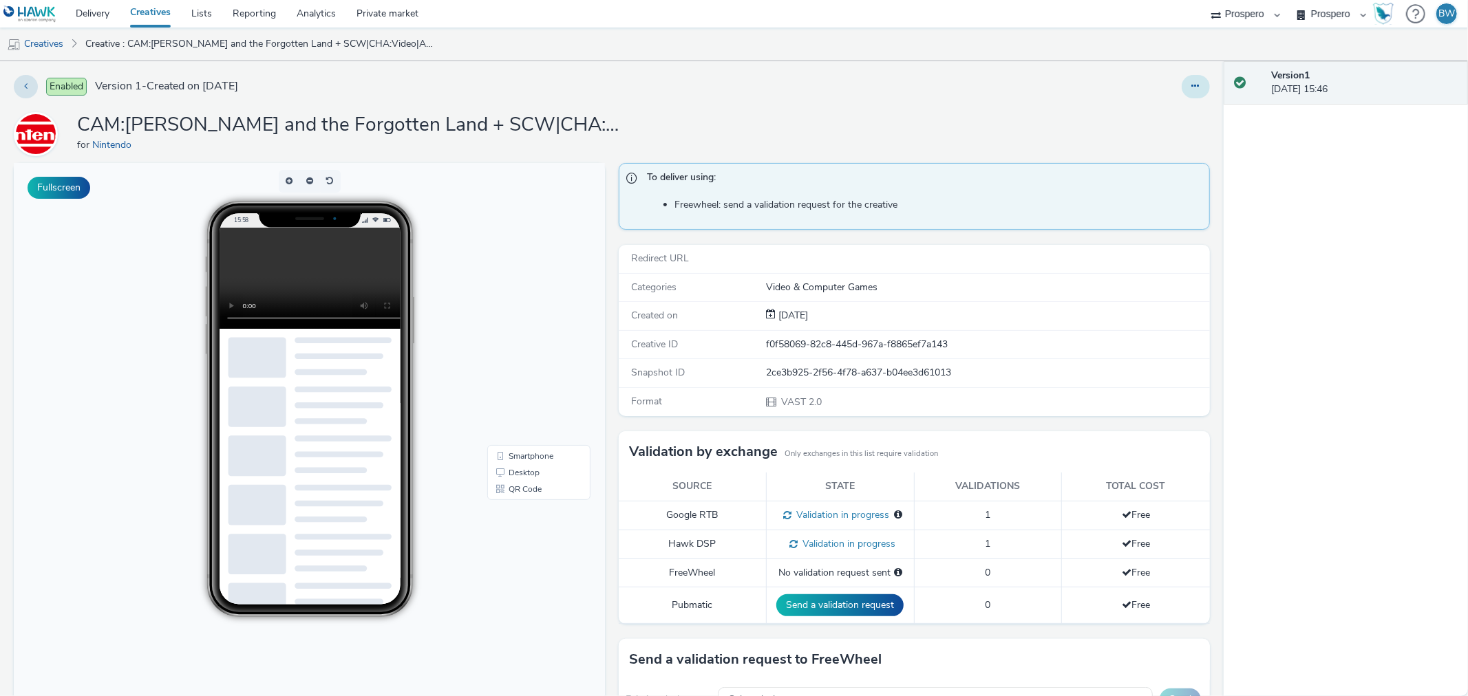
click at [1189, 91] on button at bounding box center [1196, 86] width 28 height 23
click at [1120, 113] on link "Edit" at bounding box center [1158, 114] width 103 height 28
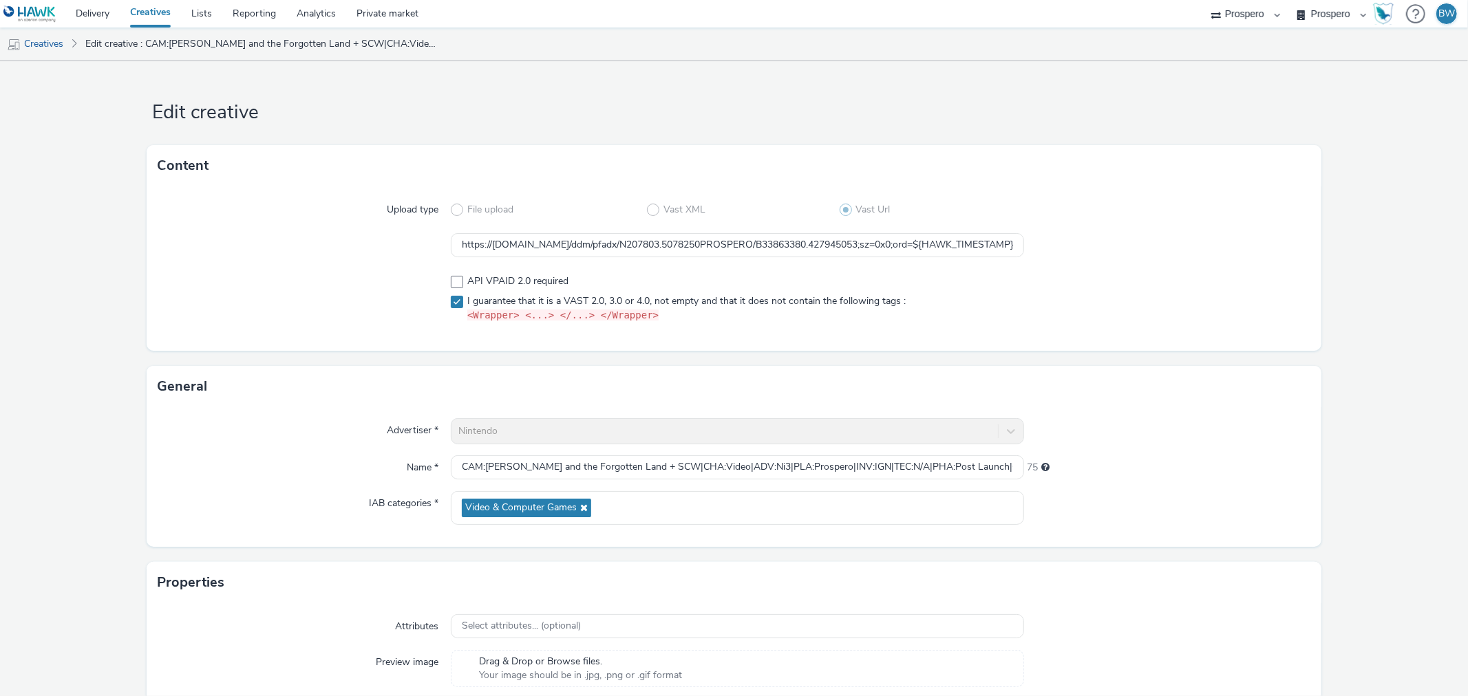
click at [138, 8] on link "Creatives" at bounding box center [150, 14] width 61 height 28
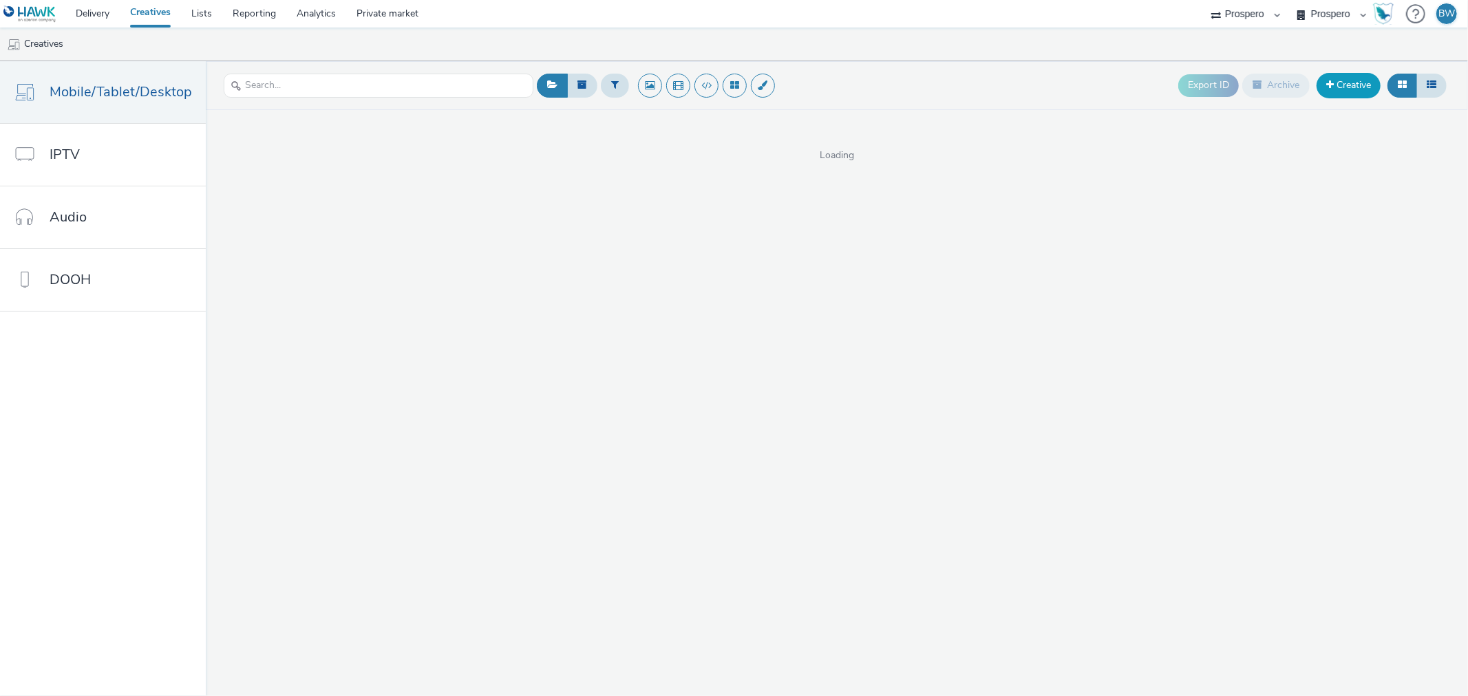
click at [1336, 79] on link "Creative" at bounding box center [1348, 85] width 64 height 25
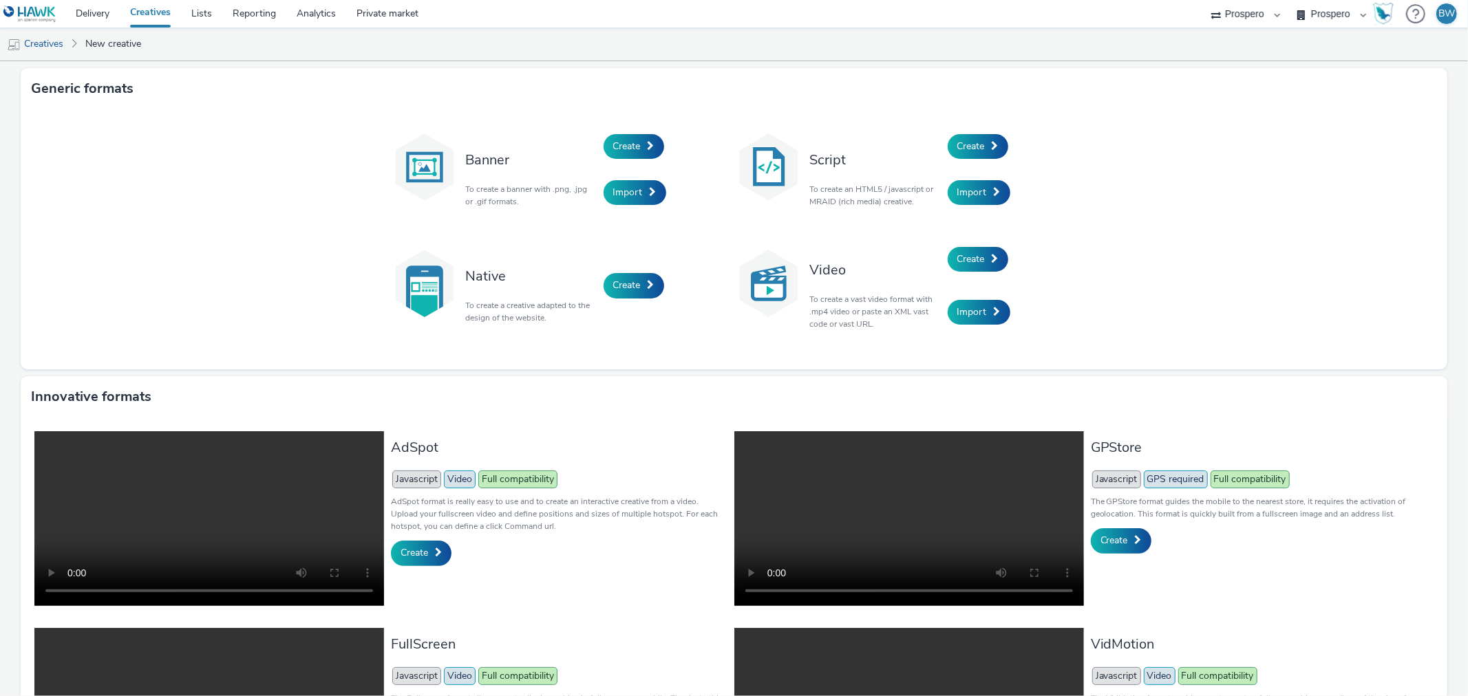
click at [940, 257] on div "Video To create a vast video format with .mp4 video or paste an XML vast code o…" at bounding box center [875, 285] width 145 height 105
click at [970, 258] on span "Create" at bounding box center [971, 259] width 28 height 13
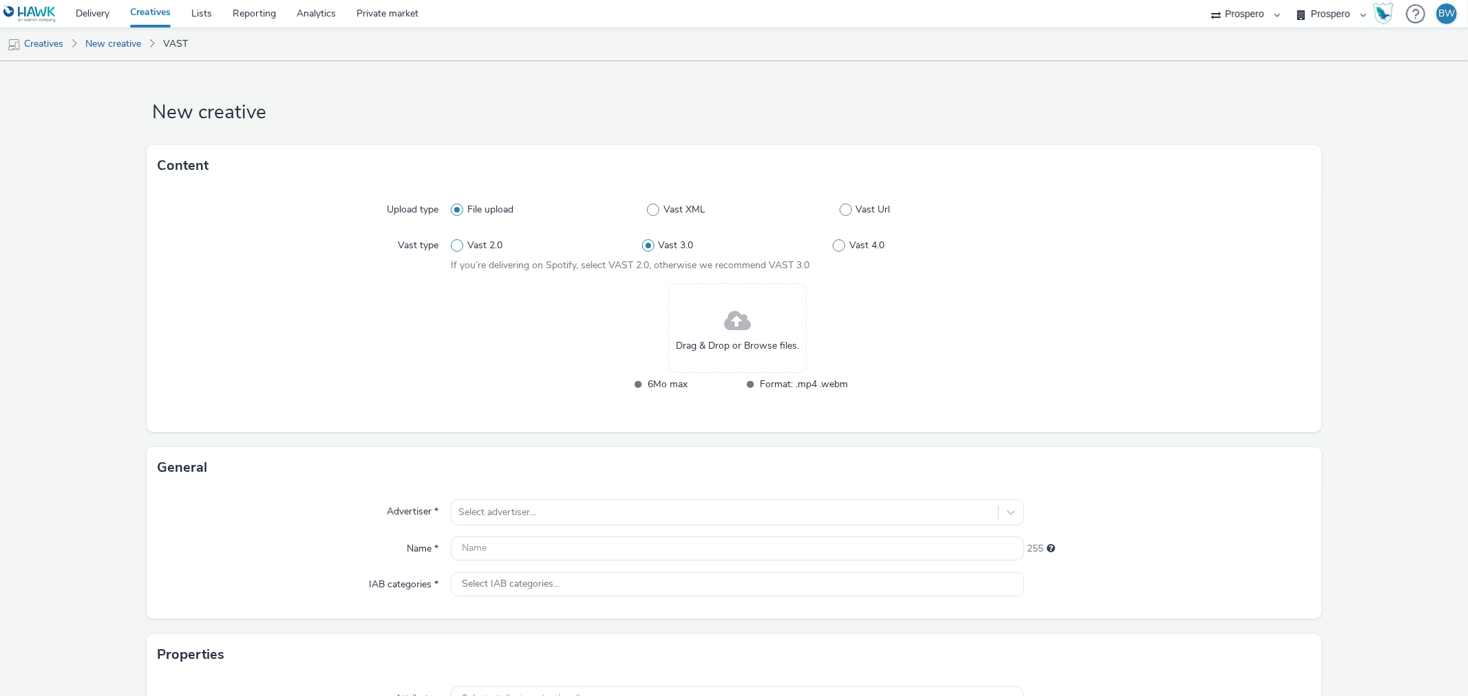
click at [452, 242] on span at bounding box center [457, 245] width 12 height 12
click at [452, 242] on input "Vast 2.0" at bounding box center [455, 246] width 9 height 9
radio input "true"
radio input "false"
click at [870, 209] on span "Vast Url" at bounding box center [872, 210] width 34 height 14
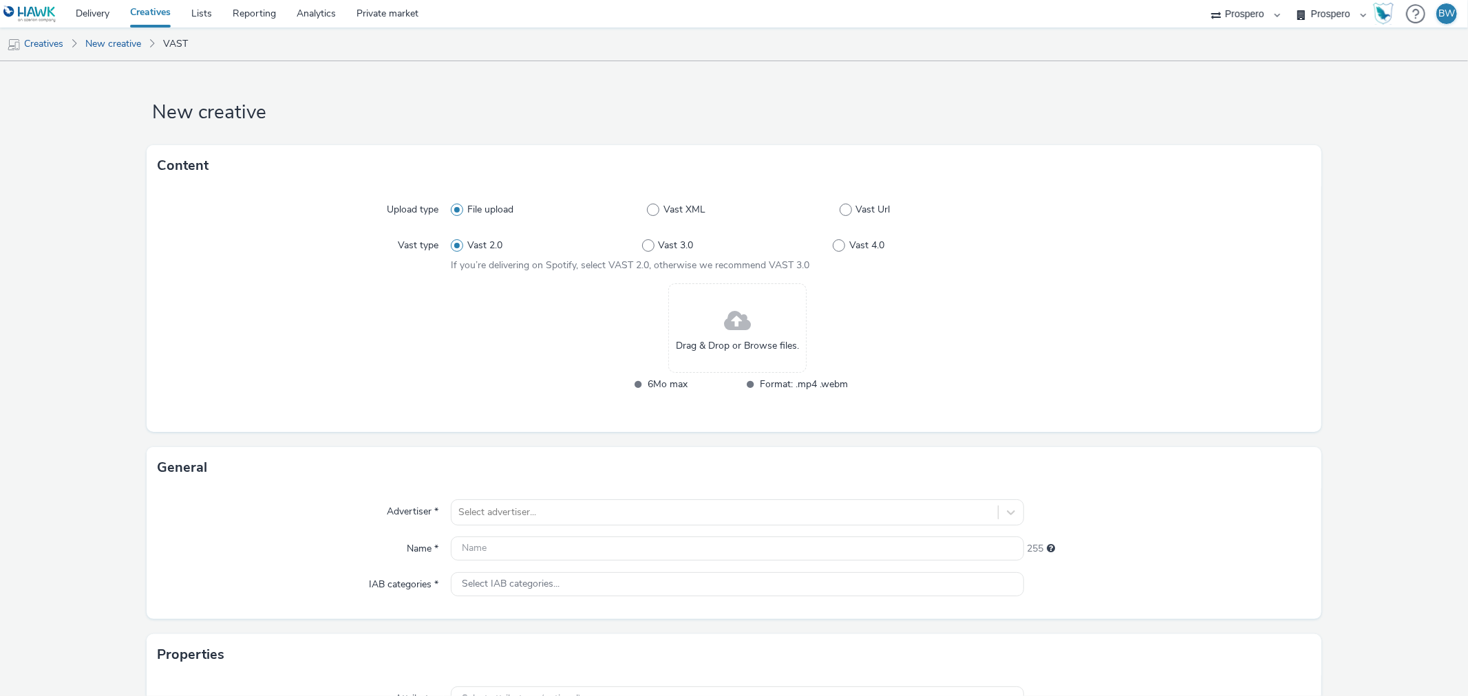
click at [848, 209] on input "Vast Url" at bounding box center [844, 210] width 9 height 9
radio input "false"
radio input "true"
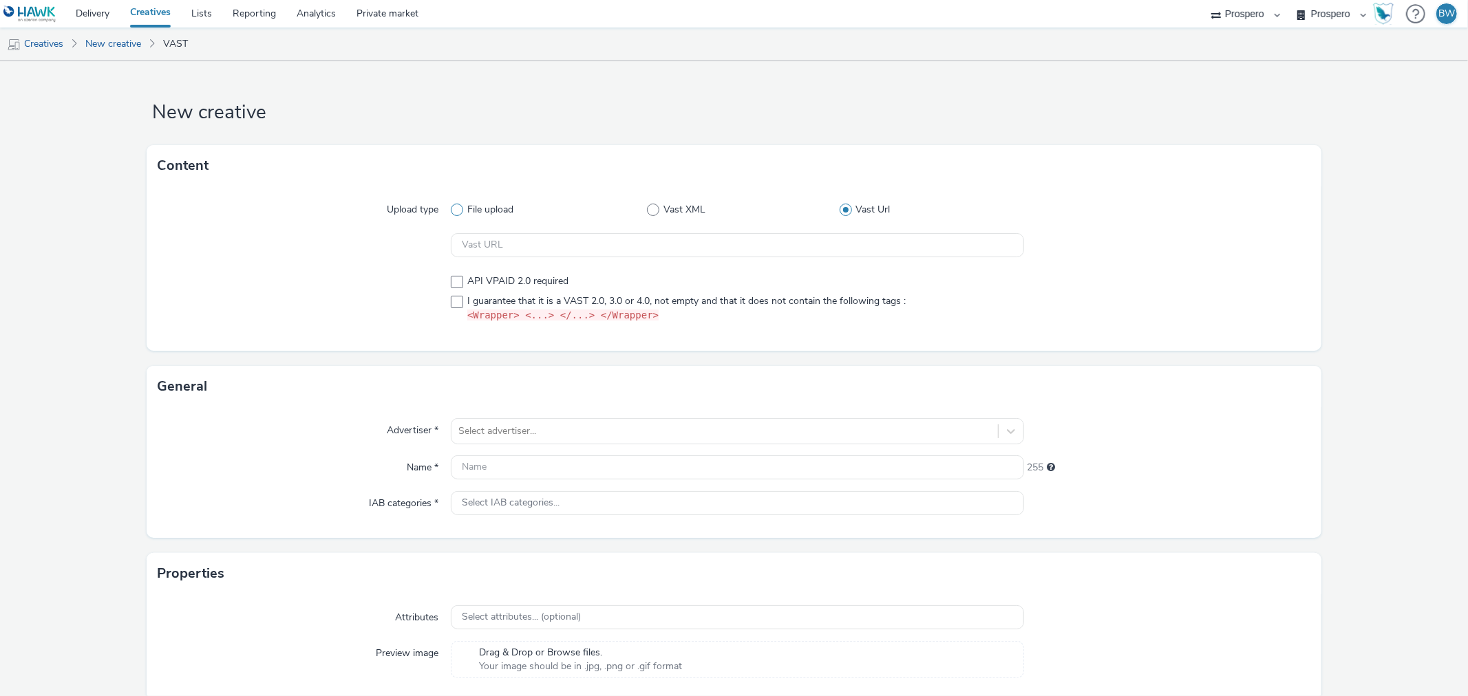
click at [467, 203] on span "File upload" at bounding box center [490, 210] width 46 height 14
click at [460, 206] on input "File upload" at bounding box center [455, 210] width 9 height 9
radio input "true"
radio input "false"
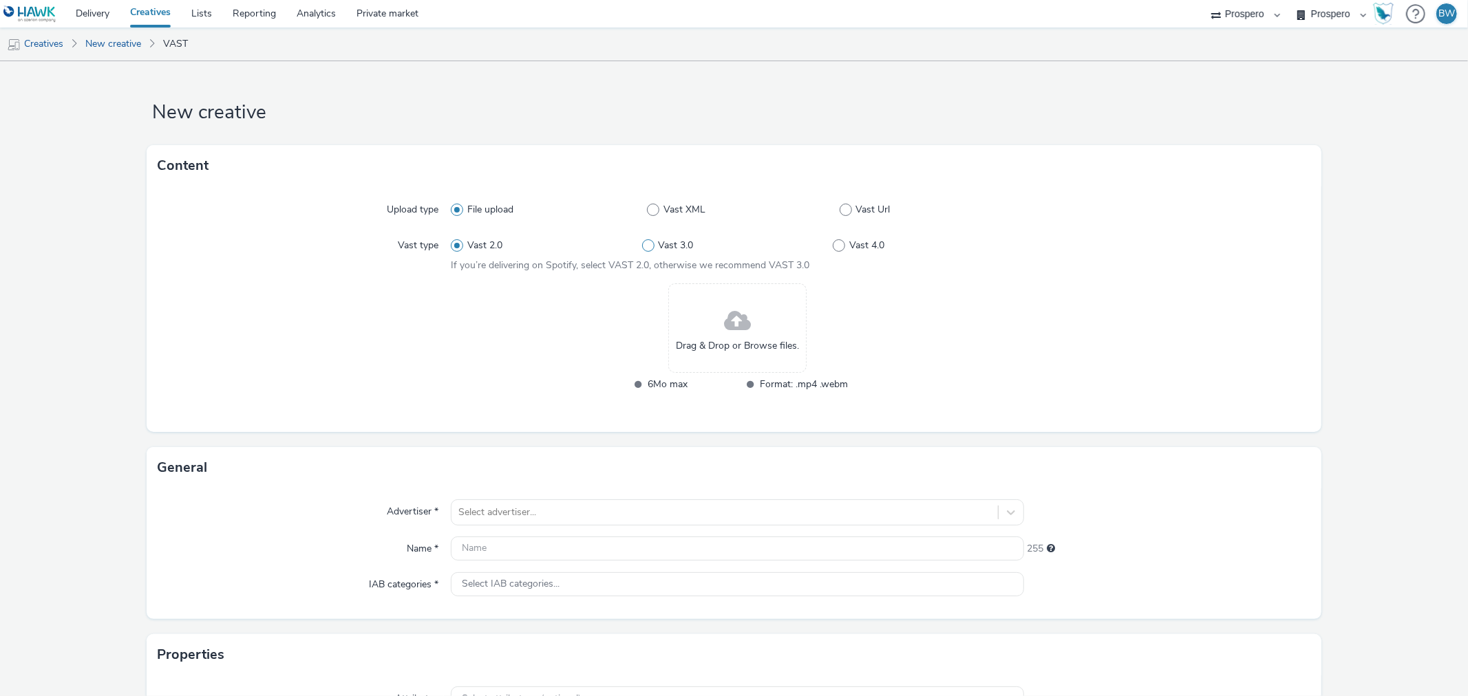
click at [665, 250] on span "Vast 3.0" at bounding box center [675, 246] width 35 height 14
click at [651, 250] on input "Vast 3.0" at bounding box center [646, 246] width 9 height 9
radio input "false"
radio input "true"
click at [400, 244] on label "Vast type" at bounding box center [418, 242] width 52 height 19
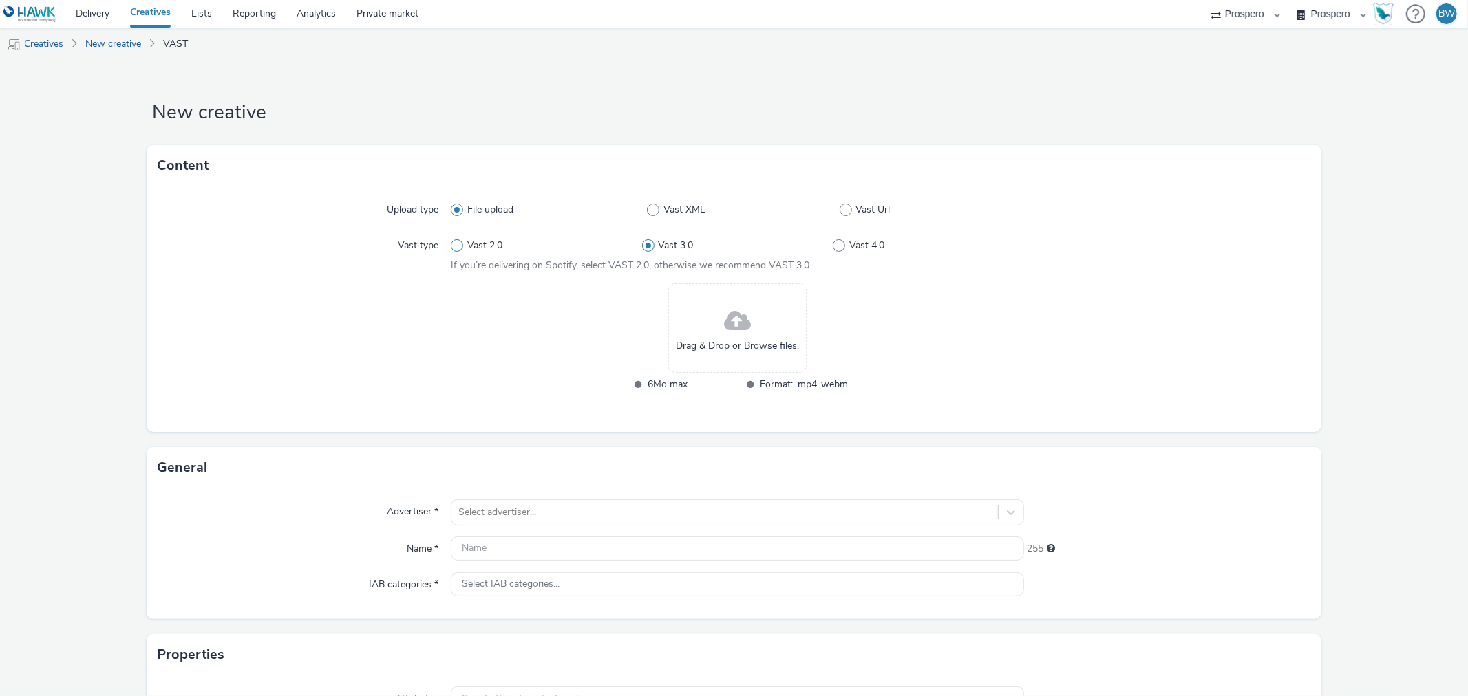
click at [467, 244] on span "Vast 2.0" at bounding box center [484, 246] width 35 height 14
click at [460, 244] on input "Vast 2.0" at bounding box center [455, 246] width 9 height 9
radio input "true"
radio input "false"
click at [729, 266] on span "If you’re delivering on Spotify, select VAST 2.0, otherwise we recommend VAST 3…" at bounding box center [630, 265] width 359 height 13
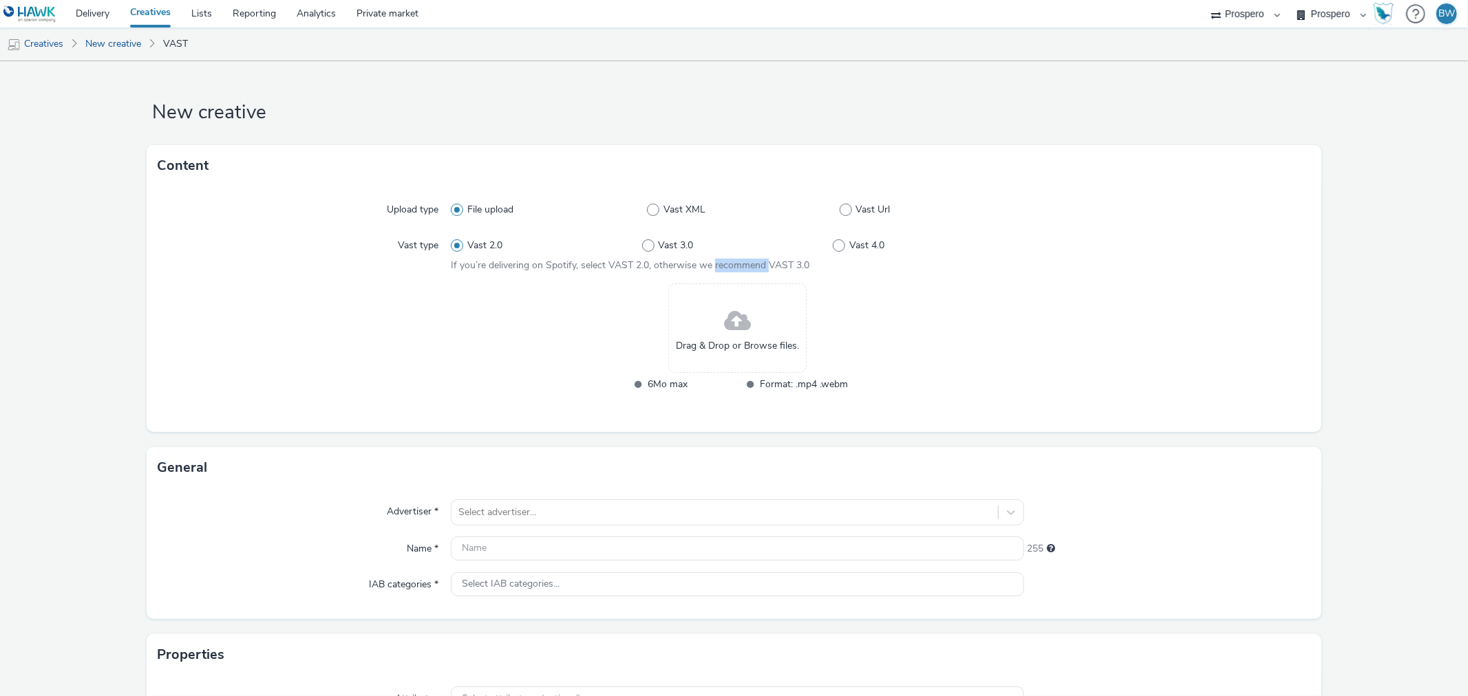
click at [729, 266] on span "If you’re delivering on Spotify, select VAST 2.0, otherwise we recommend VAST 3…" at bounding box center [630, 265] width 359 height 13
click at [855, 209] on span "Vast Url" at bounding box center [872, 210] width 34 height 14
click at [848, 209] on input "Vast Url" at bounding box center [844, 210] width 9 height 9
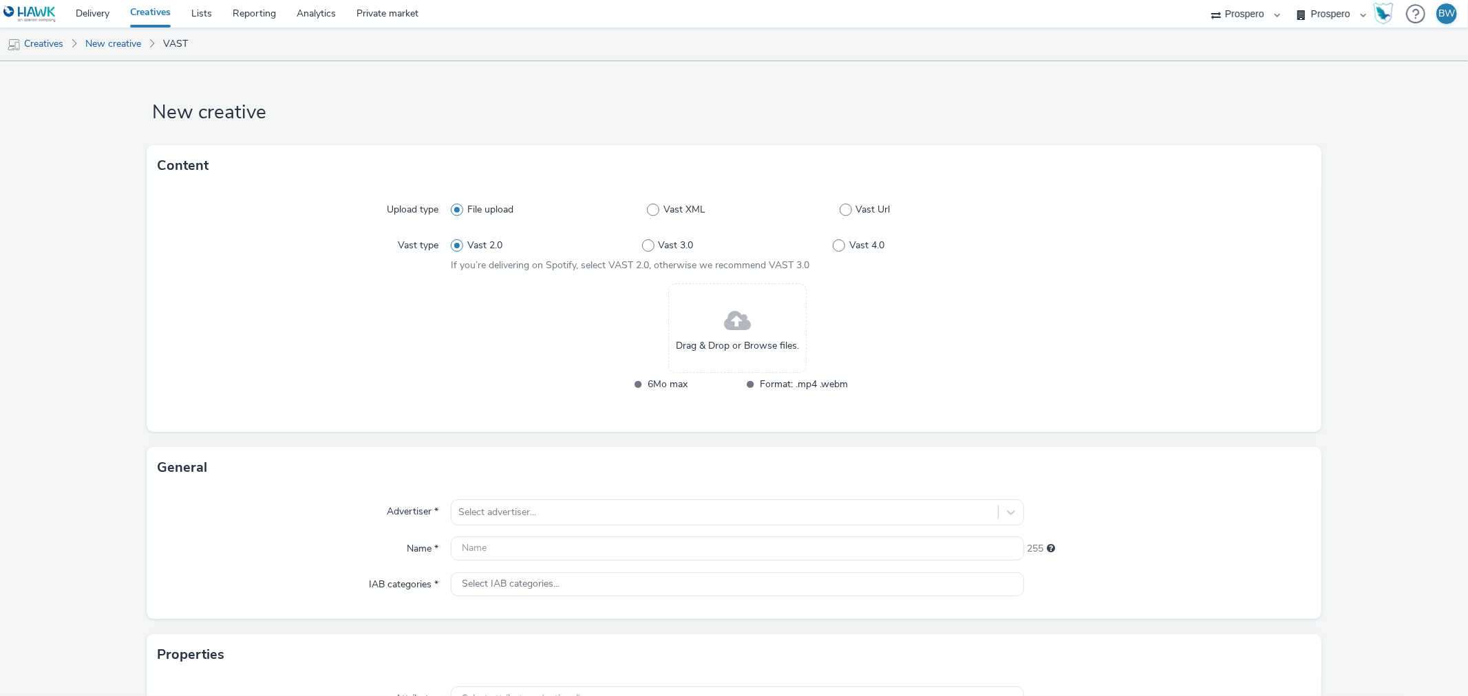
radio input "false"
radio input "true"
